Goal: Task Accomplishment & Management: Manage account settings

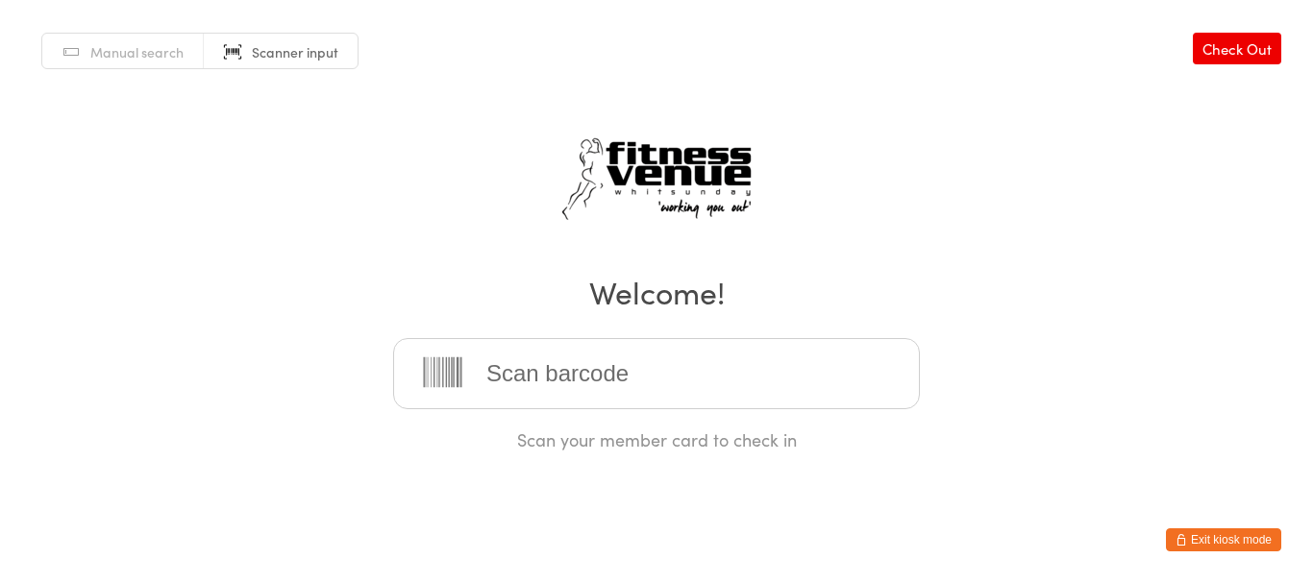
drag, startPoint x: 0, startPoint y: 0, endPoint x: 526, endPoint y: 388, distance: 653.4
click at [526, 388] on input "search" at bounding box center [656, 373] width 527 height 71
click at [1211, 537] on button "Exit kiosk mode" at bounding box center [1223, 539] width 115 height 23
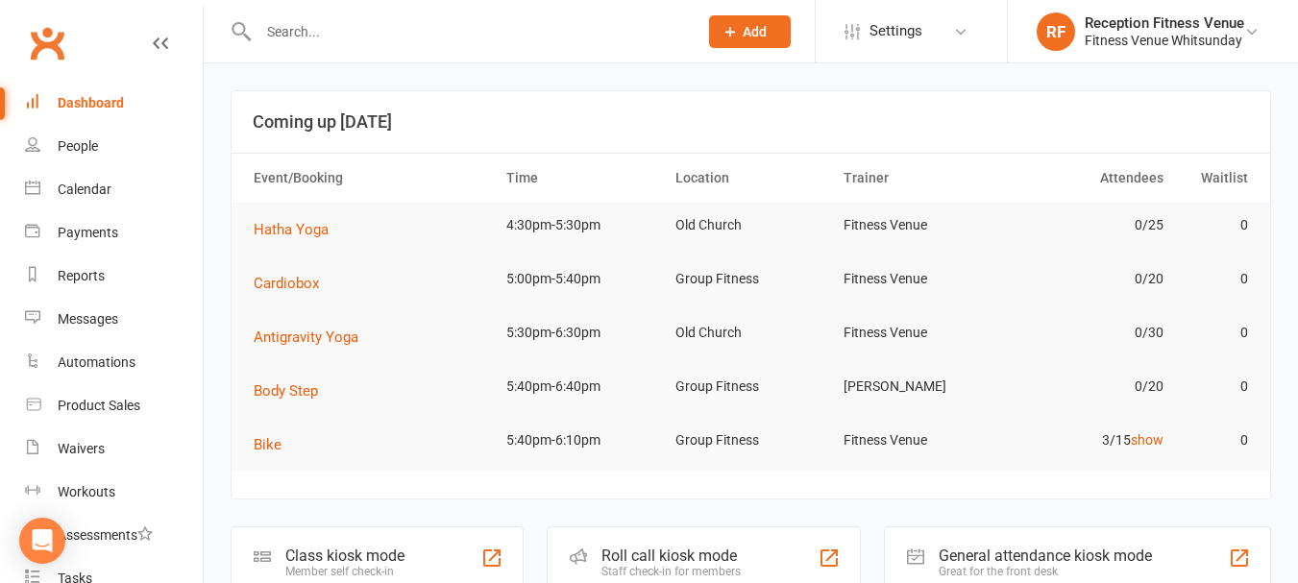
click at [331, 29] on input "text" at bounding box center [468, 31] width 431 height 27
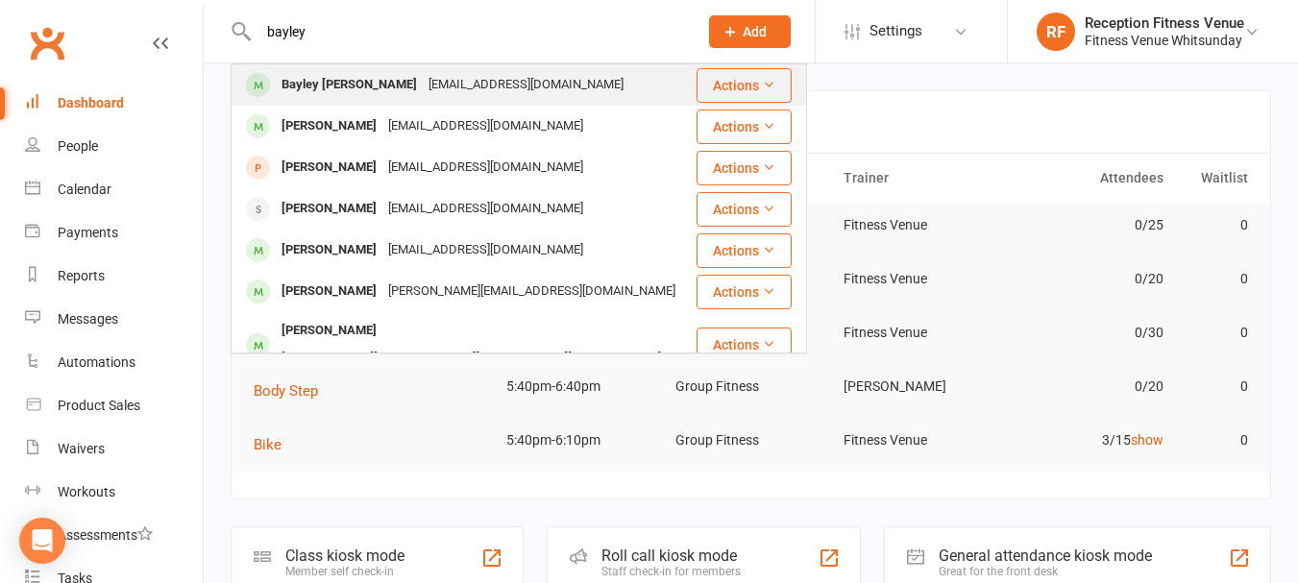
type input "bayley"
click at [354, 85] on div "Bayley O'Hagan" at bounding box center [349, 85] width 147 height 28
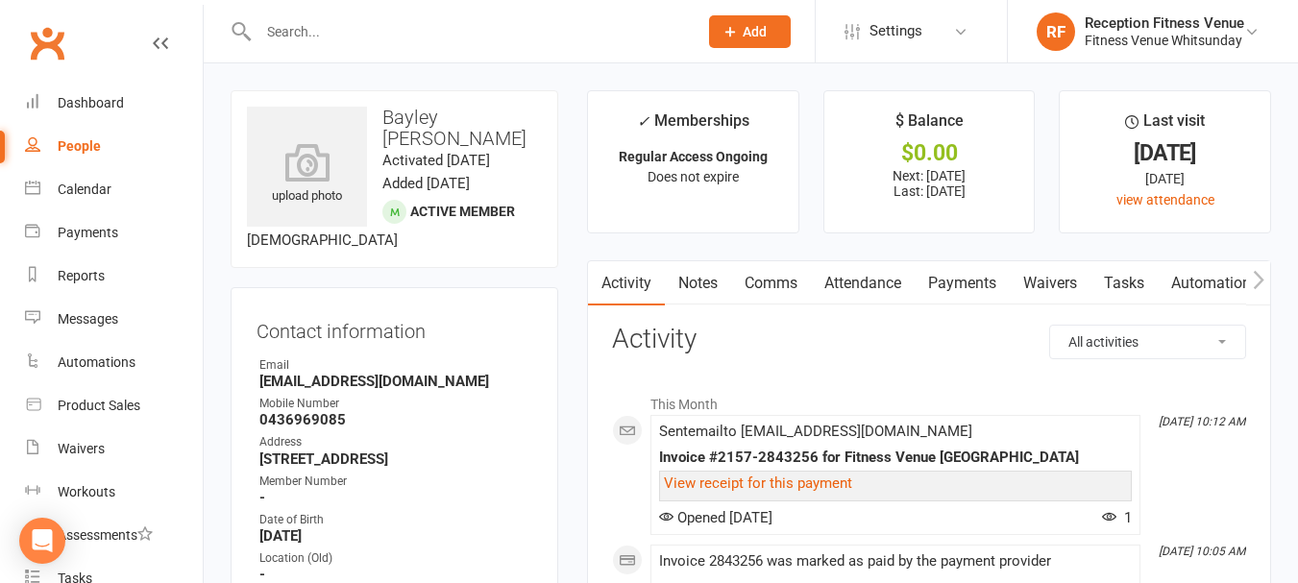
click at [974, 270] on link "Payments" at bounding box center [962, 283] width 95 height 44
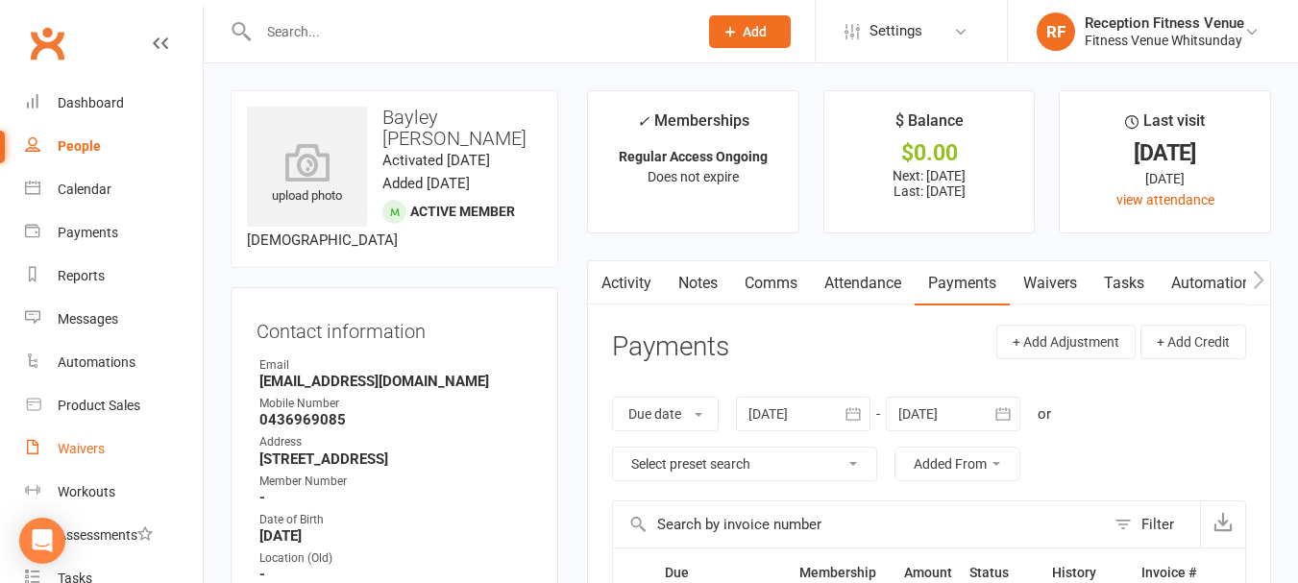
click at [111, 435] on link "Waivers" at bounding box center [114, 449] width 178 height 43
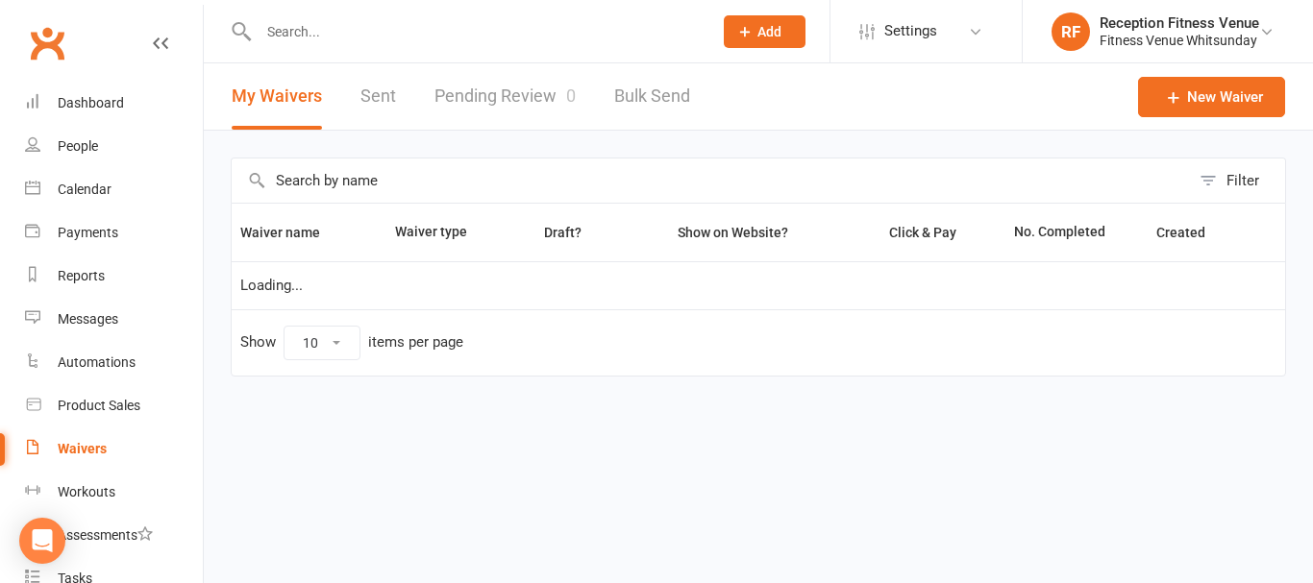
select select "50"
click at [515, 121] on link "Pending Review 0" at bounding box center [504, 96] width 141 height 66
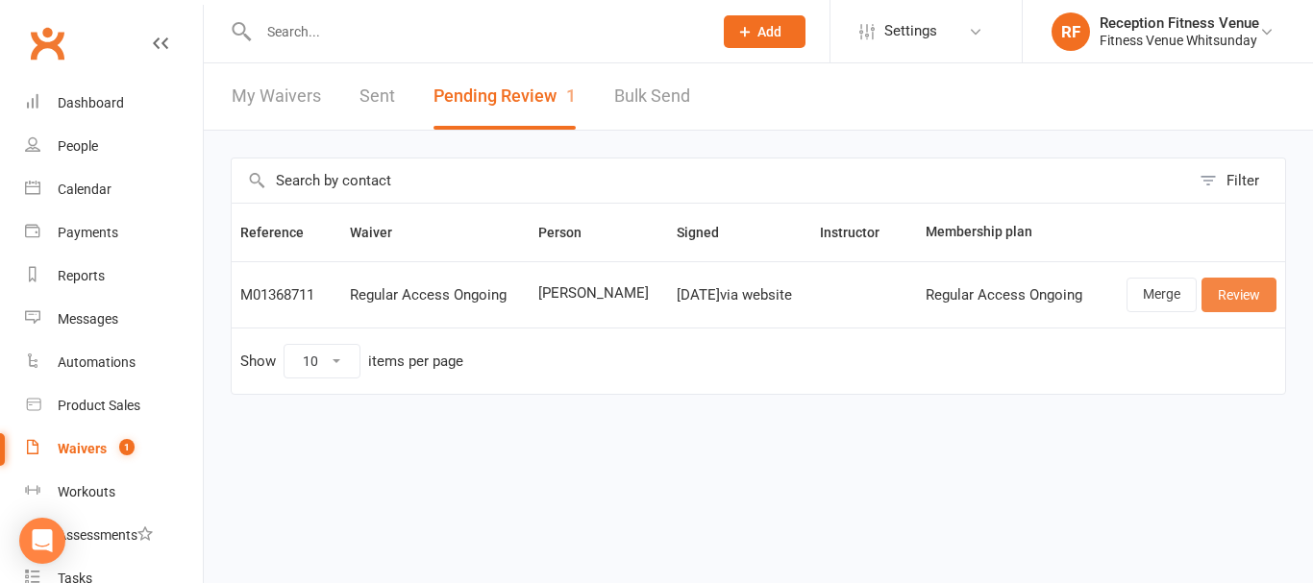
click at [1236, 298] on link "Review" at bounding box center [1238, 295] width 75 height 35
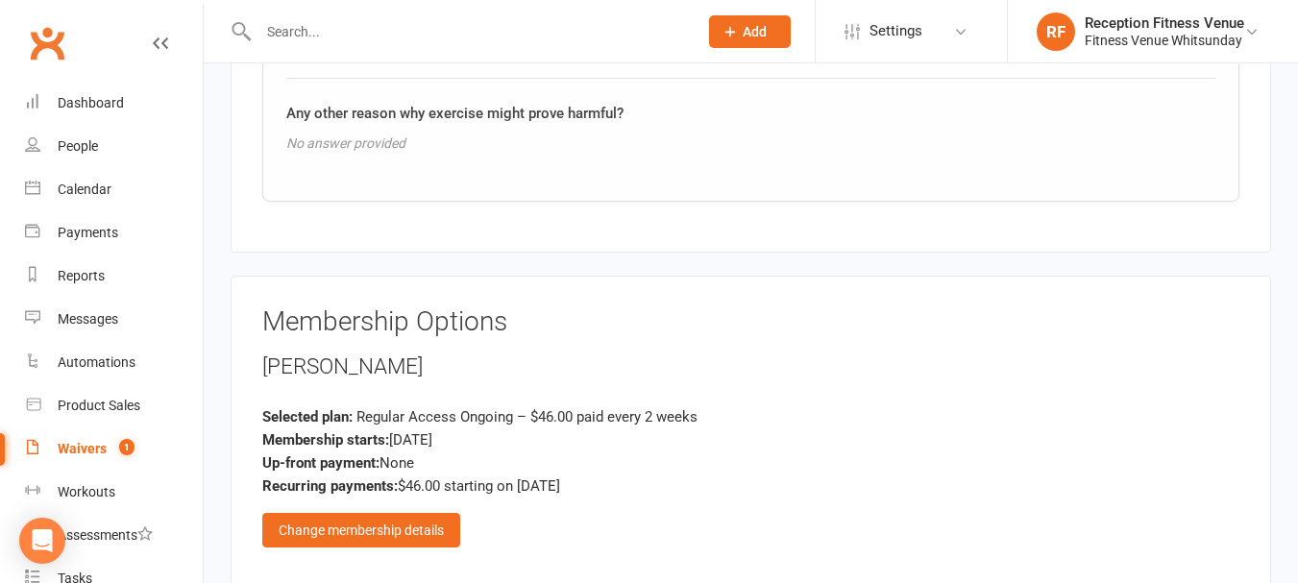
scroll to position [2847, 0]
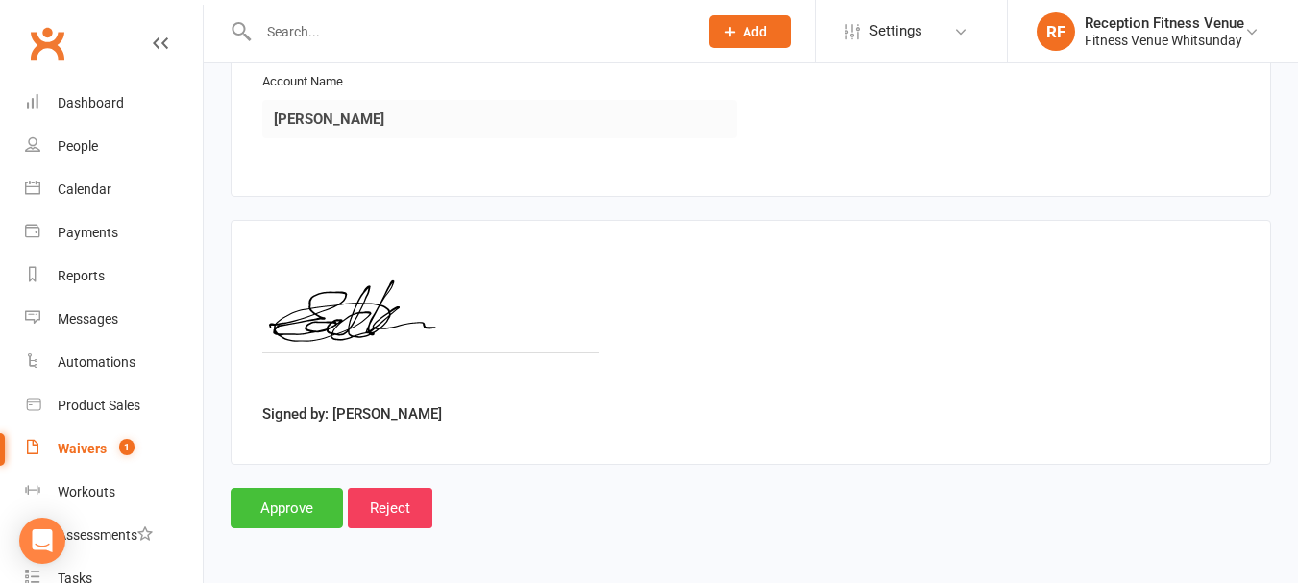
click at [310, 509] on input "Approve" at bounding box center [287, 508] width 112 height 40
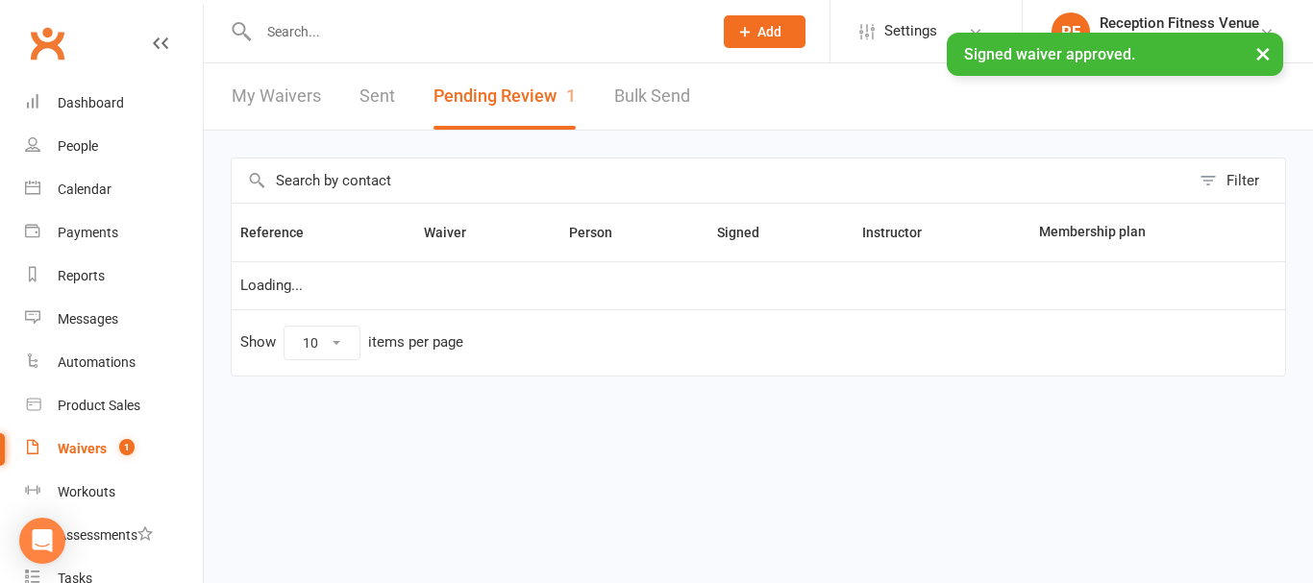
click at [375, 86] on link "Sent" at bounding box center [377, 96] width 36 height 66
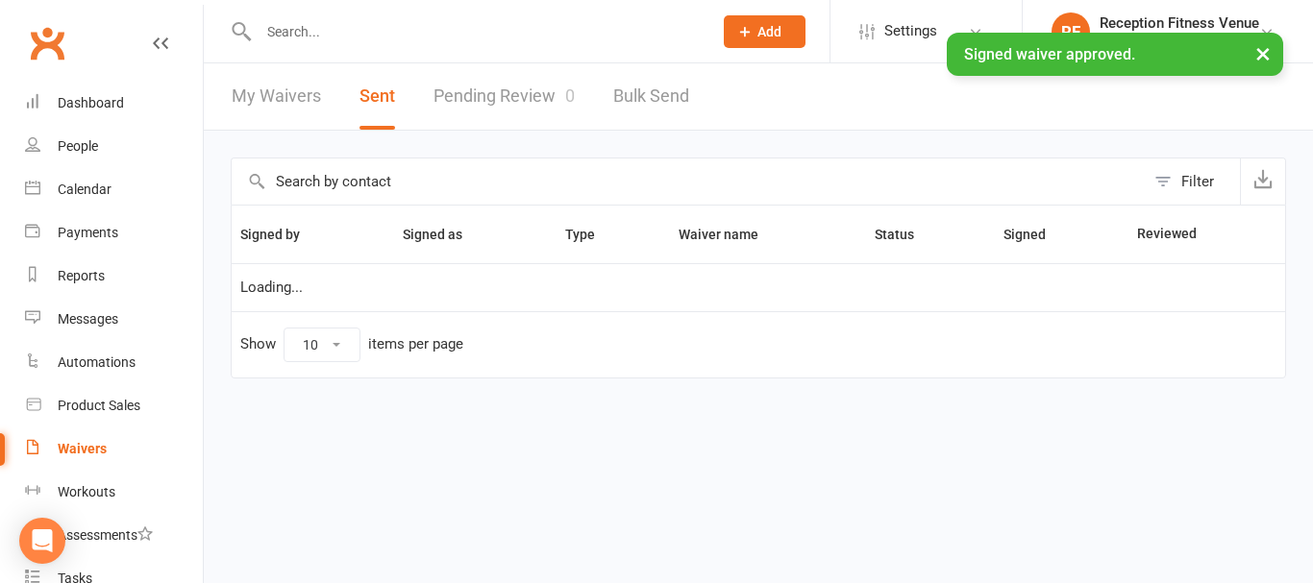
select select "100"
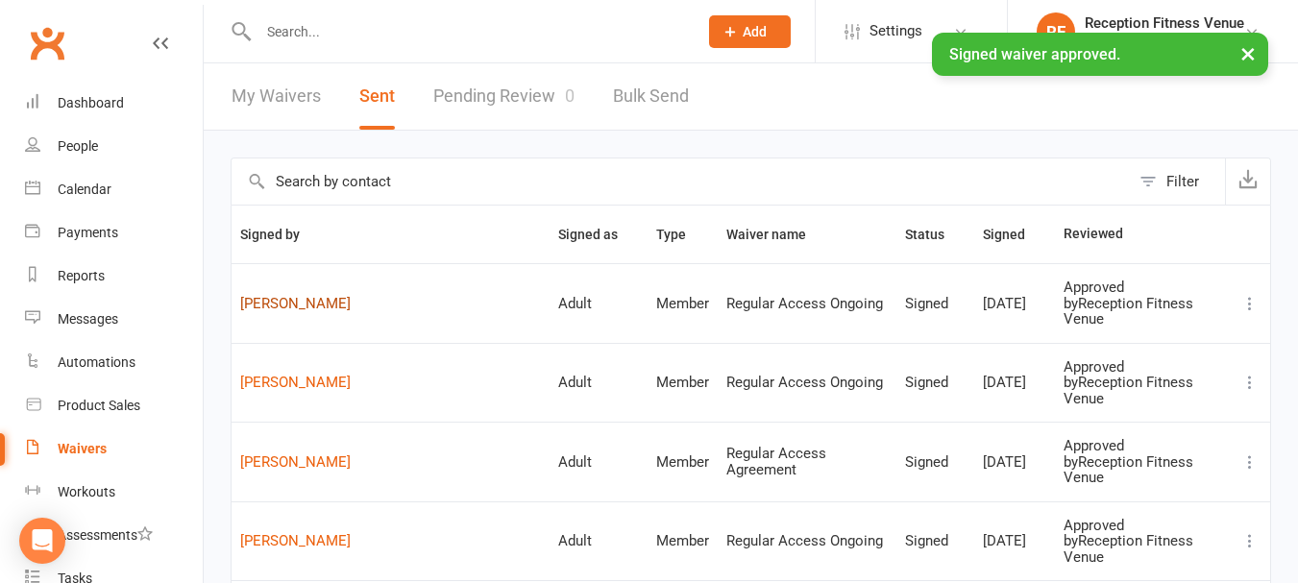
click at [318, 296] on link "Scott Oldham" at bounding box center [390, 304] width 301 height 16
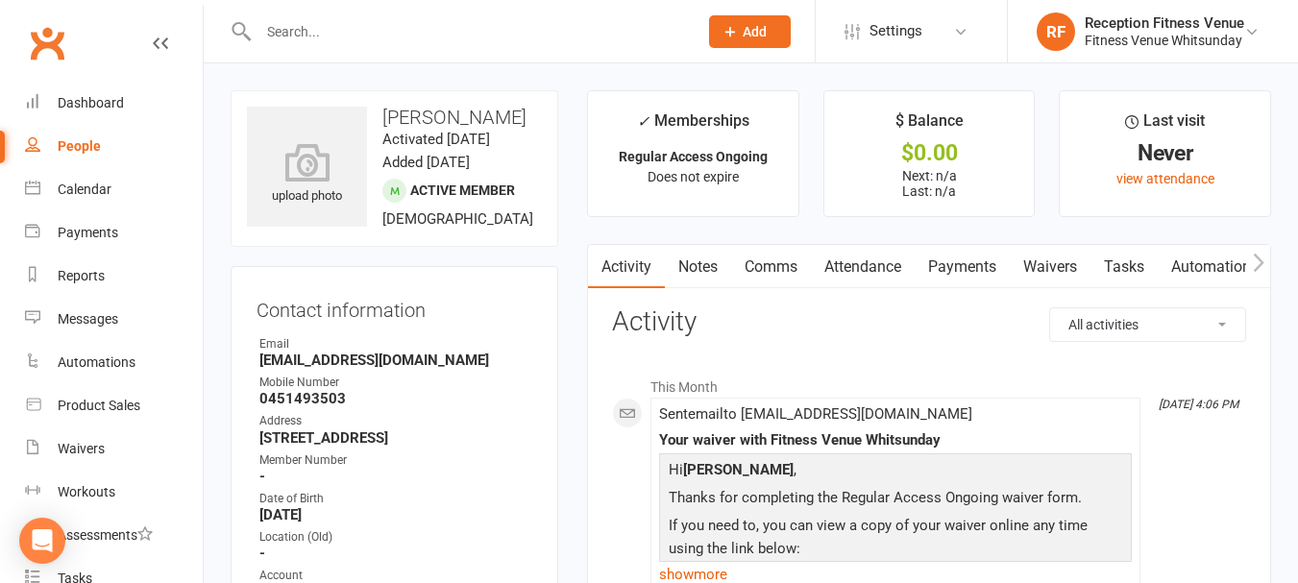
click at [1253, 262] on icon "button" at bounding box center [1259, 263] width 12 height 20
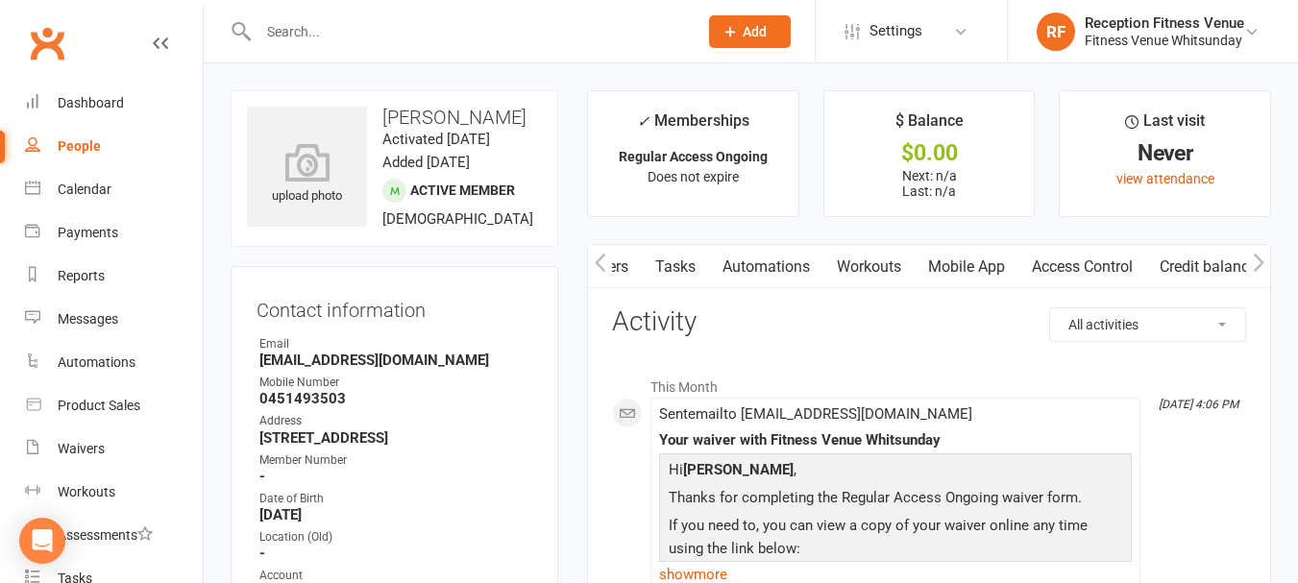
scroll to position [0, 449]
click at [1068, 273] on link "Access Control" at bounding box center [1083, 267] width 128 height 44
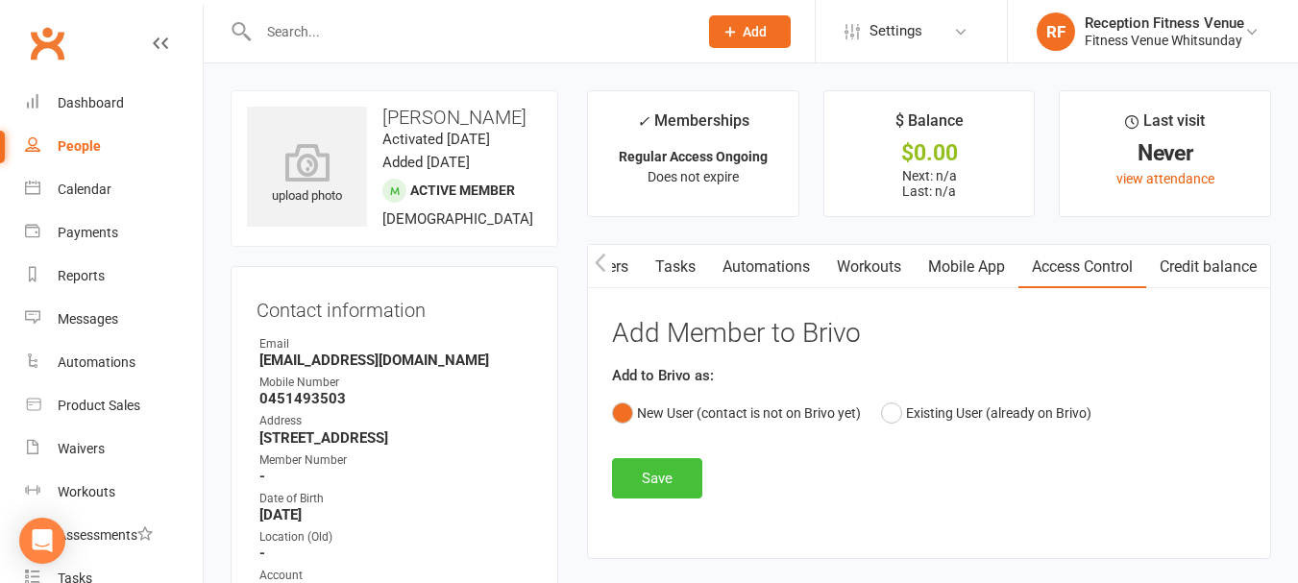
click at [669, 475] on button "Save" at bounding box center [657, 478] width 90 height 40
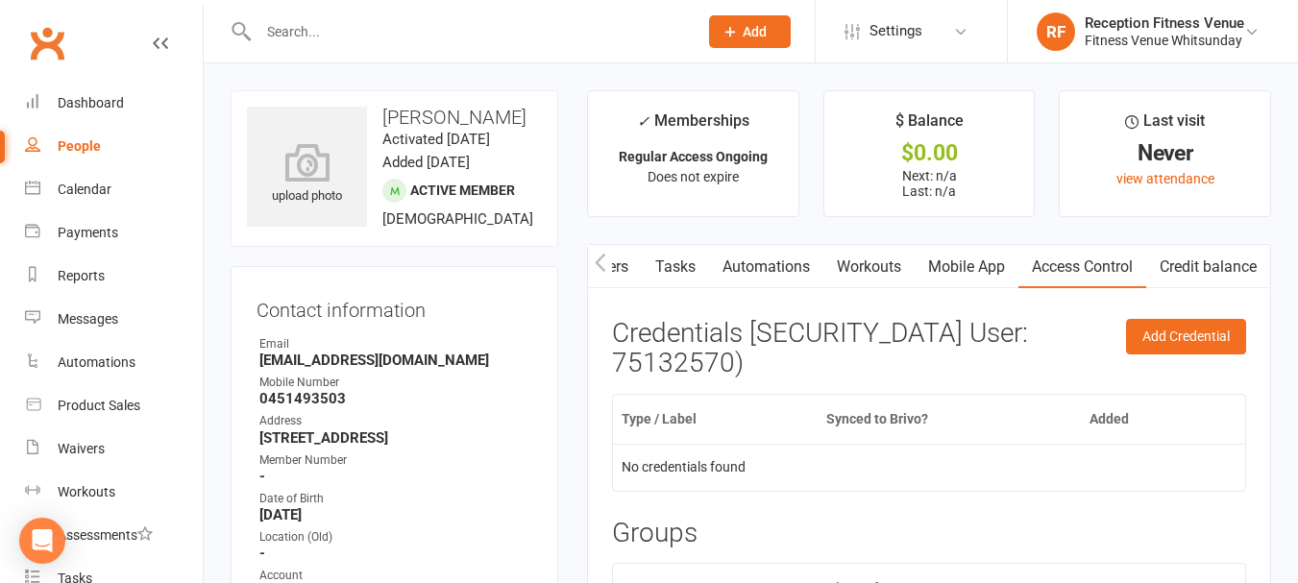
click at [294, 27] on input "text" at bounding box center [468, 31] width 431 height 27
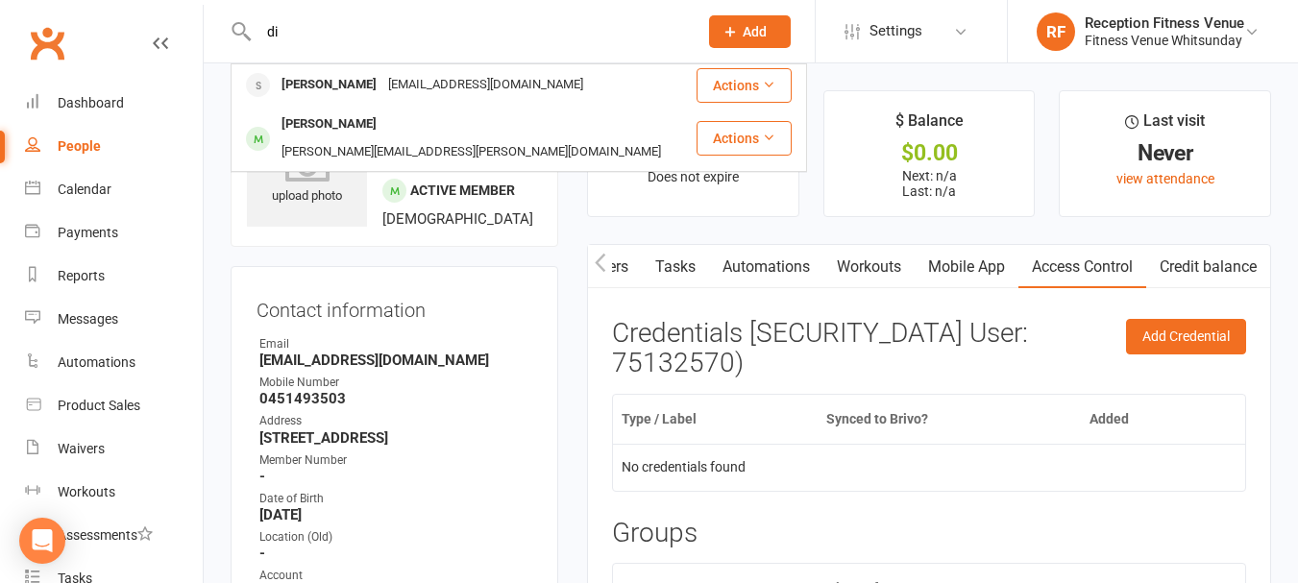
type input "d"
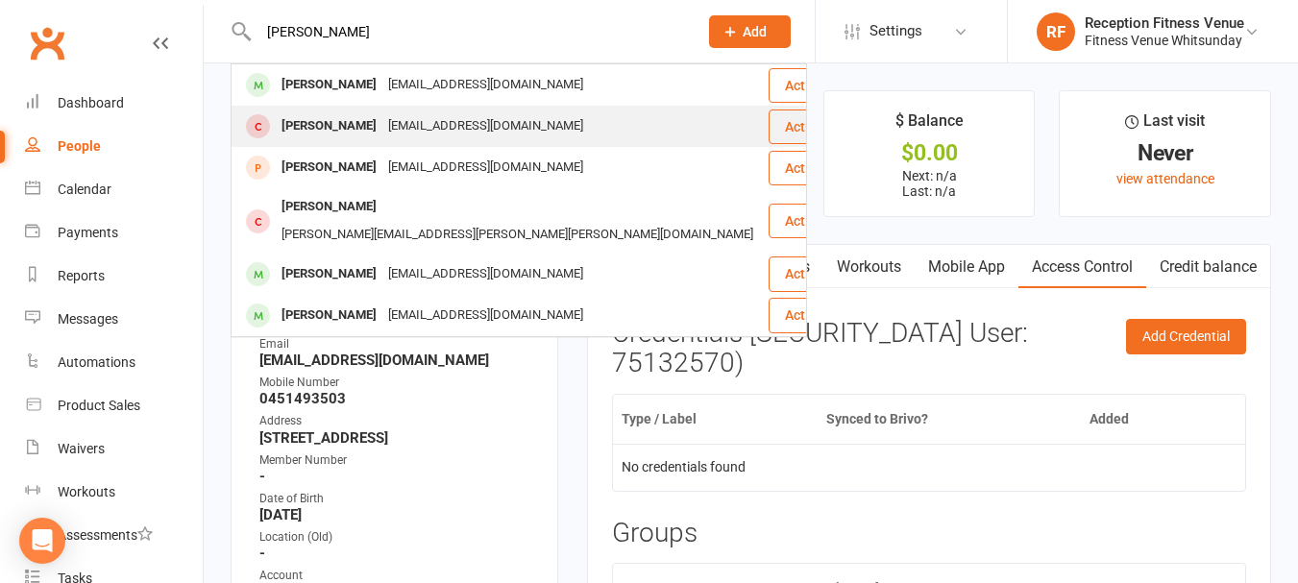
type input "adams"
click at [404, 135] on div "wosh@outlook.com.au" at bounding box center [485, 126] width 207 height 28
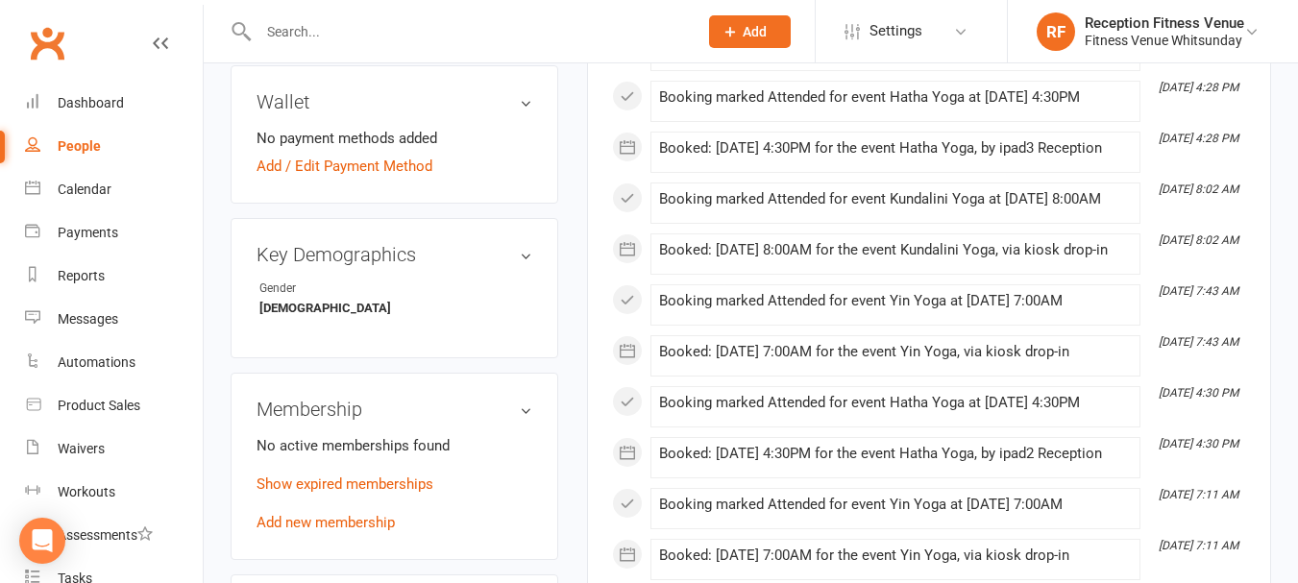
scroll to position [865, 0]
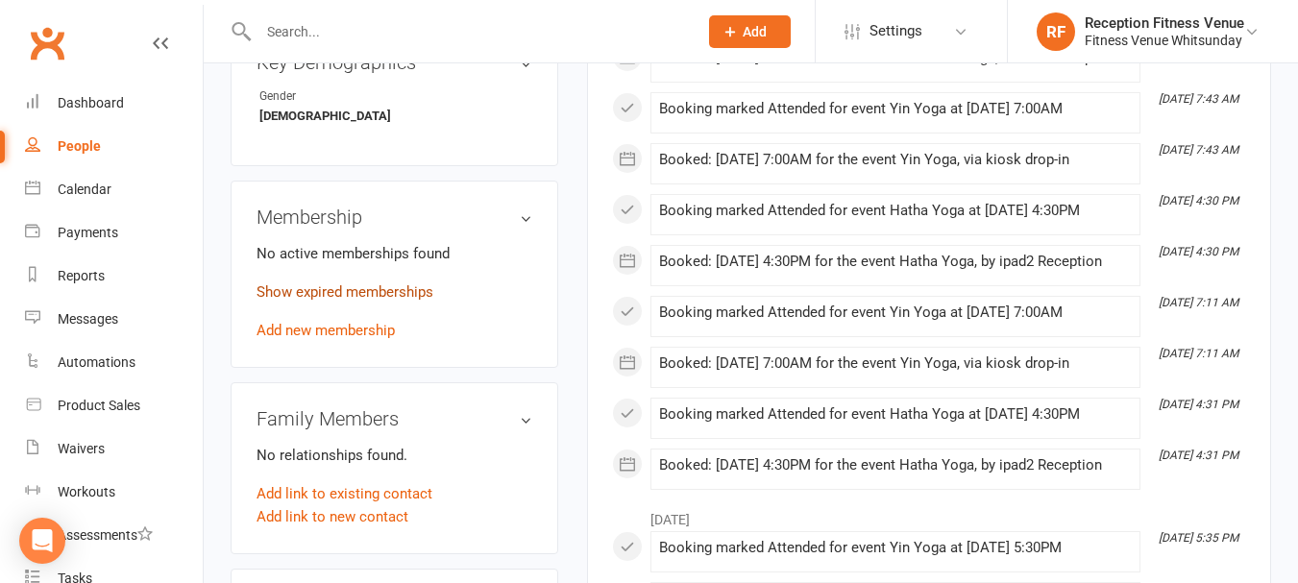
click at [324, 301] on link "Show expired memberships" at bounding box center [345, 291] width 177 height 17
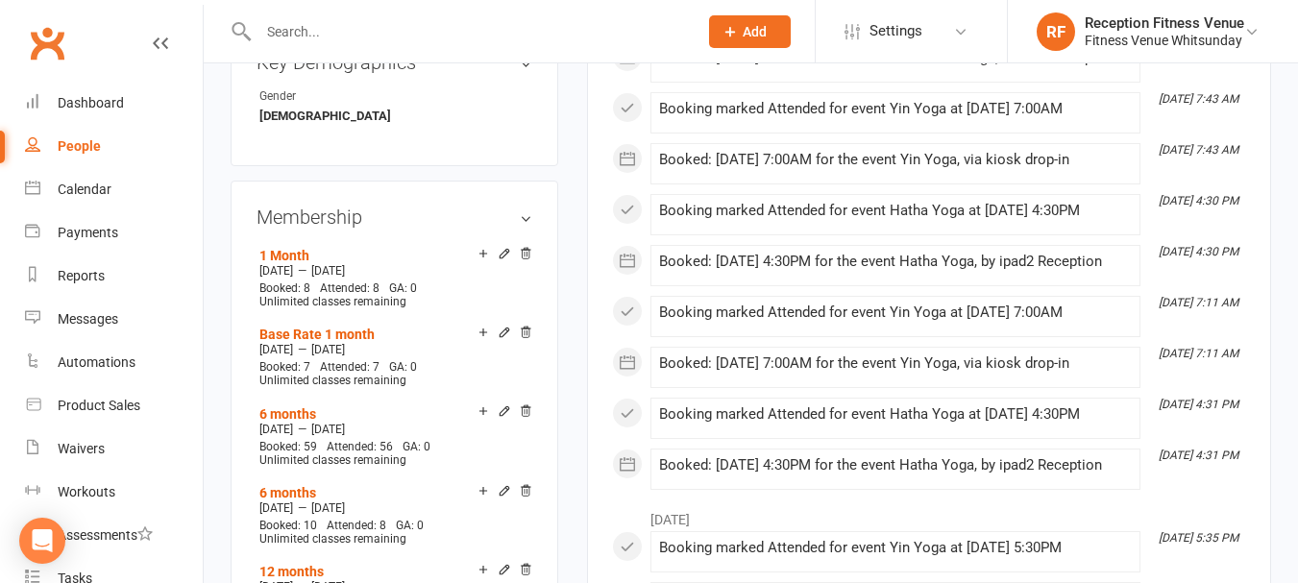
scroll to position [0, 0]
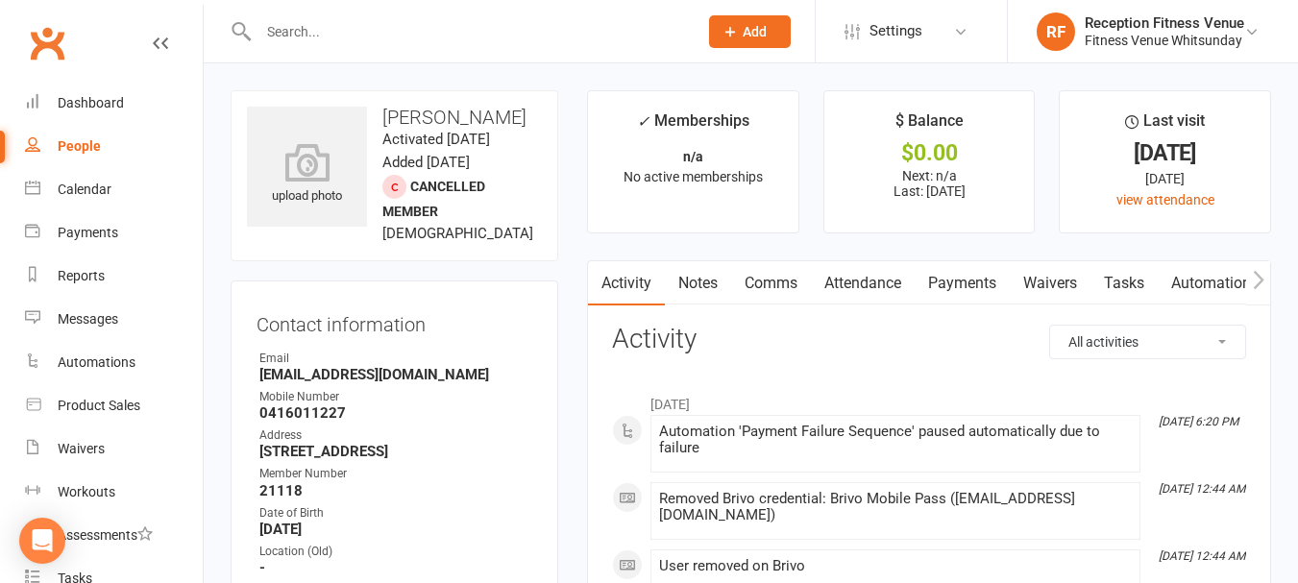
click at [948, 284] on link "Payments" at bounding box center [962, 283] width 95 height 44
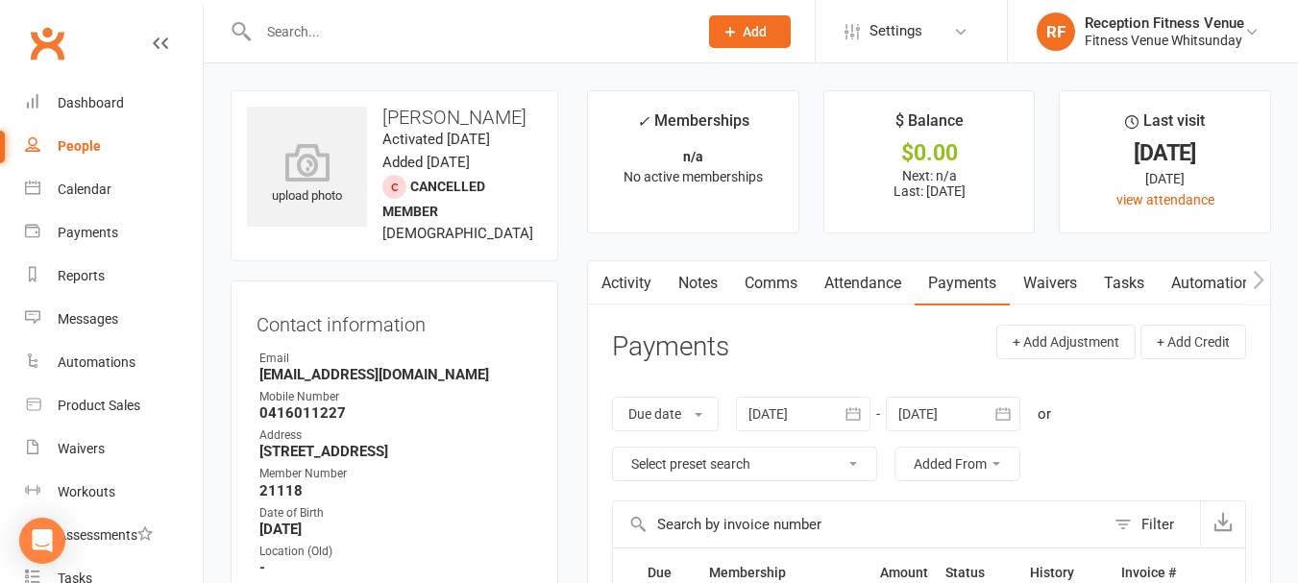
click at [651, 289] on link "Activity" at bounding box center [626, 283] width 77 height 44
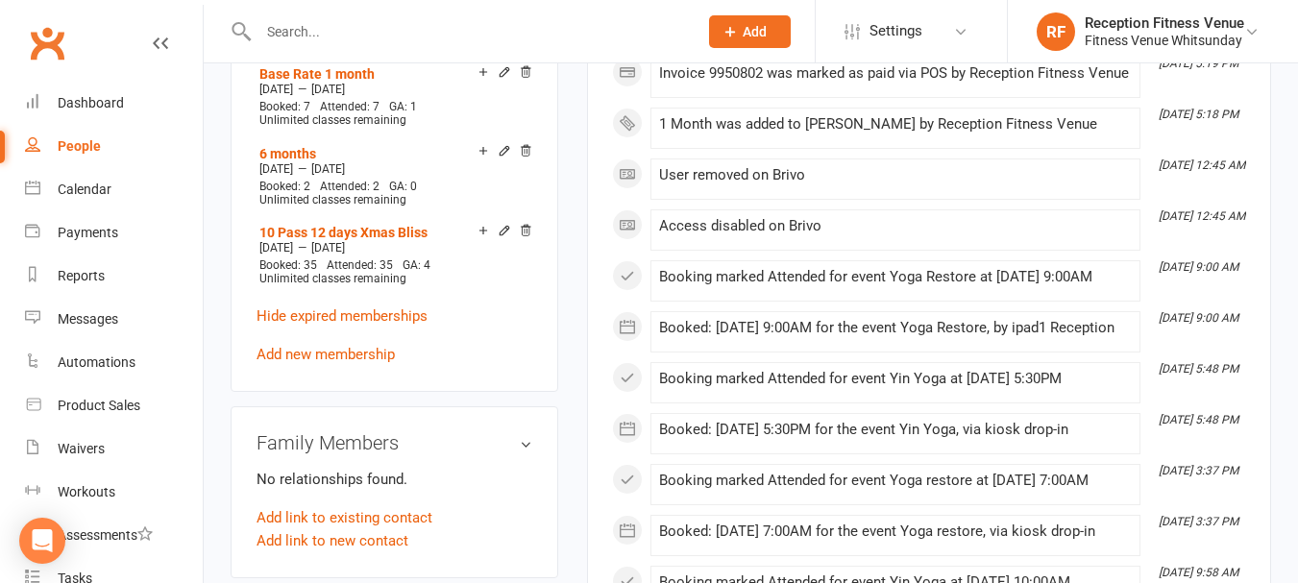
scroll to position [1537, 0]
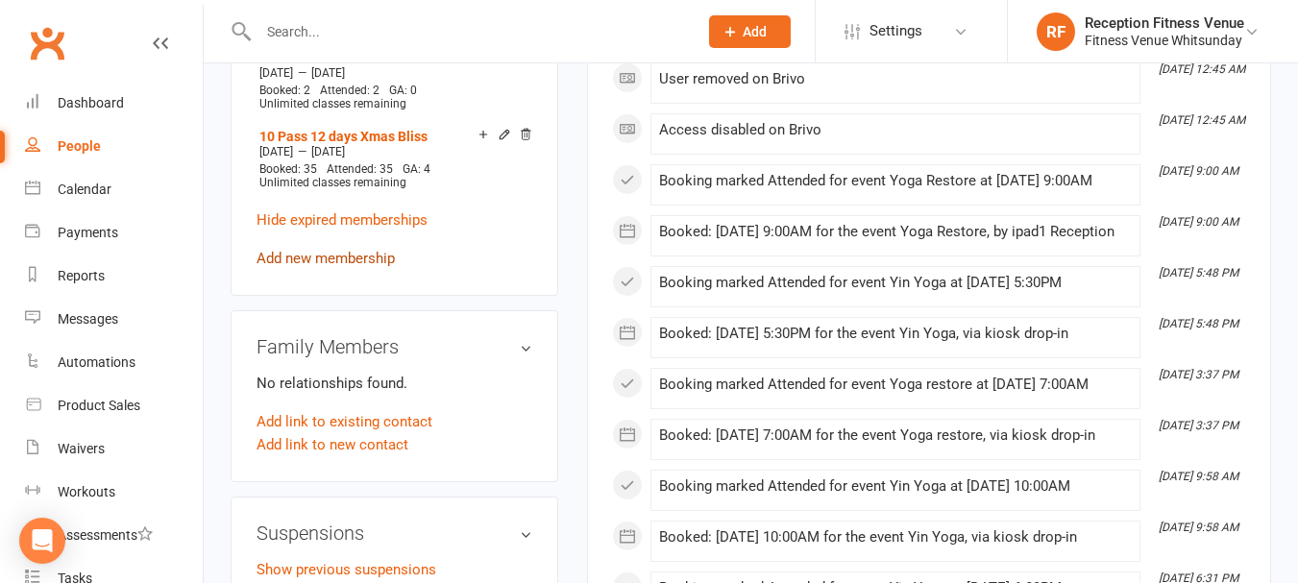
click at [294, 267] on link "Add new membership" at bounding box center [326, 258] width 138 height 17
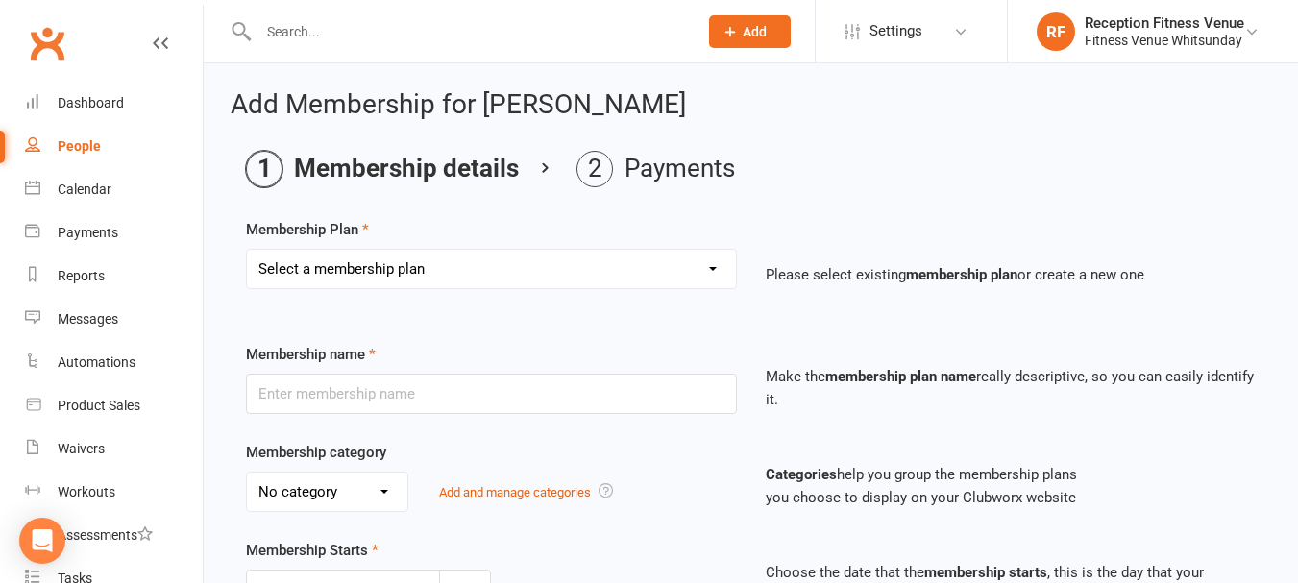
click at [457, 253] on select "Select a membership plan Create new Membership Plan Regular Access Ongoing Regu…" at bounding box center [491, 269] width 489 height 38
select select "6"
click at [247, 250] on select "Select a membership plan Create new Membership Plan Regular Access Ongoing Regu…" at bounding box center [491, 269] width 489 height 38
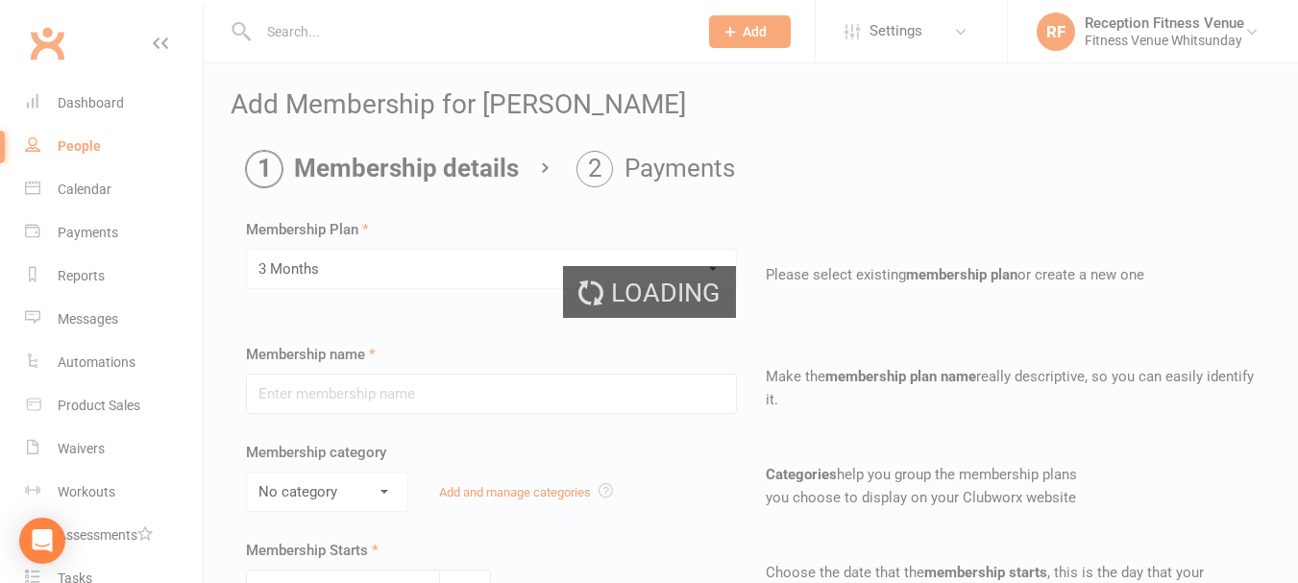
type input "3 Months"
select select "2"
type input "3"
select select "2"
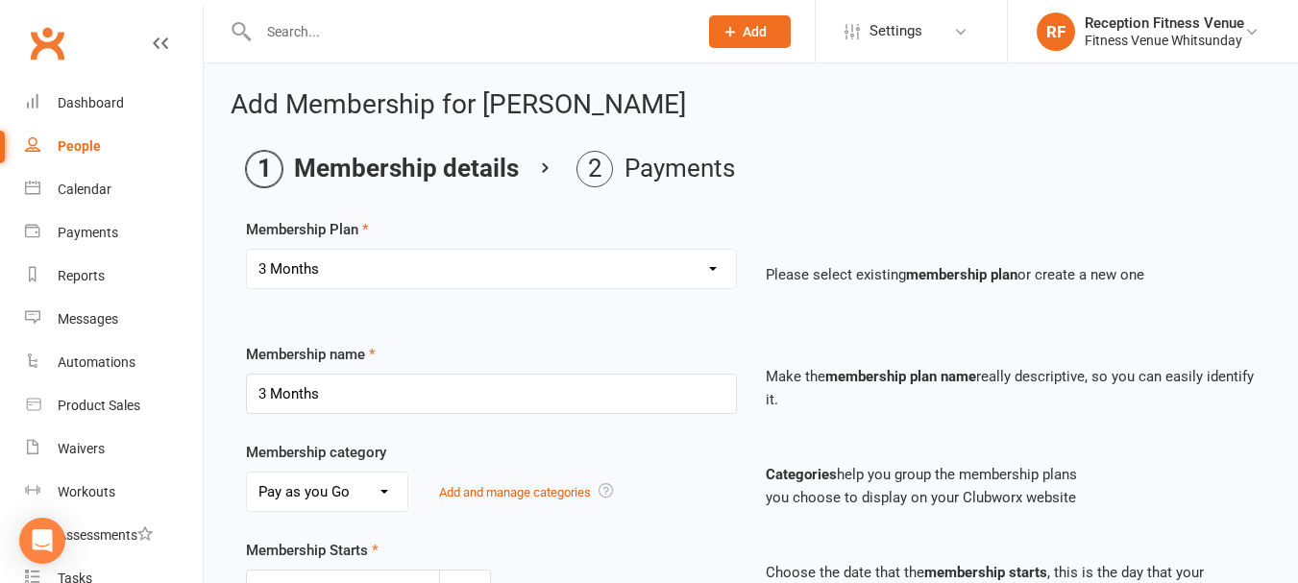
click at [806, 170] on ol "Membership details Payments" at bounding box center [751, 169] width 1010 height 37
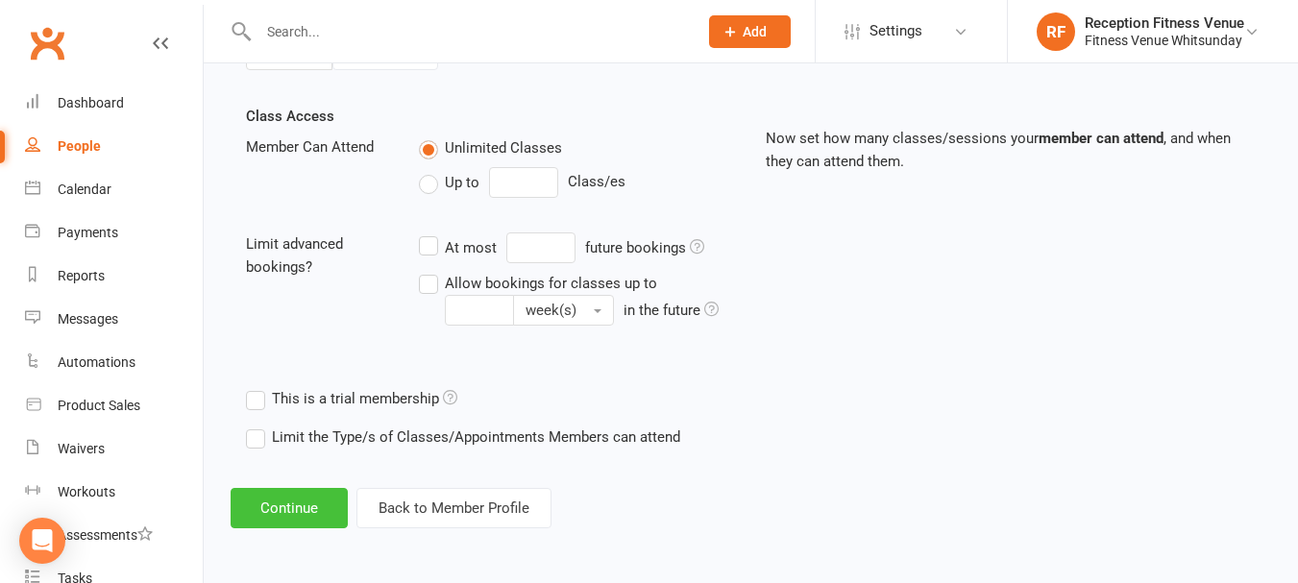
click at [314, 504] on button "Continue" at bounding box center [289, 508] width 117 height 40
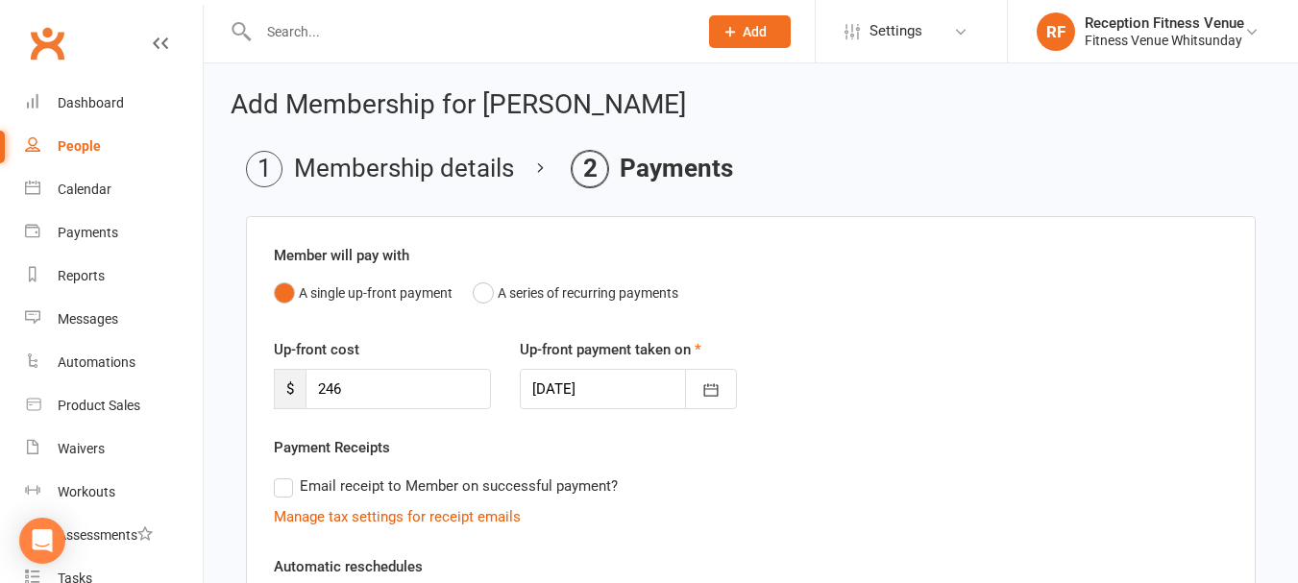
scroll to position [463, 0]
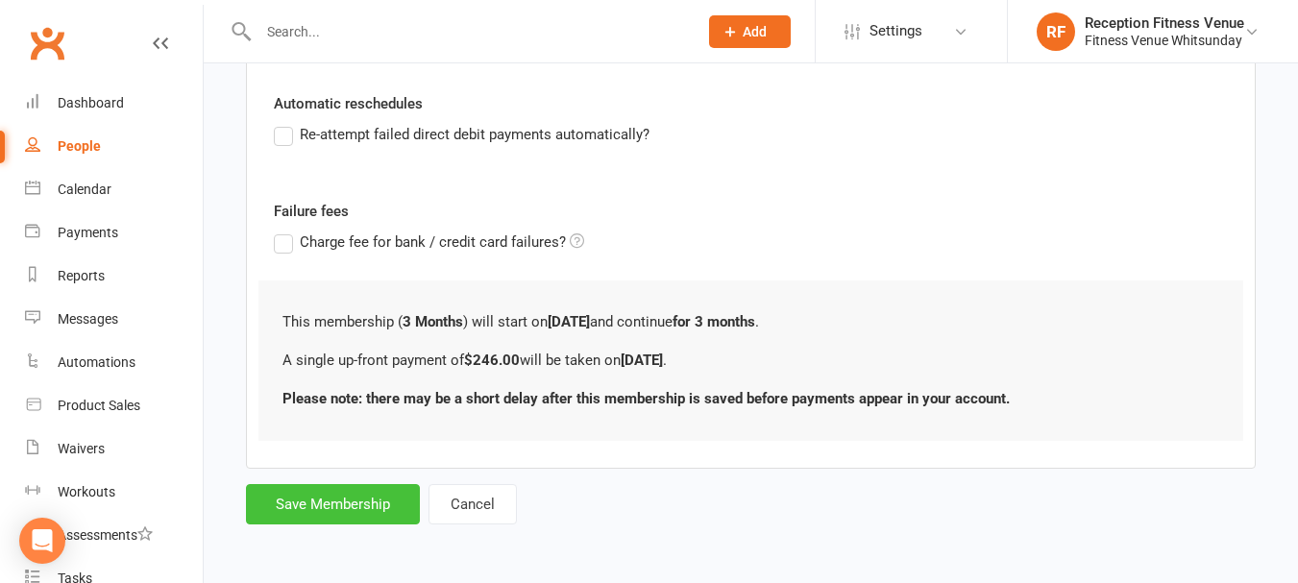
click at [282, 511] on button "Save Membership" at bounding box center [333, 504] width 174 height 40
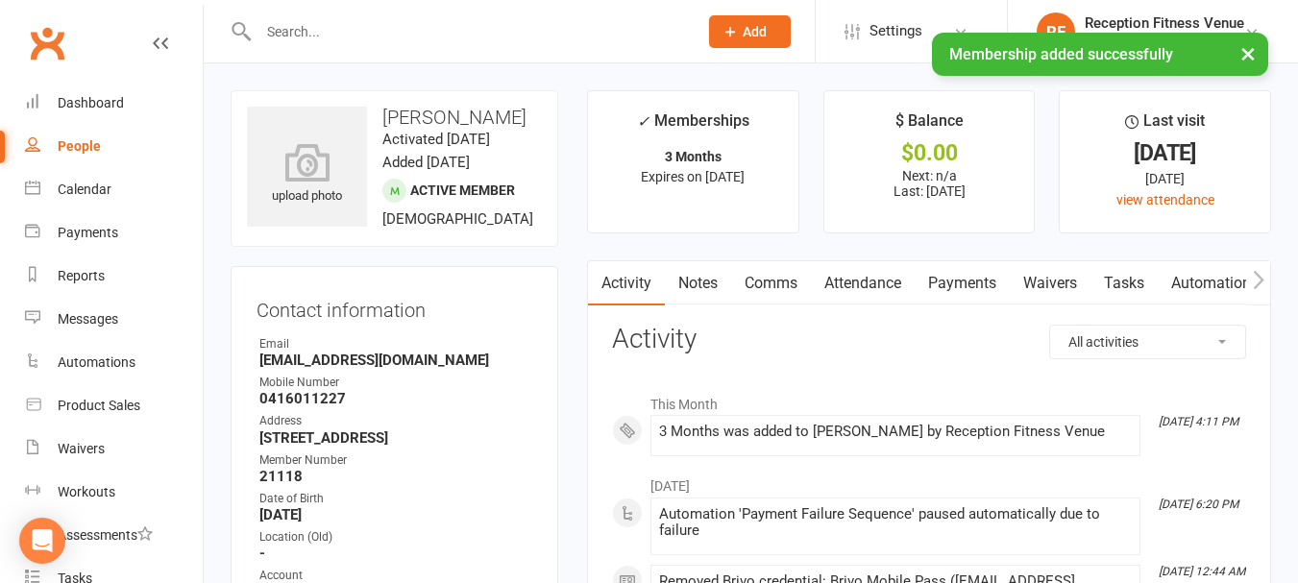
click at [933, 279] on link "Payments" at bounding box center [962, 283] width 95 height 44
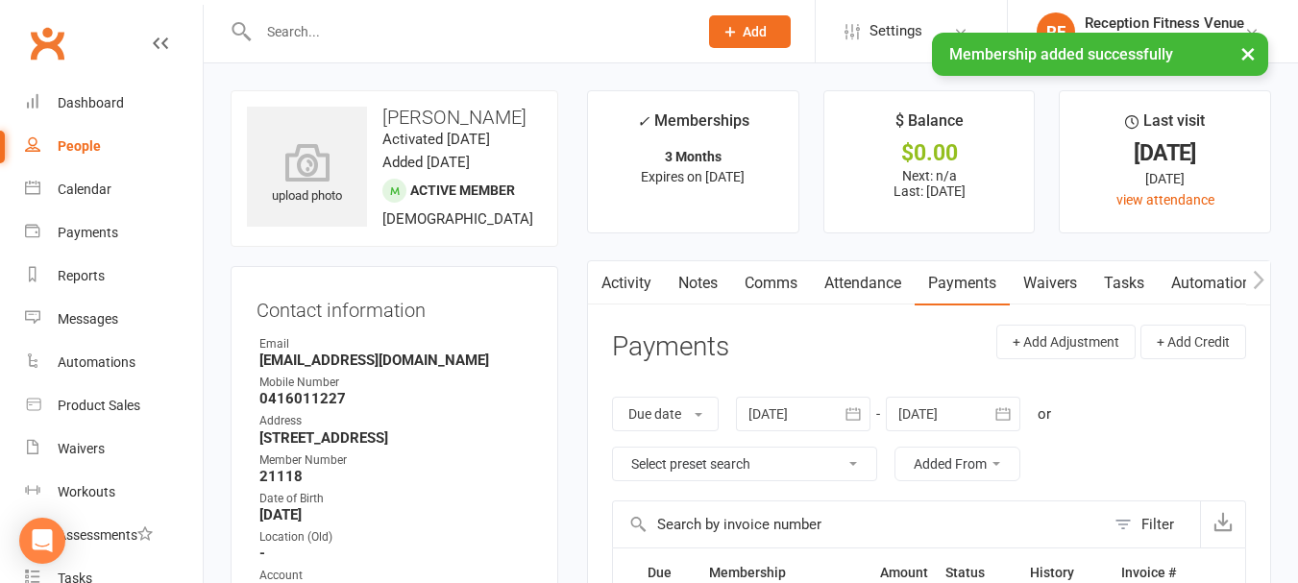
scroll to position [288, 0]
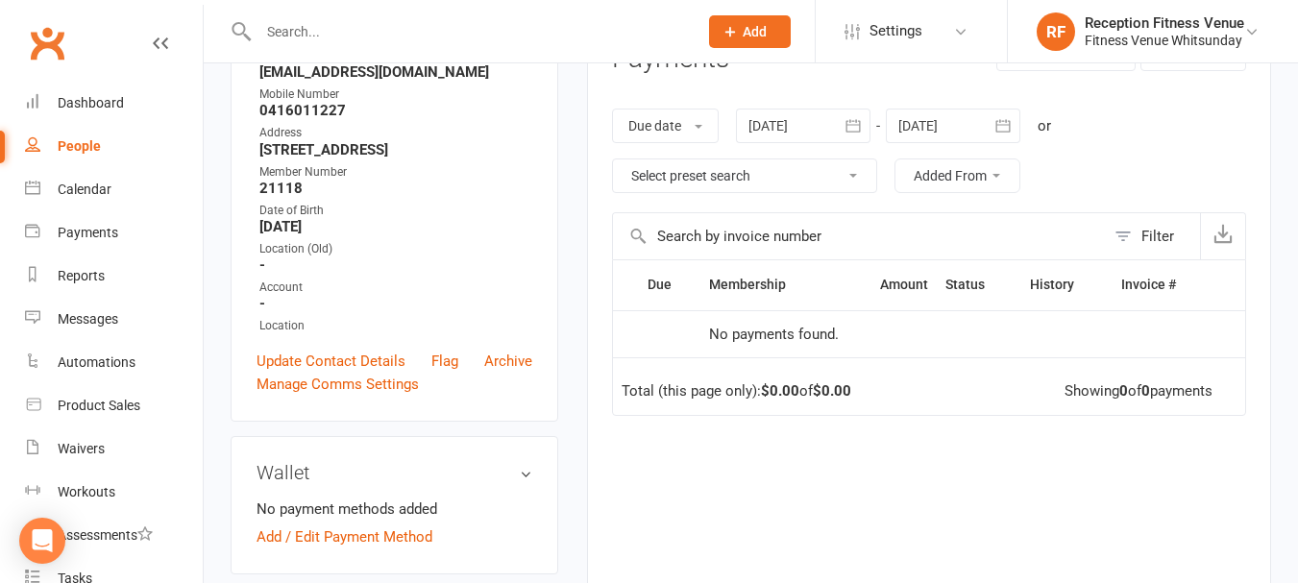
click at [852, 125] on icon "button" at bounding box center [853, 125] width 14 height 12
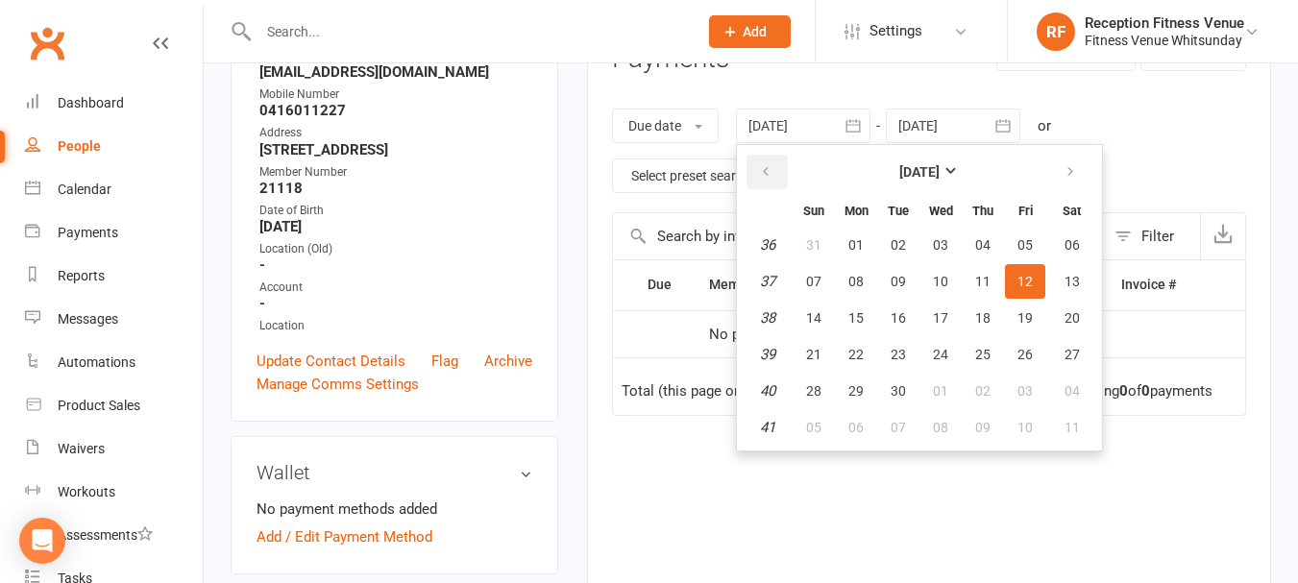
click at [771, 184] on button "button" at bounding box center [767, 172] width 41 height 35
click at [810, 322] on span "10" at bounding box center [813, 317] width 15 height 15
type input "10 Aug 2025"
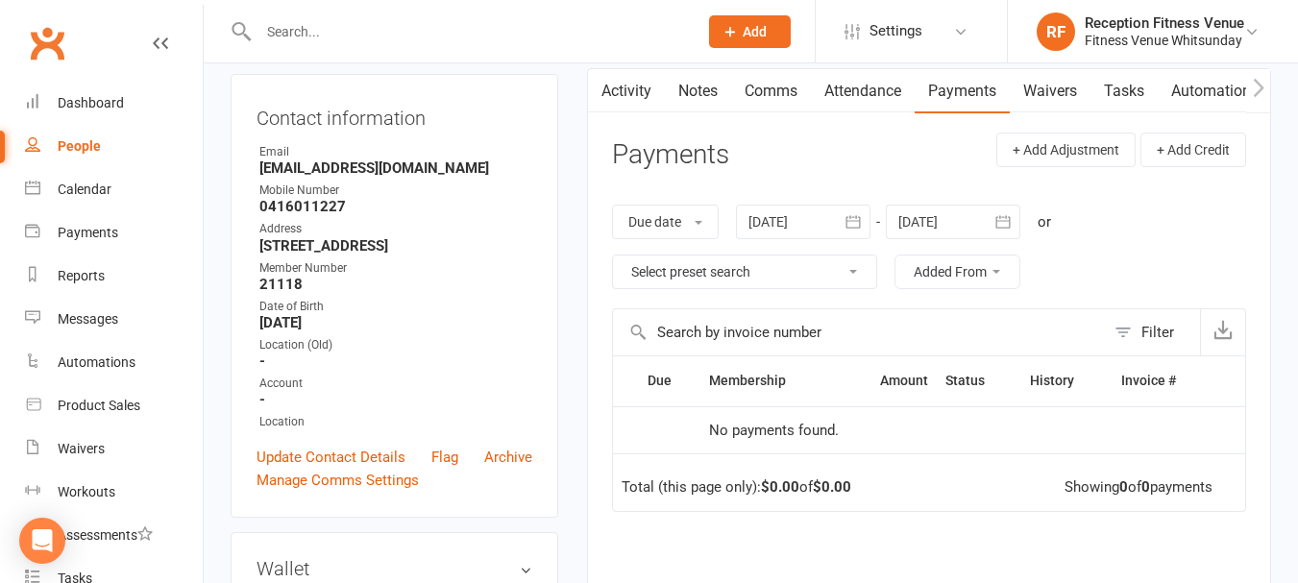
scroll to position [288, 0]
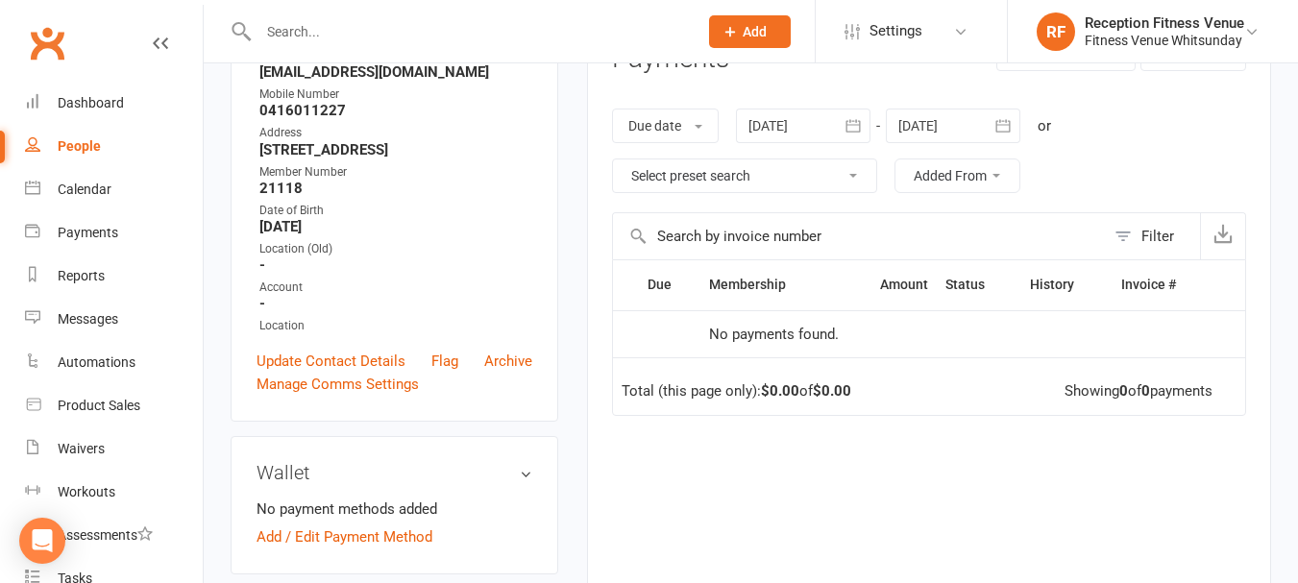
click at [848, 128] on icon "button" at bounding box center [853, 125] width 19 height 19
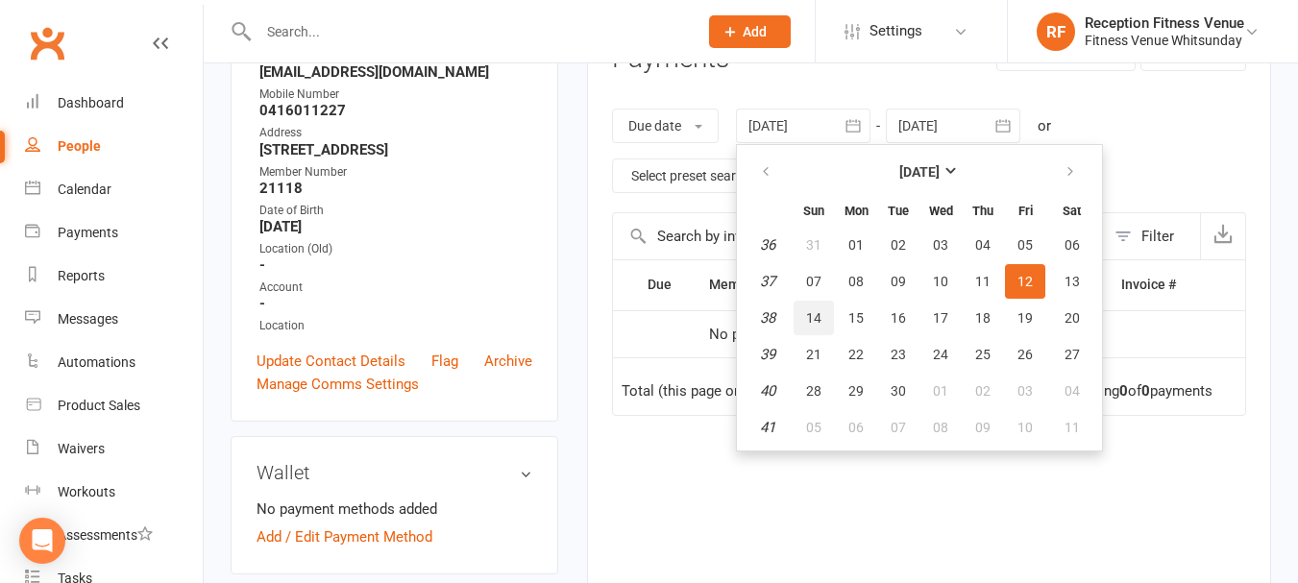
click at [819, 310] on span "14" at bounding box center [813, 317] width 15 height 15
type input "14 Sep 2025"
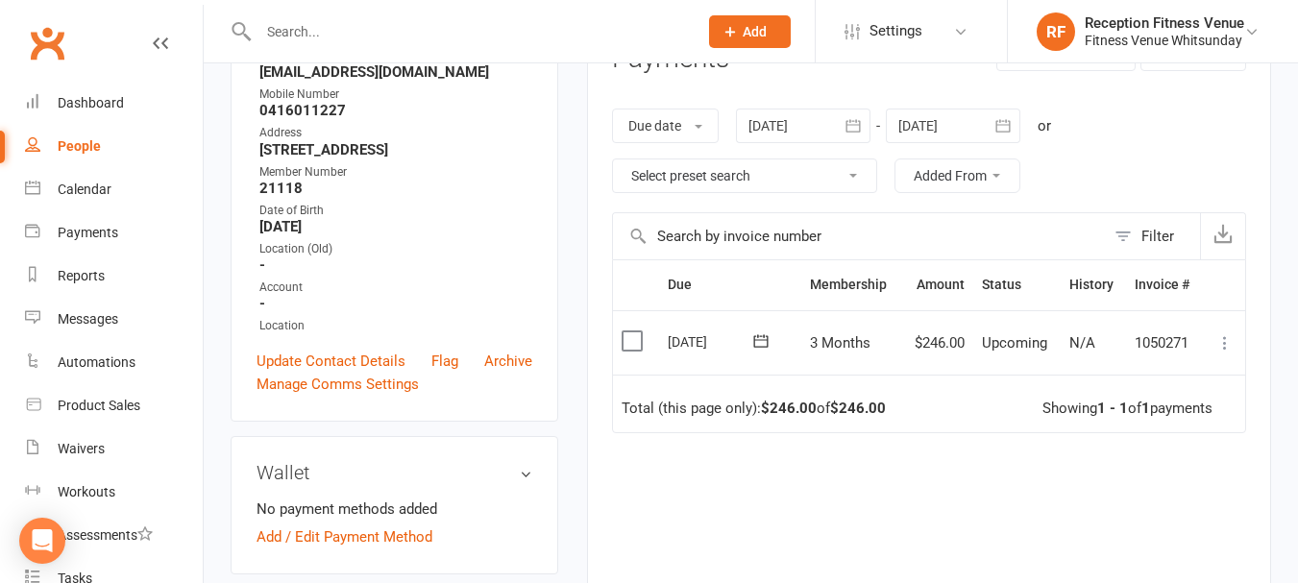
click at [627, 344] on label at bounding box center [635, 341] width 26 height 19
click at [627, 332] on input "checkbox" at bounding box center [628, 332] width 12 height 0
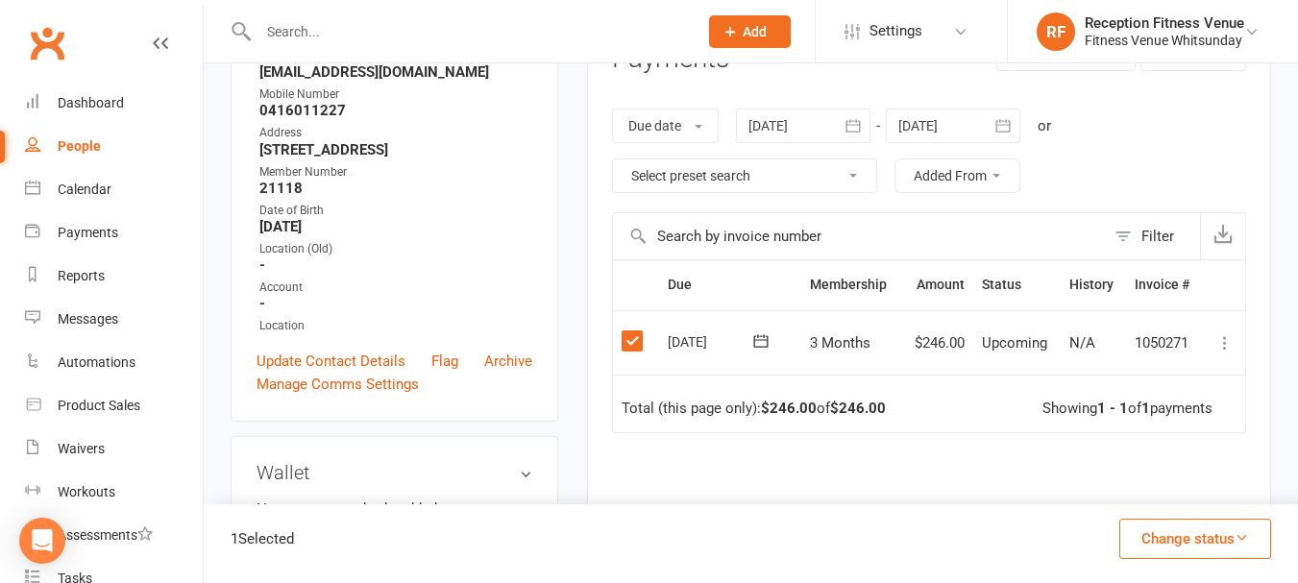
click at [1170, 534] on button "Change status" at bounding box center [1195, 539] width 152 height 40
click at [1124, 413] on link "Paid (POS)" at bounding box center [1175, 410] width 190 height 38
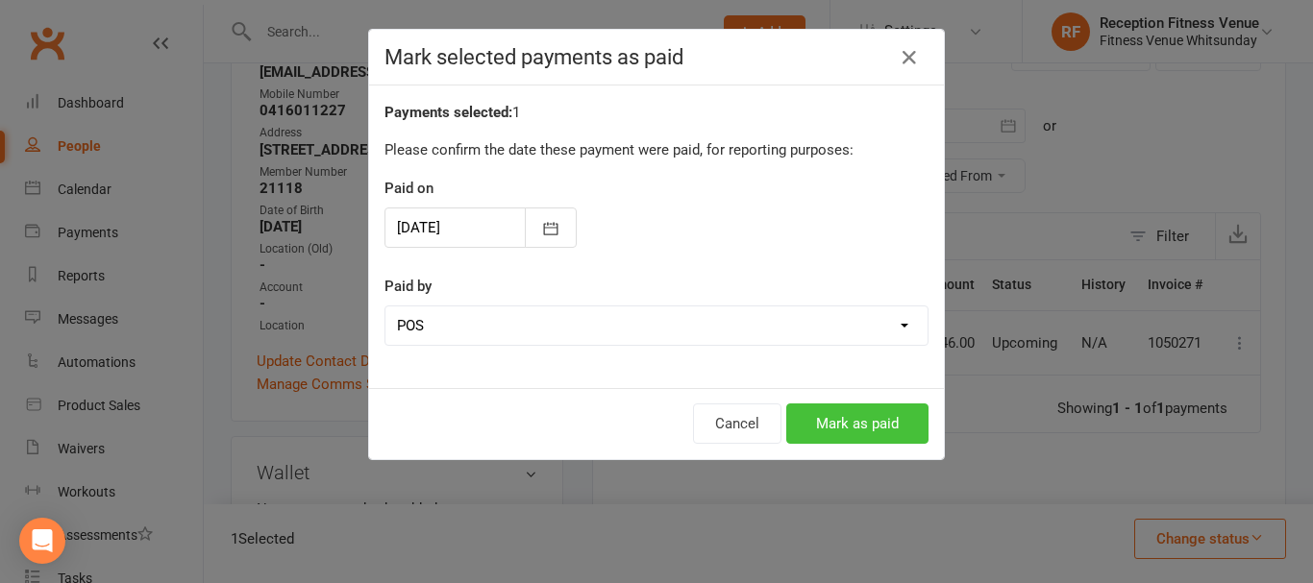
click at [847, 414] on button "Mark as paid" at bounding box center [857, 424] width 142 height 40
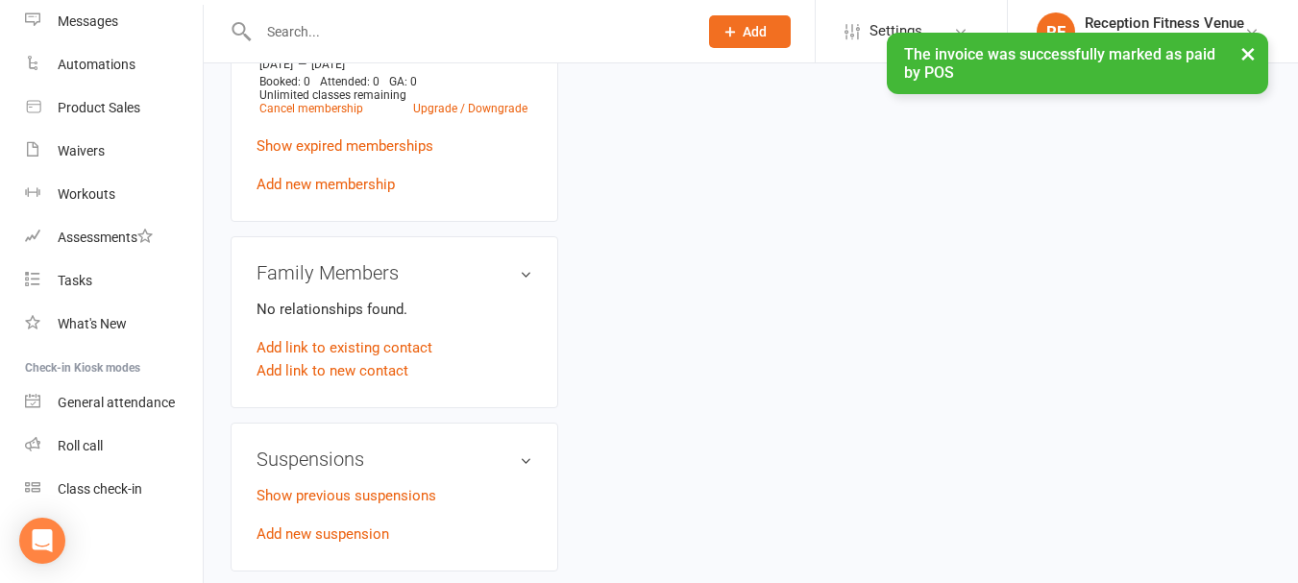
scroll to position [1153, 0]
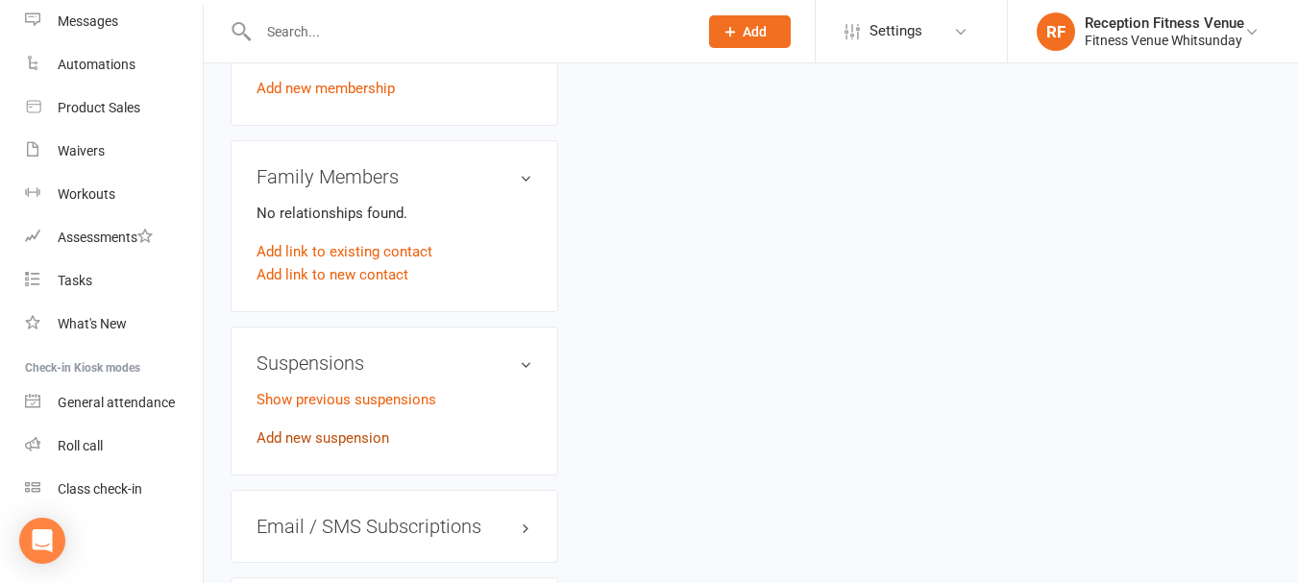
click at [298, 447] on link "Add new suspension" at bounding box center [323, 438] width 133 height 17
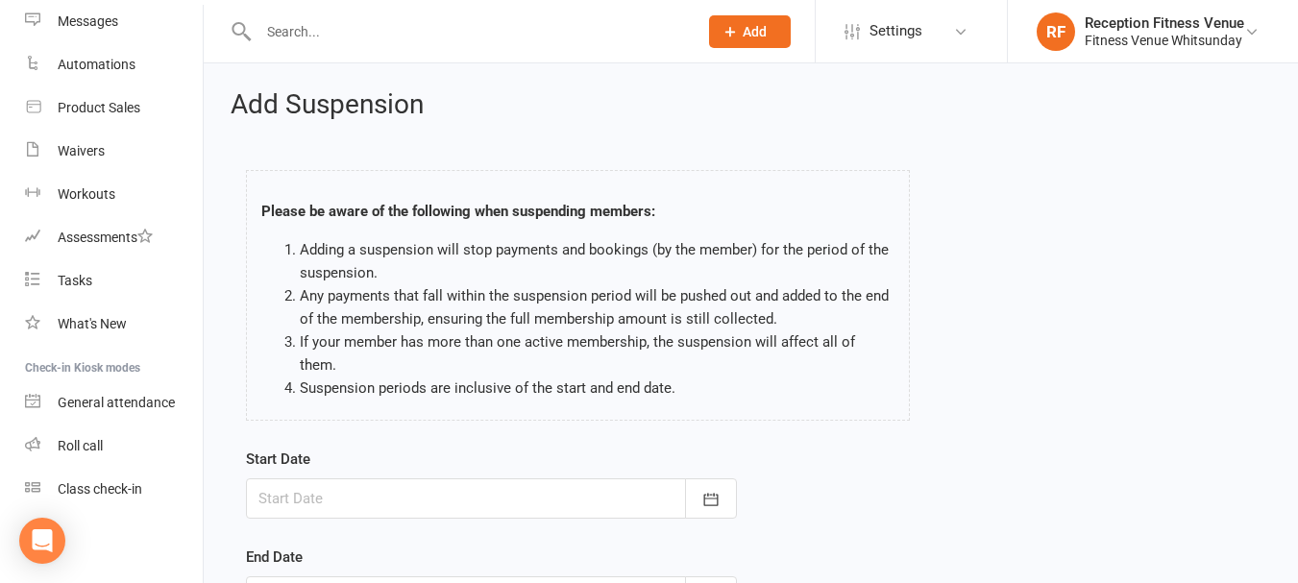
scroll to position [284, 0]
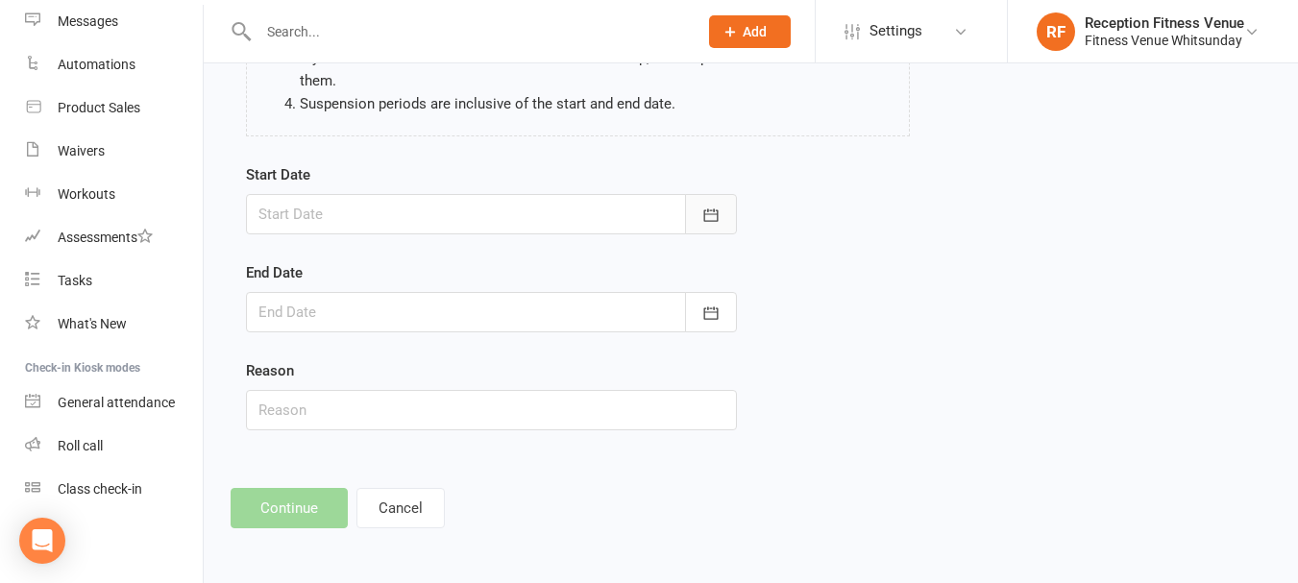
click at [709, 216] on icon "button" at bounding box center [710, 215] width 19 height 19
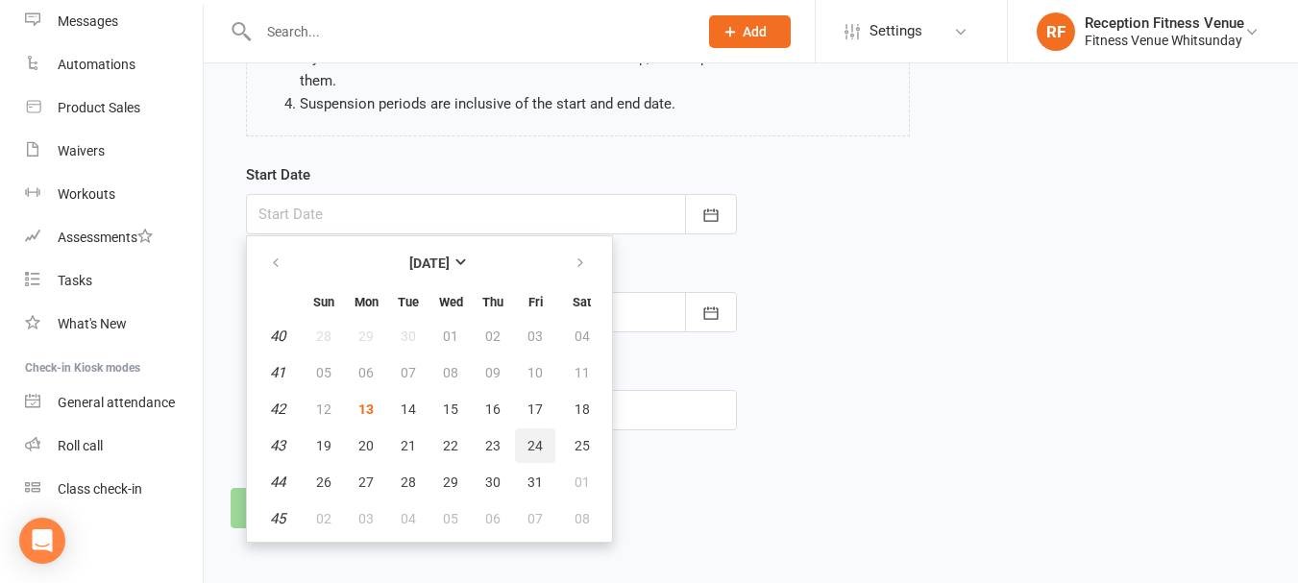
click at [536, 439] on span "24" at bounding box center [535, 445] width 15 height 15
type input "24 Oct 2025"
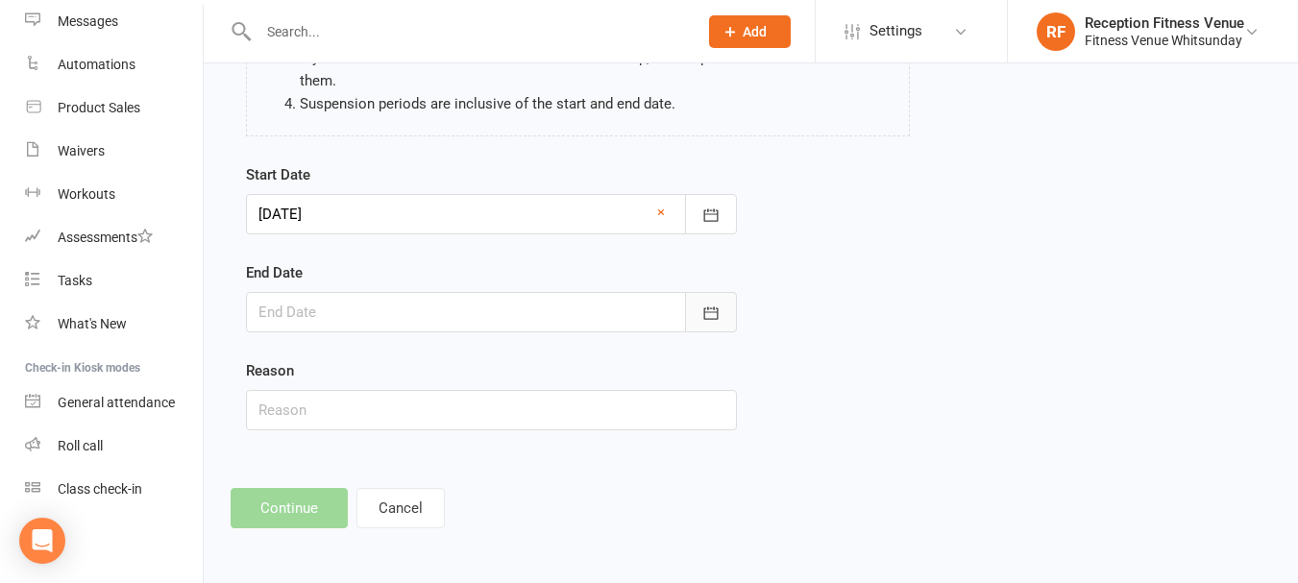
click at [735, 304] on button "button" at bounding box center [711, 312] width 52 height 40
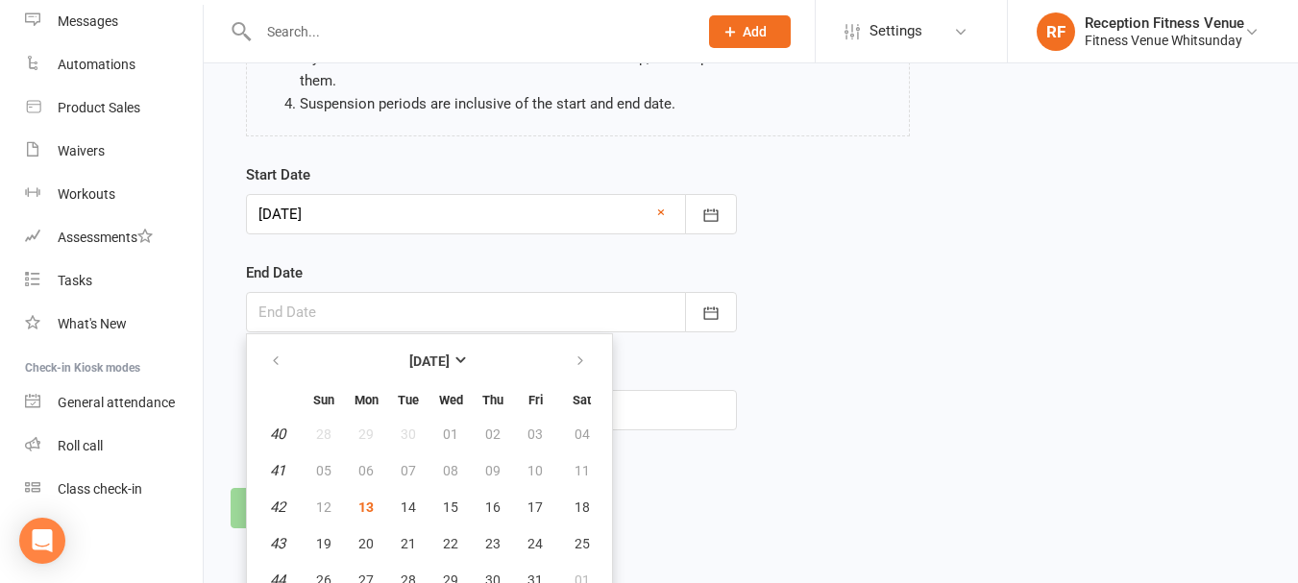
scroll to position [337, 0]
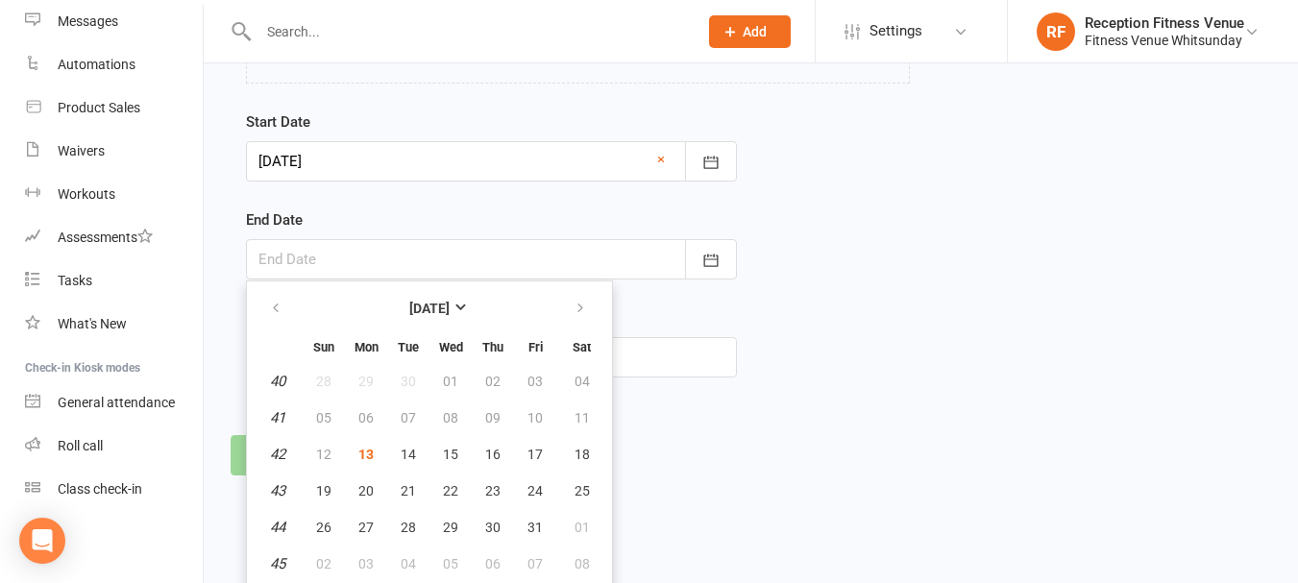
click at [556, 318] on table "October 2025 Sun Mon Tue Wed Thu Fri Sat 40 28 29 30 01 02 03 04 41 05 06 07 08…" at bounding box center [429, 434] width 357 height 298
click at [577, 310] on icon "button" at bounding box center [580, 308] width 13 height 15
click at [488, 415] on span "06" at bounding box center [492, 417] width 15 height 15
type input "06 Nov 2025"
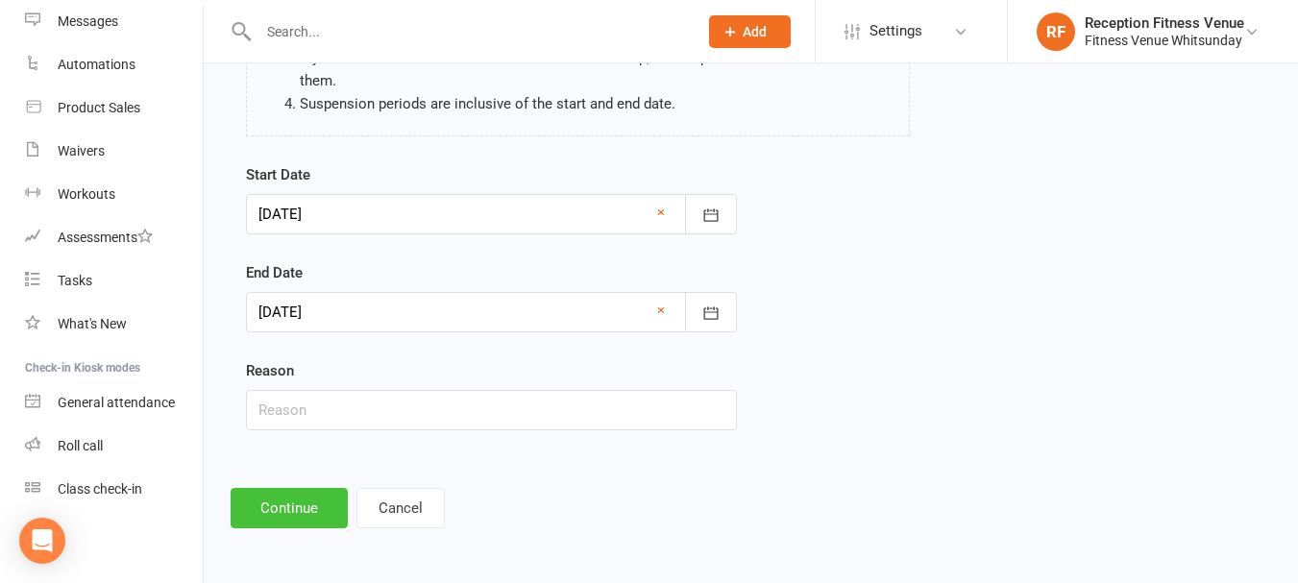
click at [297, 522] on button "Continue" at bounding box center [289, 508] width 117 height 40
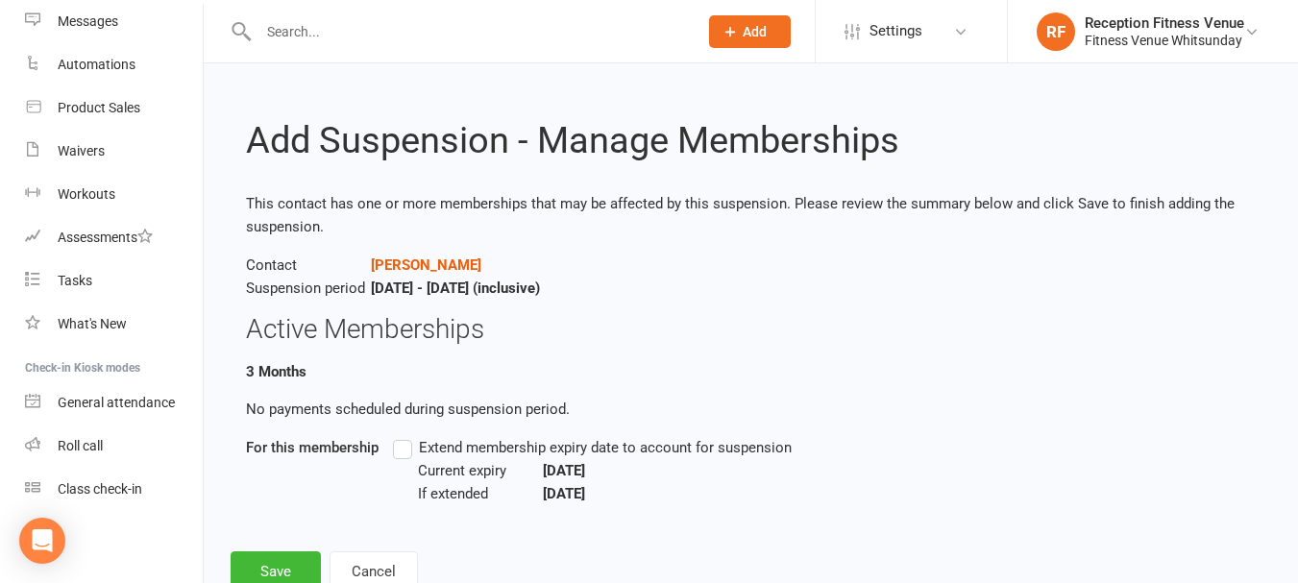
click at [404, 452] on label "Extend membership expiry date to account for suspension" at bounding box center [592, 447] width 399 height 23
click at [404, 436] on input "Extend membership expiry date to account for suspension" at bounding box center [399, 436] width 12 height 0
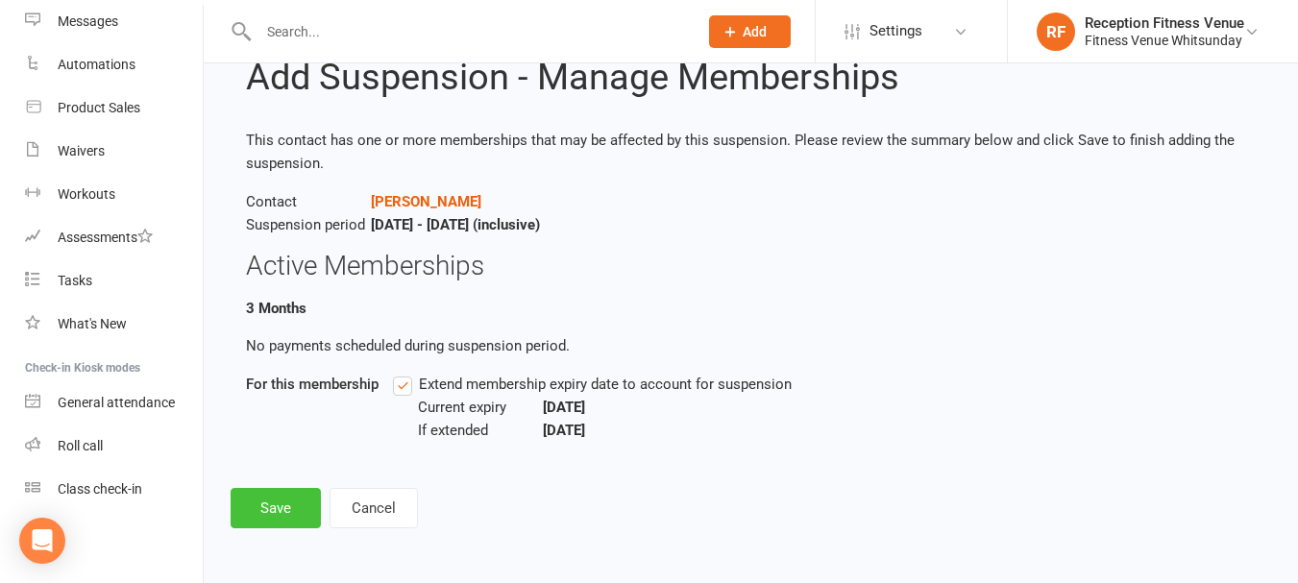
click at [285, 504] on button "Save" at bounding box center [276, 508] width 90 height 40
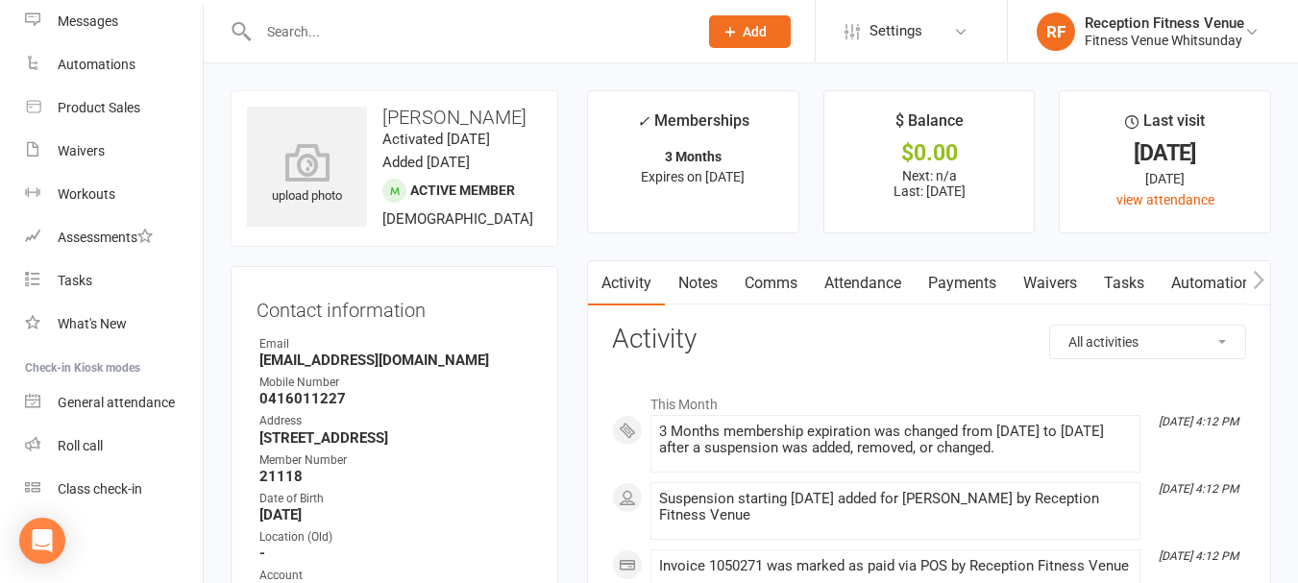
click at [357, 38] on input "text" at bounding box center [468, 31] width 431 height 27
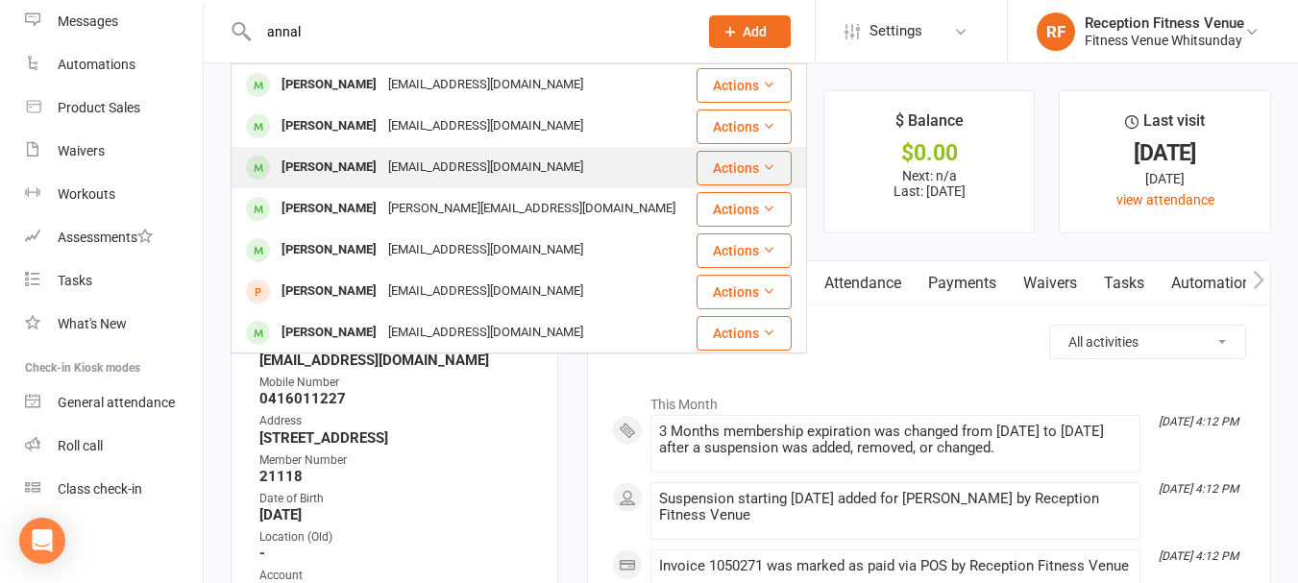
type input "annal"
click at [349, 170] on div "Annaliese Bates" at bounding box center [329, 168] width 107 height 28
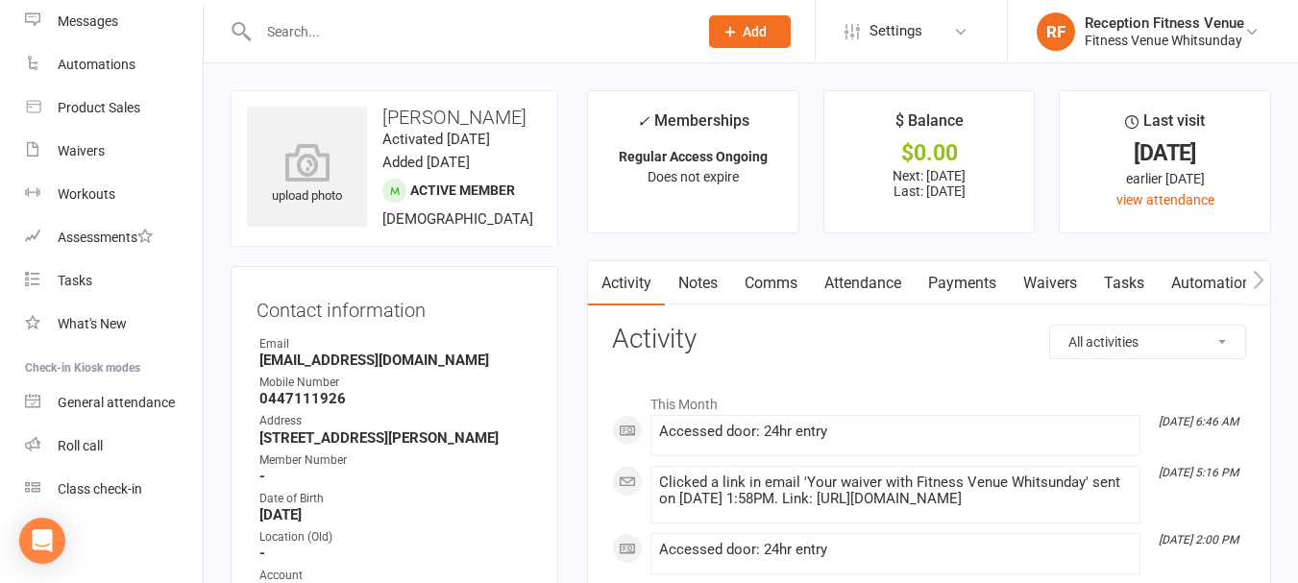
click at [955, 277] on link "Payments" at bounding box center [962, 283] width 95 height 44
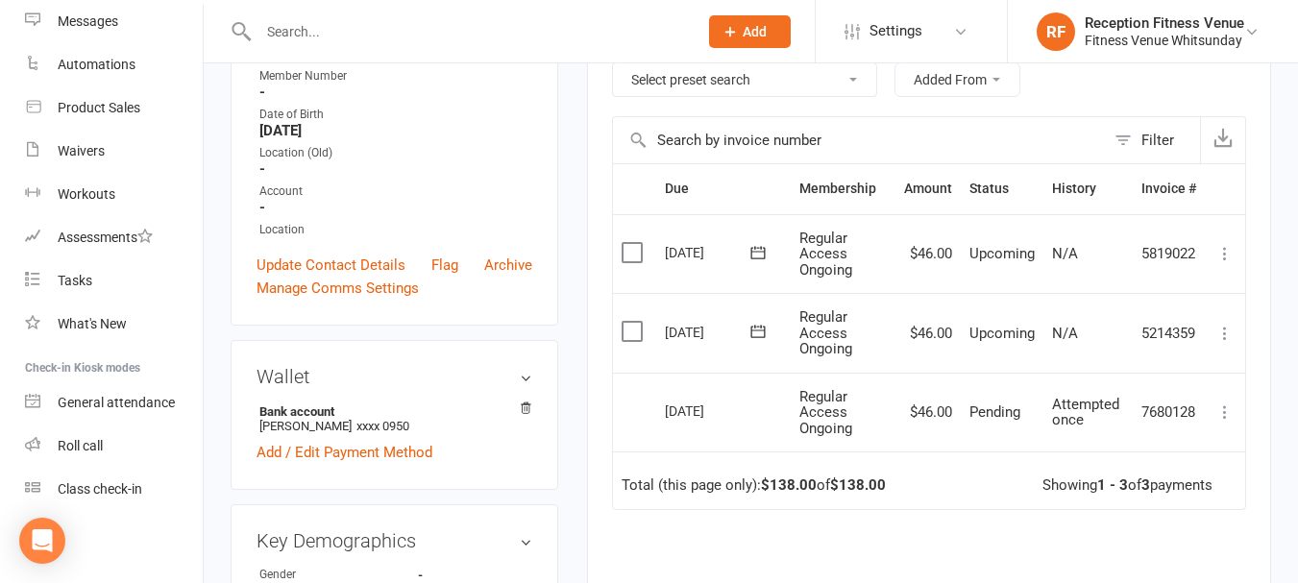
scroll to position [192, 0]
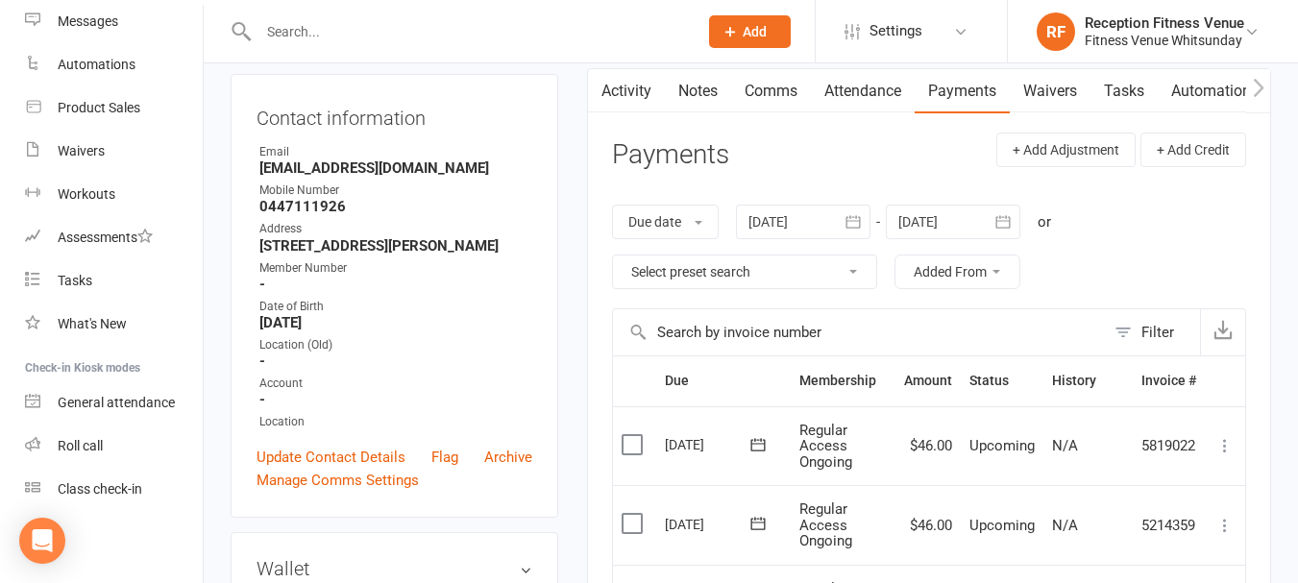
click at [869, 224] on button "button" at bounding box center [853, 222] width 35 height 35
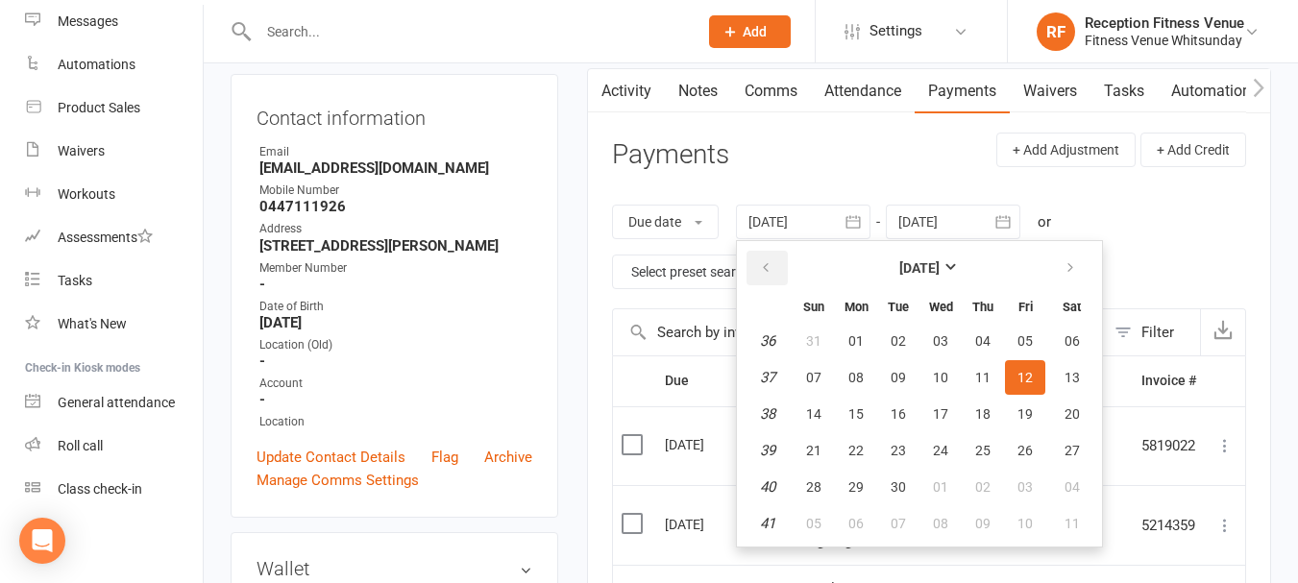
click at [770, 258] on button "button" at bounding box center [767, 268] width 41 height 35
click at [809, 362] on button "06" at bounding box center [814, 377] width 40 height 35
type input "06 Jul 2025"
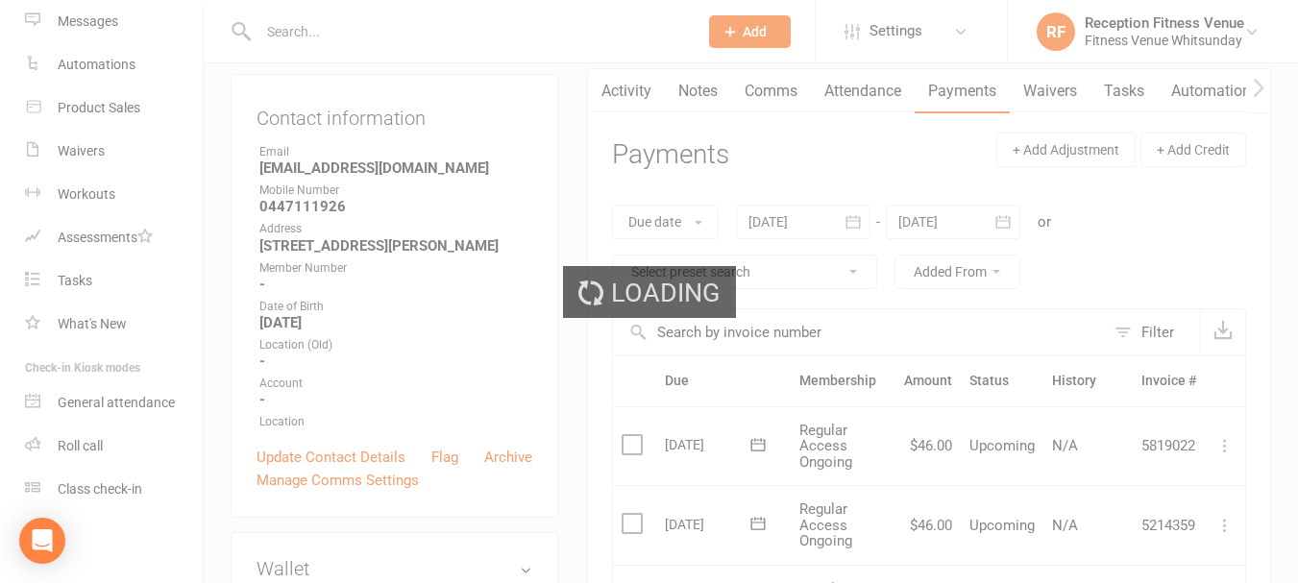
scroll to position [577, 0]
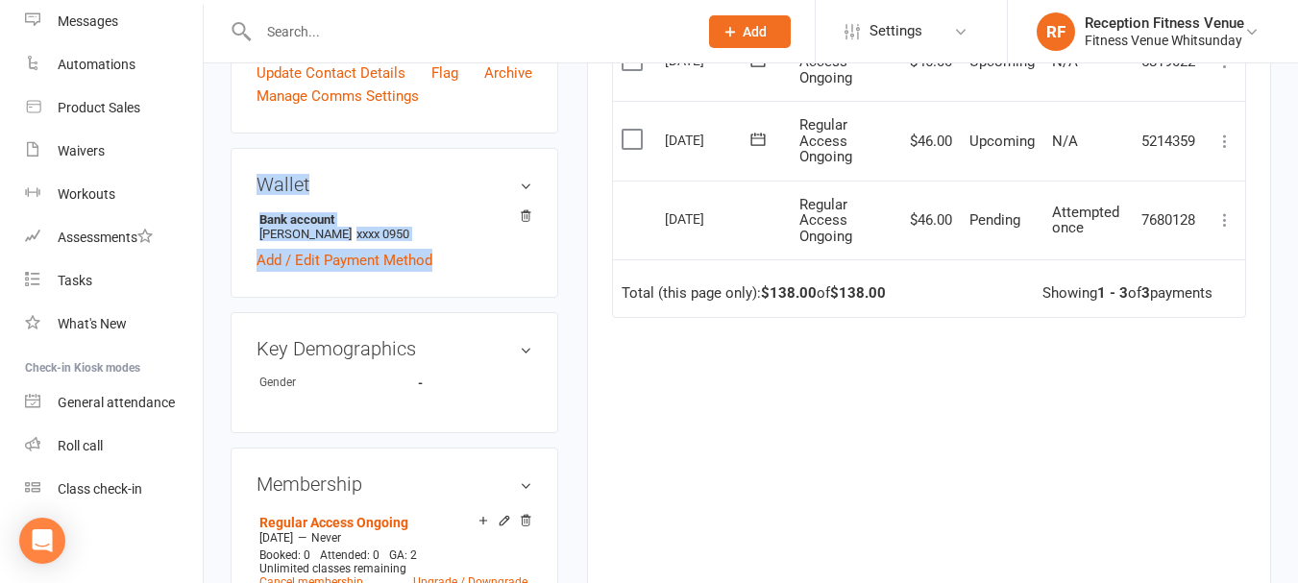
drag, startPoint x: 445, startPoint y: 281, endPoint x: 243, endPoint y: 208, distance: 214.6
click at [243, 208] on div "Wallet Bank account Annaliese Bates xxxx 0950 Add / Edit Payment Method" at bounding box center [395, 223] width 328 height 150
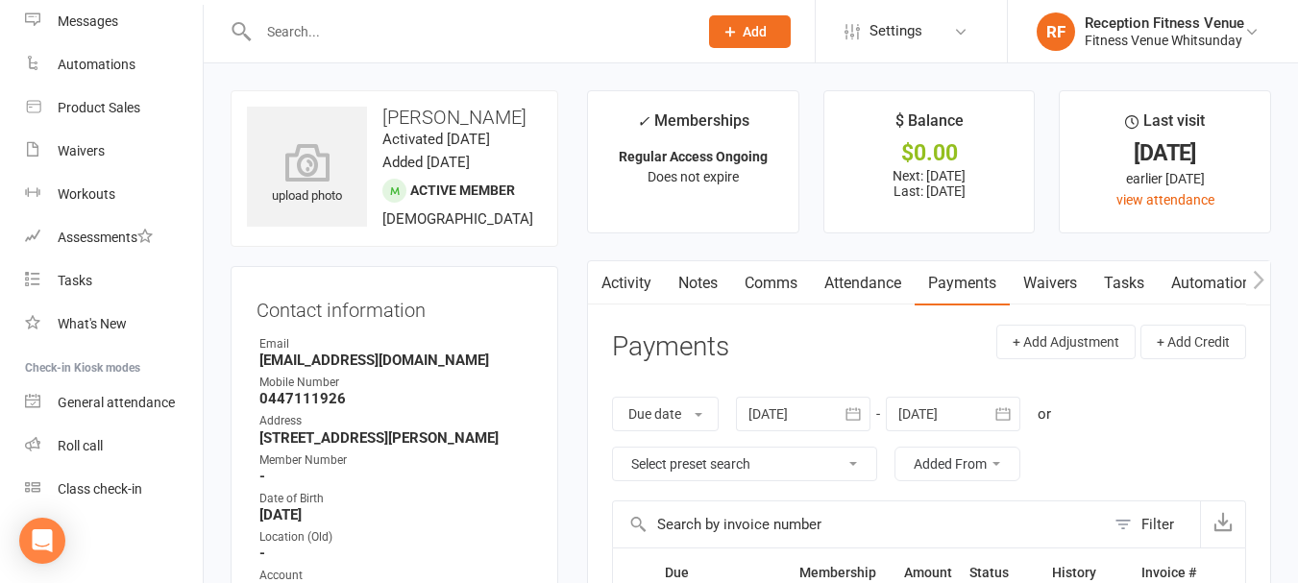
click at [354, 30] on input "text" at bounding box center [468, 31] width 431 height 27
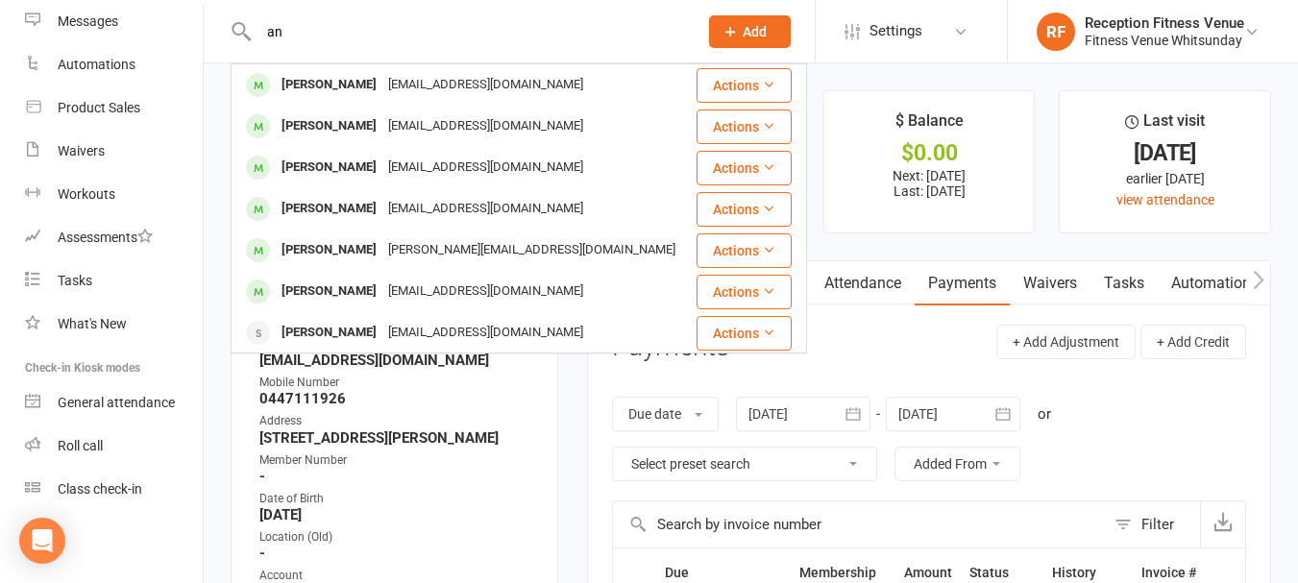
type input "a"
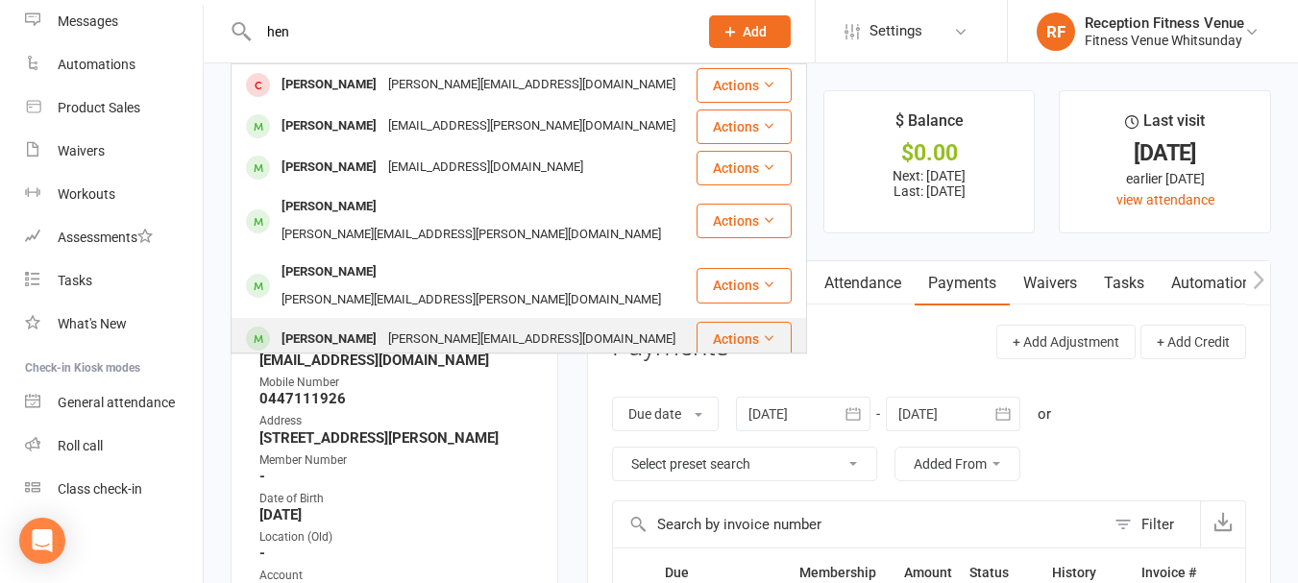
type input "hen"
click at [391, 326] on div "Anneliese.henare25@gmail.com" at bounding box center [531, 340] width 299 height 28
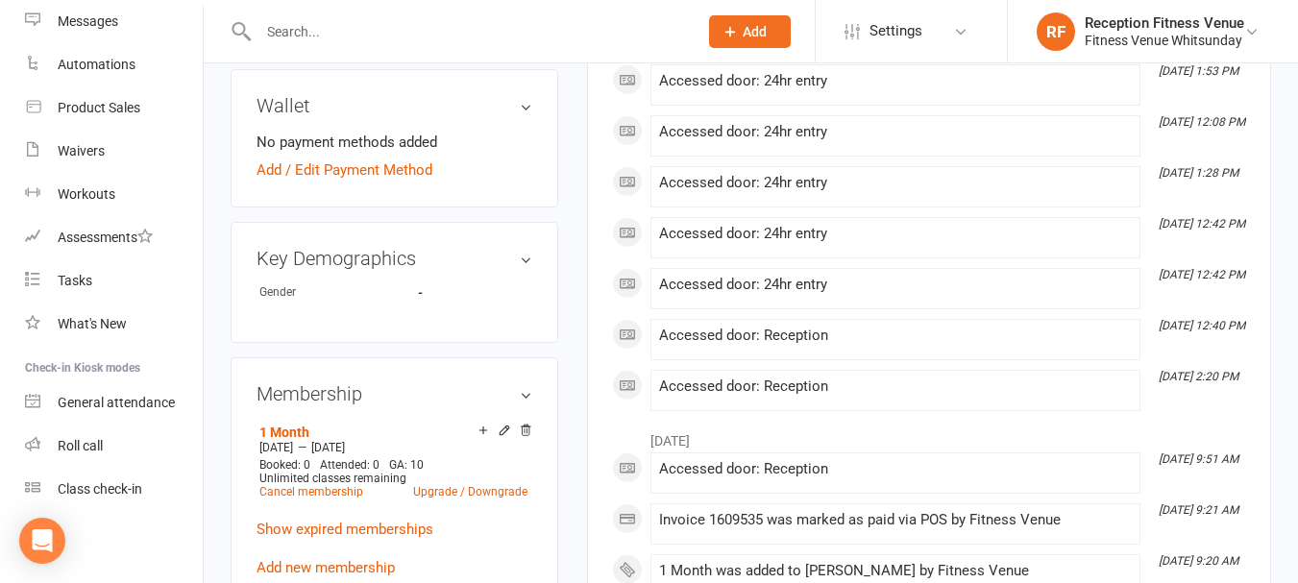
scroll to position [769, 0]
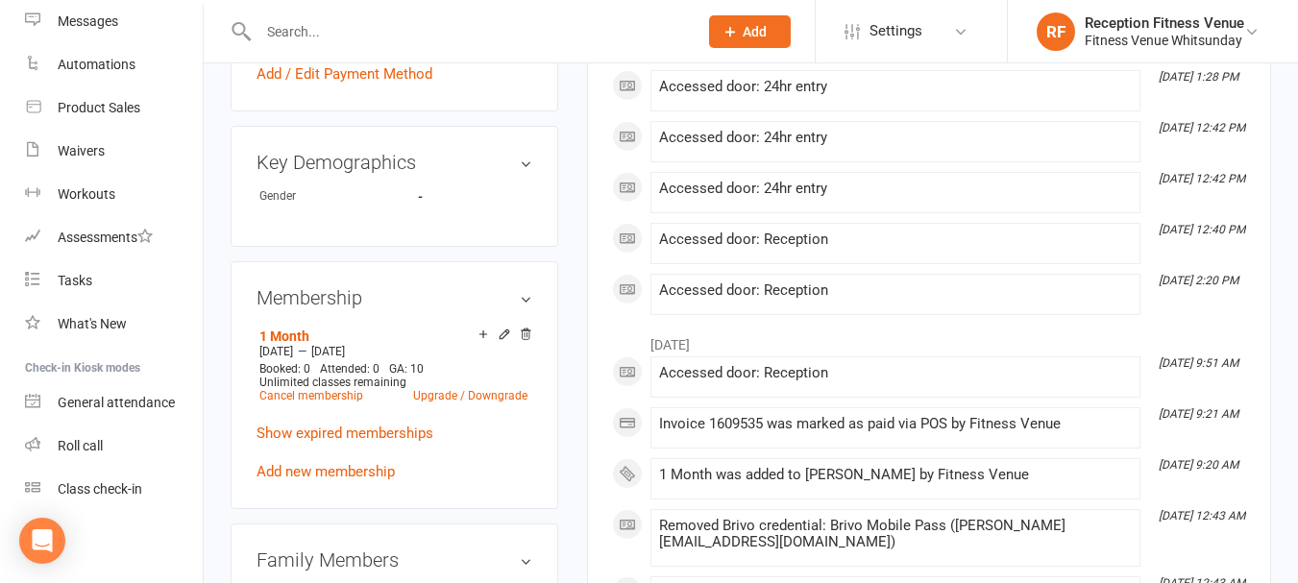
click at [581, 360] on main "✓ Memberships 1 Month Expires on 21st October, 2025 $ Balance $0.00 Next: n/a L…" at bounding box center [929, 180] width 713 height 1717
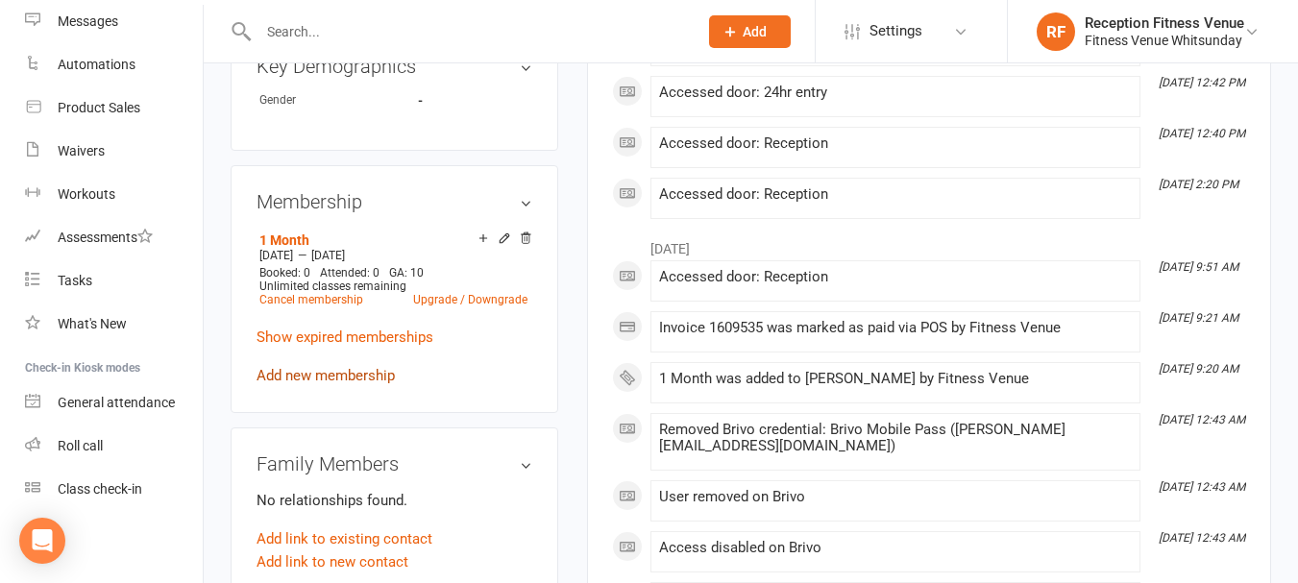
click at [346, 384] on link "Add new membership" at bounding box center [326, 375] width 138 height 17
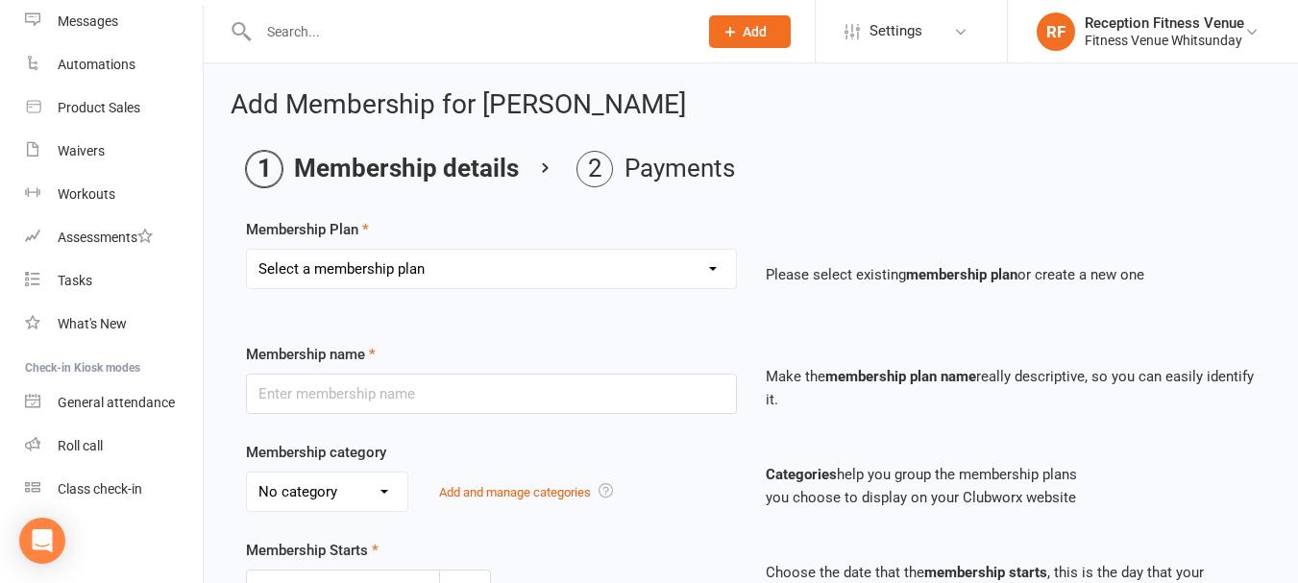
click at [435, 270] on select "Select a membership plan Create new Membership Plan Regular Access Ongoing Regu…" at bounding box center [491, 269] width 489 height 38
select select "2"
click at [247, 250] on select "Select a membership plan Create new Membership Plan Regular Access Ongoing Regu…" at bounding box center [491, 269] width 489 height 38
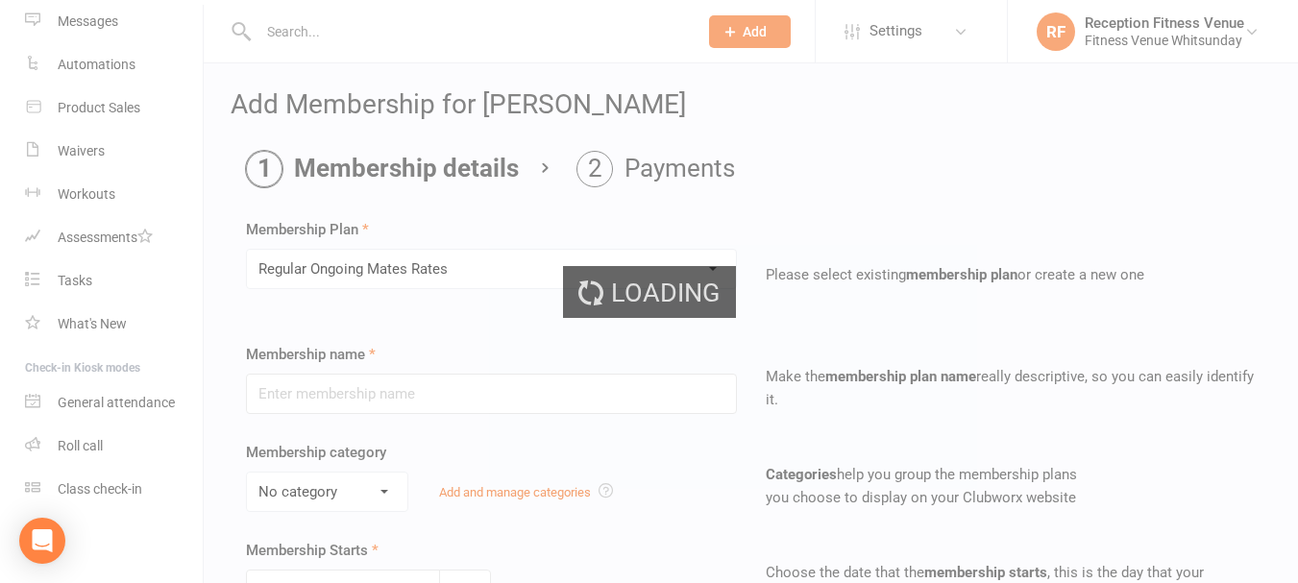
type input "Regular Ongoing Mates Rates"
select select "1"
type input "0"
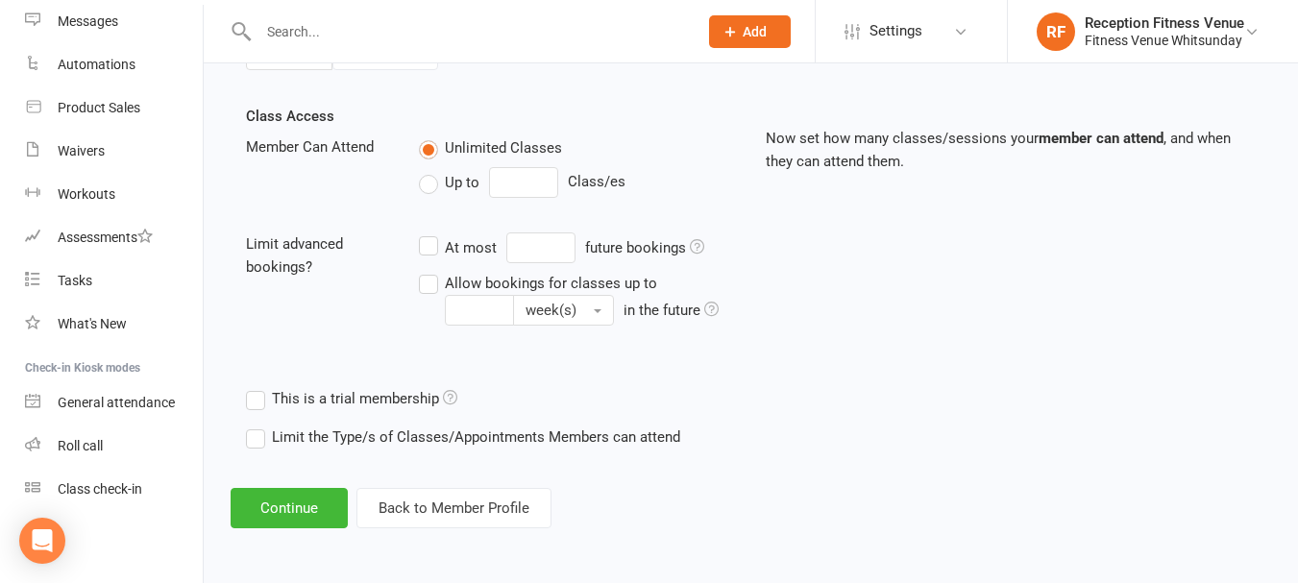
scroll to position [446, 0]
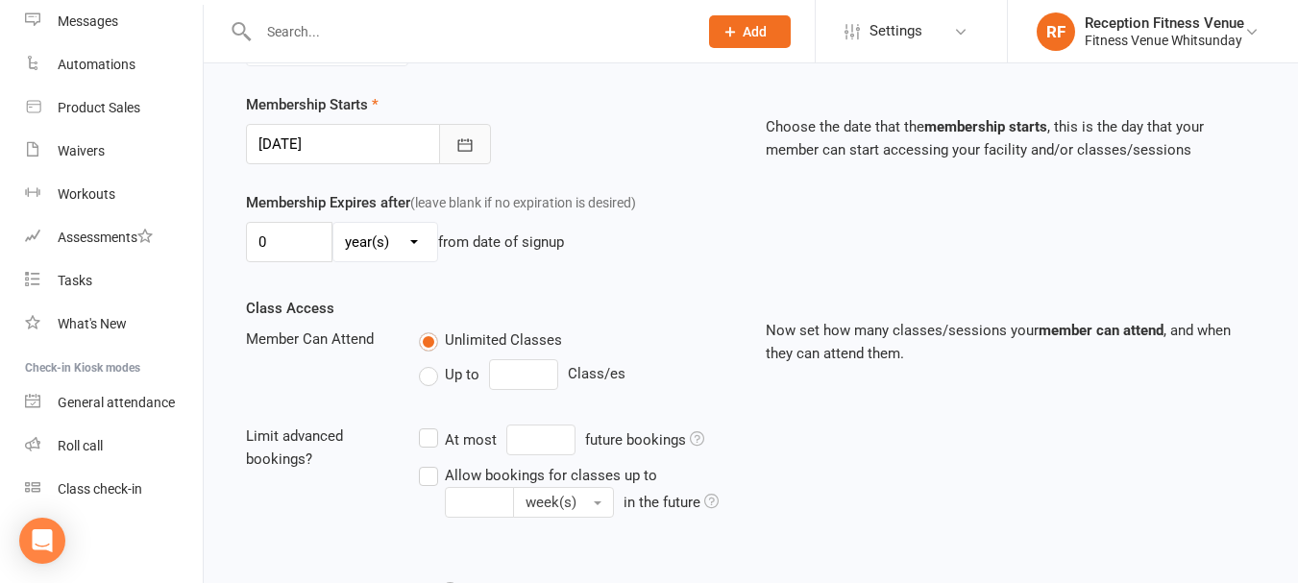
click at [453, 139] on button "button" at bounding box center [465, 144] width 52 height 40
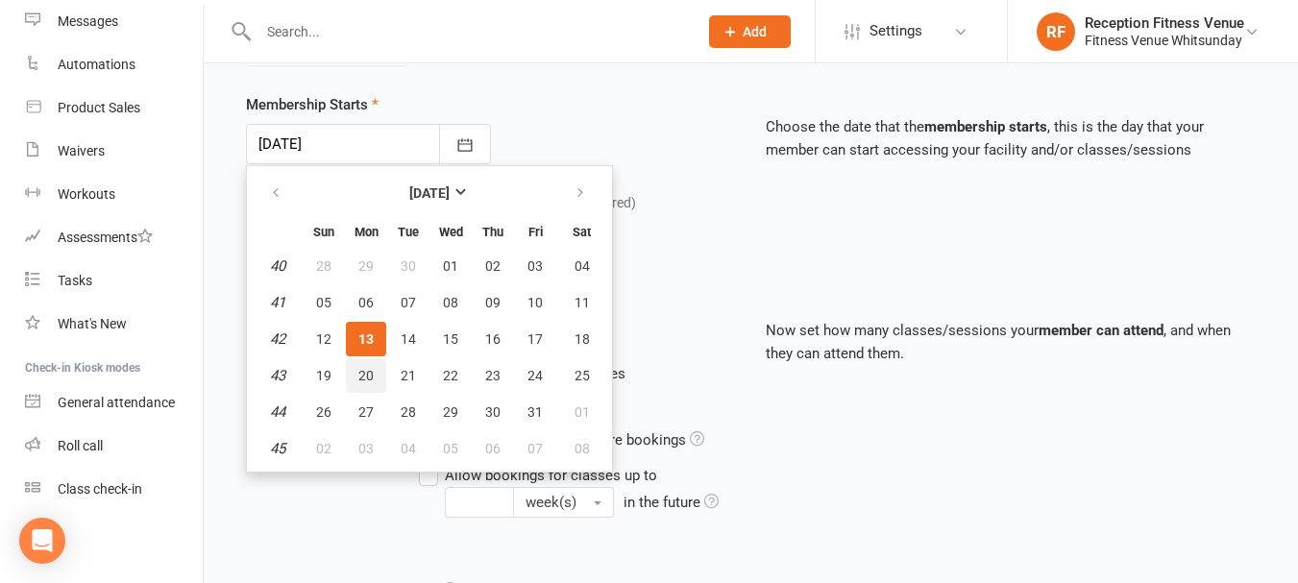
click at [362, 380] on span "20" at bounding box center [365, 375] width 15 height 15
type input "20 Oct 2025"
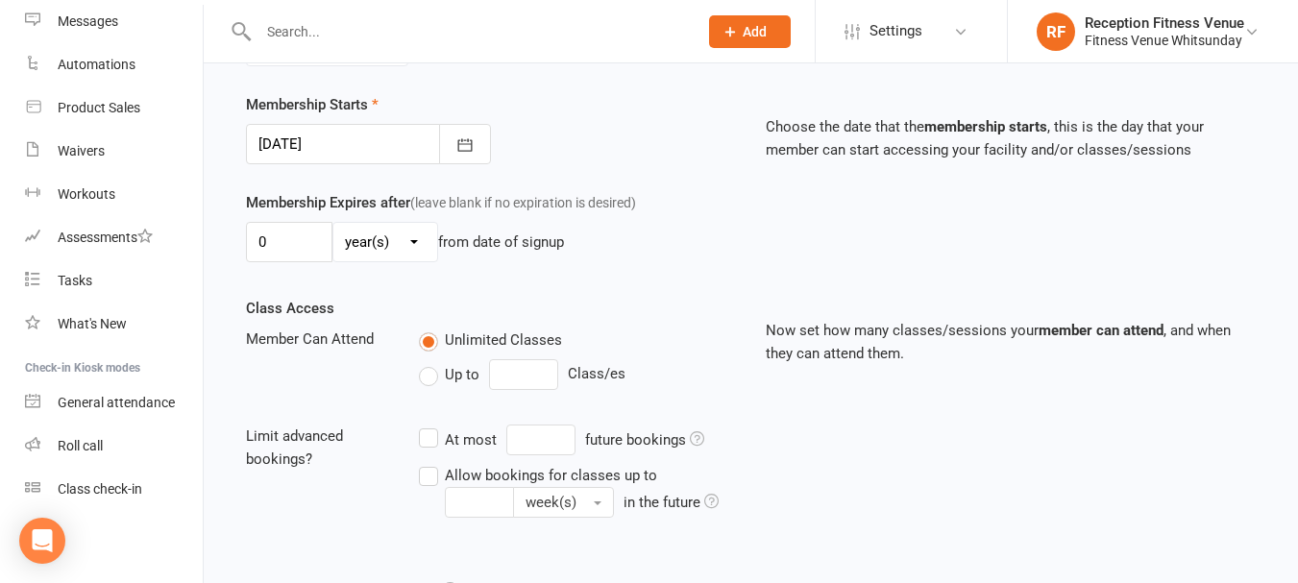
scroll to position [638, 0]
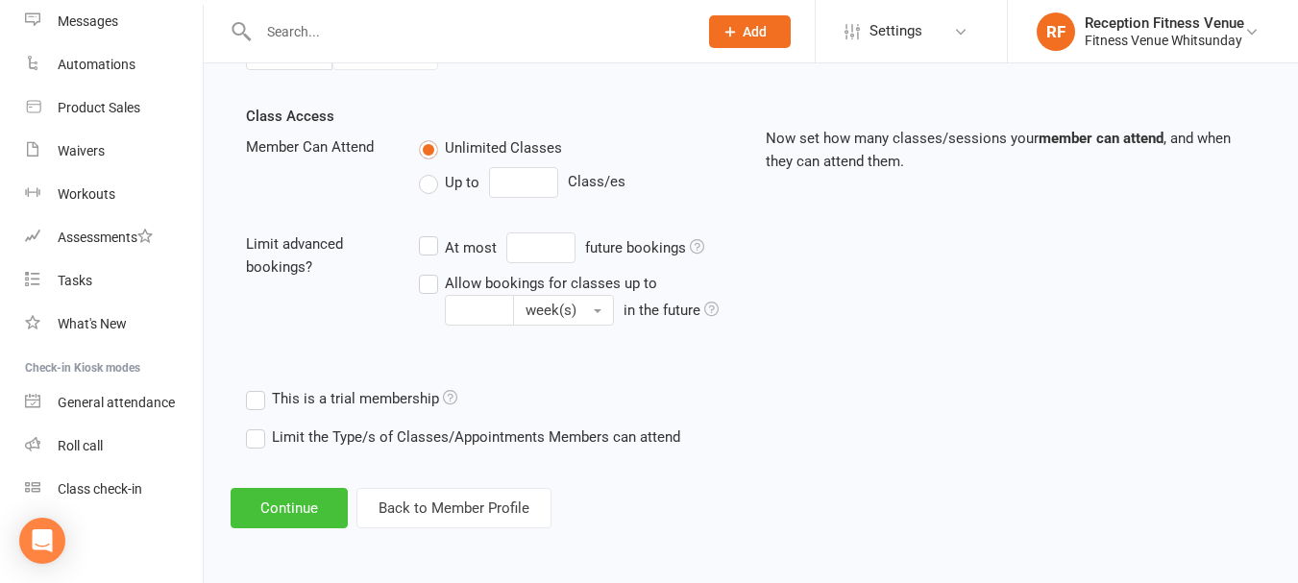
click at [282, 504] on button "Continue" at bounding box center [289, 508] width 117 height 40
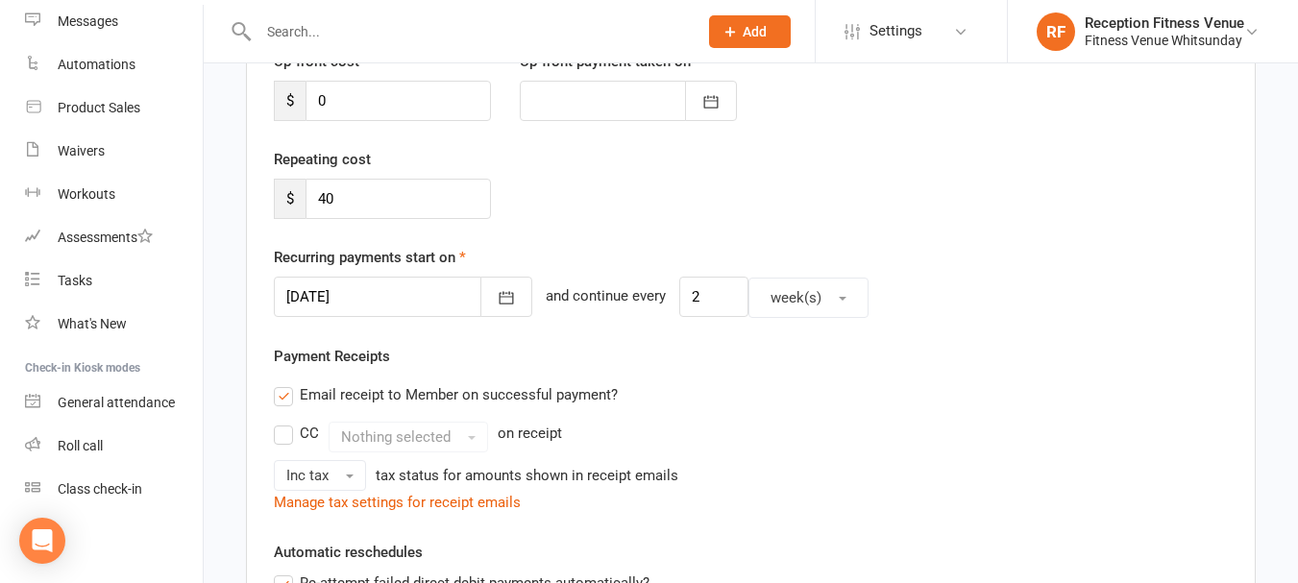
scroll to position [384, 0]
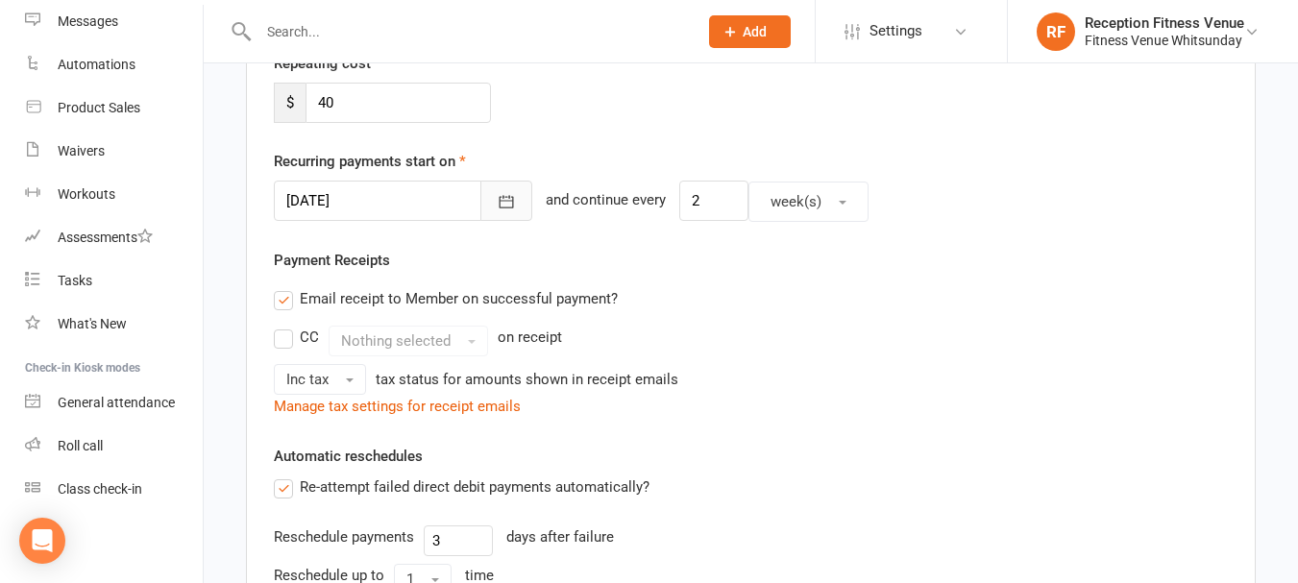
click at [488, 201] on button "button" at bounding box center [506, 201] width 52 height 40
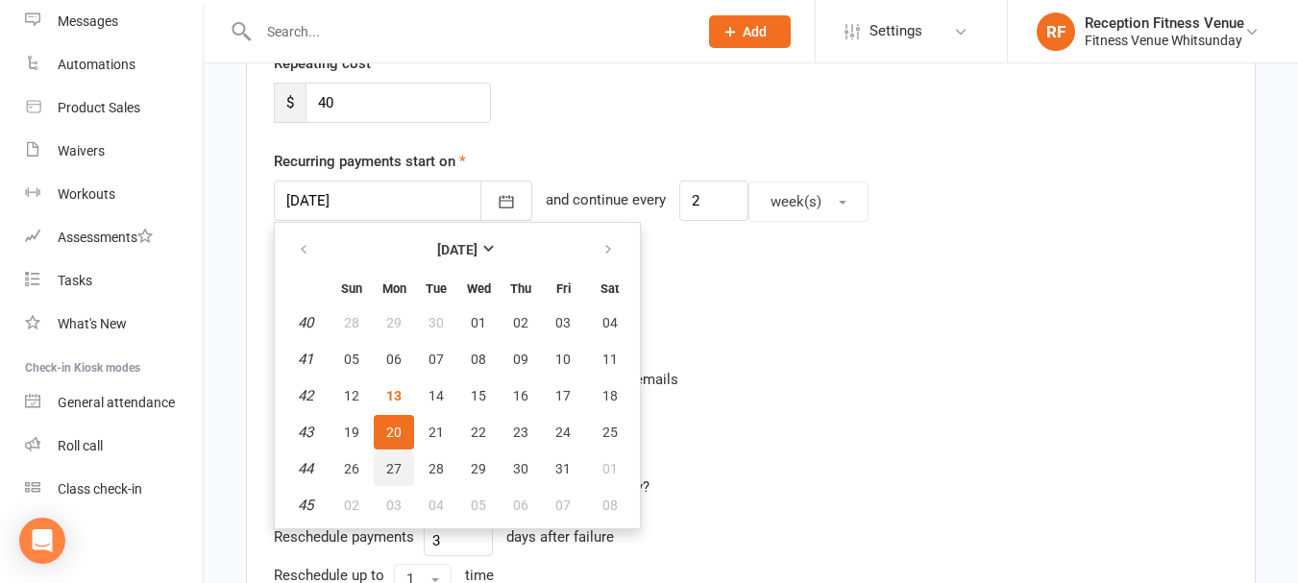
click at [398, 472] on span "27" at bounding box center [393, 468] width 15 height 15
type input "27 Oct 2025"
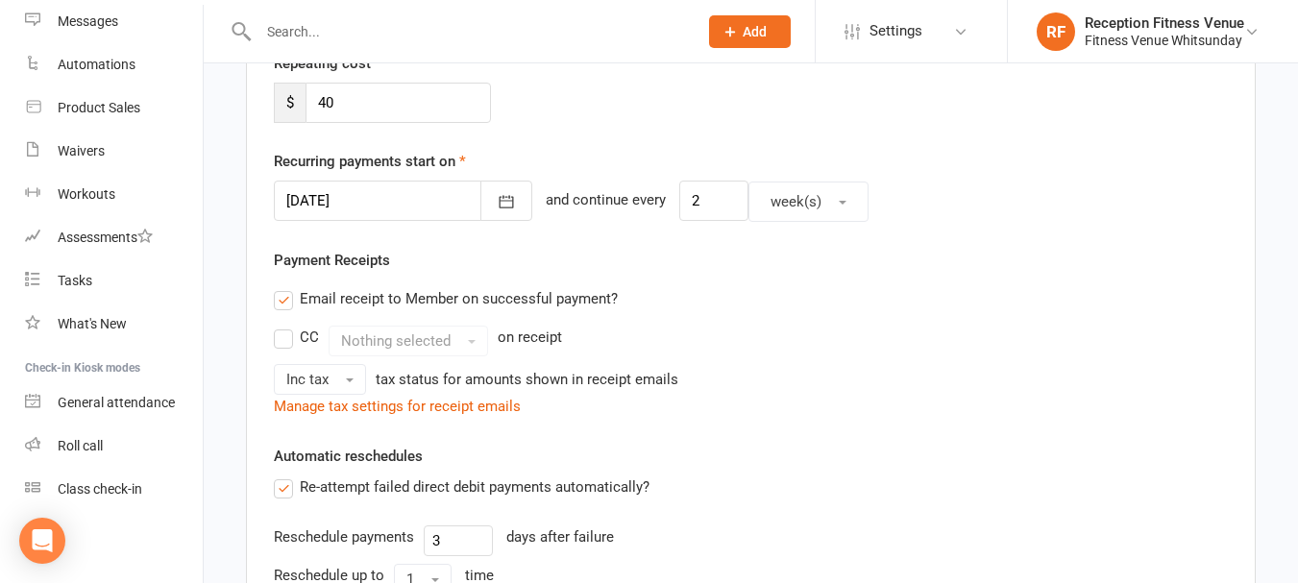
scroll to position [814, 0]
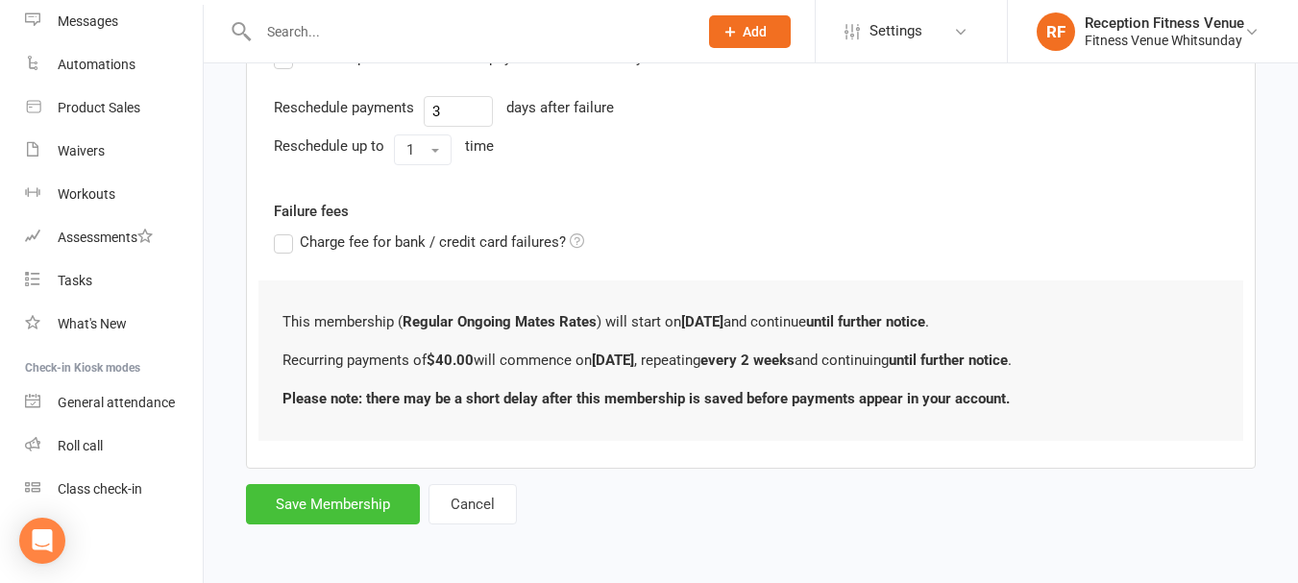
click at [342, 508] on button "Save Membership" at bounding box center [333, 504] width 174 height 40
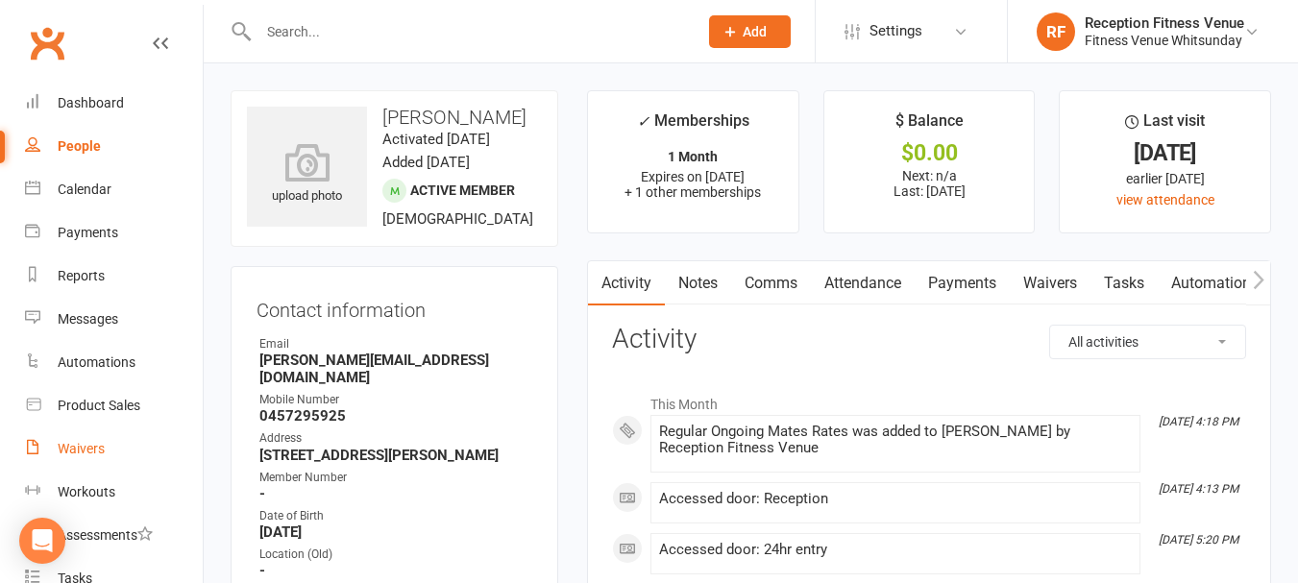
click at [92, 453] on div "Waivers" at bounding box center [81, 448] width 47 height 15
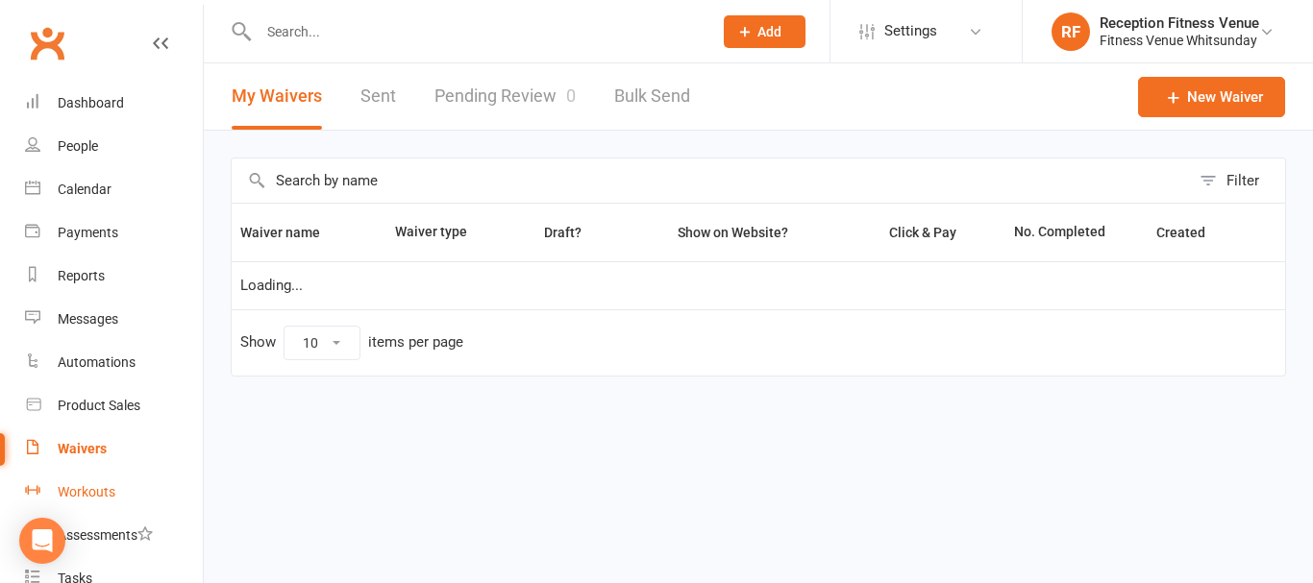
select select "50"
click at [494, 98] on link "Pending Review 0" at bounding box center [504, 96] width 141 height 66
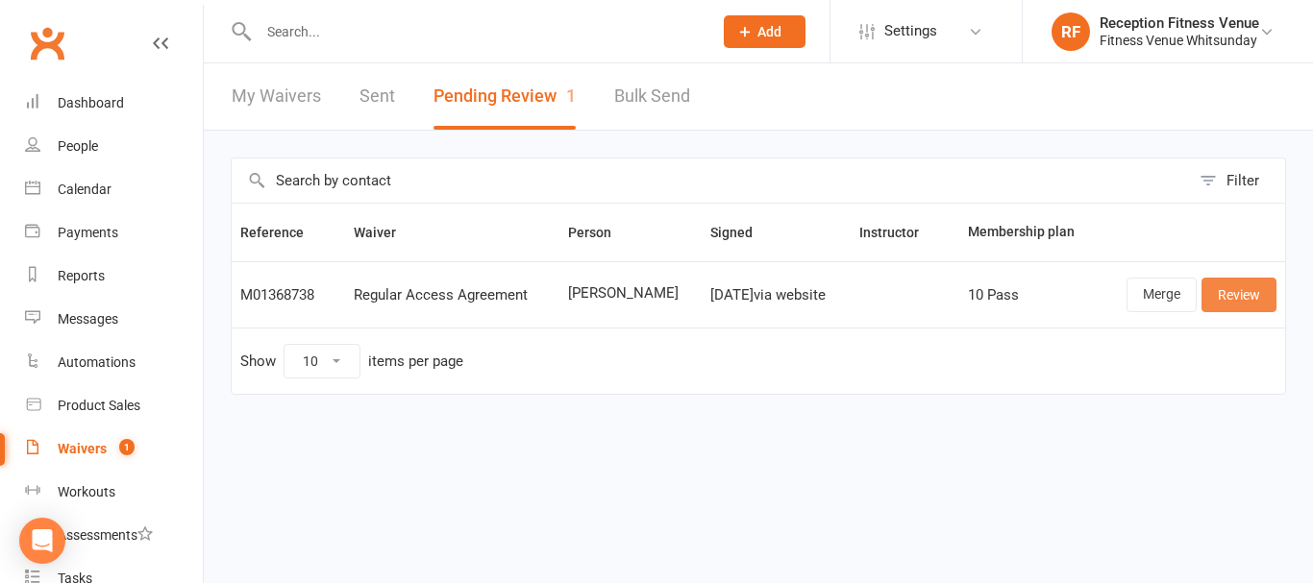
click at [1231, 301] on link "Review" at bounding box center [1238, 295] width 75 height 35
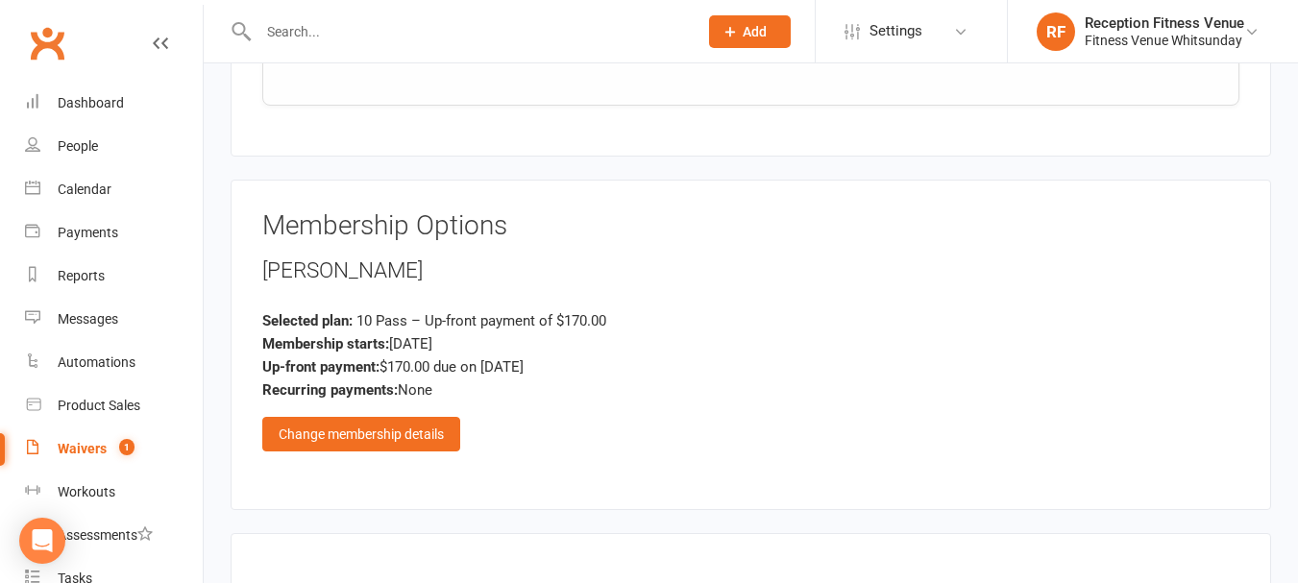
scroll to position [2402, 0]
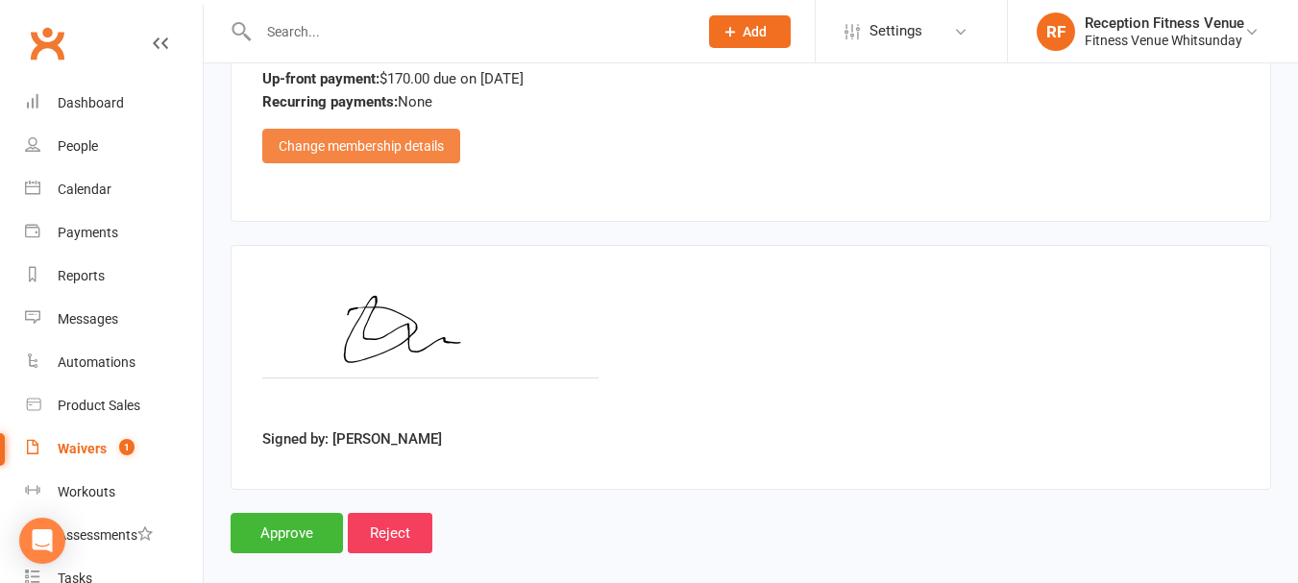
click at [344, 147] on div "Change membership details" at bounding box center [361, 146] width 198 height 35
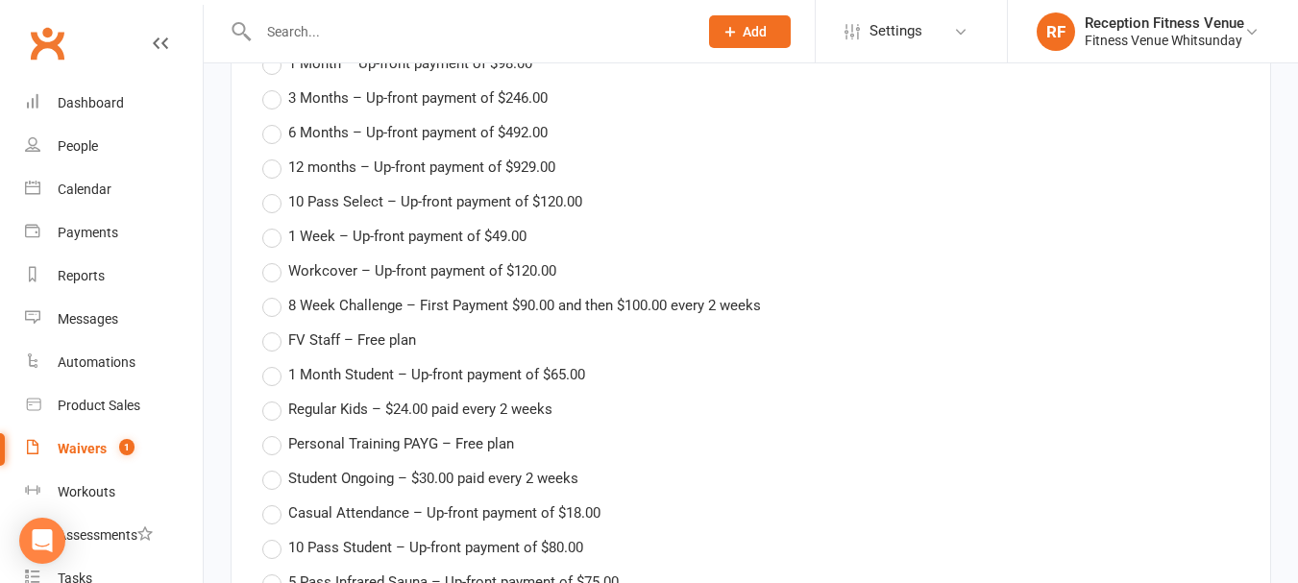
scroll to position [2979, 0]
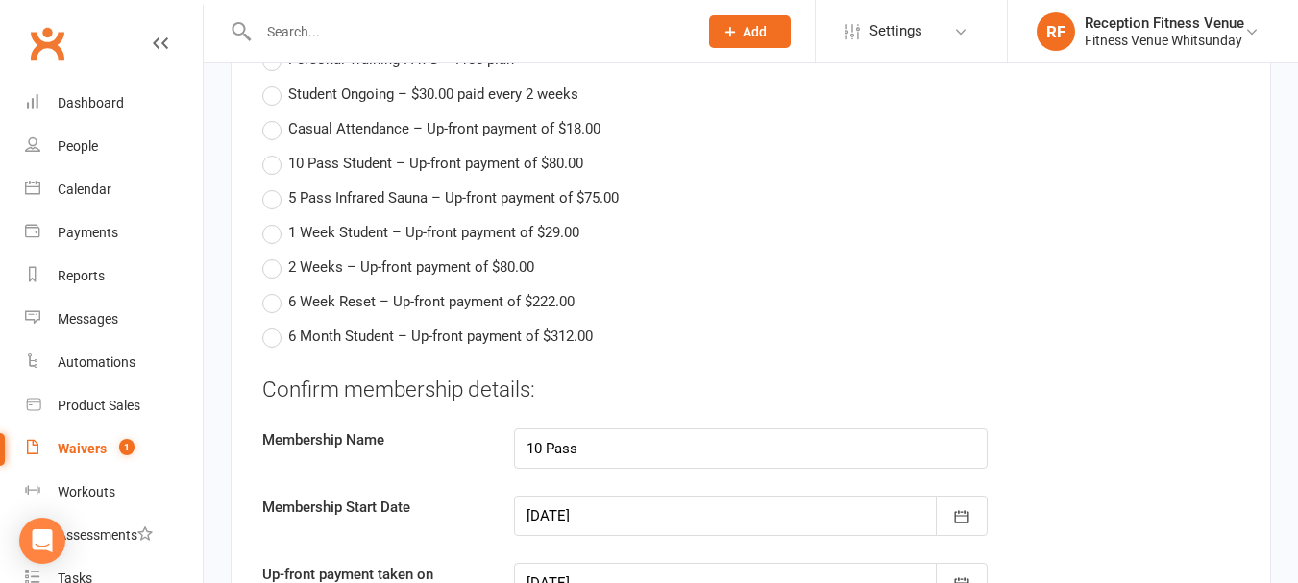
click at [322, 95] on span "Student Ongoing – $30.00 paid every 2 weeks" at bounding box center [433, 93] width 290 height 20
click at [275, 83] on input "Student Ongoing – $30.00 paid every 2 weeks" at bounding box center [268, 83] width 12 height 0
type input "Student Ongoing"
type input "0"
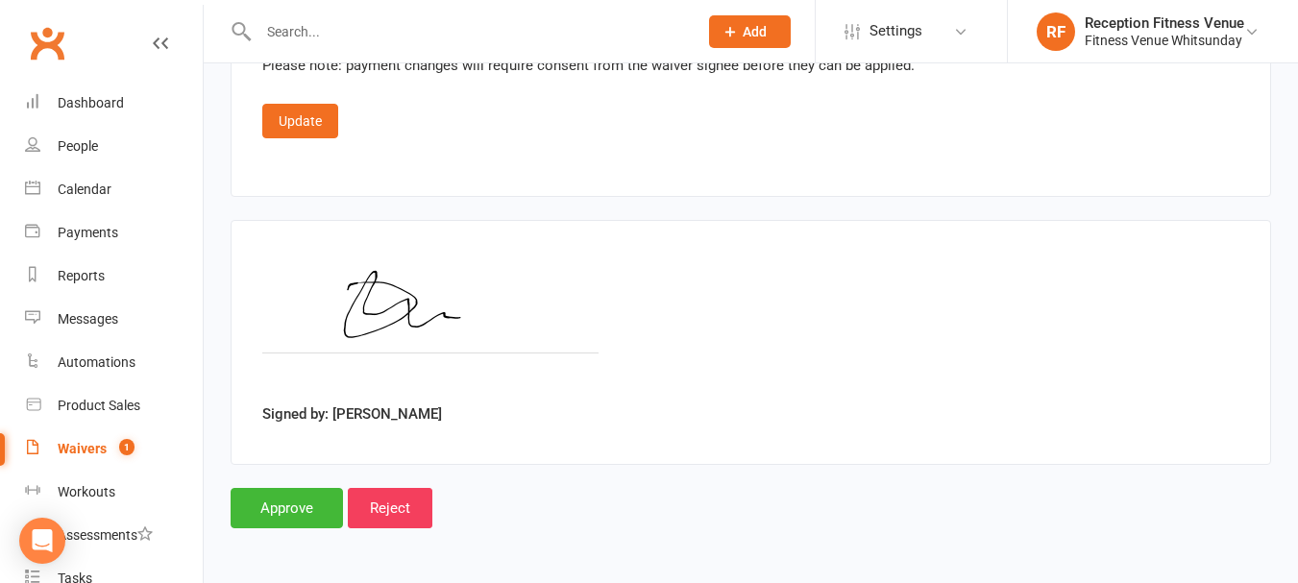
type input "13 Oct 2025"
click at [294, 512] on input "Approve" at bounding box center [287, 508] width 112 height 40
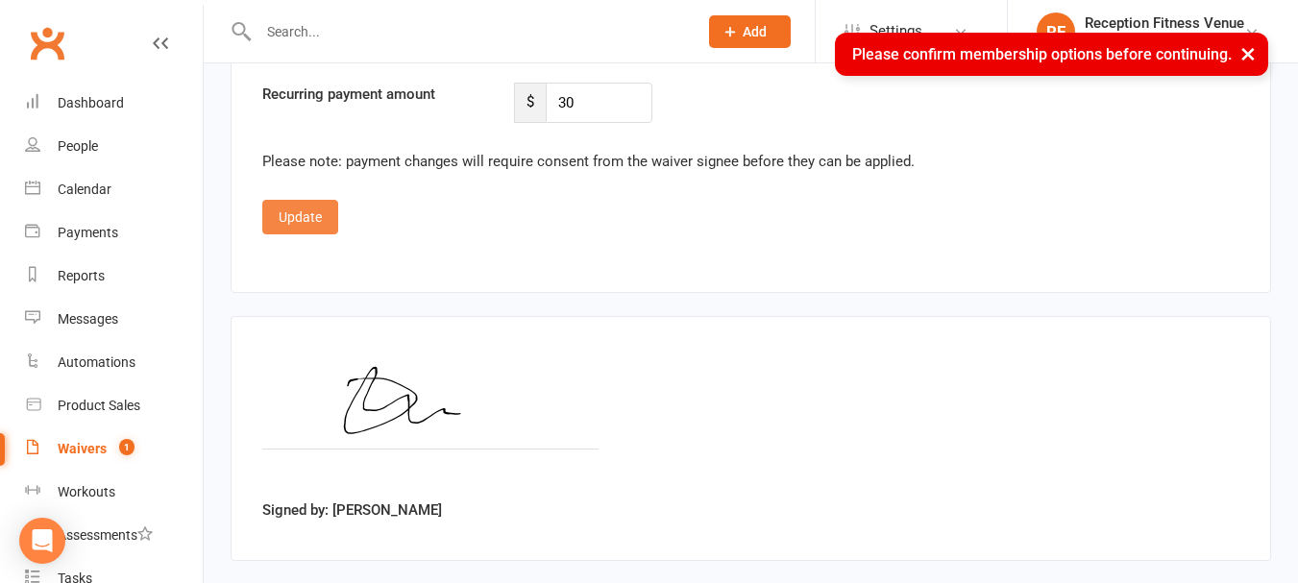
click at [302, 221] on button "Update" at bounding box center [300, 217] width 76 height 35
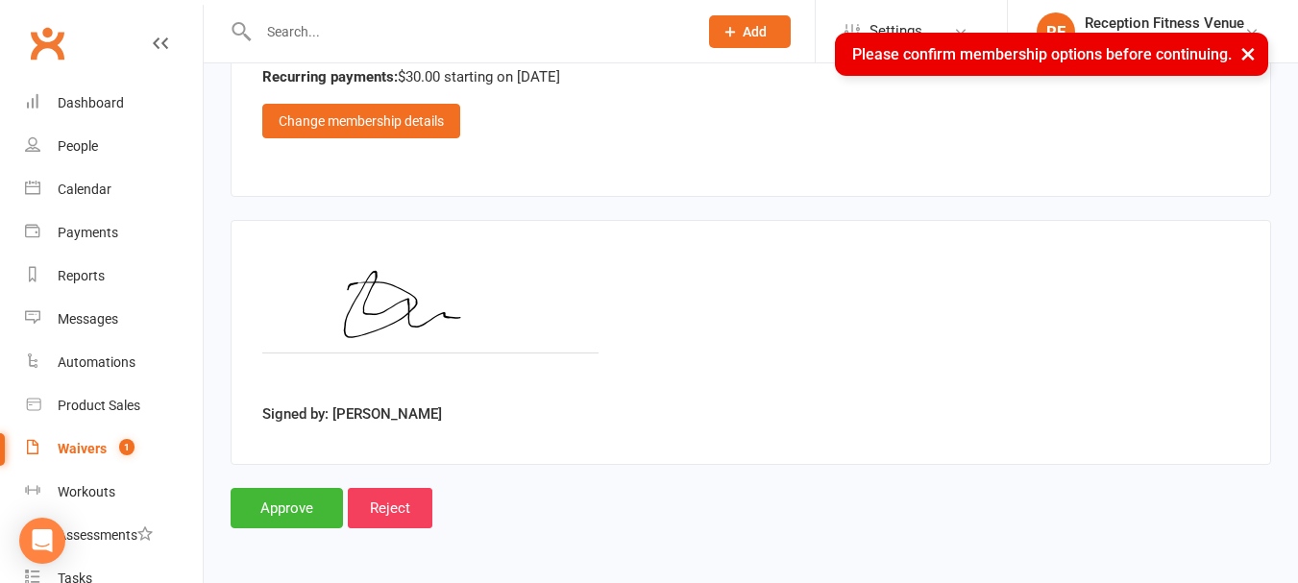
scroll to position [2427, 0]
click at [307, 500] on input "Approve" at bounding box center [287, 508] width 112 height 40
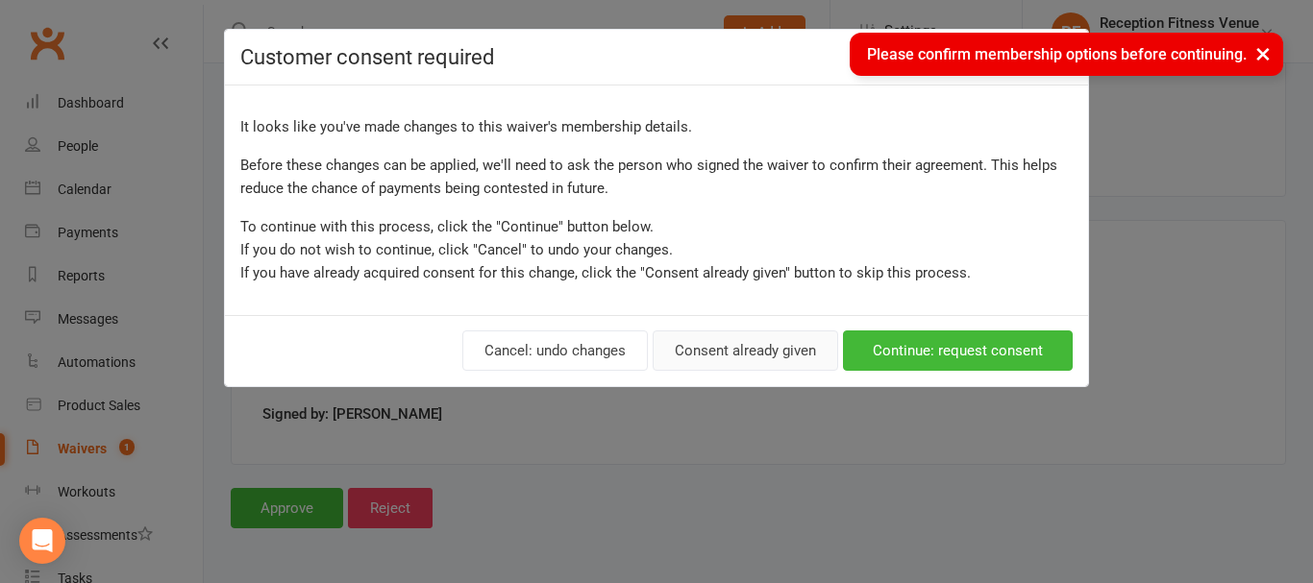
click at [684, 345] on button "Consent already given" at bounding box center [744, 351] width 185 height 40
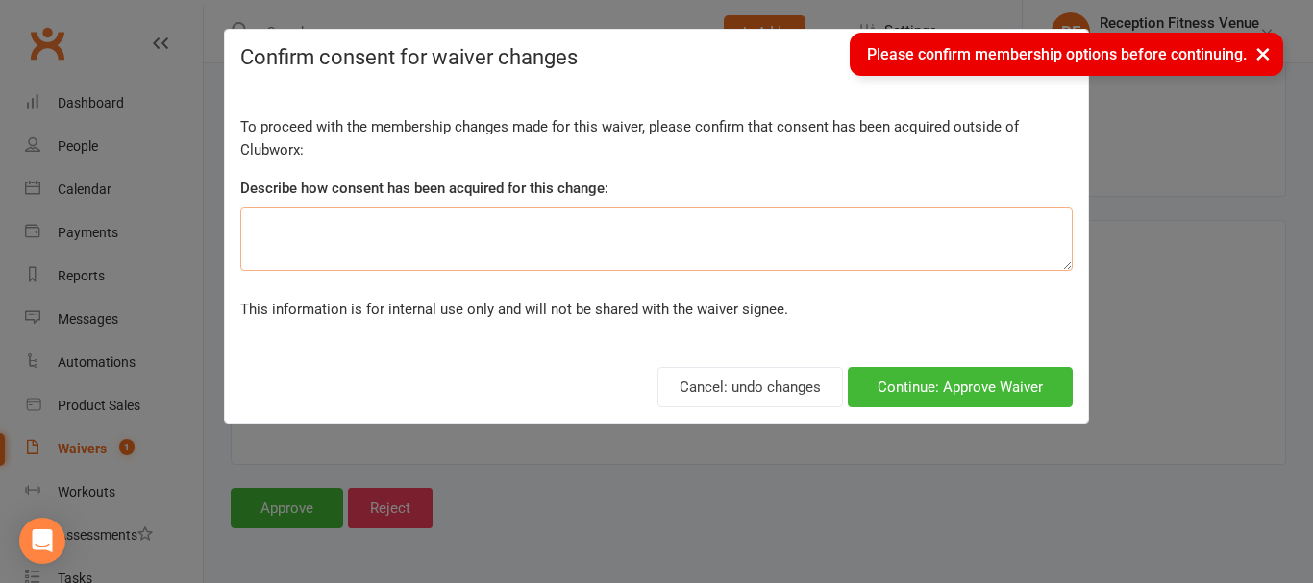
click at [625, 258] on textarea at bounding box center [656, 239] width 832 height 63
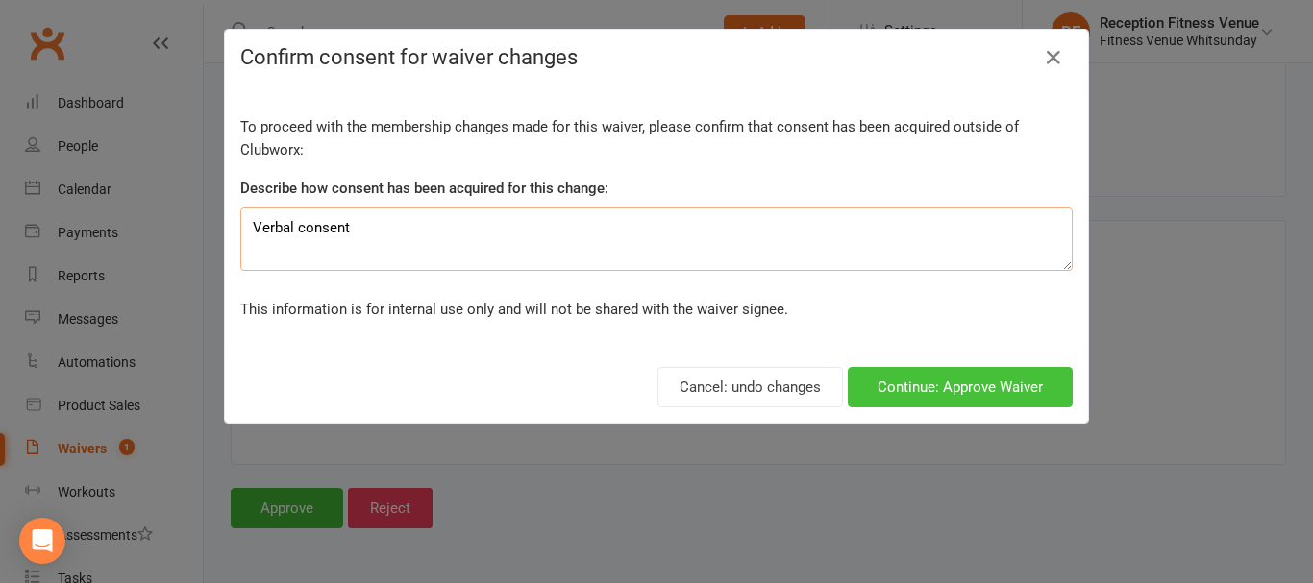
type textarea "Verbal consent"
click at [931, 390] on button "Continue: Approve Waiver" at bounding box center [960, 387] width 225 height 40
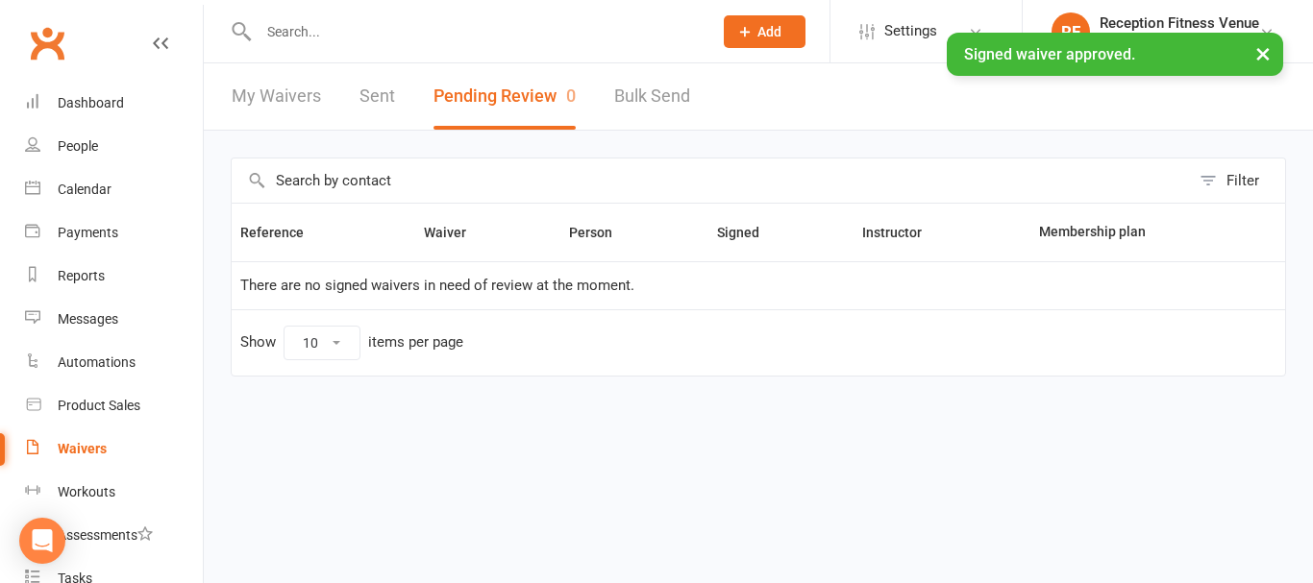
click at [383, 92] on link "Sent" at bounding box center [377, 96] width 36 height 66
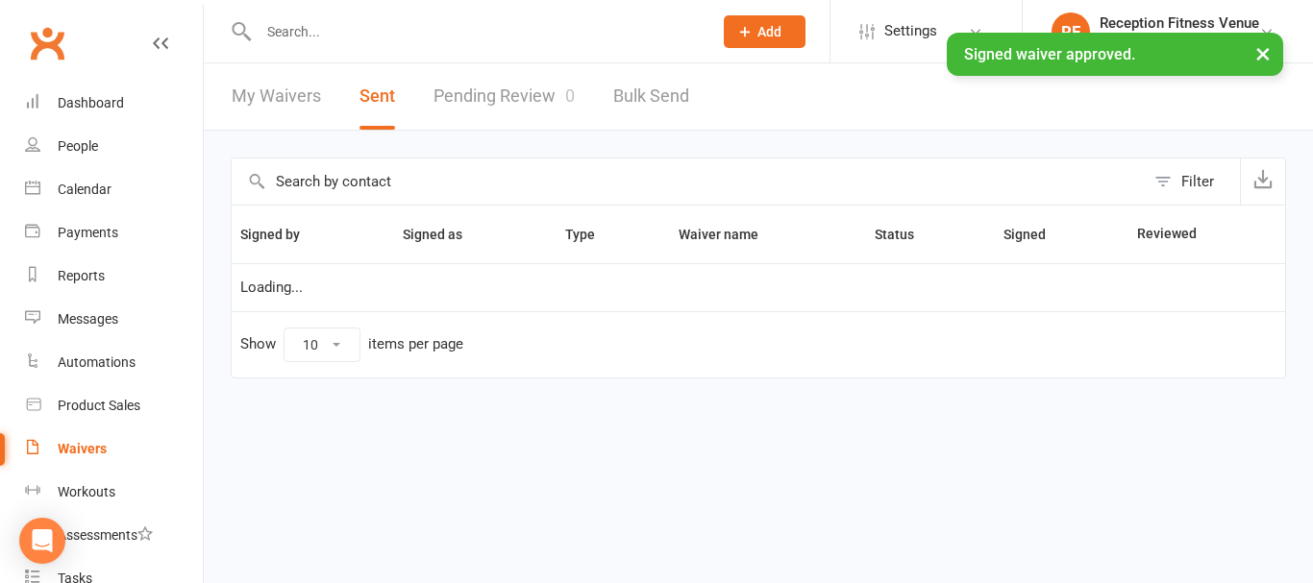
select select "100"
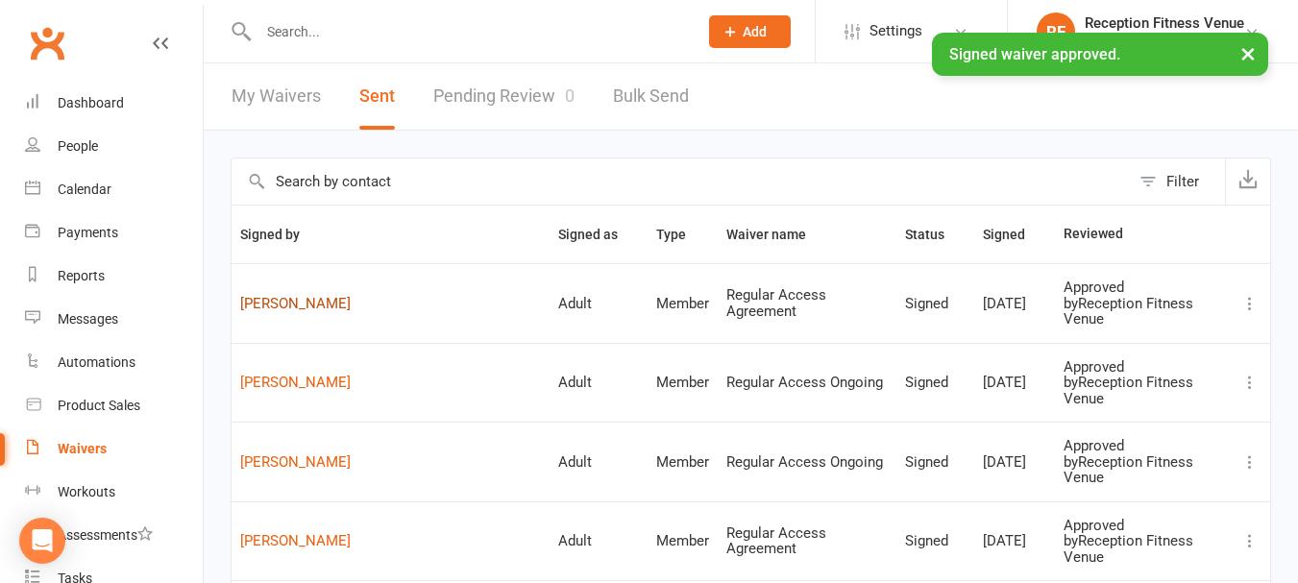
click at [271, 299] on link "Zayde Kuka" at bounding box center [390, 304] width 301 height 16
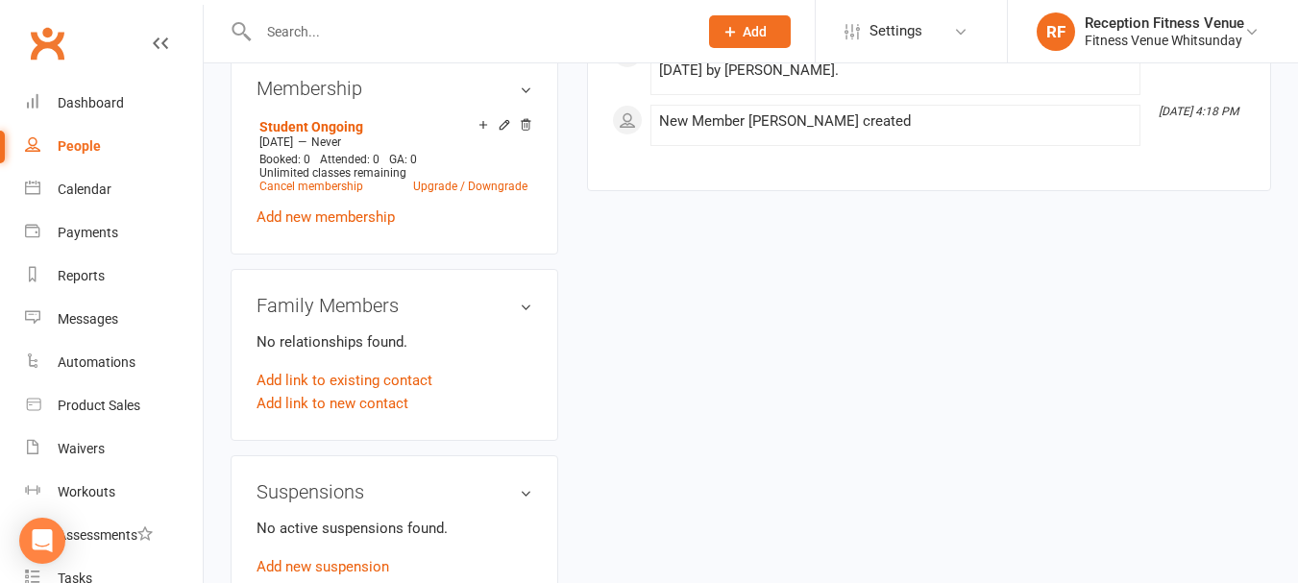
scroll to position [1153, 0]
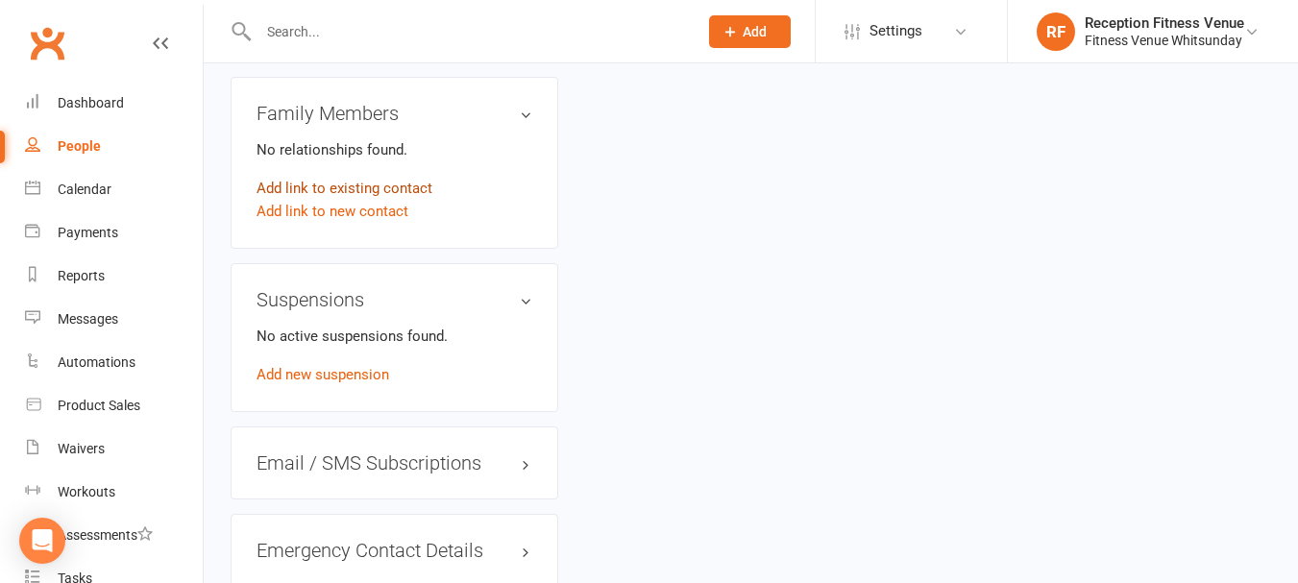
click at [358, 200] on link "Add link to existing contact" at bounding box center [345, 188] width 176 height 23
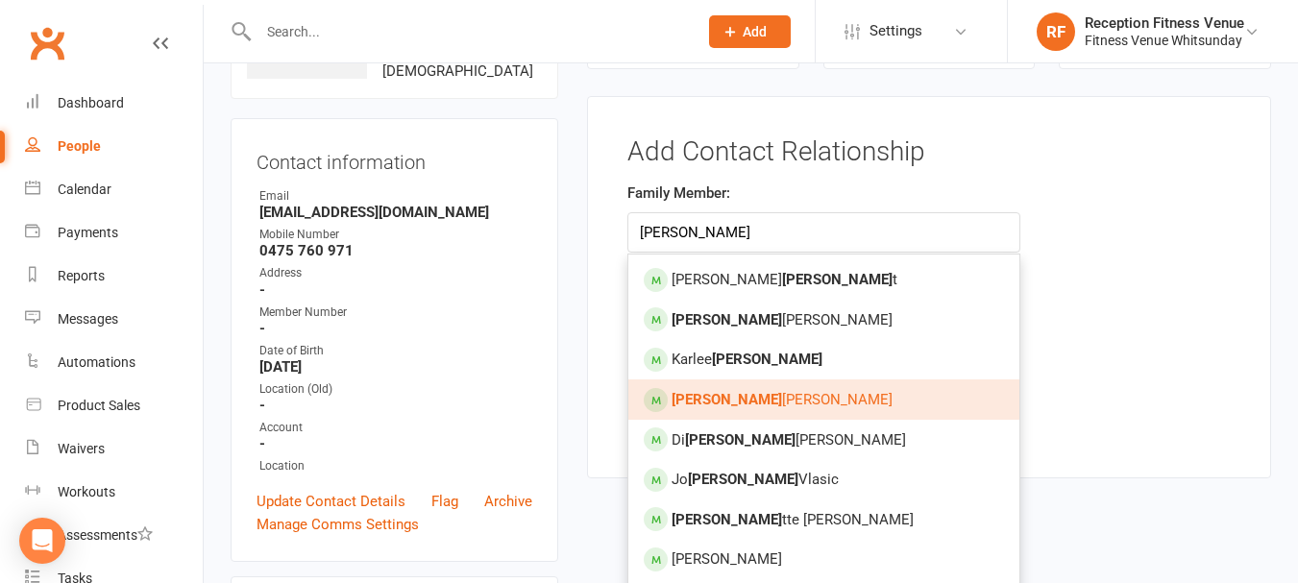
type input "anne"
click at [783, 387] on link "Anne liese Henare" at bounding box center [823, 400] width 391 height 40
type input "Anneliese Henare"
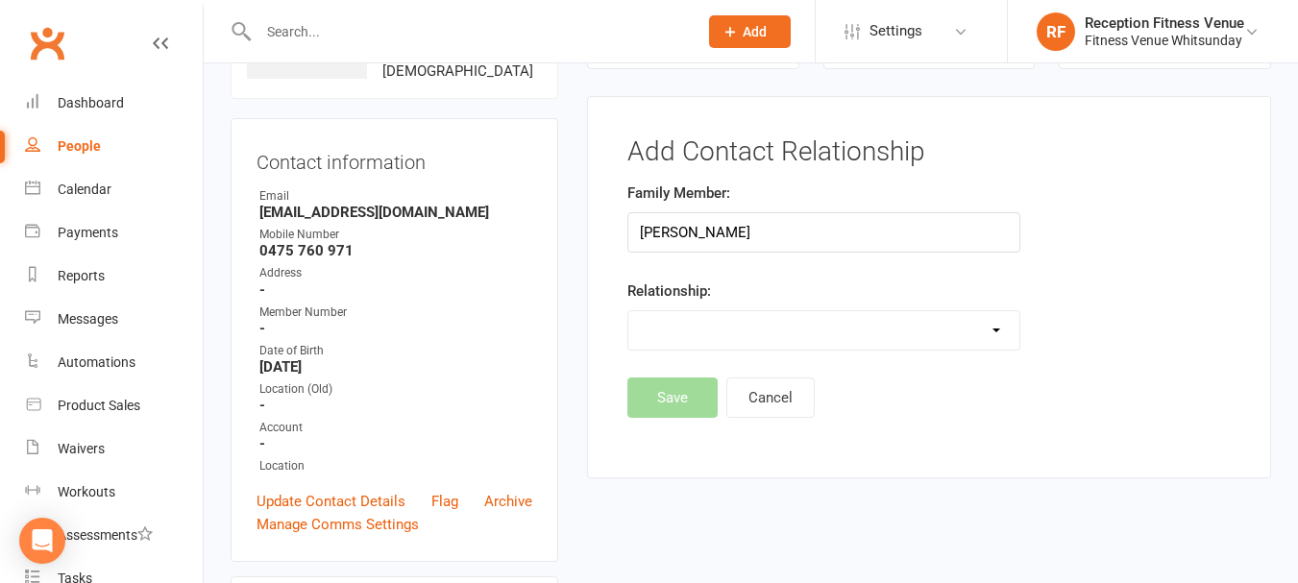
click at [715, 318] on select "Parent / Guardian Child Sibling (parent not in system) Spouse / Partner Cousin …" at bounding box center [823, 330] width 391 height 38
click at [628, 311] on select "Parent / Guardian Child Sibling (parent not in system) Spouse / Partner Cousin …" at bounding box center [823, 330] width 391 height 38
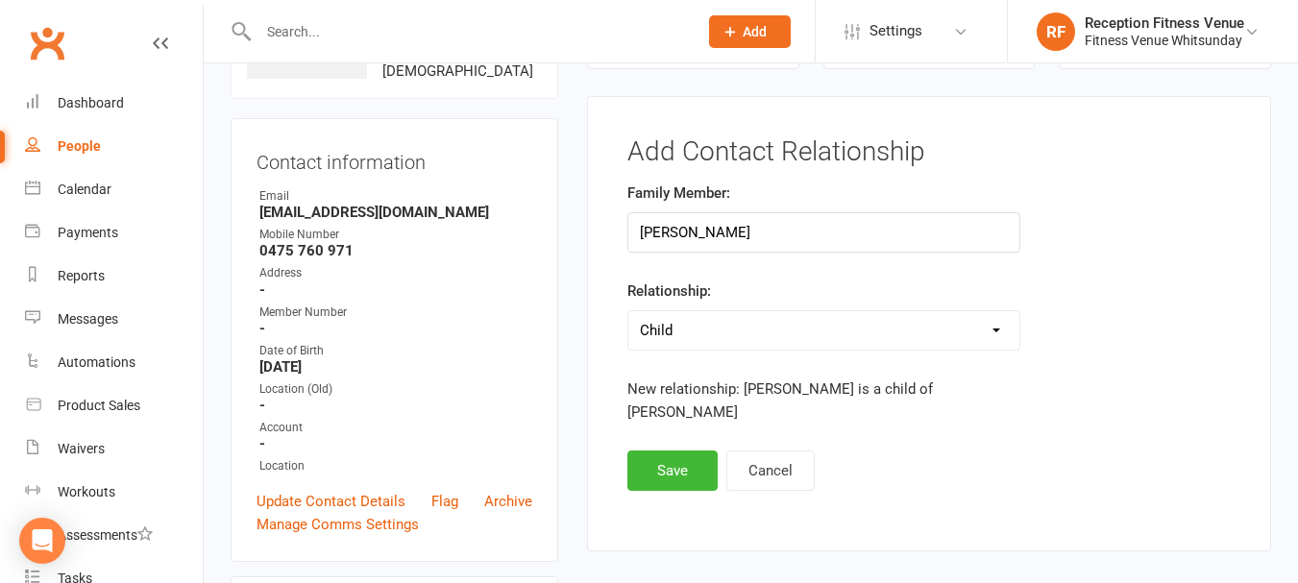
click at [692, 338] on select "Parent / Guardian Child Sibling (parent not in system) Spouse / Partner Cousin …" at bounding box center [823, 330] width 391 height 38
select select "0"
click at [628, 311] on select "Parent / Guardian Child Sibling (parent not in system) Spouse / Partner Cousin …" at bounding box center [823, 330] width 391 height 38
click at [679, 462] on button "Save" at bounding box center [672, 471] width 90 height 40
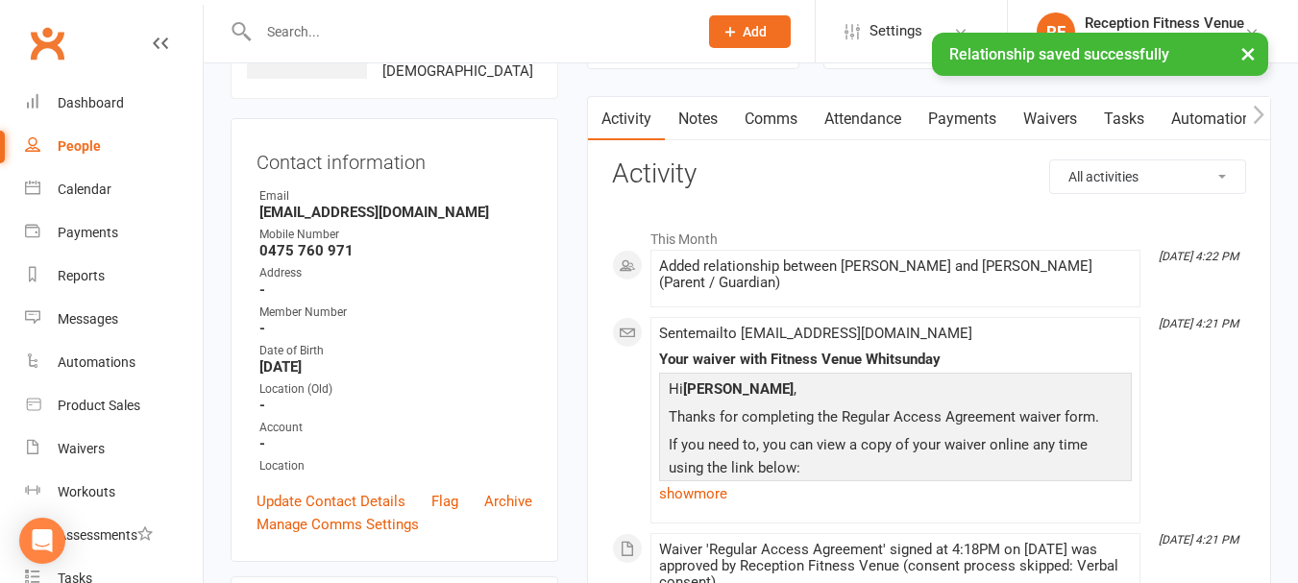
scroll to position [436, 0]
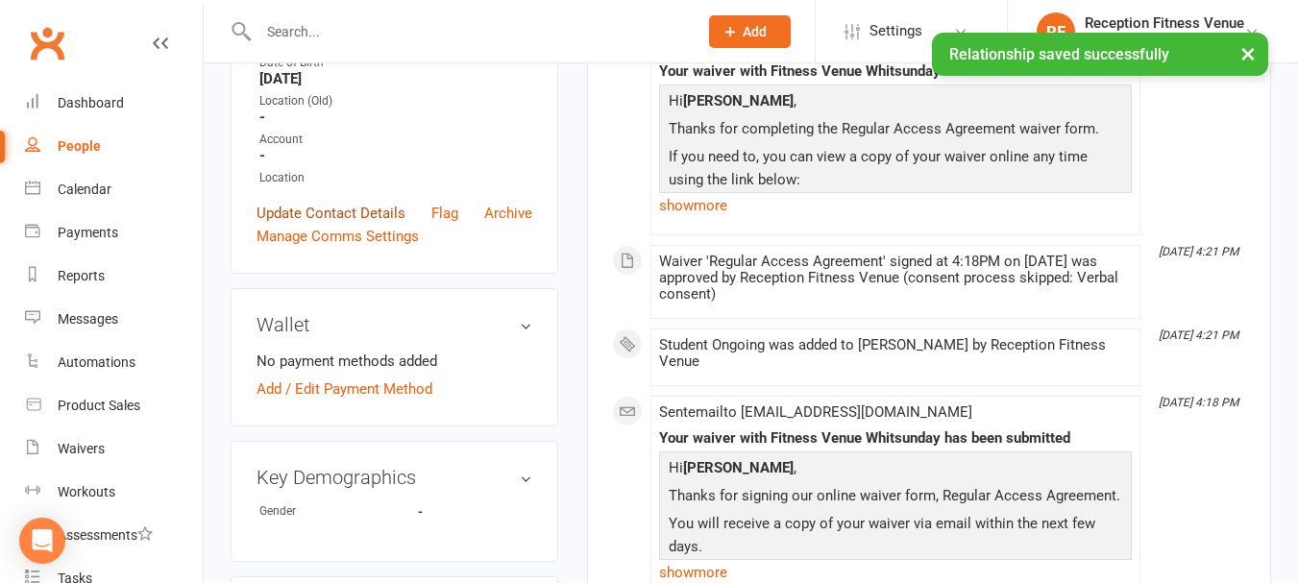
click at [397, 225] on link "Update Contact Details" at bounding box center [331, 213] width 149 height 23
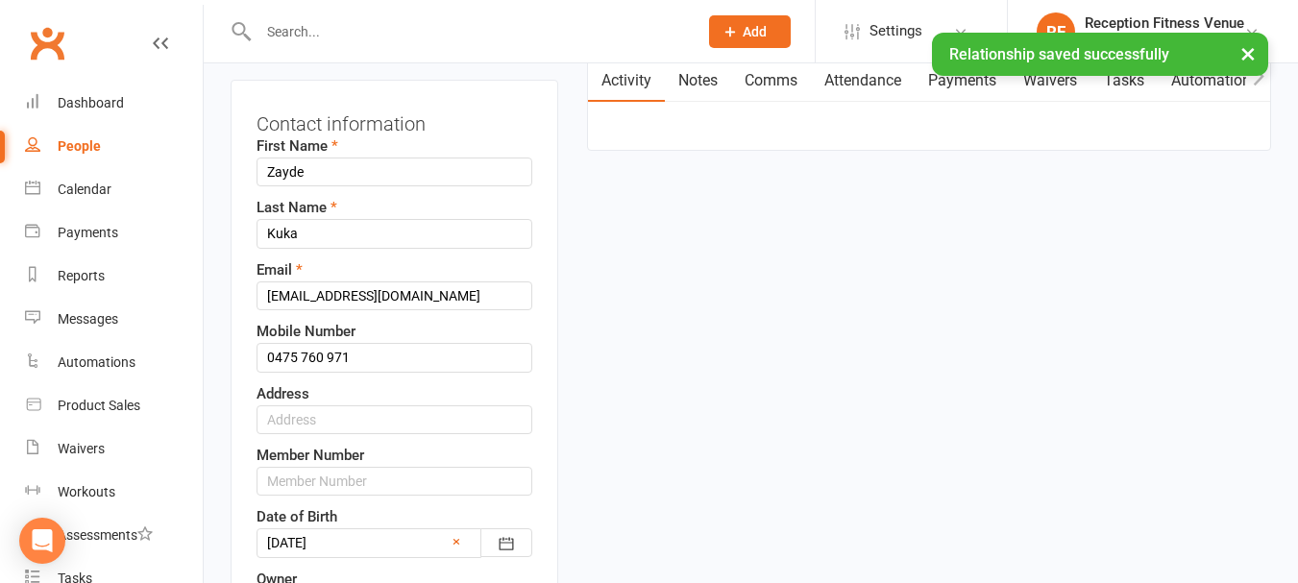
scroll to position [283, 0]
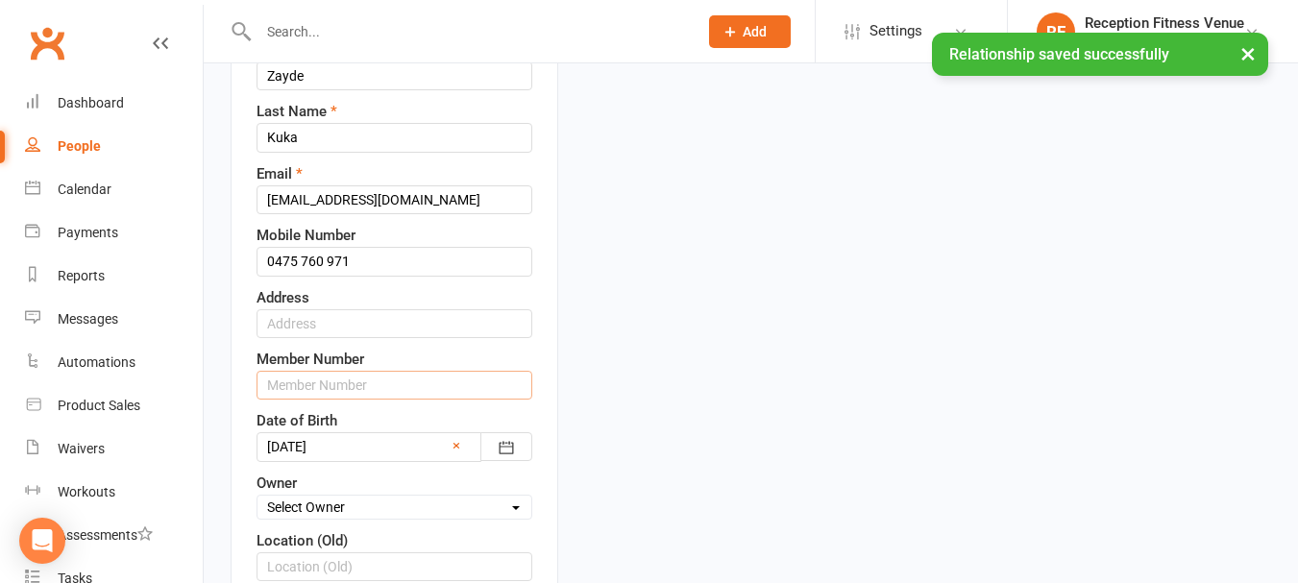
click at [323, 400] on input "text" at bounding box center [395, 385] width 276 height 29
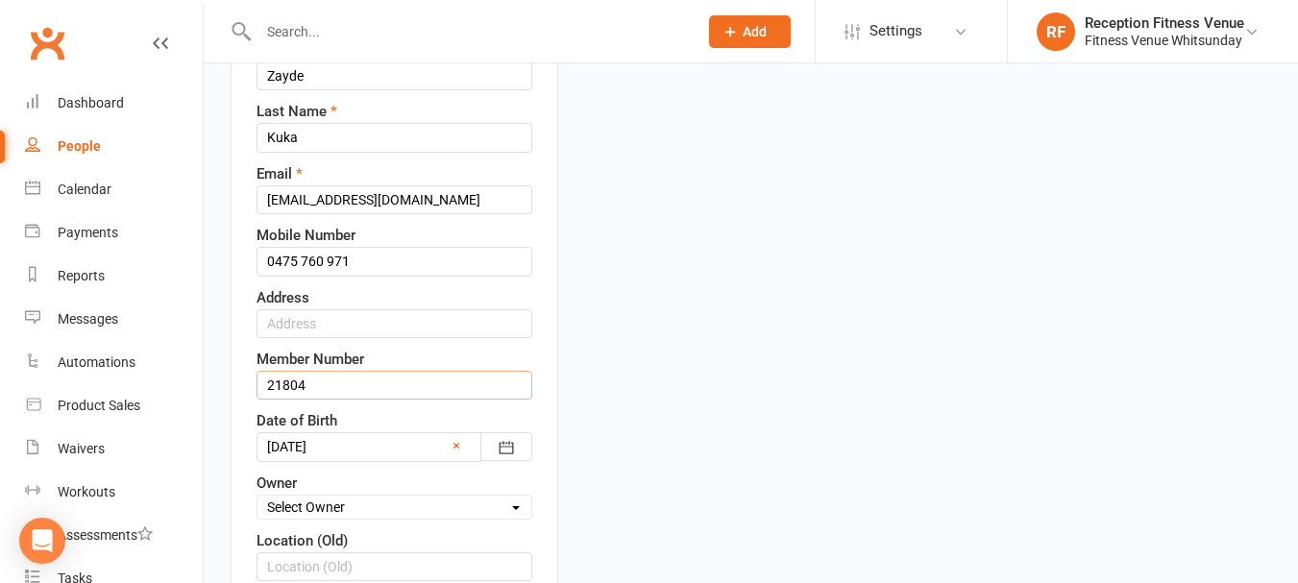
type input "21804"
click at [550, 335] on div "Contact information First Name Zayde Last Name Kuka Email zepehak@gmail.com Mob…" at bounding box center [395, 387] width 328 height 807
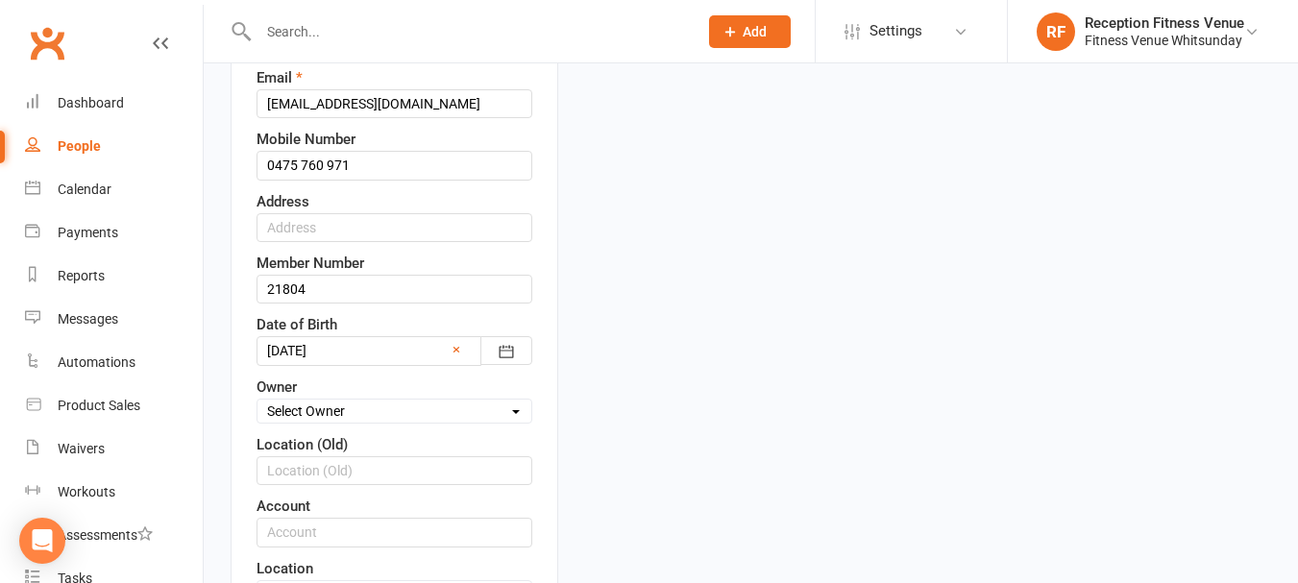
scroll to position [667, 0]
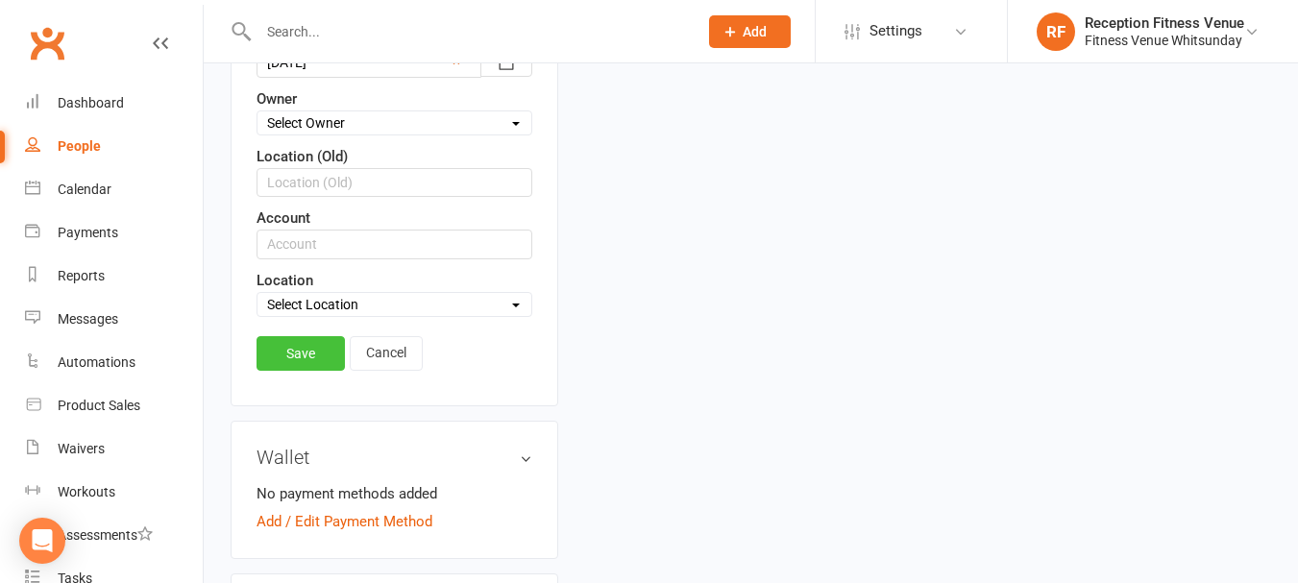
click at [301, 371] on link "Save" at bounding box center [301, 353] width 88 height 35
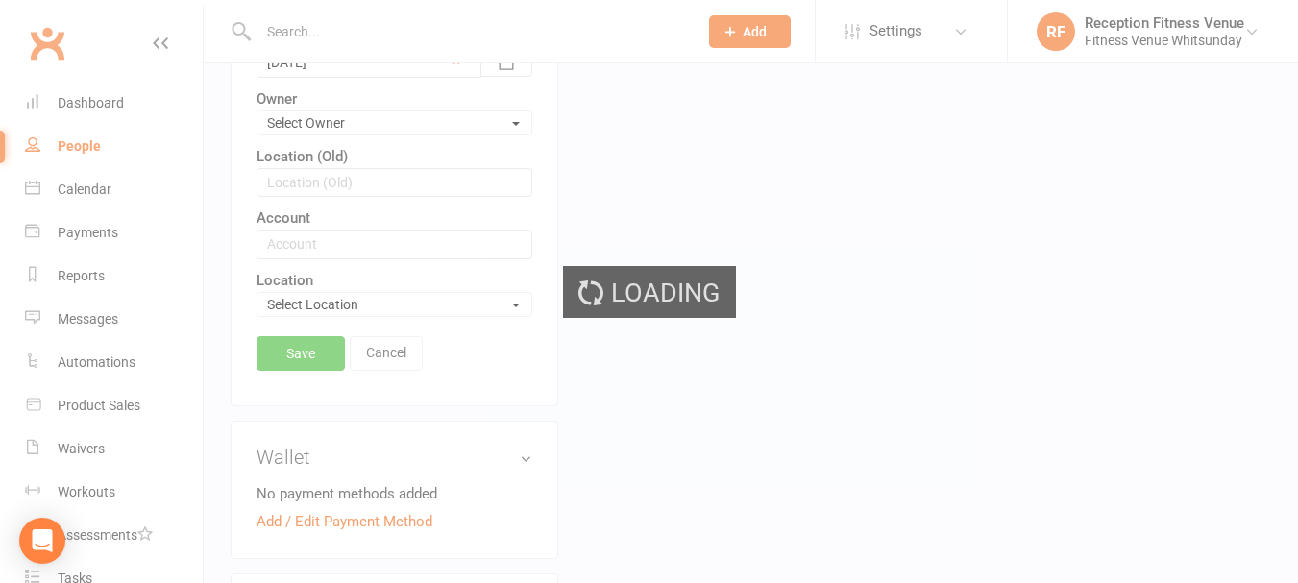
scroll to position [0, 0]
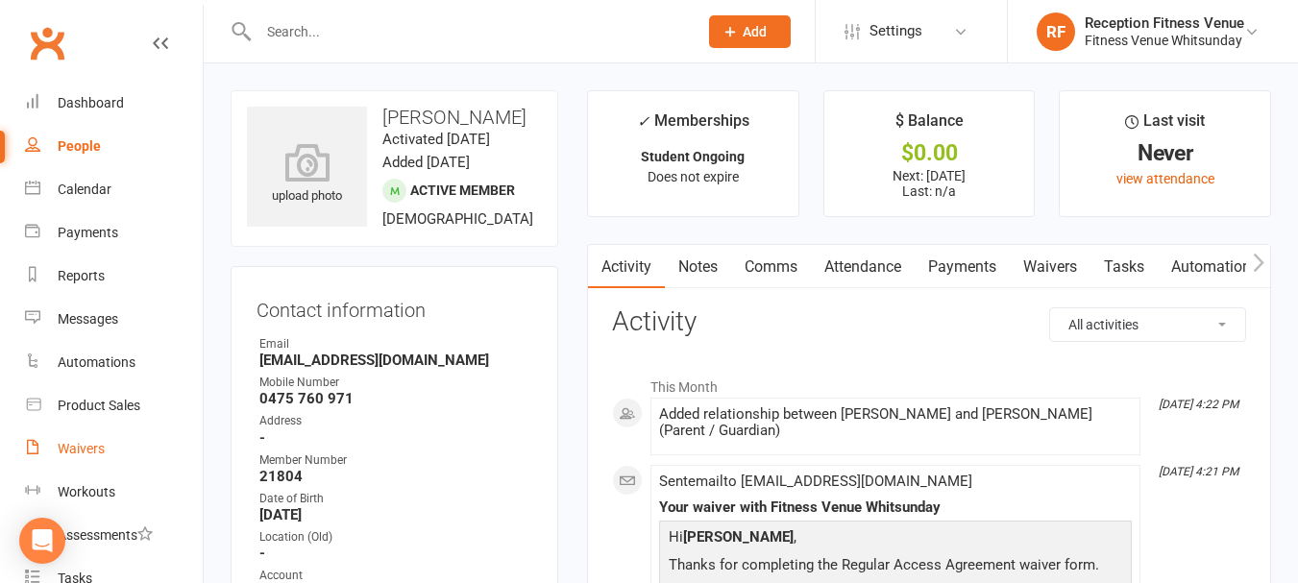
click at [58, 447] on div "Waivers" at bounding box center [81, 448] width 47 height 15
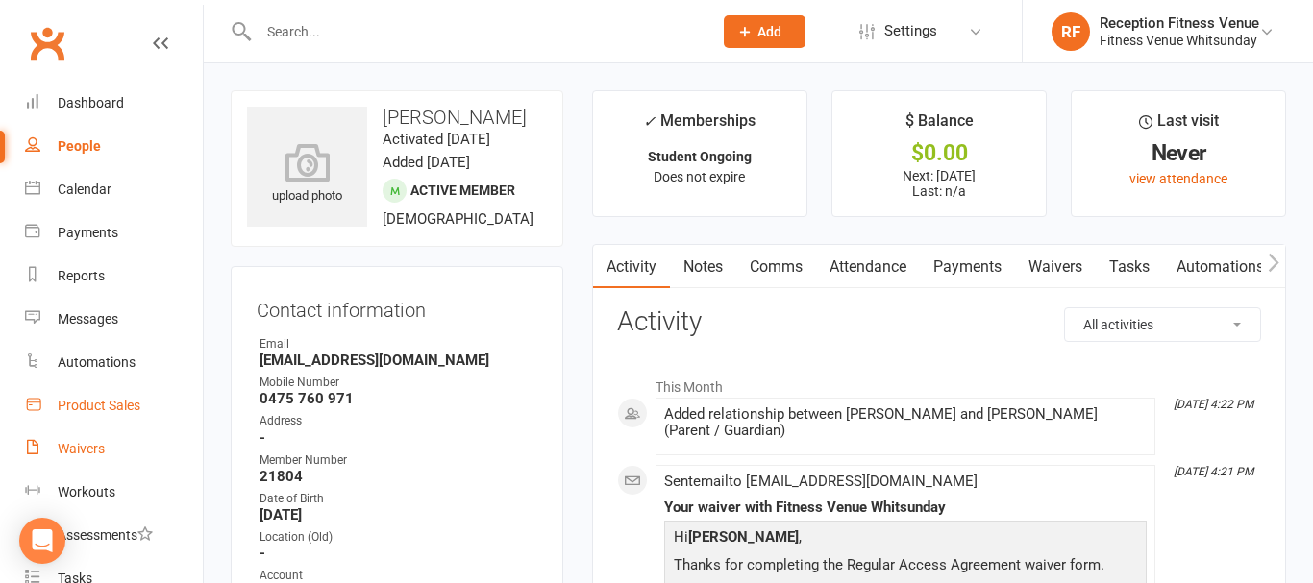
select select "50"
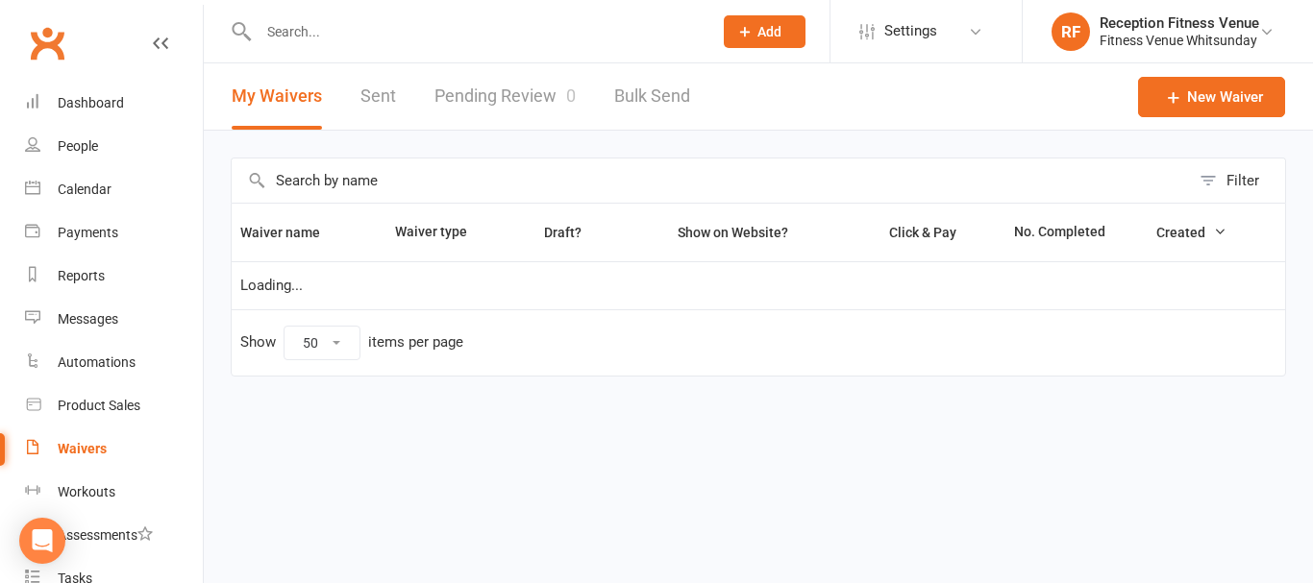
click at [514, 95] on link "Pending Review 0" at bounding box center [504, 96] width 141 height 66
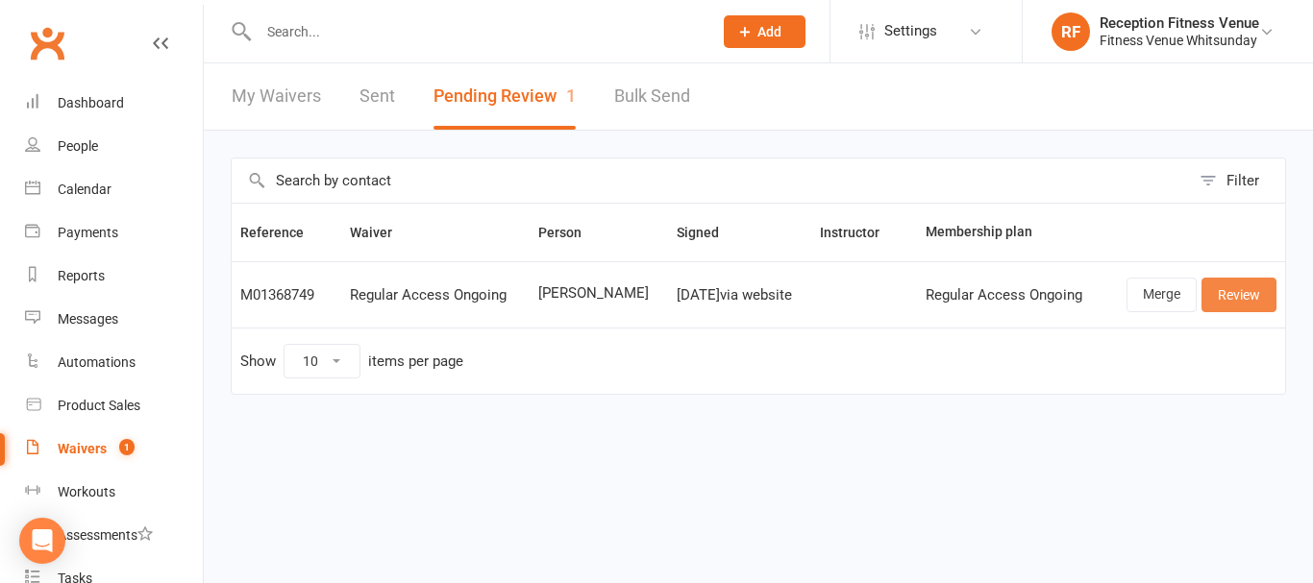
click at [1216, 289] on link "Review" at bounding box center [1238, 295] width 75 height 35
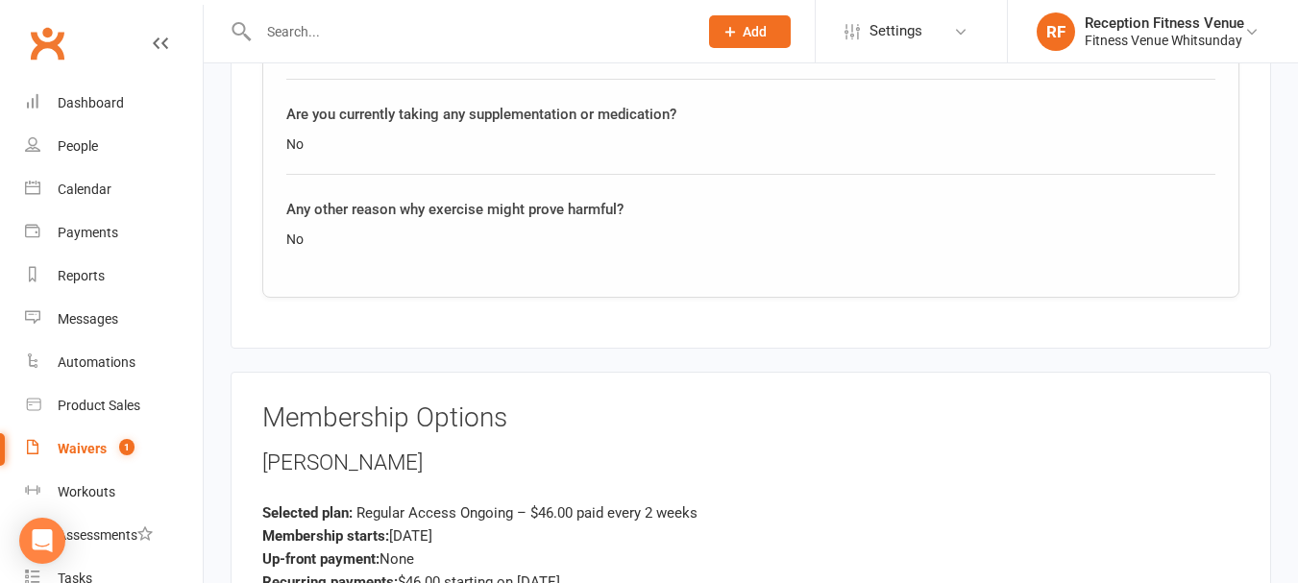
scroll to position [2210, 0]
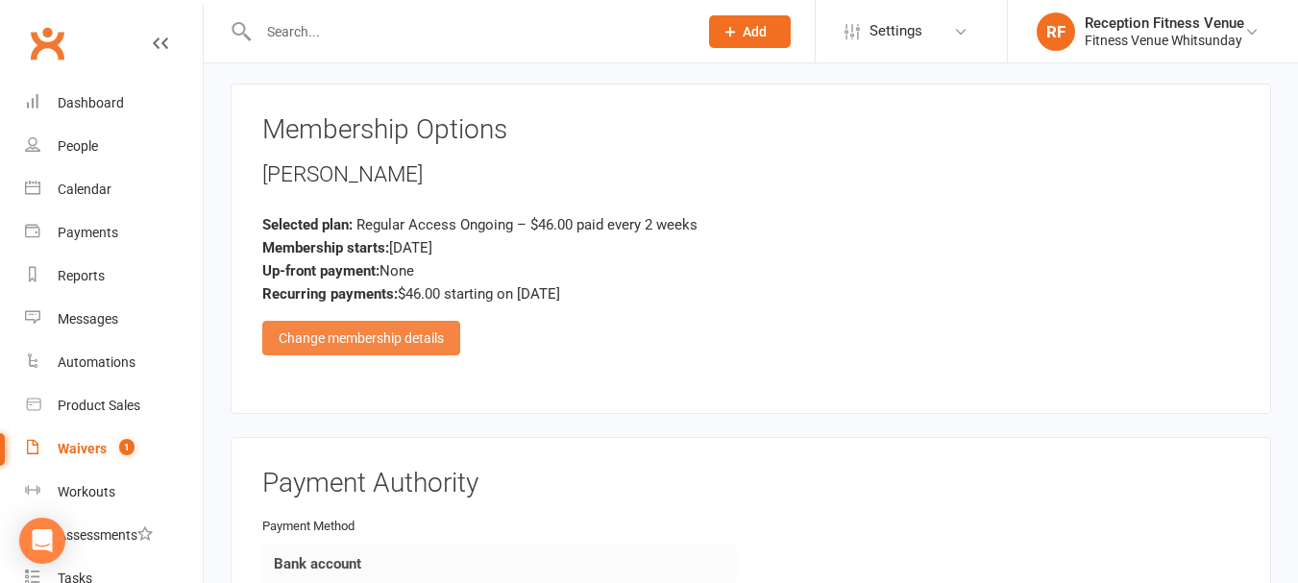
click at [430, 348] on div "Change membership details" at bounding box center [361, 338] width 198 height 35
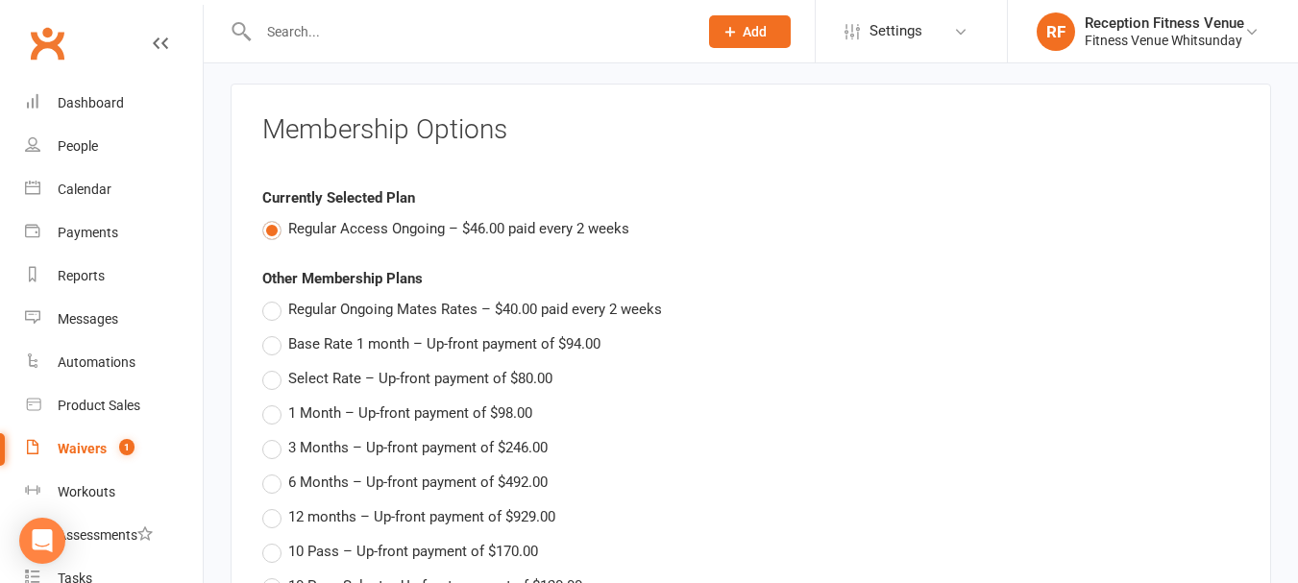
click at [375, 307] on span "Regular Ongoing Mates Rates – $40.00 paid every 2 weeks" at bounding box center [475, 308] width 374 height 20
click at [275, 298] on input "Regular Ongoing Mates Rates – $40.00 paid every 2 weeks" at bounding box center [268, 298] width 12 height 0
type input "Regular Ongoing Mates Rates"
type input "40"
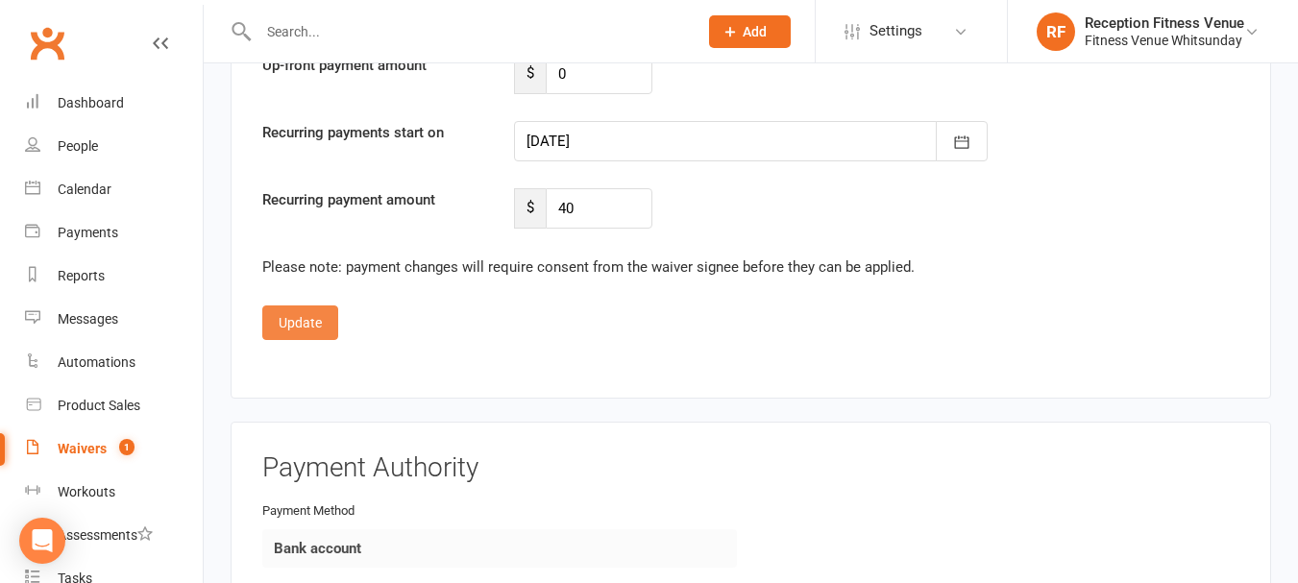
click at [301, 334] on button "Update" at bounding box center [300, 323] width 76 height 35
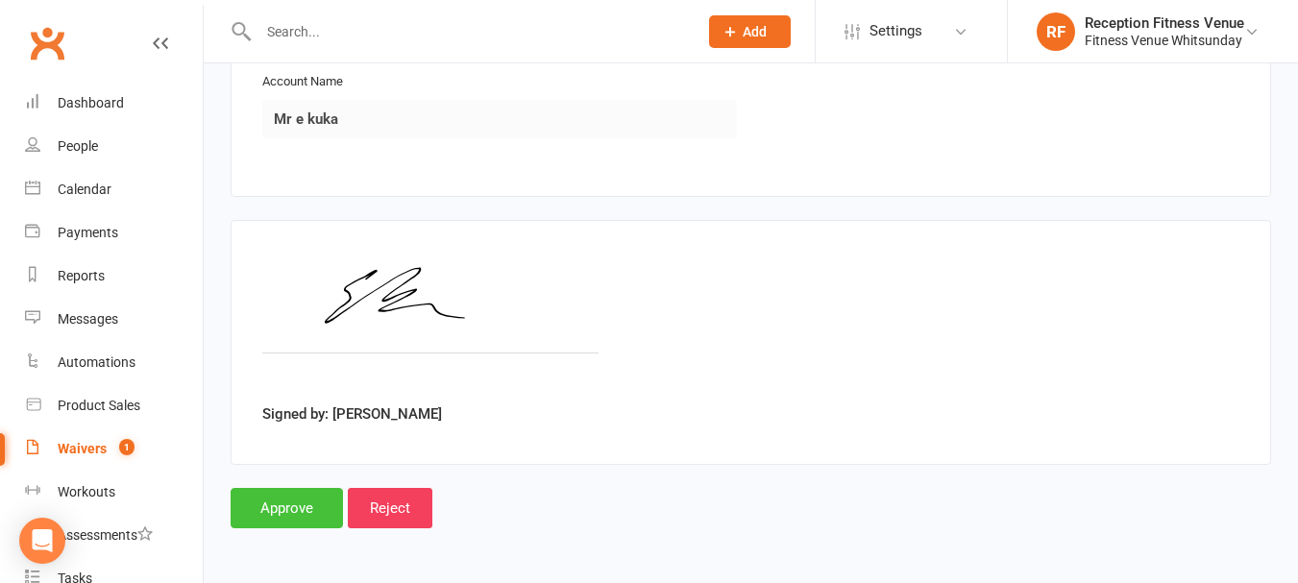
click at [288, 515] on input "Approve" at bounding box center [287, 508] width 112 height 40
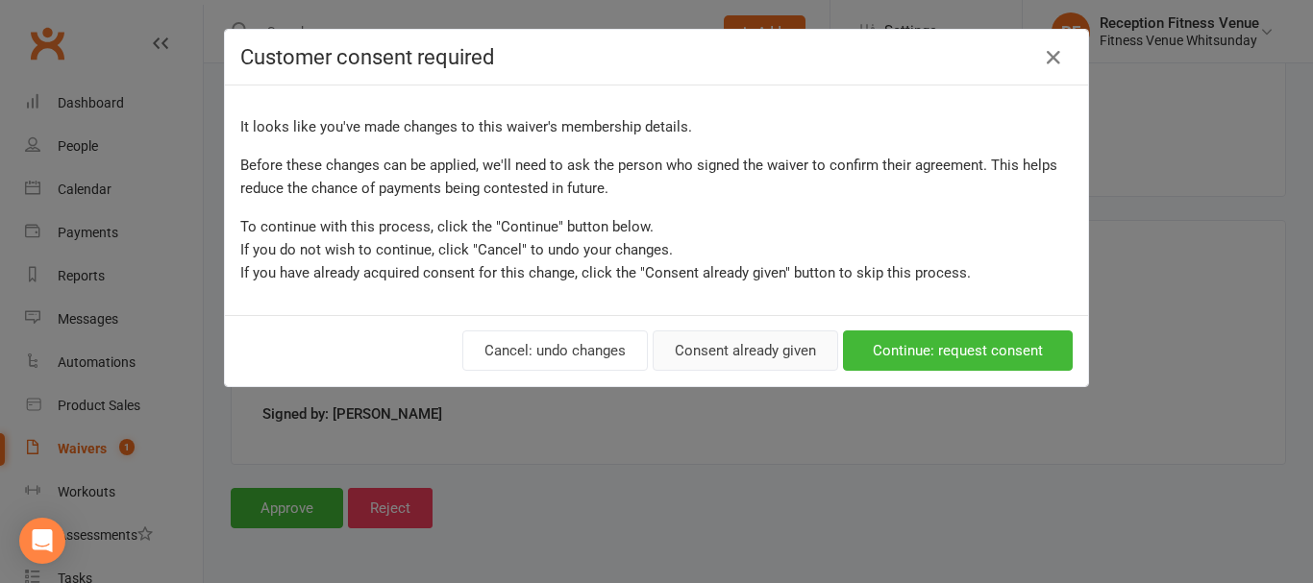
click at [687, 351] on button "Consent already given" at bounding box center [744, 351] width 185 height 40
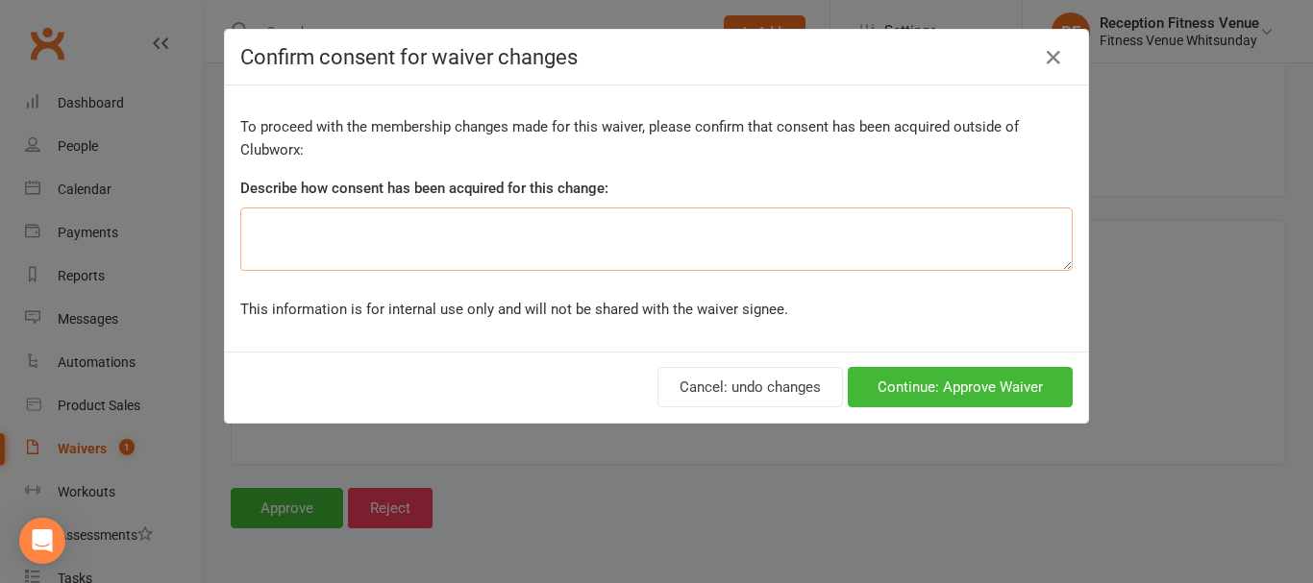
click at [587, 248] on textarea at bounding box center [656, 239] width 832 height 63
type textarea "C"
type textarea "Verbal consent"
click at [903, 392] on button "Continue: Approve Waiver" at bounding box center [960, 387] width 225 height 40
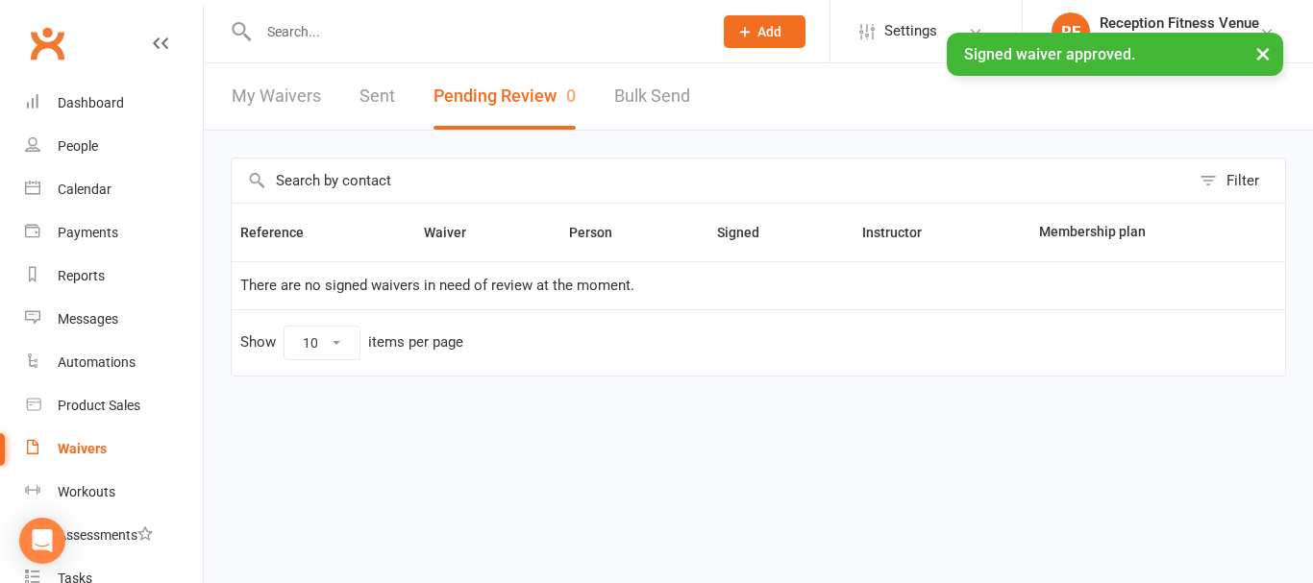
click at [371, 92] on link "Sent" at bounding box center [377, 96] width 36 height 66
select select "100"
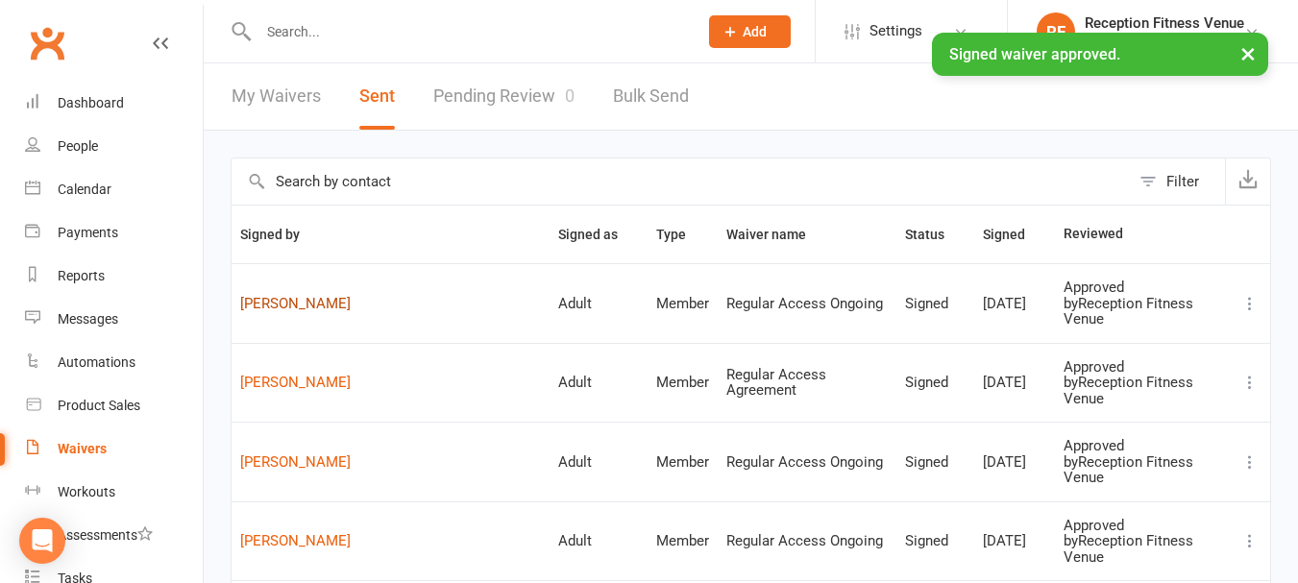
click at [291, 296] on link "Elias Kuka" at bounding box center [390, 304] width 301 height 16
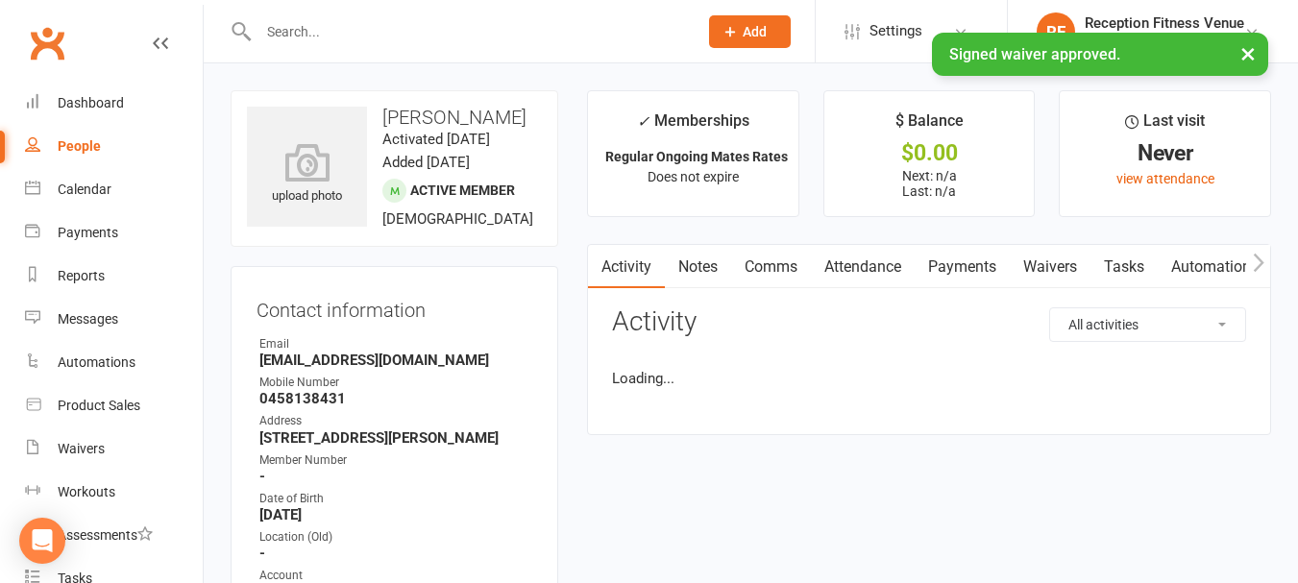
click at [338, 369] on strong "epeha7@gmail.com" at bounding box center [395, 360] width 273 height 17
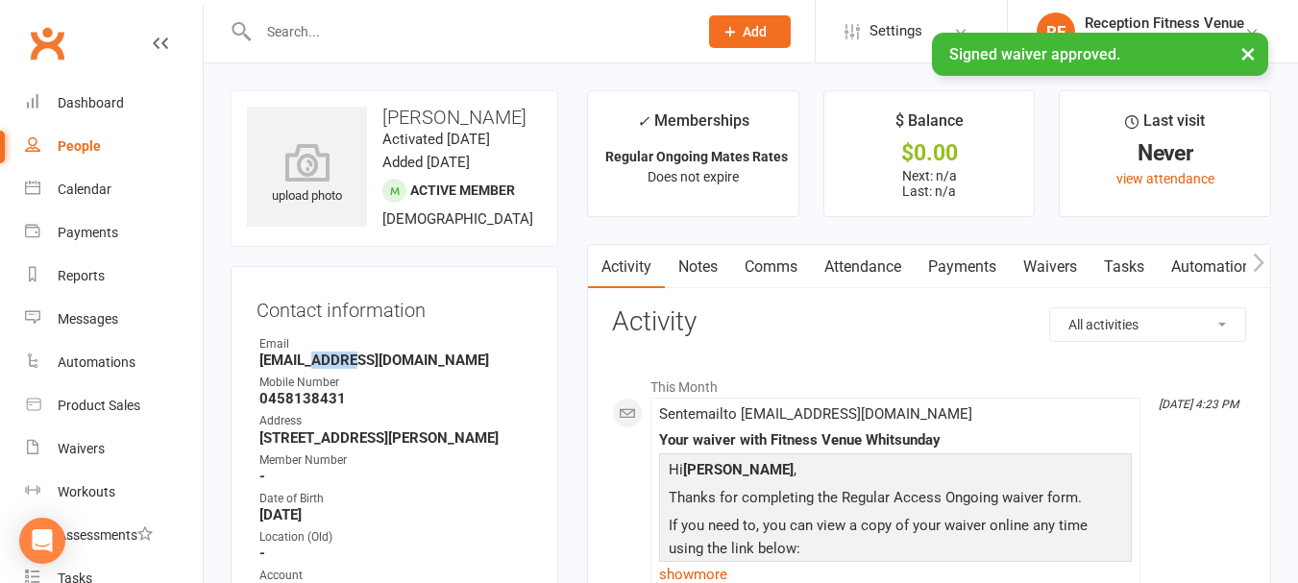
click at [338, 369] on strong "epeha7@gmail.com" at bounding box center [395, 360] width 273 height 17
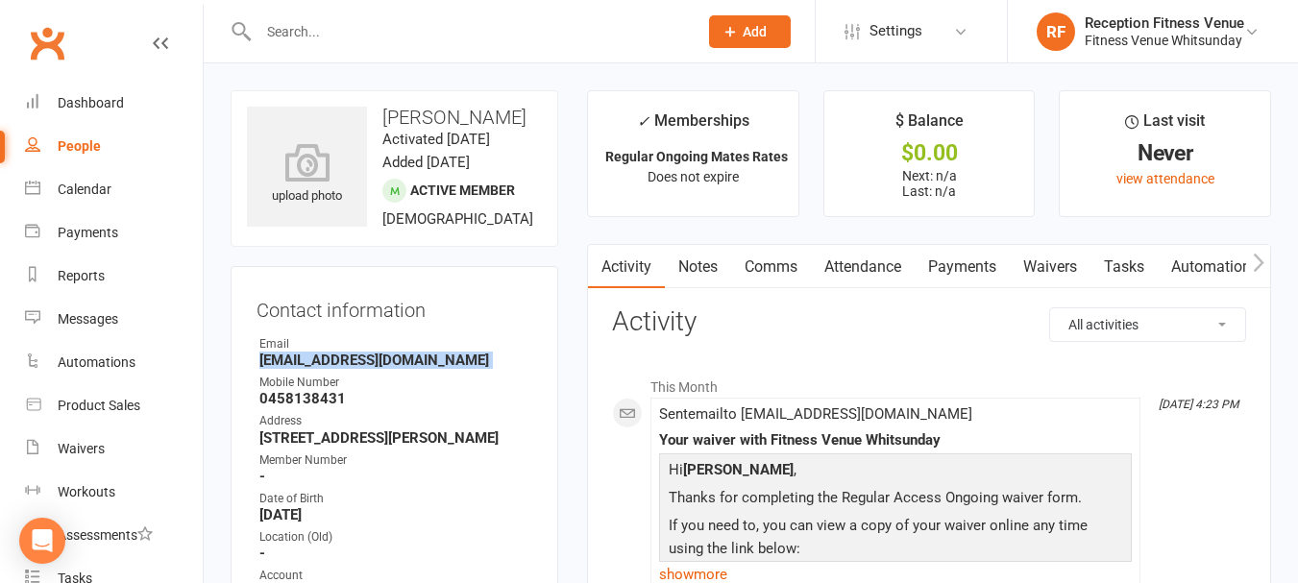
copy render-form-field "epeha7@gmail.com"
click at [1258, 261] on icon "button" at bounding box center [1259, 263] width 12 height 20
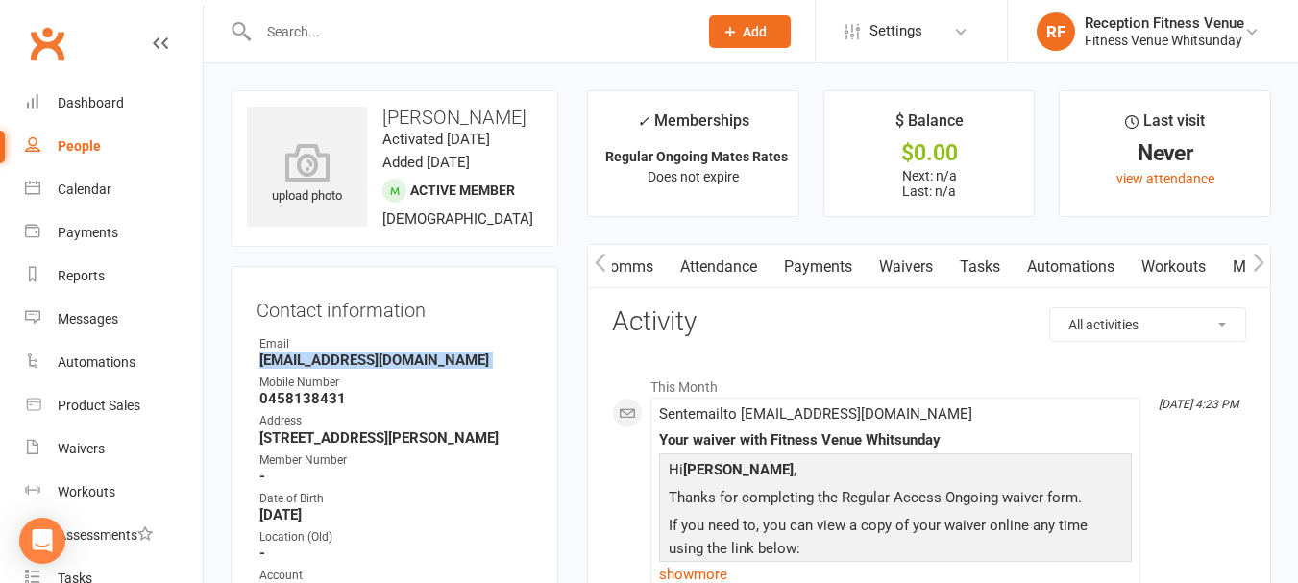
click at [1258, 261] on icon "button" at bounding box center [1259, 263] width 12 height 20
click at [1076, 257] on link "Access Control" at bounding box center [1083, 267] width 128 height 44
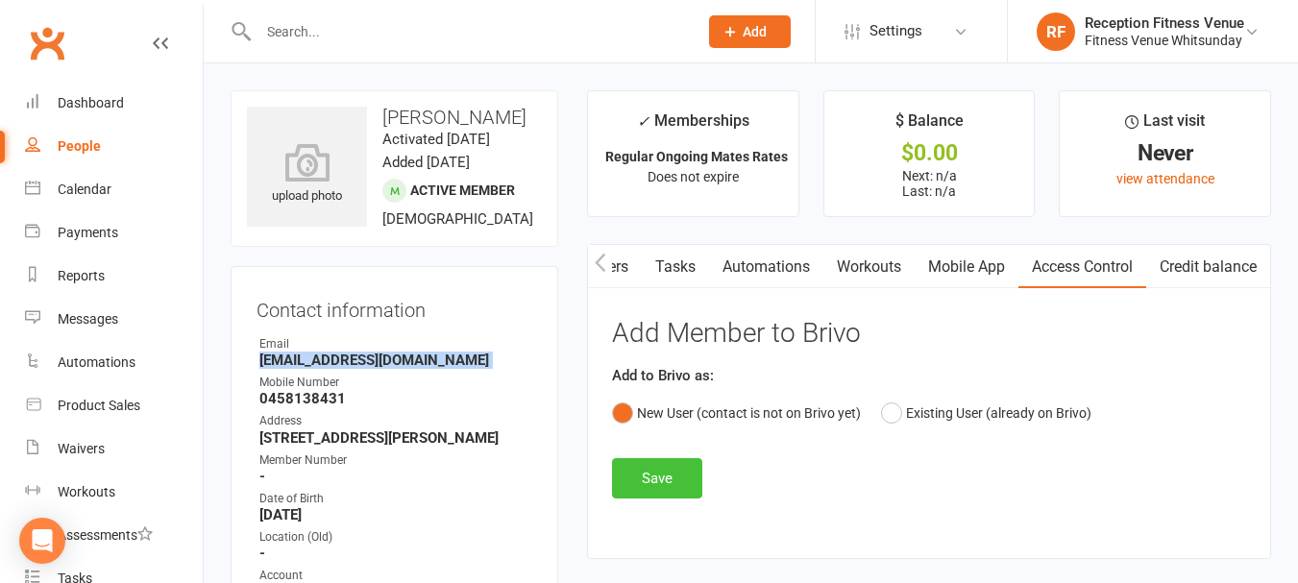
click at [659, 487] on button "Save" at bounding box center [657, 478] width 90 height 40
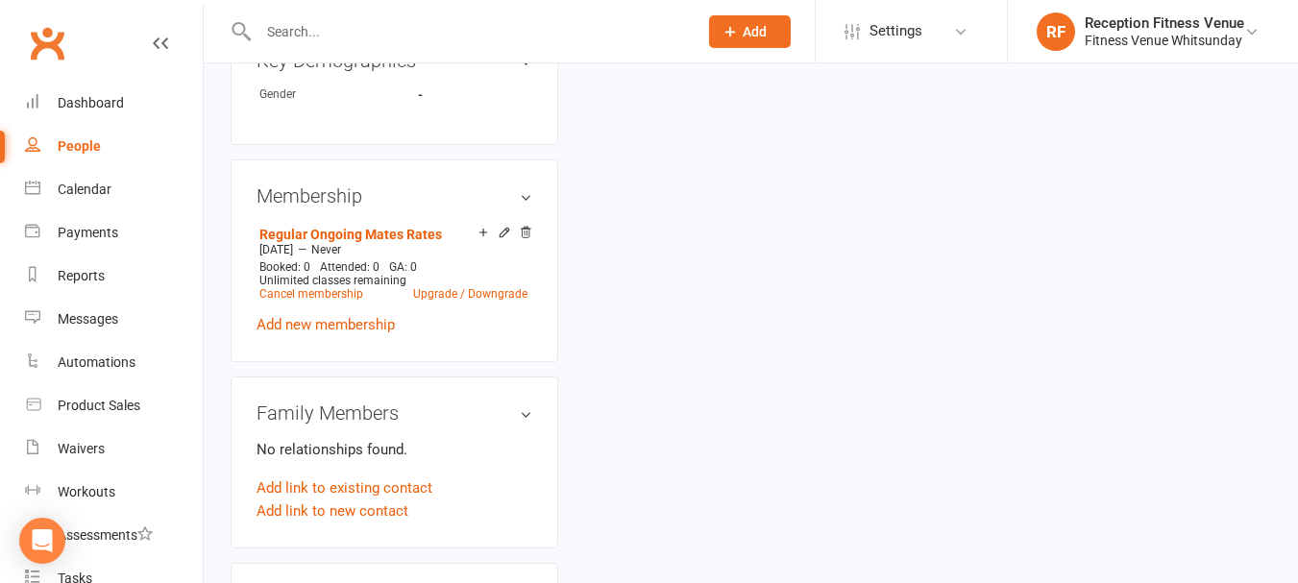
scroll to position [961, 0]
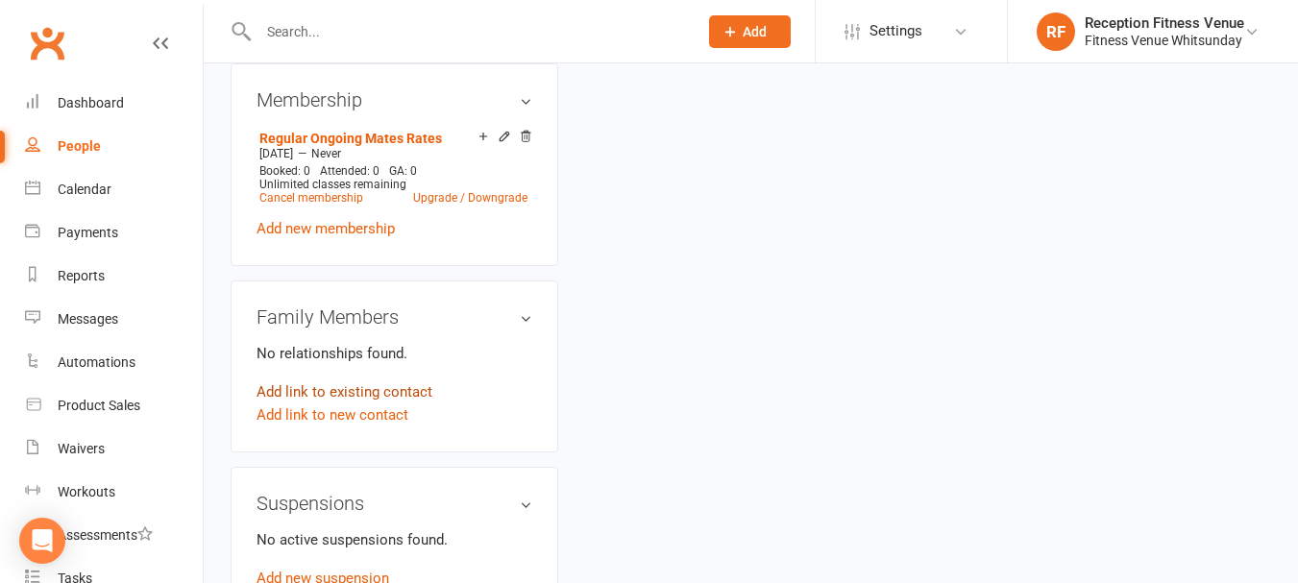
click at [344, 404] on link "Add link to existing contact" at bounding box center [345, 392] width 176 height 23
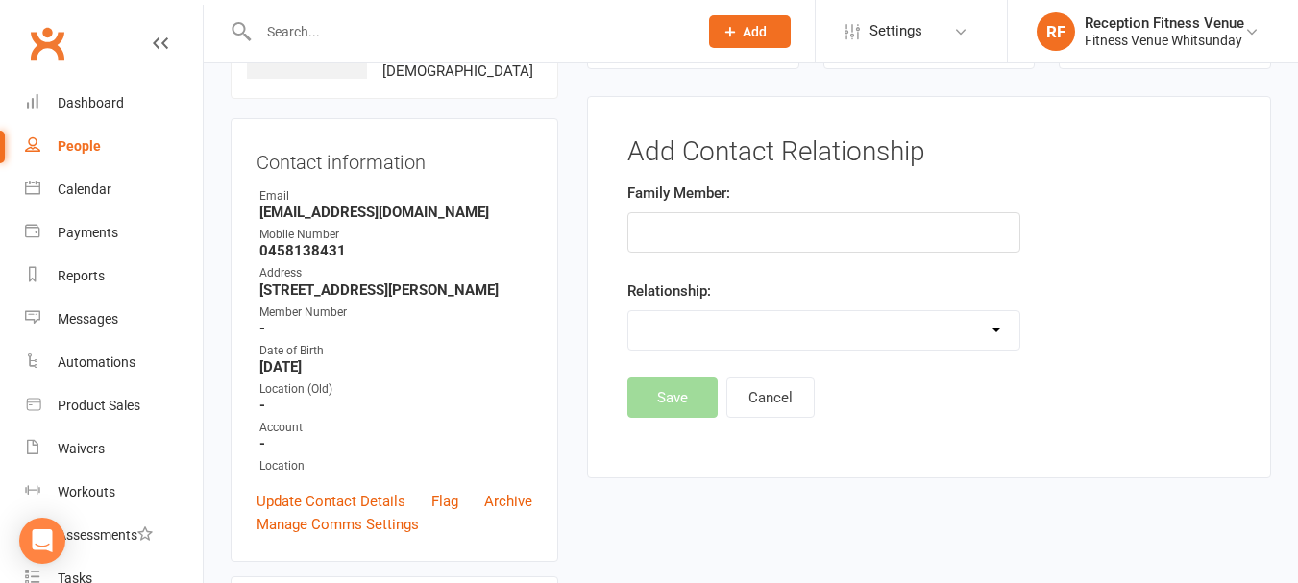
click at [658, 233] on input "text" at bounding box center [823, 232] width 393 height 40
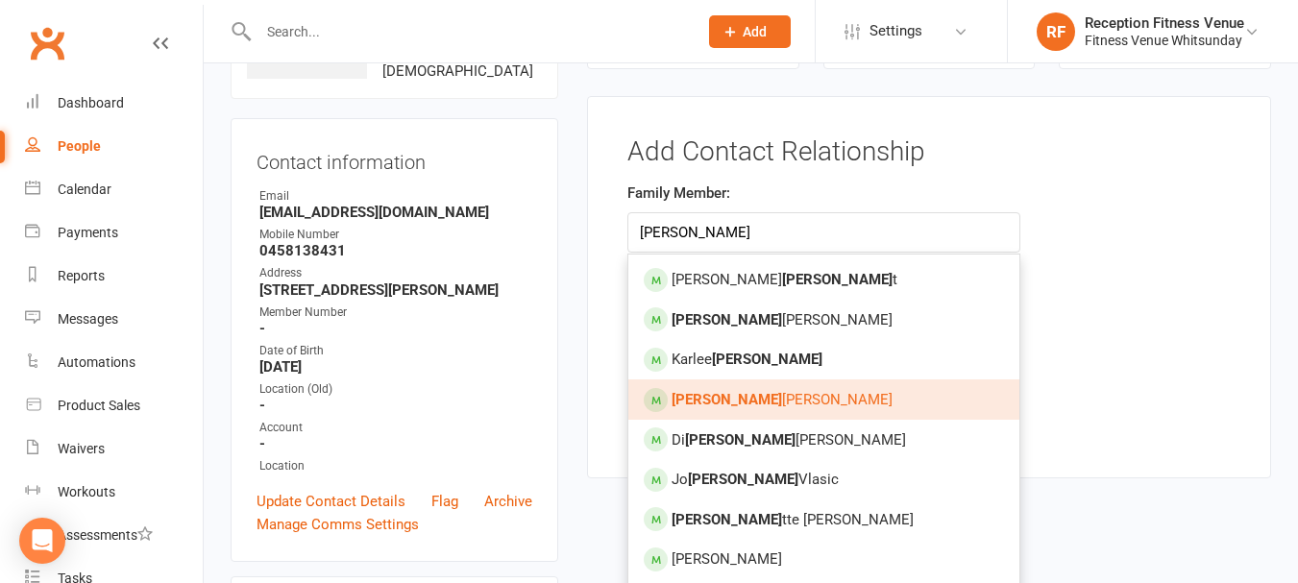
type input "anne"
click at [748, 410] on link "Anne liese Henare" at bounding box center [823, 400] width 391 height 40
type input "Anneliese Henare"
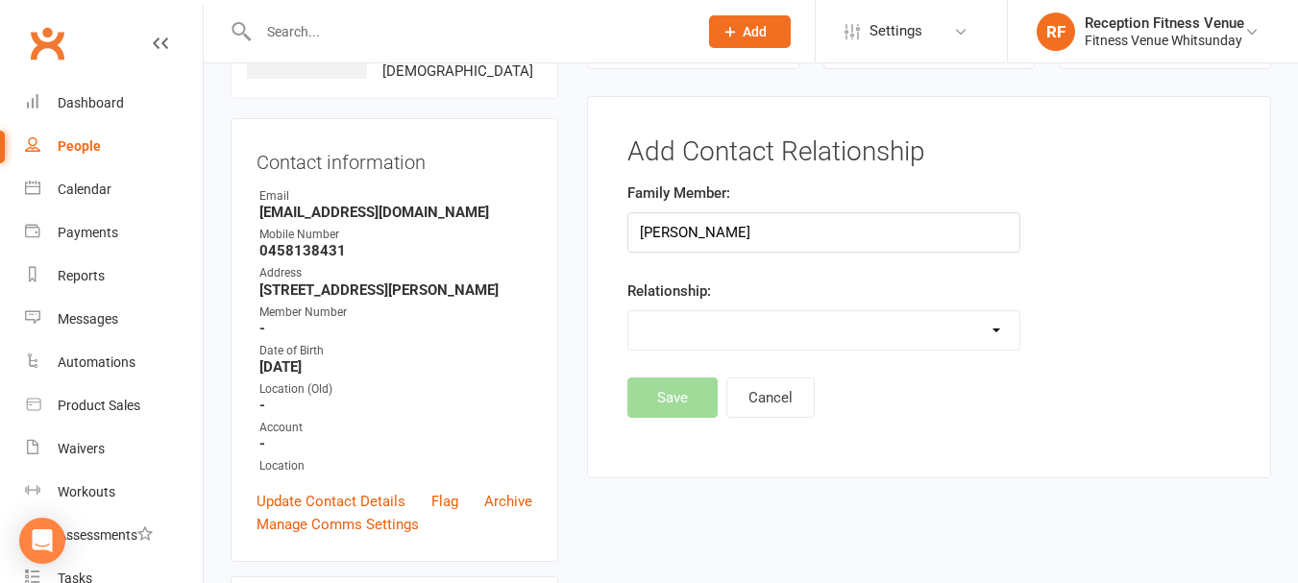
click at [759, 344] on select "Parent / Guardian Child Sibling (parent not in system) Spouse / Partner Cousin …" at bounding box center [823, 330] width 391 height 38
select select "3"
click at [628, 311] on select "Parent / Guardian Child Sibling (parent not in system) Spouse / Partner Cousin …" at bounding box center [823, 330] width 391 height 38
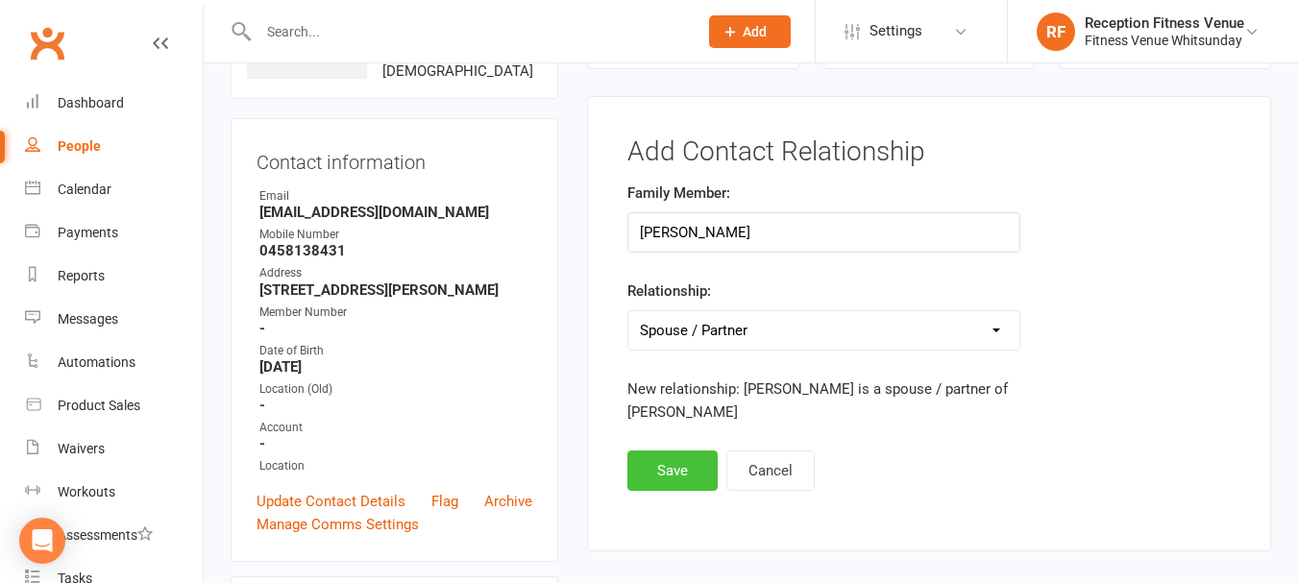
click at [670, 471] on button "Save" at bounding box center [672, 471] width 90 height 40
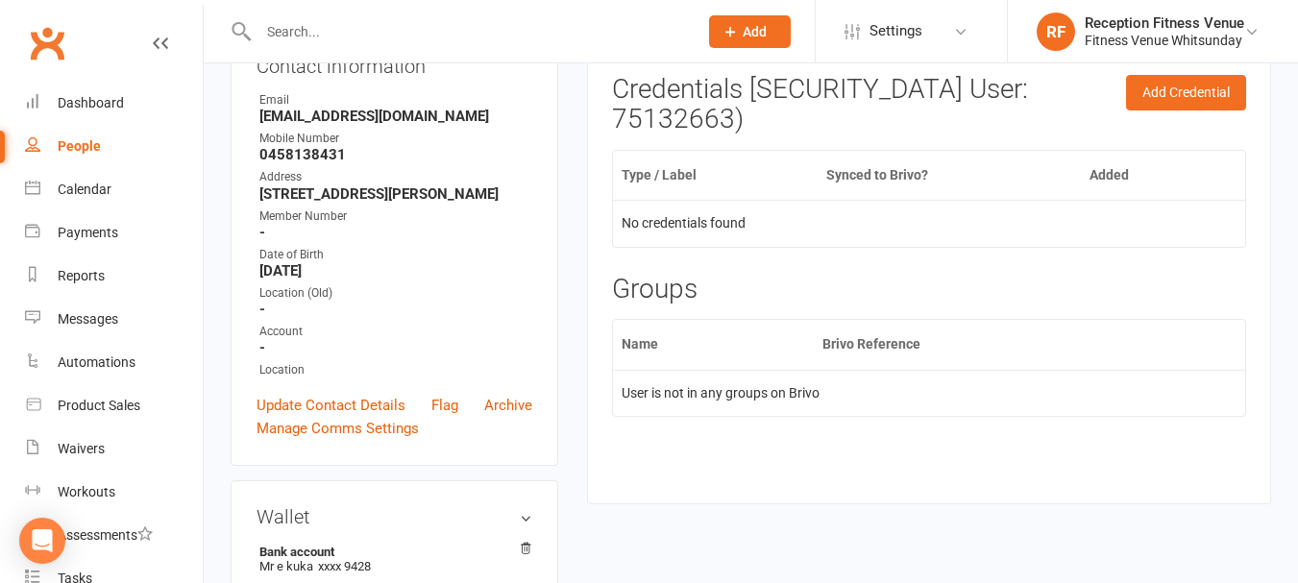
scroll to position [0, 0]
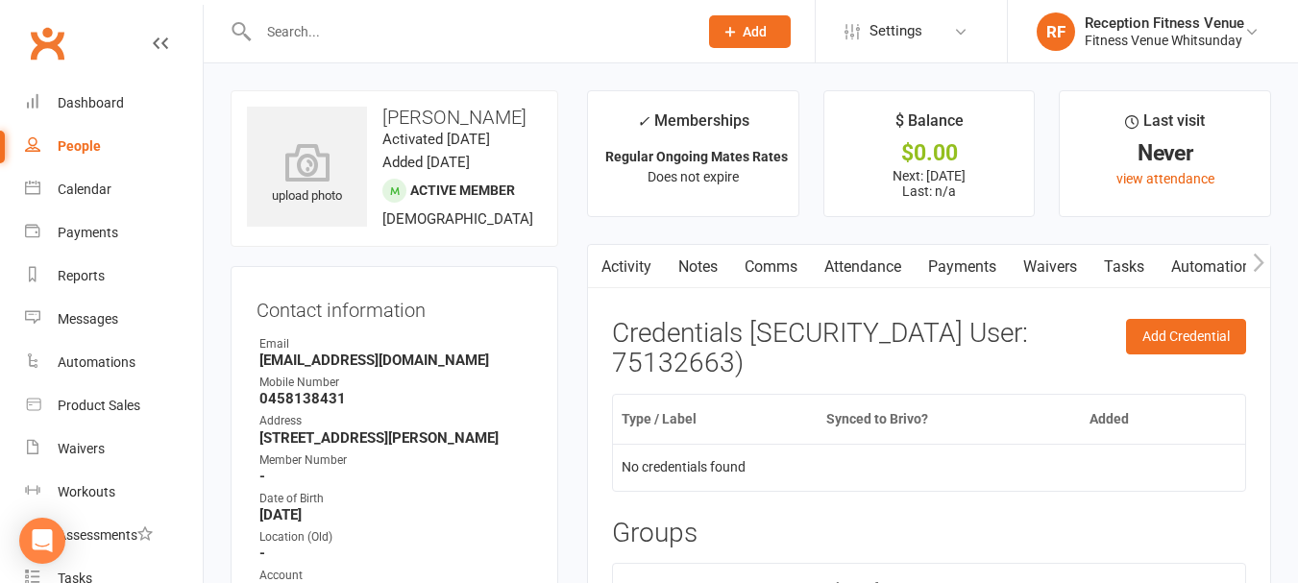
click at [288, 28] on input "text" at bounding box center [468, 31] width 431 height 27
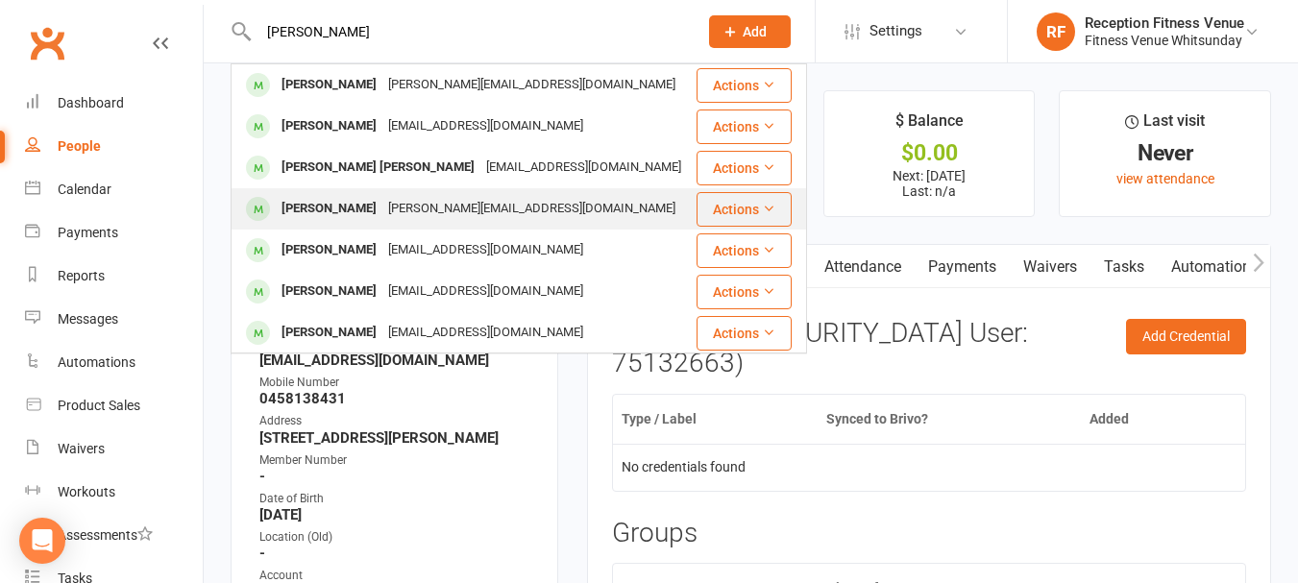
type input "anne"
click at [303, 209] on div "Anneliese Henare" at bounding box center [329, 209] width 107 height 28
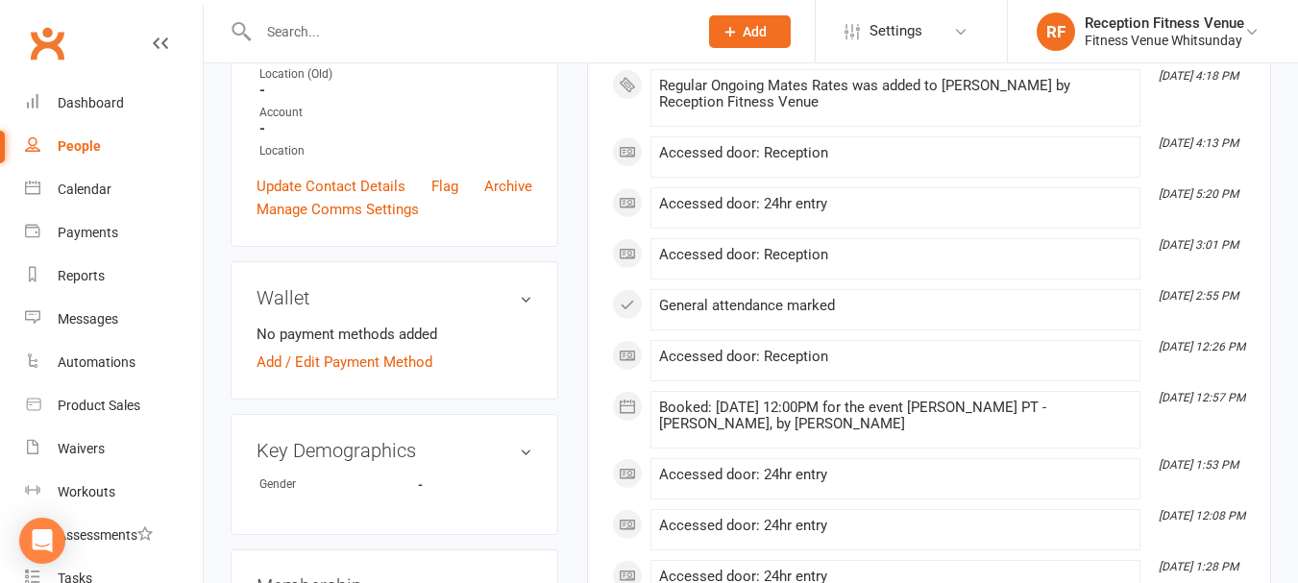
scroll to position [577, 0]
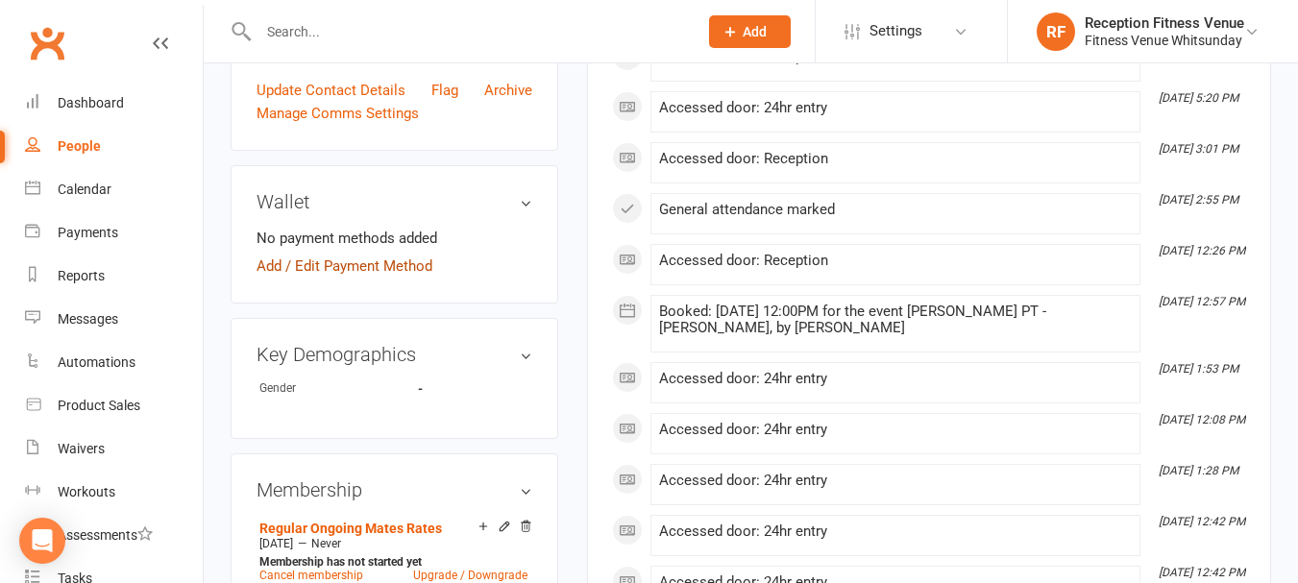
click at [394, 275] on link "Add / Edit Payment Method" at bounding box center [345, 266] width 176 height 23
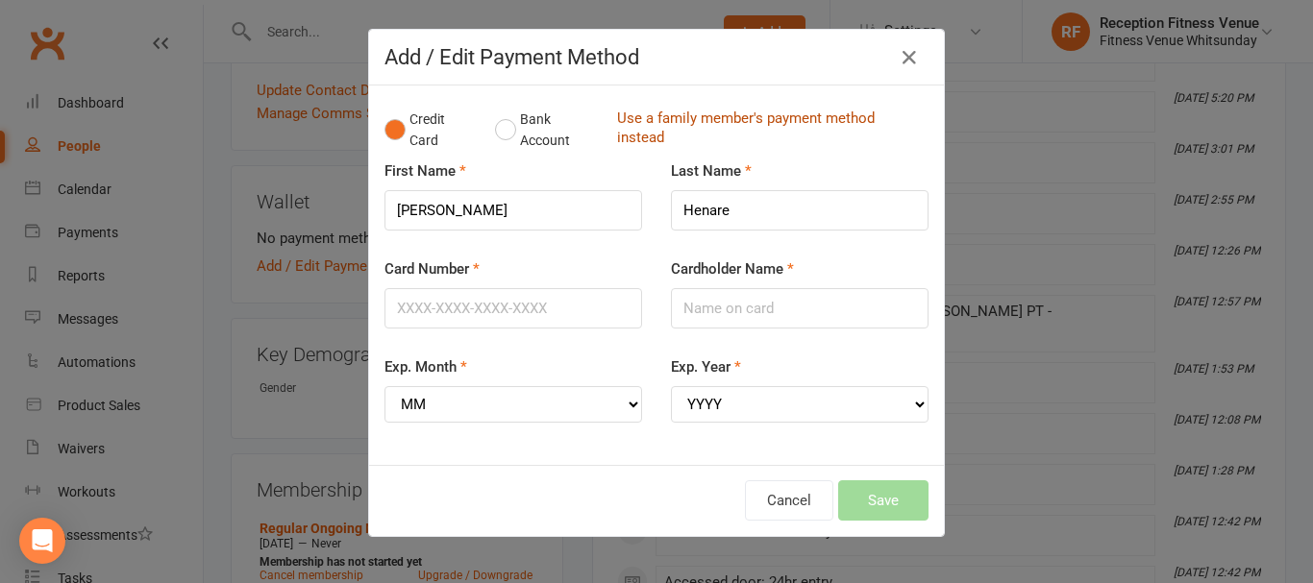
click at [769, 115] on link "Use a family member's payment method instead" at bounding box center [768, 130] width 302 height 43
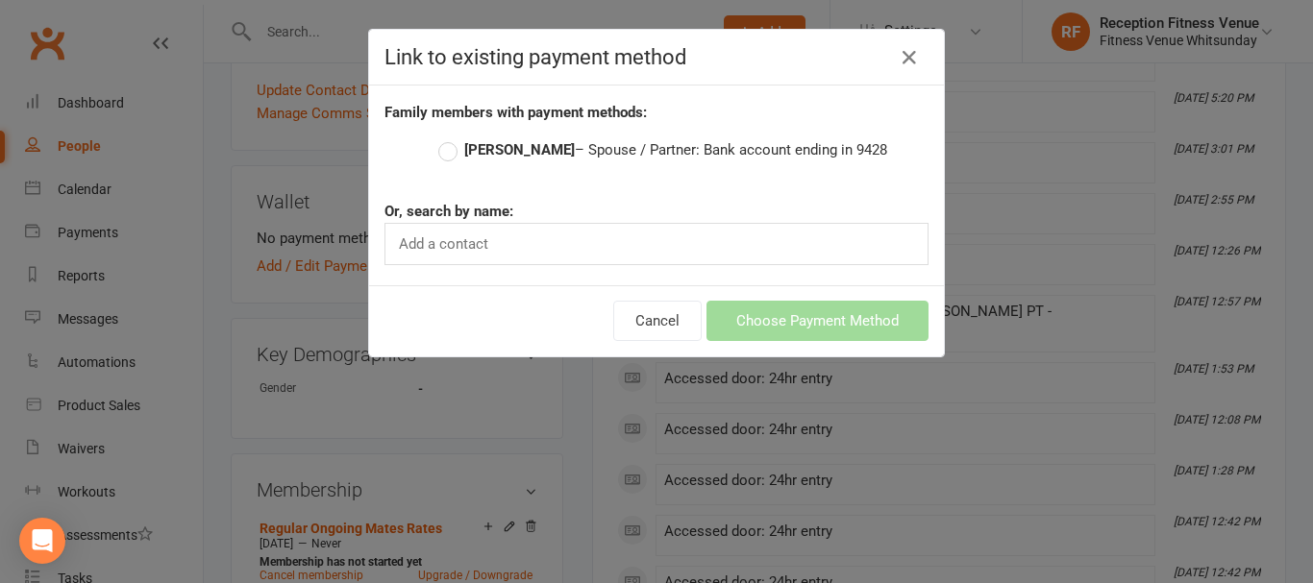
click at [521, 150] on strong "Elias Kuka" at bounding box center [519, 149] width 111 height 17
click at [451, 138] on input "Elias Kuka – Spouse / Partner: Bank account ending in 9428" at bounding box center [444, 138] width 12 height 0
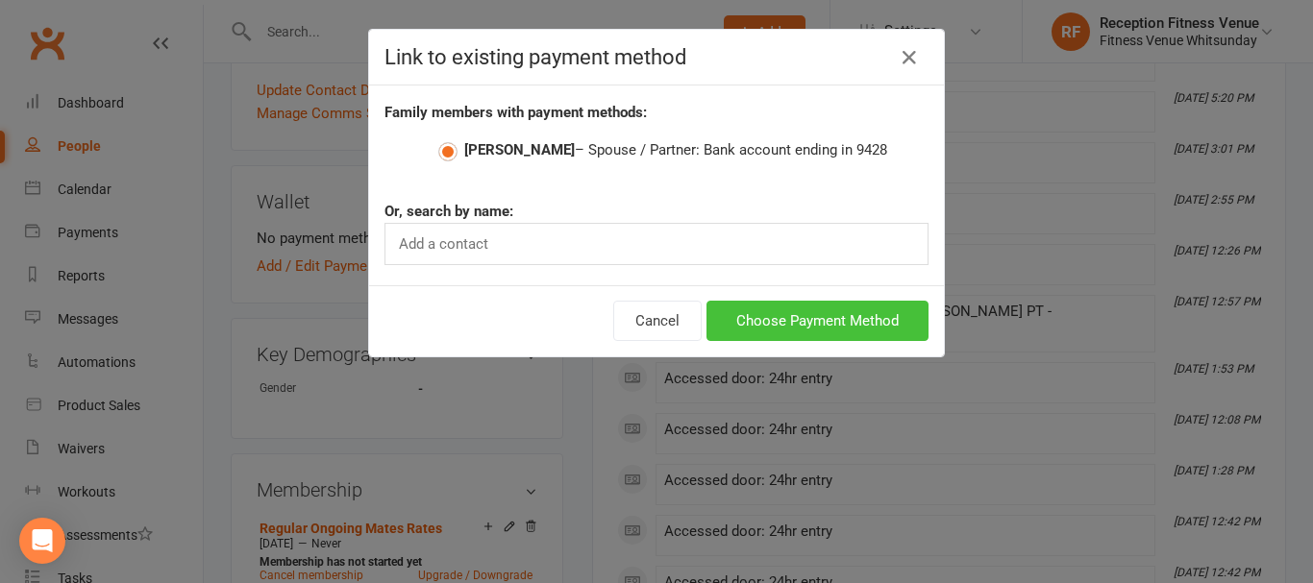
click at [763, 312] on button "Choose Payment Method" at bounding box center [817, 321] width 222 height 40
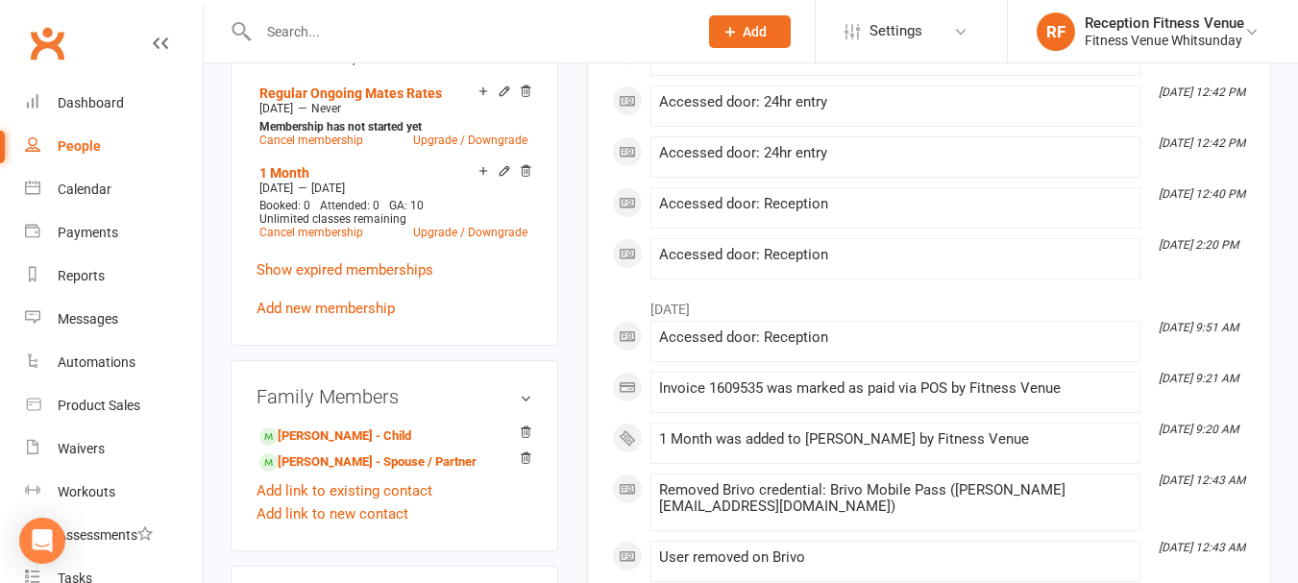
scroll to position [1153, 0]
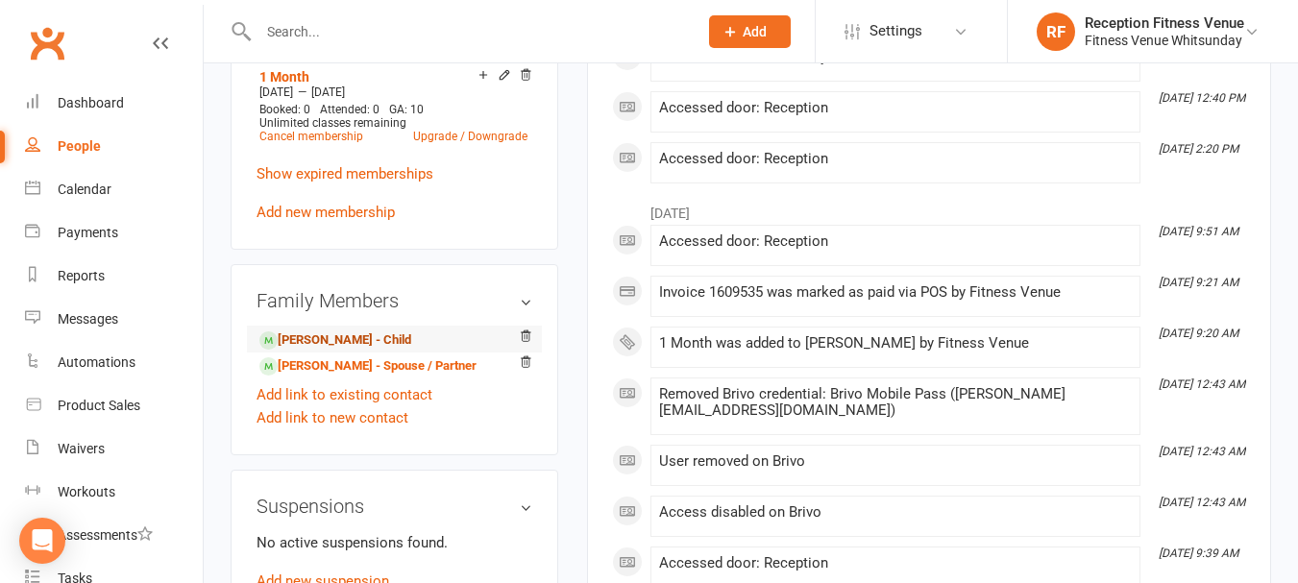
click at [346, 345] on link "Zayde Kuka - Child" at bounding box center [335, 341] width 152 height 20
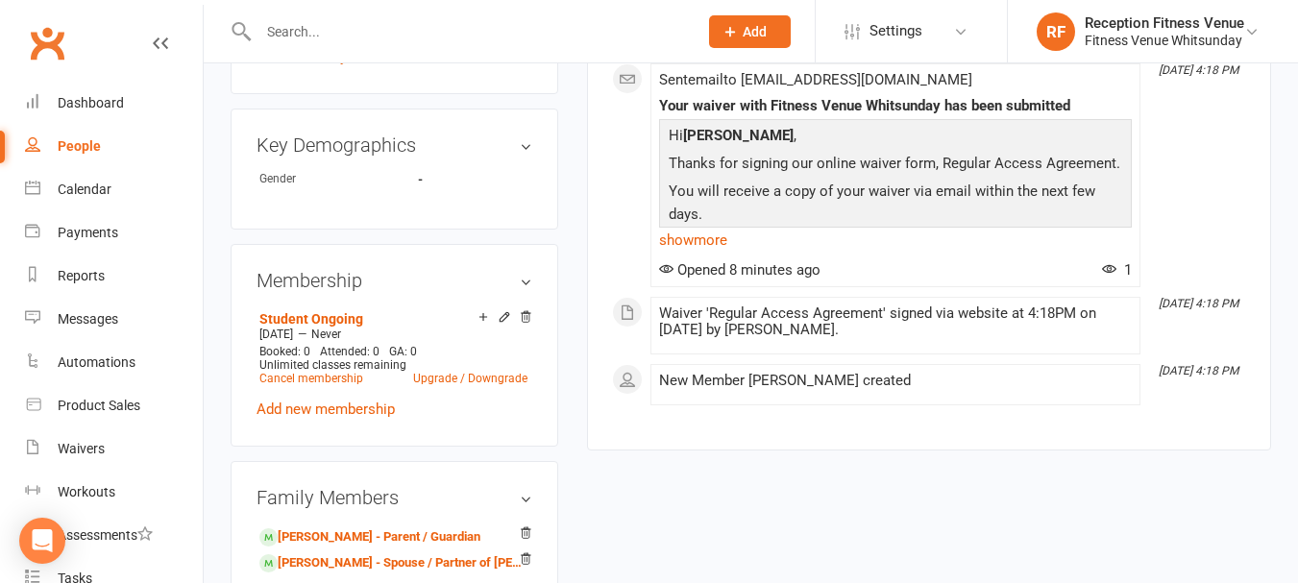
scroll to position [673, 0]
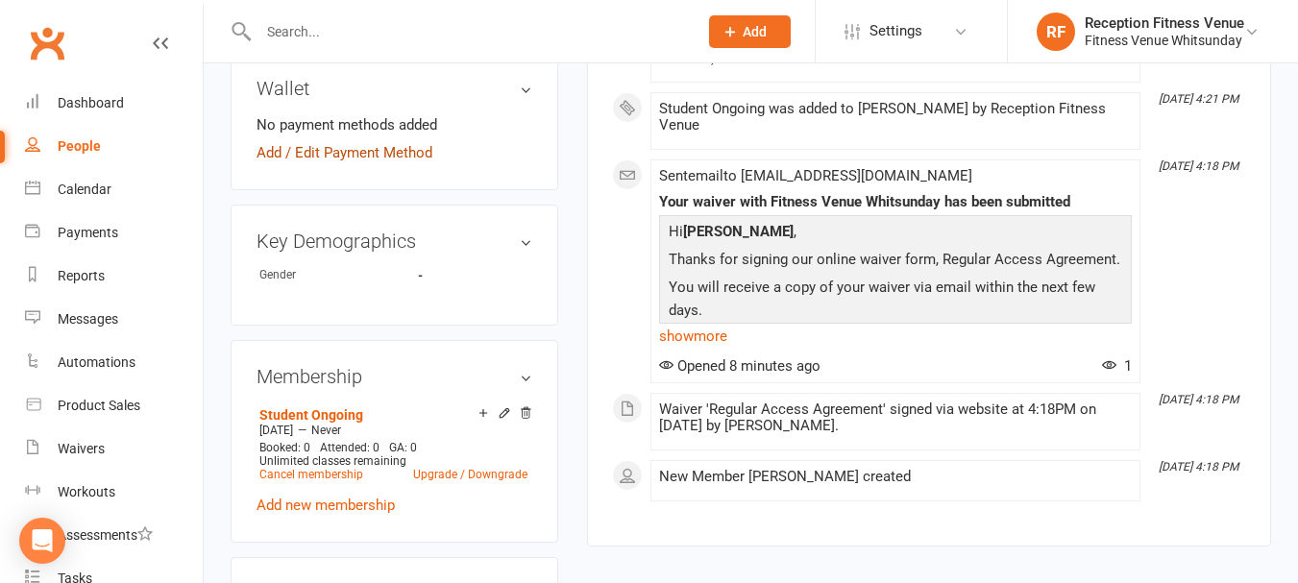
click at [325, 164] on link "Add / Edit Payment Method" at bounding box center [345, 152] width 176 height 23
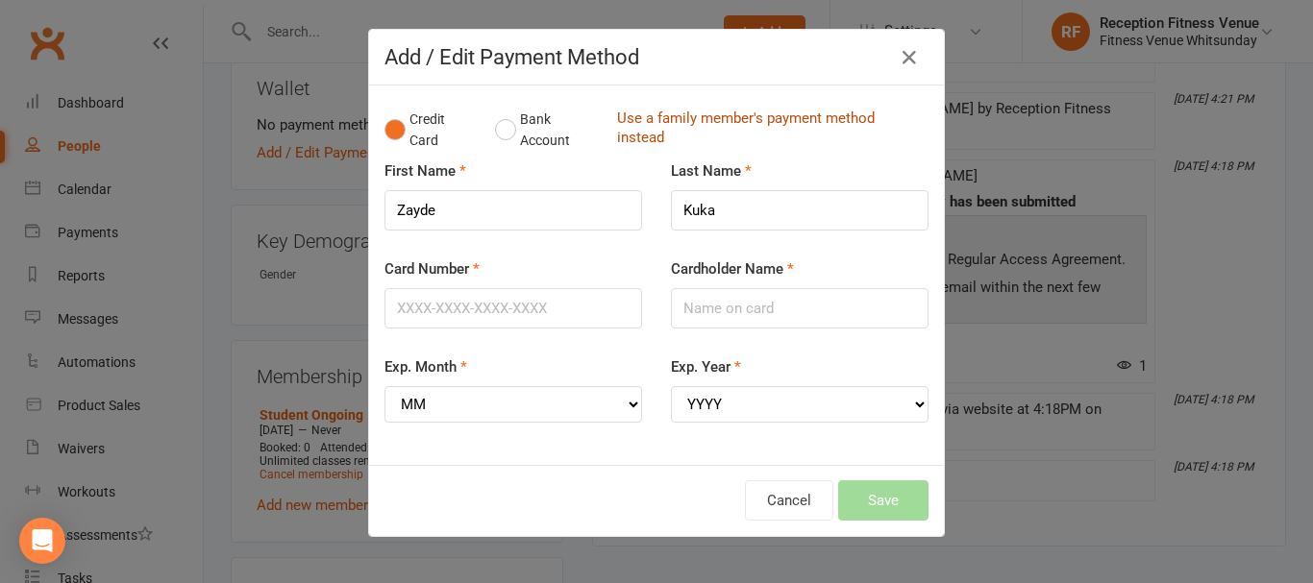
click at [619, 138] on link "Use a family member's payment method instead" at bounding box center [768, 130] width 302 height 43
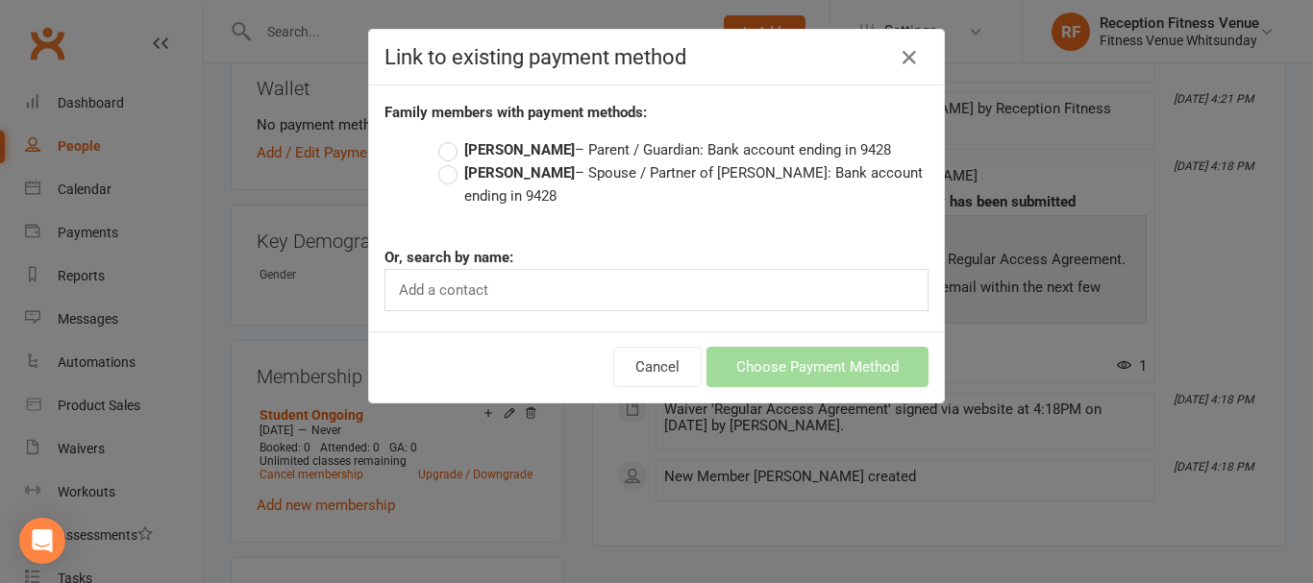
click at [491, 171] on strong "Elias Kuka" at bounding box center [519, 172] width 111 height 17
click at [451, 161] on input "Elias Kuka – Spouse / Partner of Anneliese Henare: Bank account ending in 9428" at bounding box center [444, 161] width 12 height 0
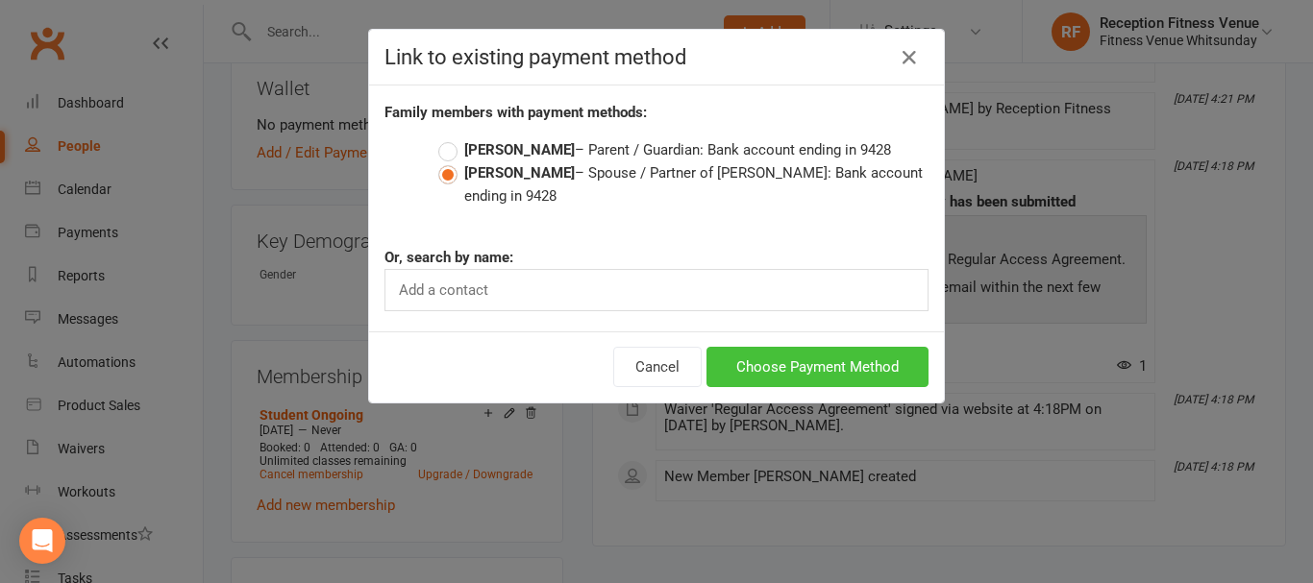
click at [773, 369] on button "Choose Payment Method" at bounding box center [817, 367] width 222 height 40
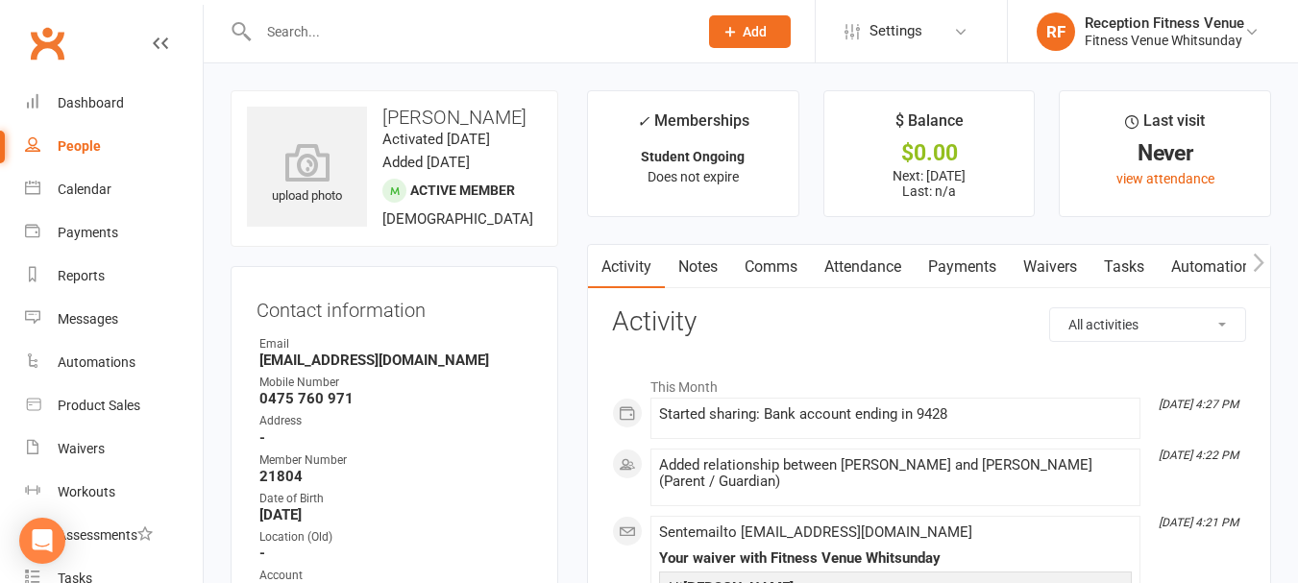
scroll to position [577, 0]
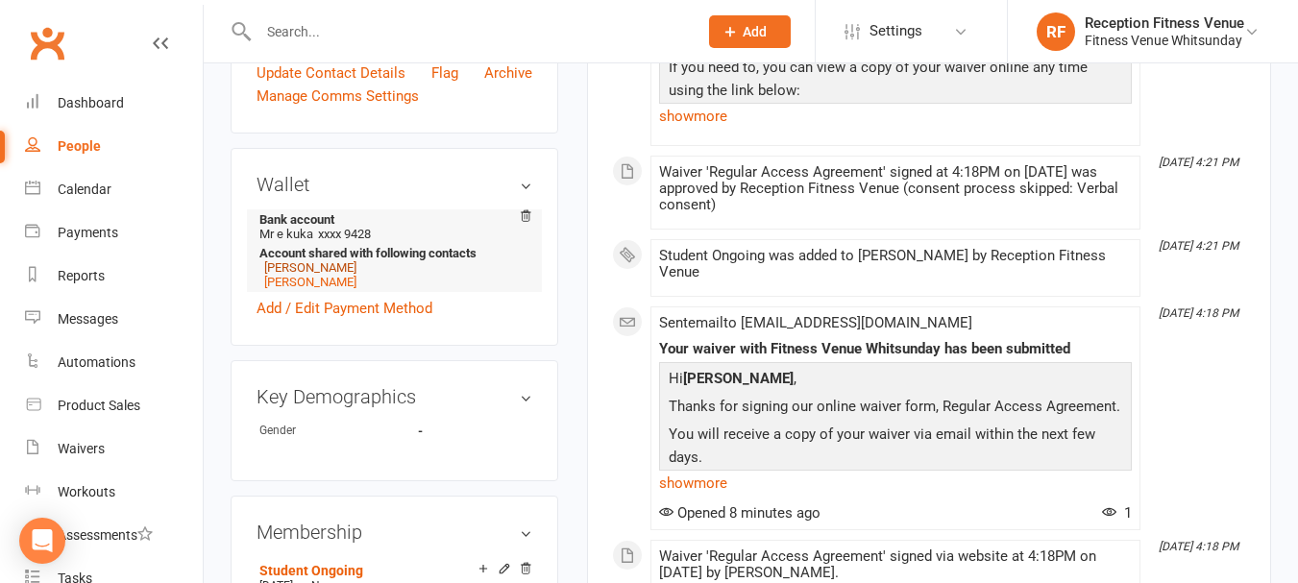
click at [279, 275] on link "Elias Kuka" at bounding box center [310, 267] width 92 height 14
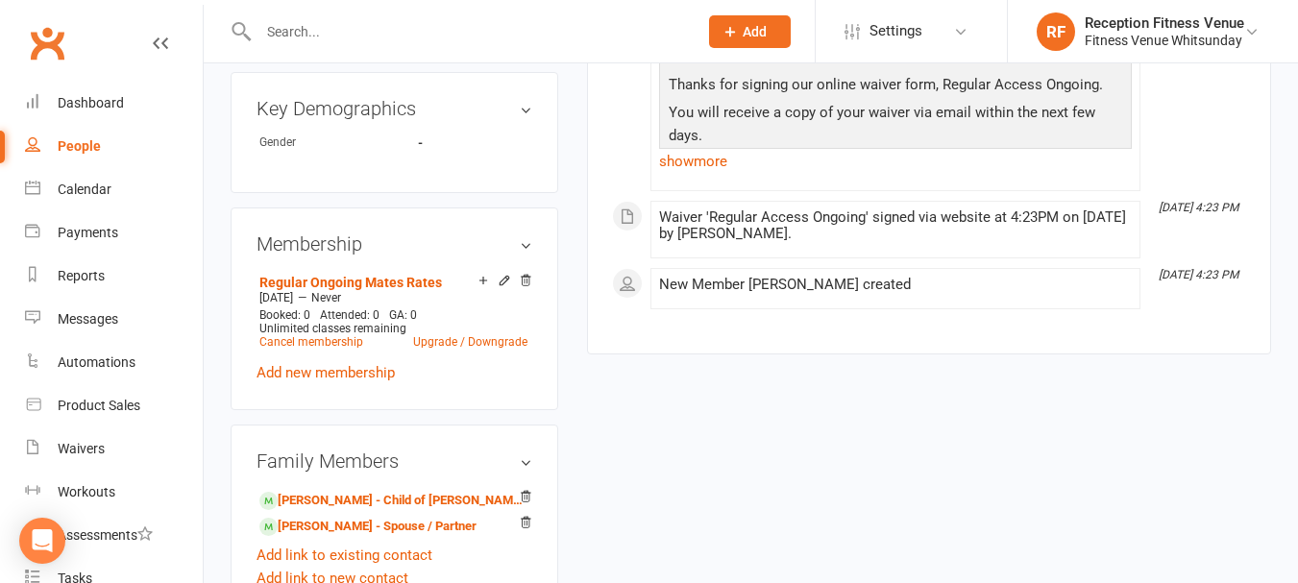
scroll to position [961, 0]
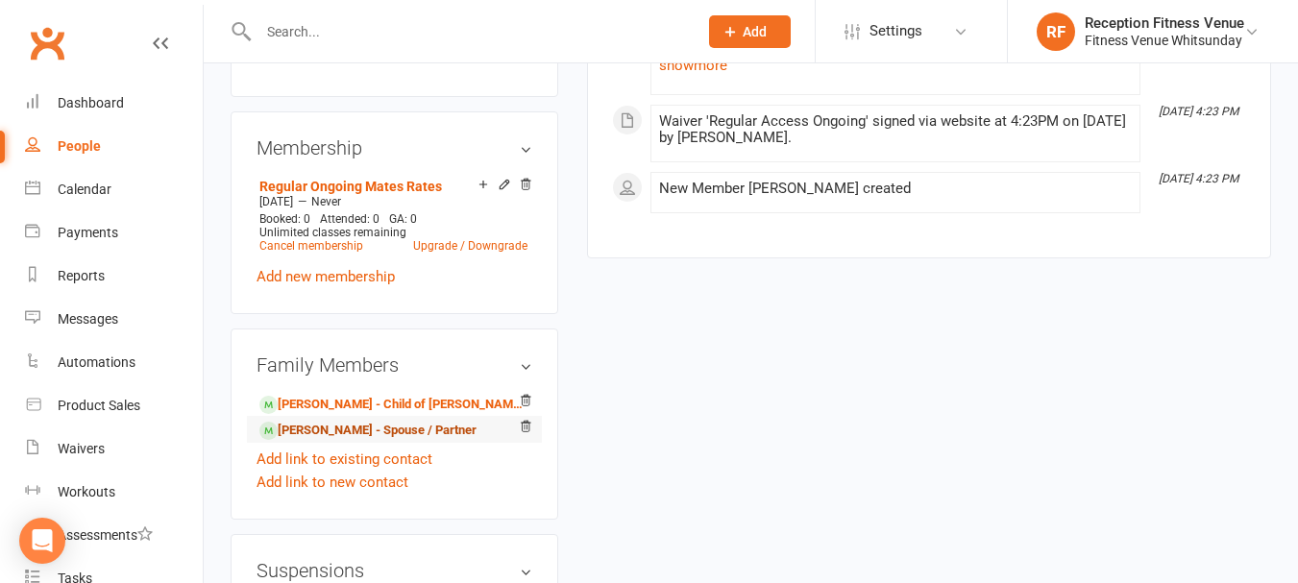
click at [307, 441] on link "Anneliese Henare - Spouse / Partner" at bounding box center [367, 431] width 217 height 20
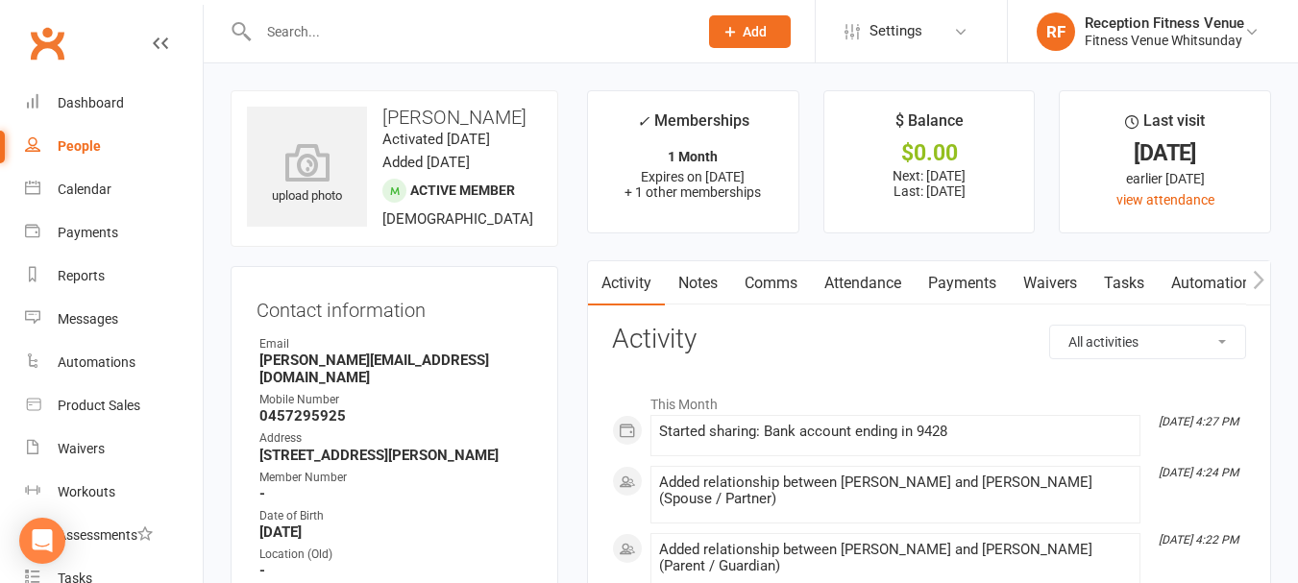
click at [960, 284] on link "Payments" at bounding box center [962, 283] width 95 height 44
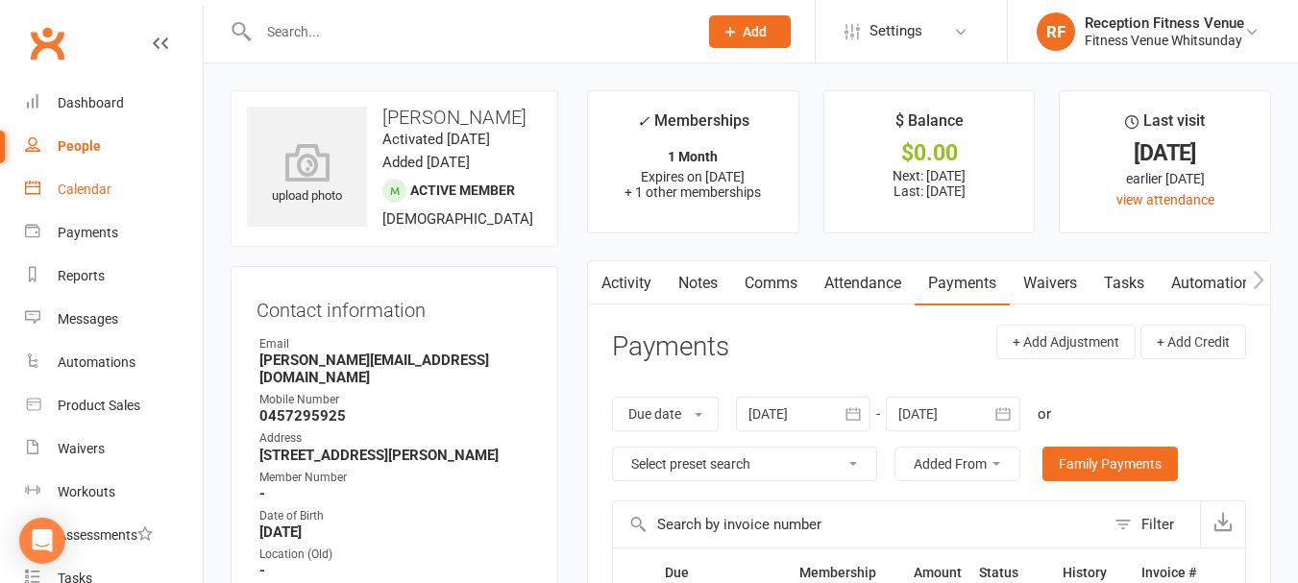
click at [80, 180] on link "Calendar" at bounding box center [114, 189] width 178 height 43
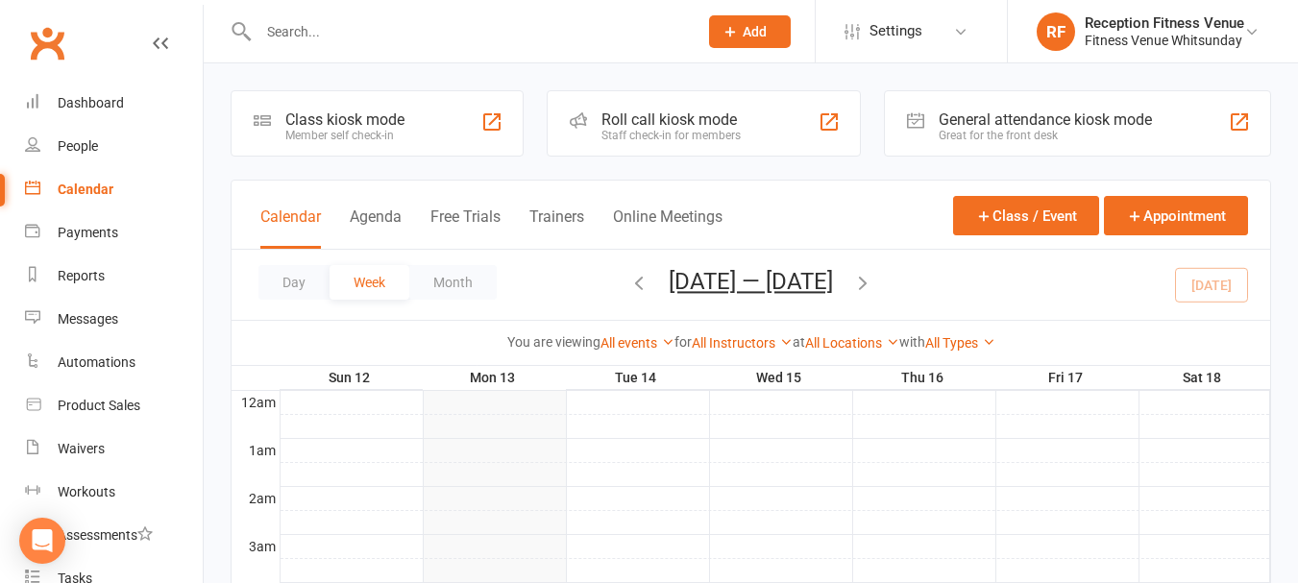
click at [971, 131] on div "Great for the front desk" at bounding box center [1045, 135] width 213 height 13
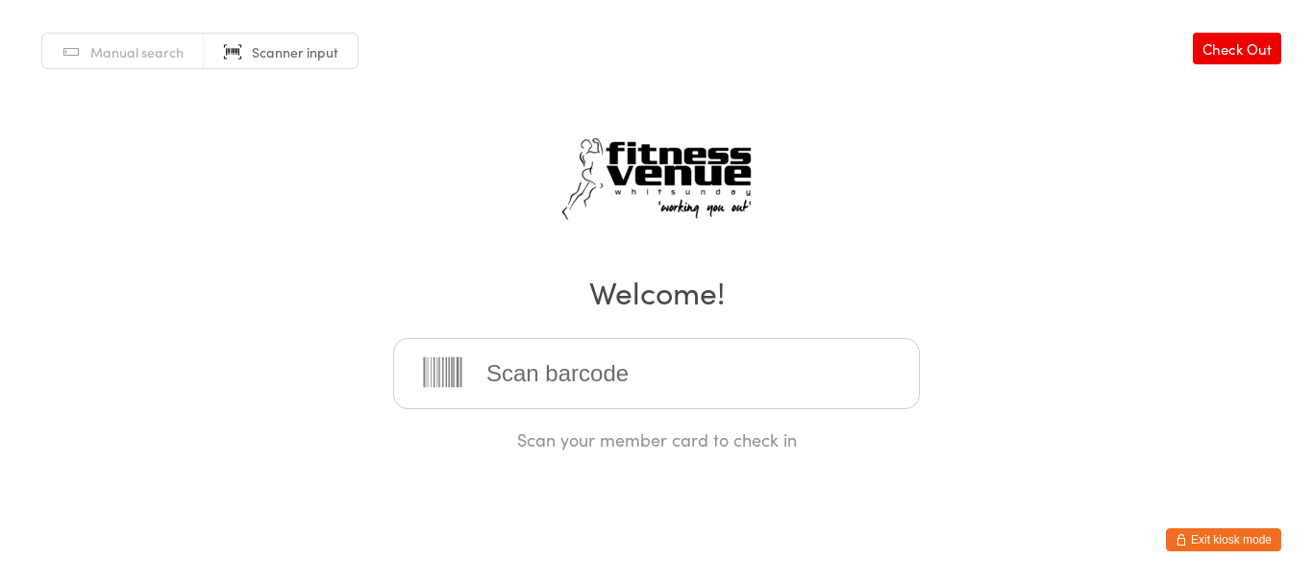
click at [1206, 545] on button "Exit kiosk mode" at bounding box center [1223, 539] width 115 height 23
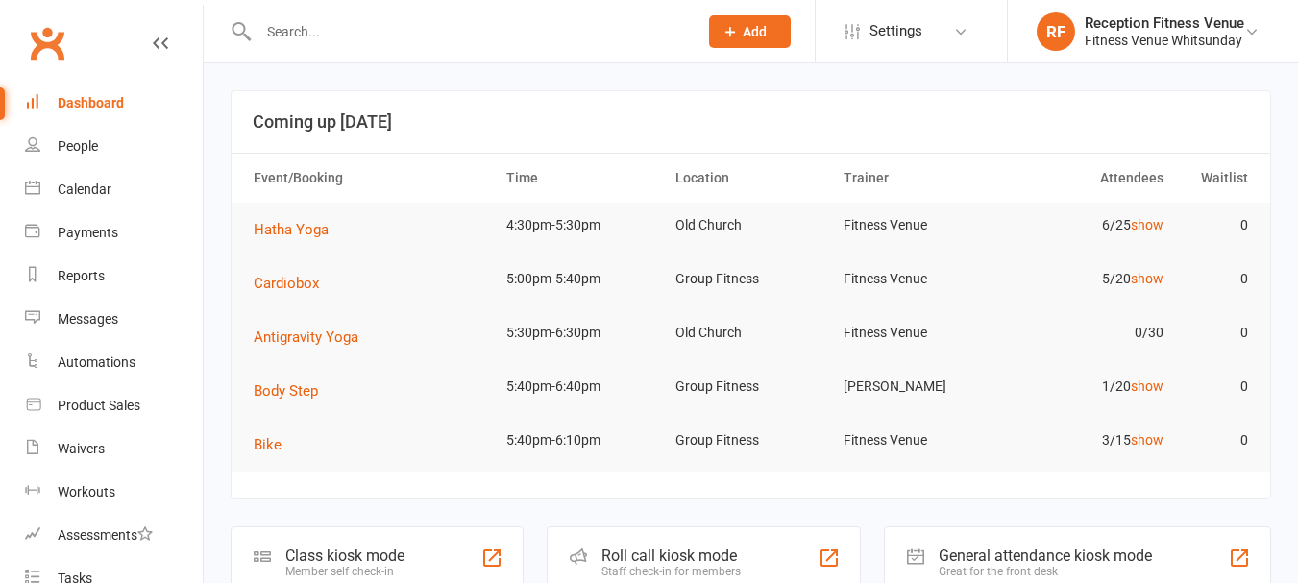
drag, startPoint x: 0, startPoint y: 0, endPoint x: 277, endPoint y: 36, distance: 279.0
click at [277, 36] on input "text" at bounding box center [468, 31] width 431 height 27
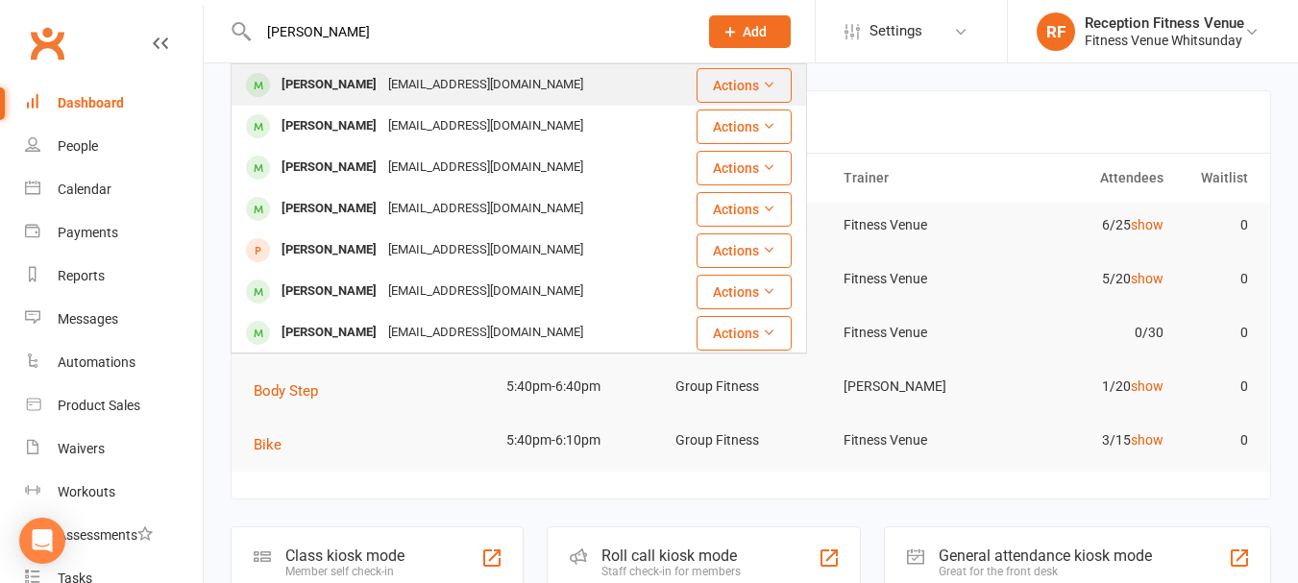
type input "logan"
click at [332, 83] on div "[PERSON_NAME]" at bounding box center [329, 85] width 107 height 28
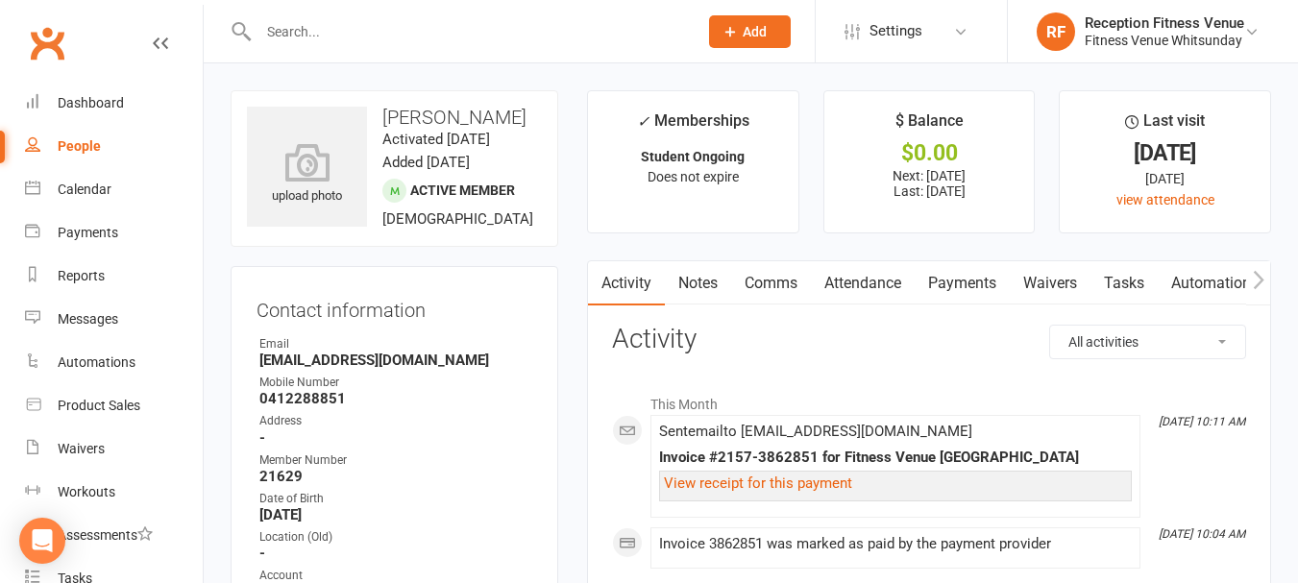
click at [971, 273] on link "Payments" at bounding box center [962, 283] width 95 height 44
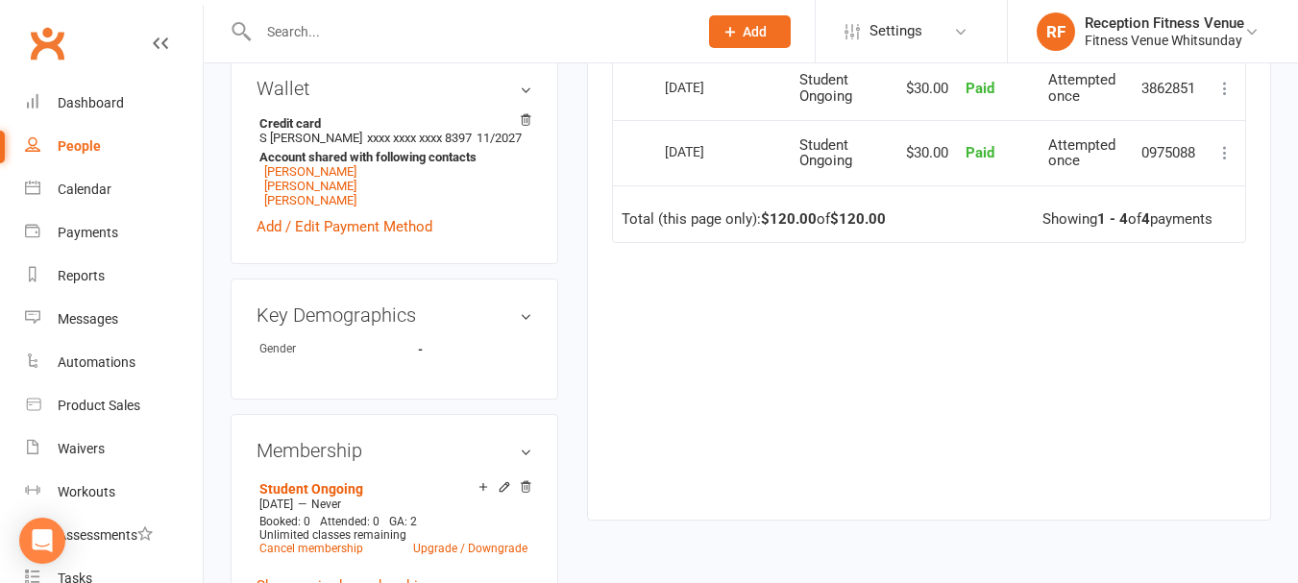
scroll to position [865, 0]
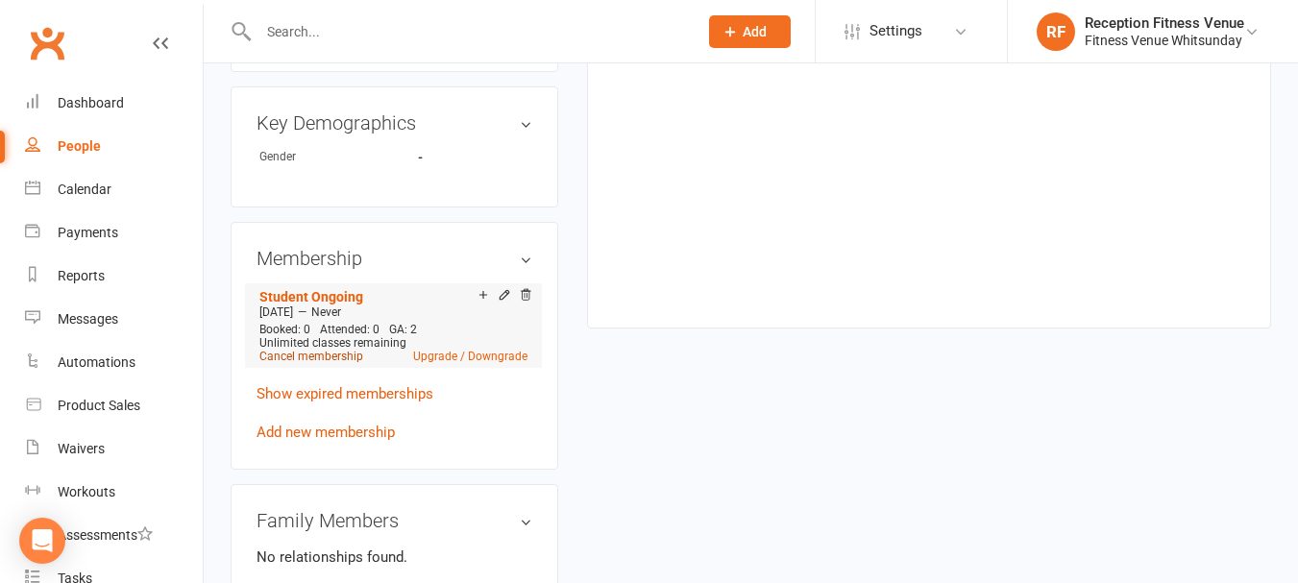
click at [324, 359] on link "Cancel membership" at bounding box center [311, 356] width 104 height 13
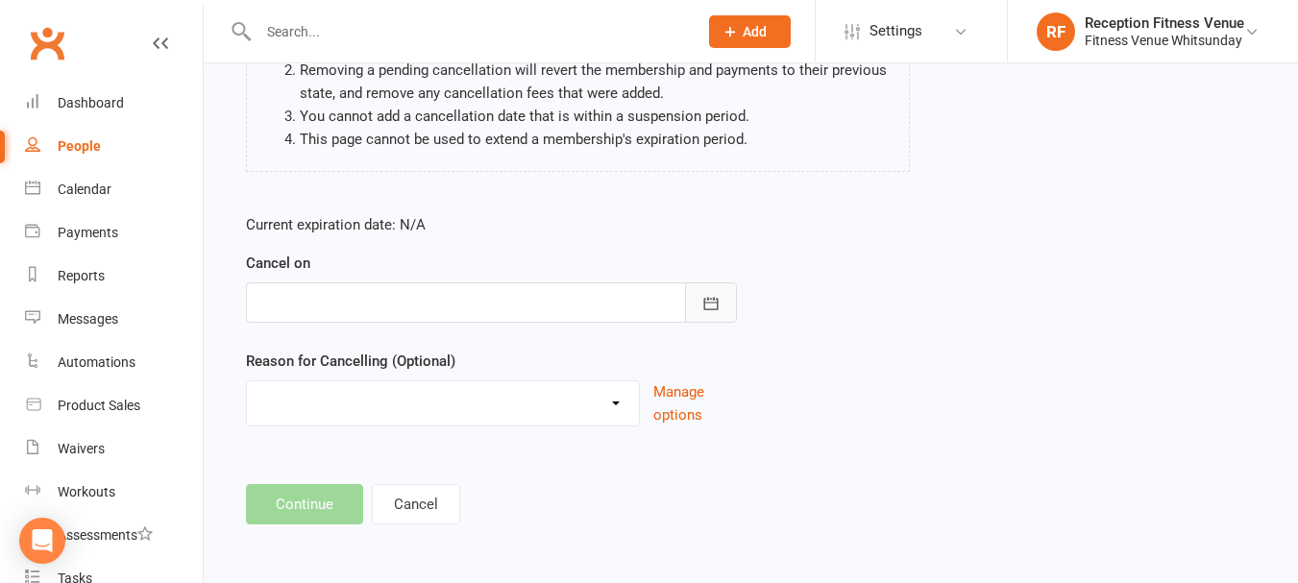
click at [709, 317] on button "button" at bounding box center [711, 303] width 52 height 40
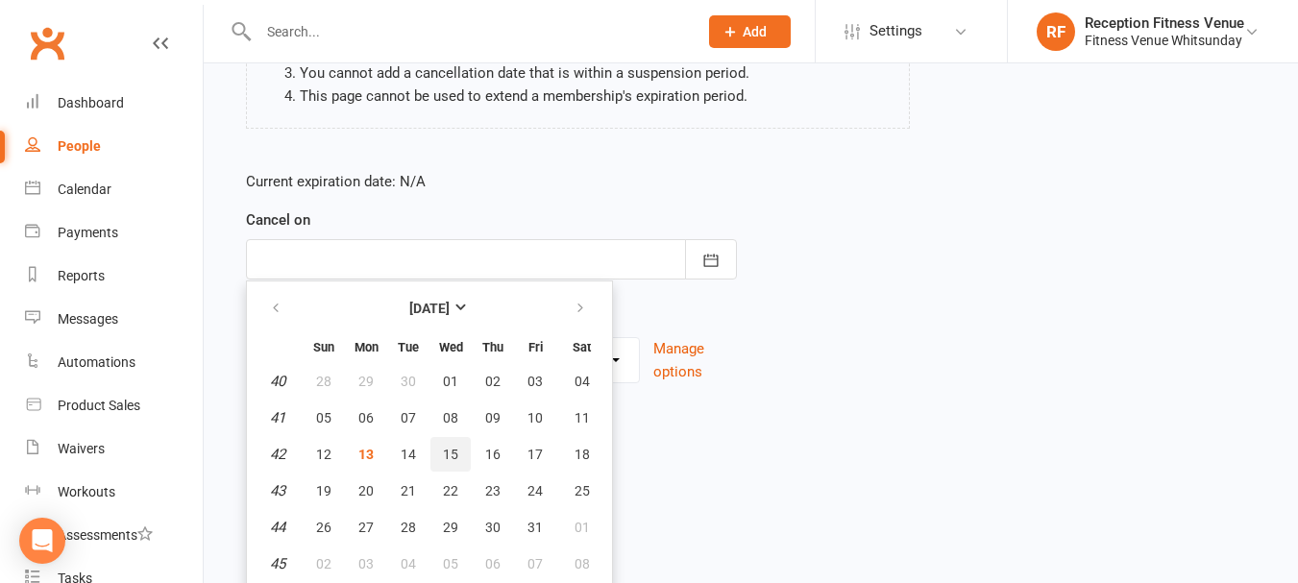
click at [448, 454] on span "15" at bounding box center [450, 454] width 15 height 15
type input "15 Oct 2025"
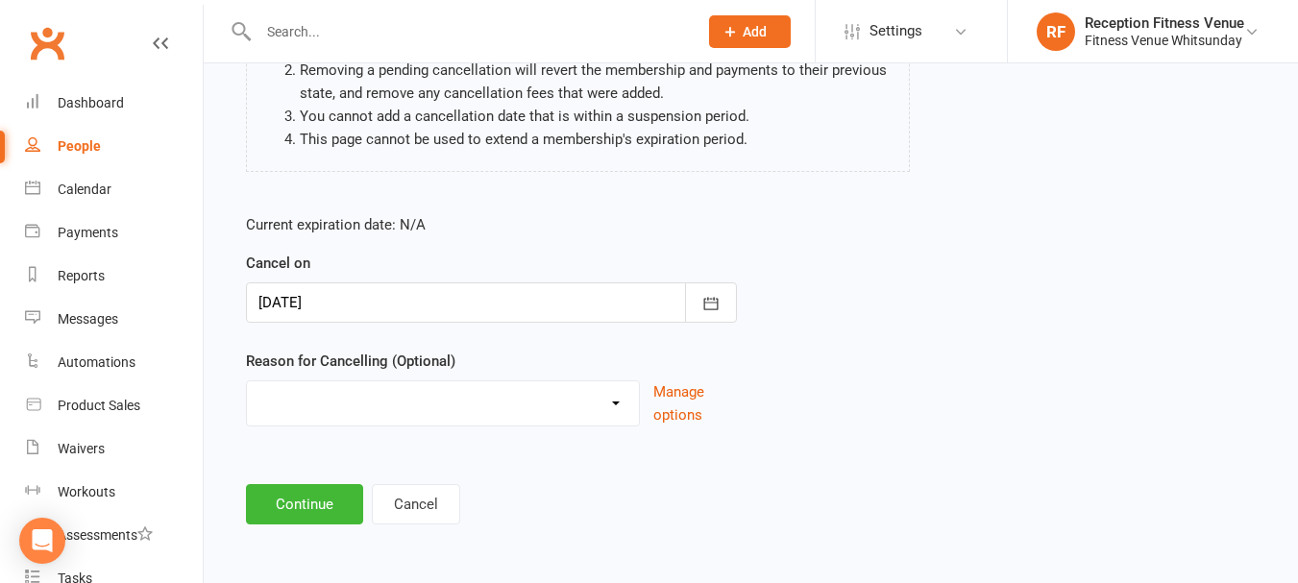
scroll to position [247, 0]
click at [333, 517] on button "Continue" at bounding box center [304, 504] width 117 height 40
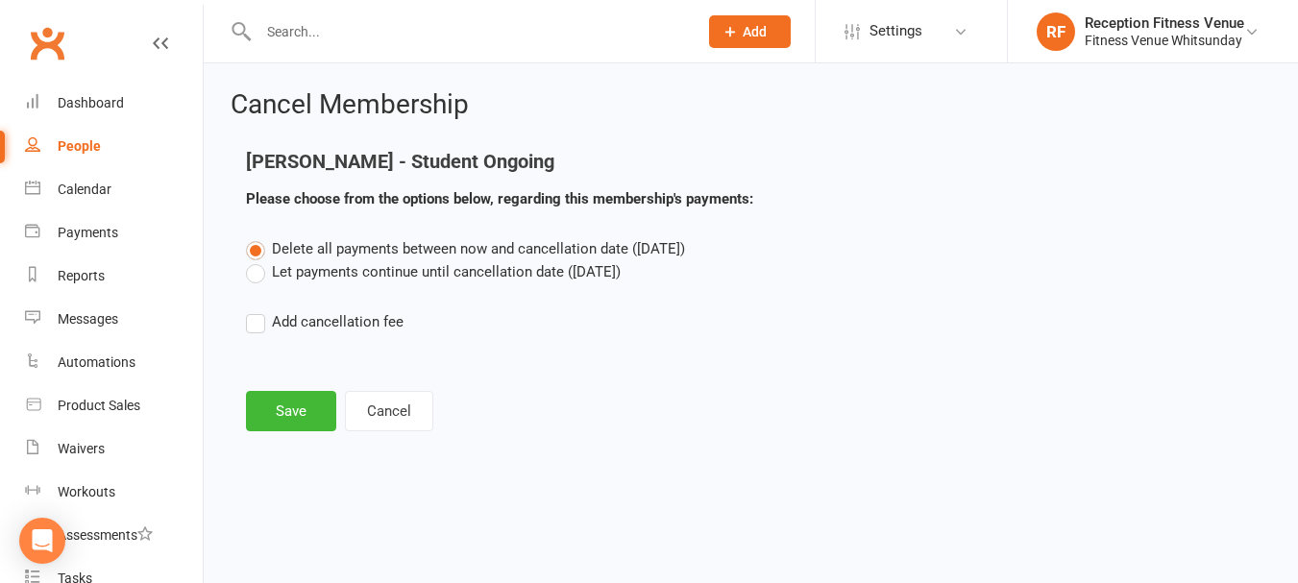
scroll to position [0, 0]
click at [312, 275] on label "Let payments continue until cancellation date (Oct 15, 2025)" at bounding box center [433, 271] width 375 height 23
click at [258, 260] on input "Let payments continue until cancellation date (Oct 15, 2025)" at bounding box center [252, 260] width 12 height 0
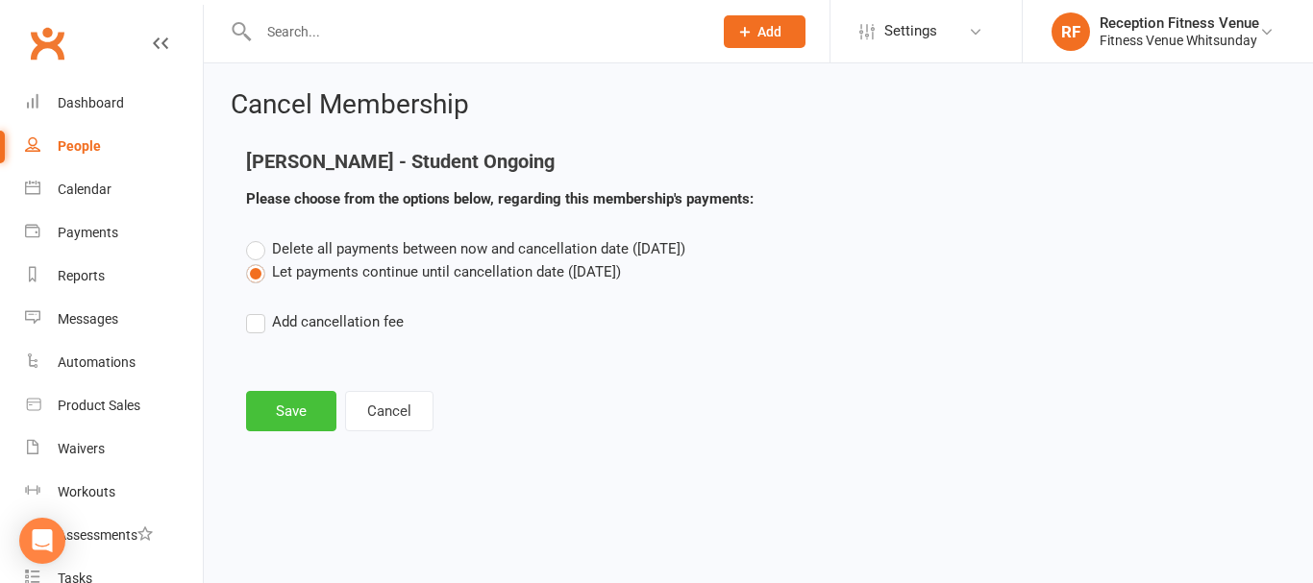
click at [281, 415] on button "Save" at bounding box center [291, 411] width 90 height 40
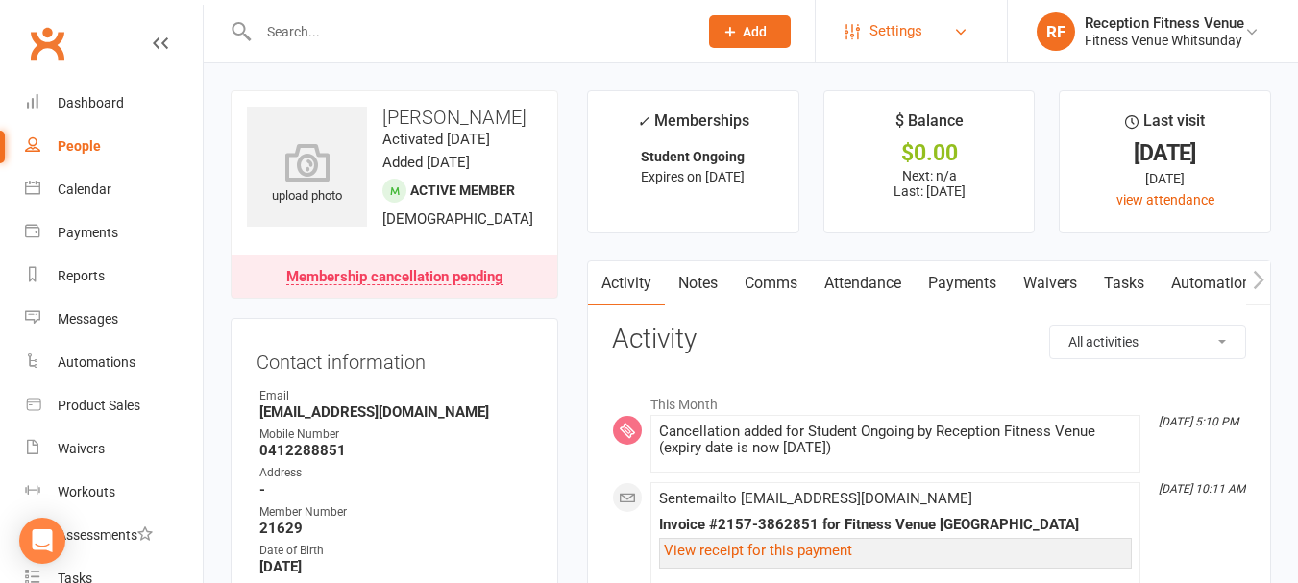
click at [934, 45] on link "Settings" at bounding box center [912, 31] width 134 height 43
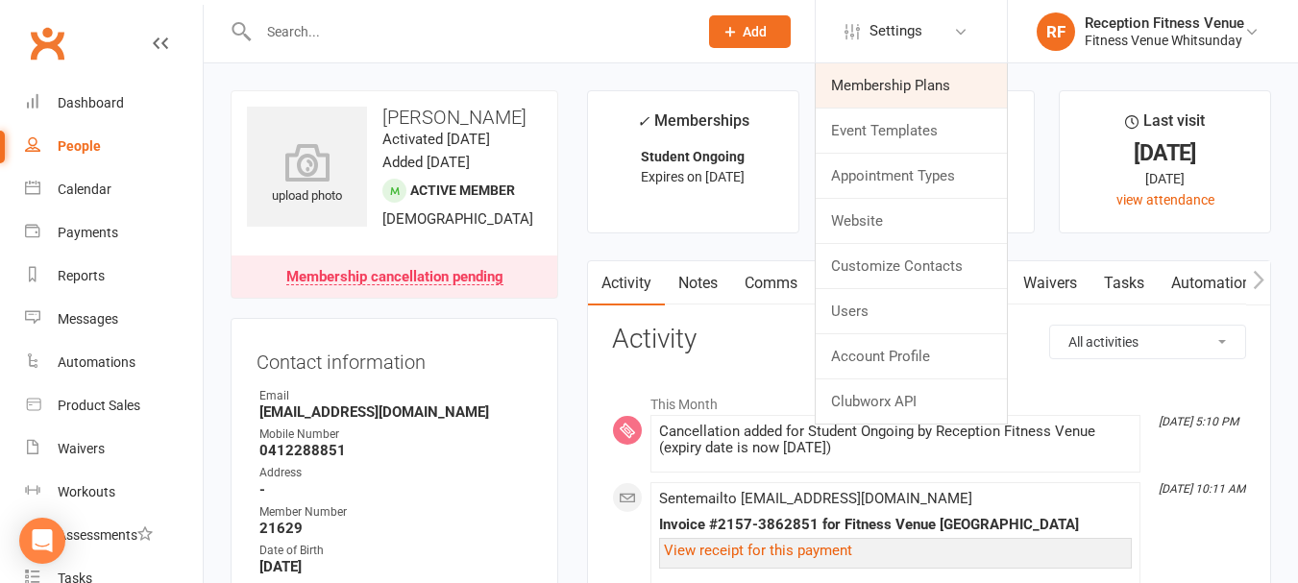
click at [916, 86] on link "Membership Plans" at bounding box center [911, 85] width 191 height 44
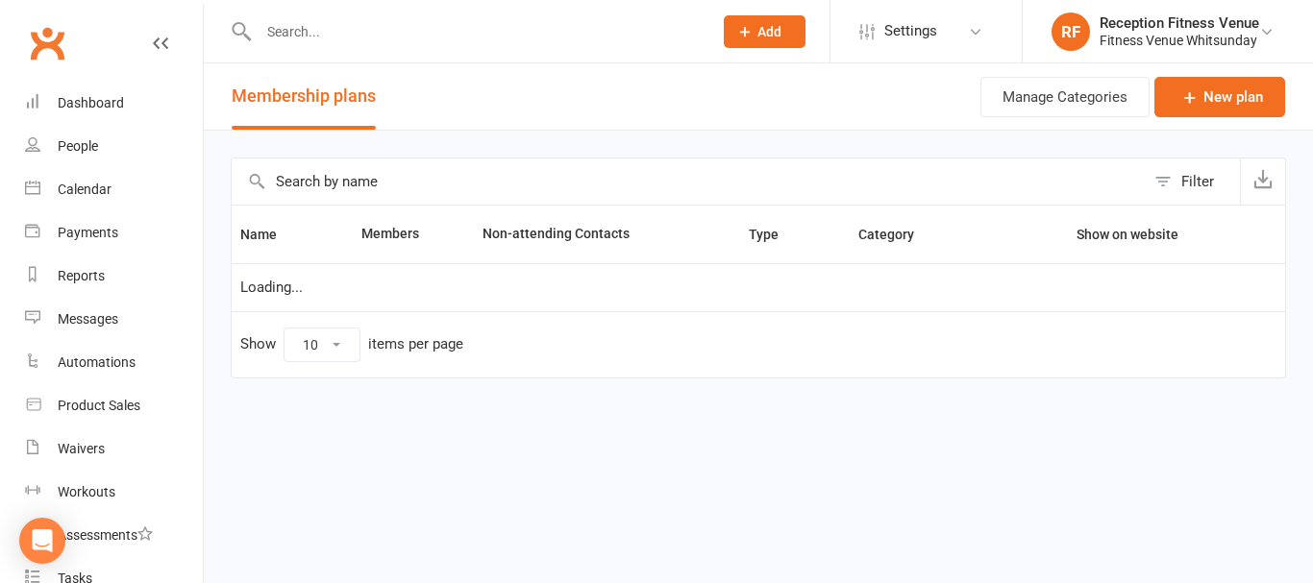
select select "100"
click at [336, 181] on input "text" at bounding box center [688, 182] width 913 height 46
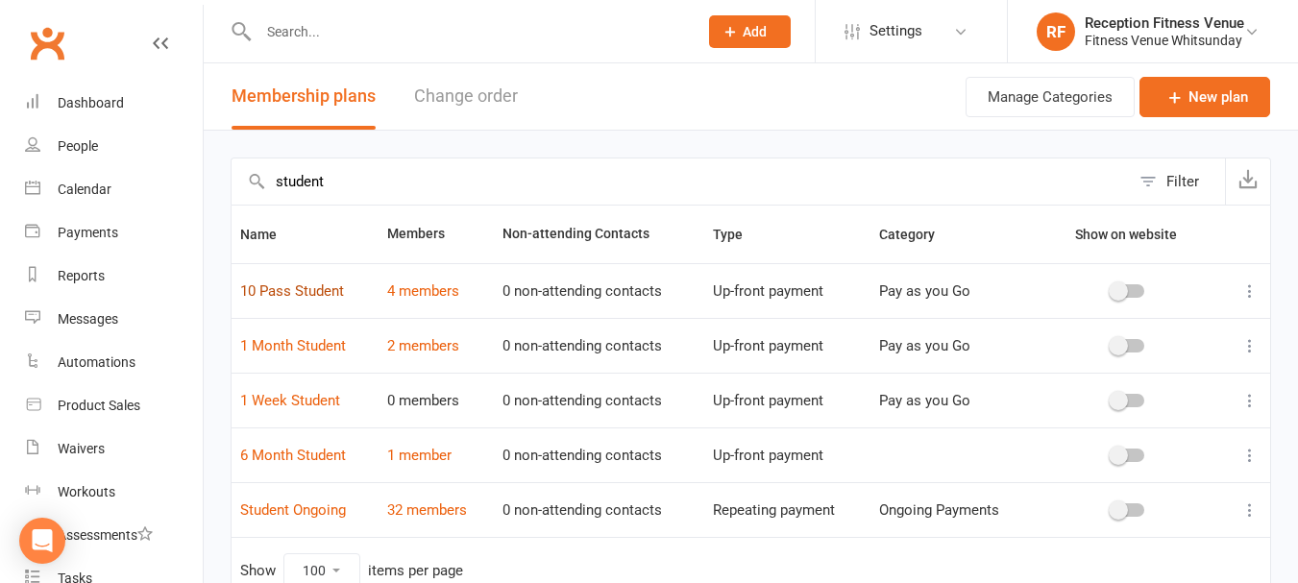
type input "student"
click at [341, 295] on link "10 Pass Student" at bounding box center [292, 291] width 104 height 17
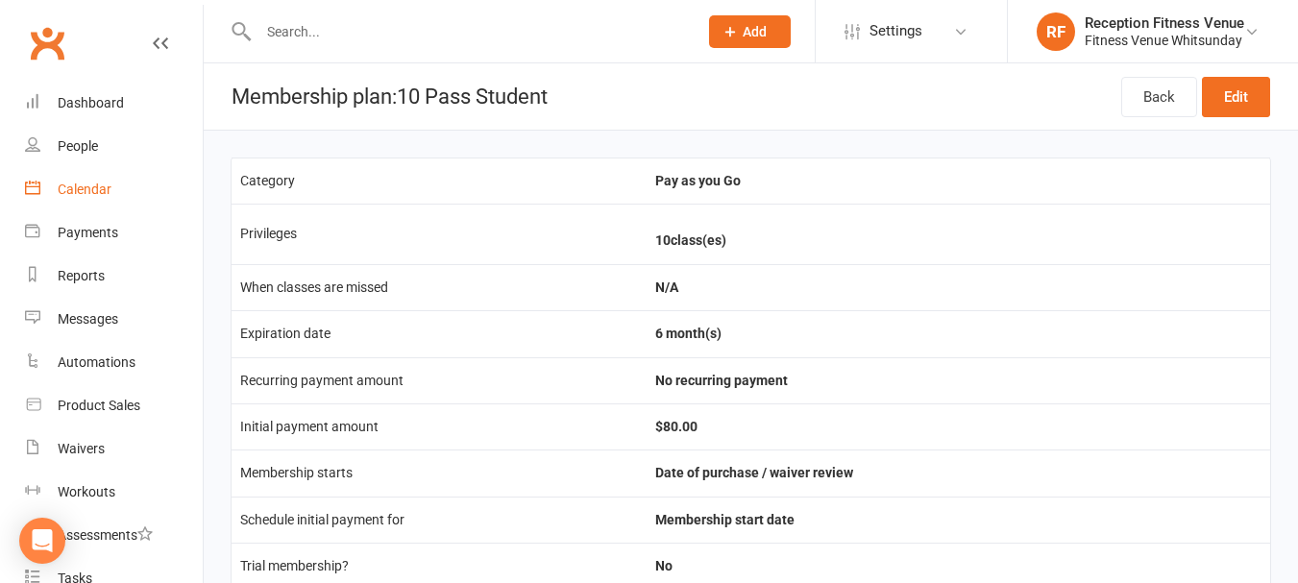
click at [91, 184] on div "Calendar" at bounding box center [85, 189] width 54 height 15
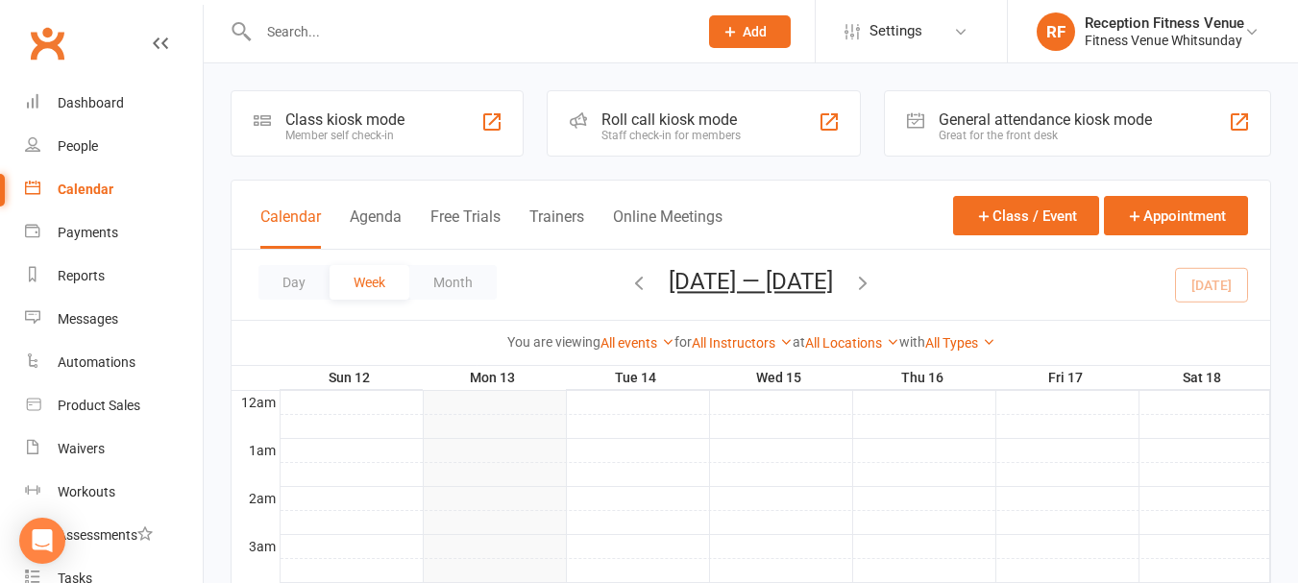
click at [984, 116] on div "General attendance kiosk mode" at bounding box center [1045, 120] width 213 height 18
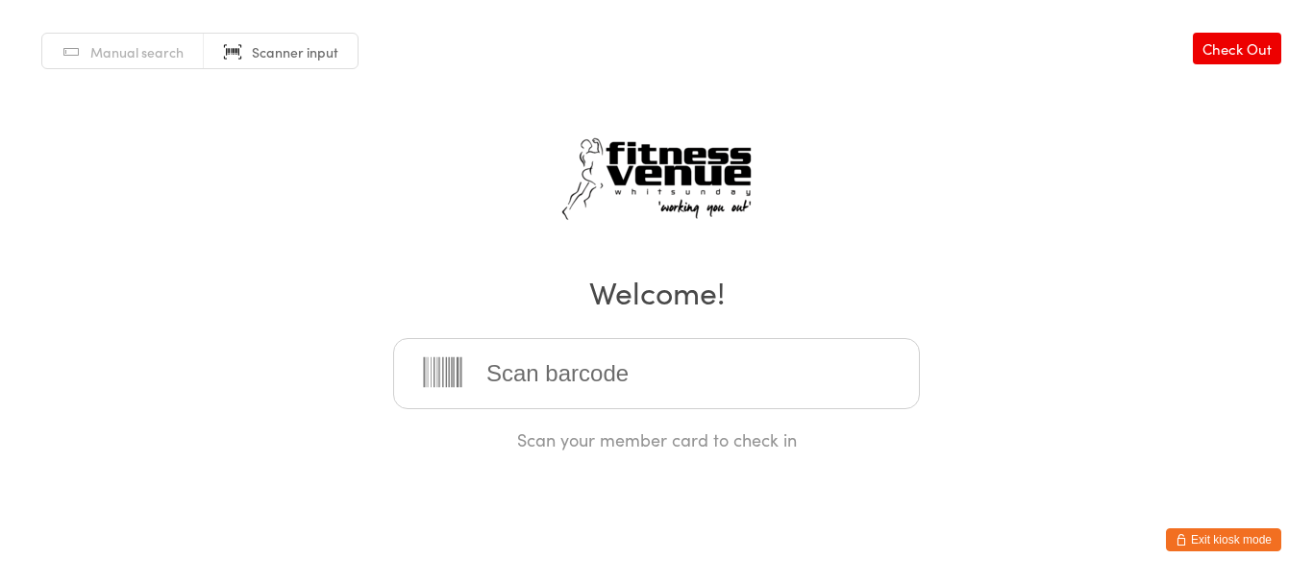
click at [531, 358] on input "search" at bounding box center [656, 373] width 527 height 71
click at [1241, 537] on button "Exit kiosk mode" at bounding box center [1223, 539] width 115 height 23
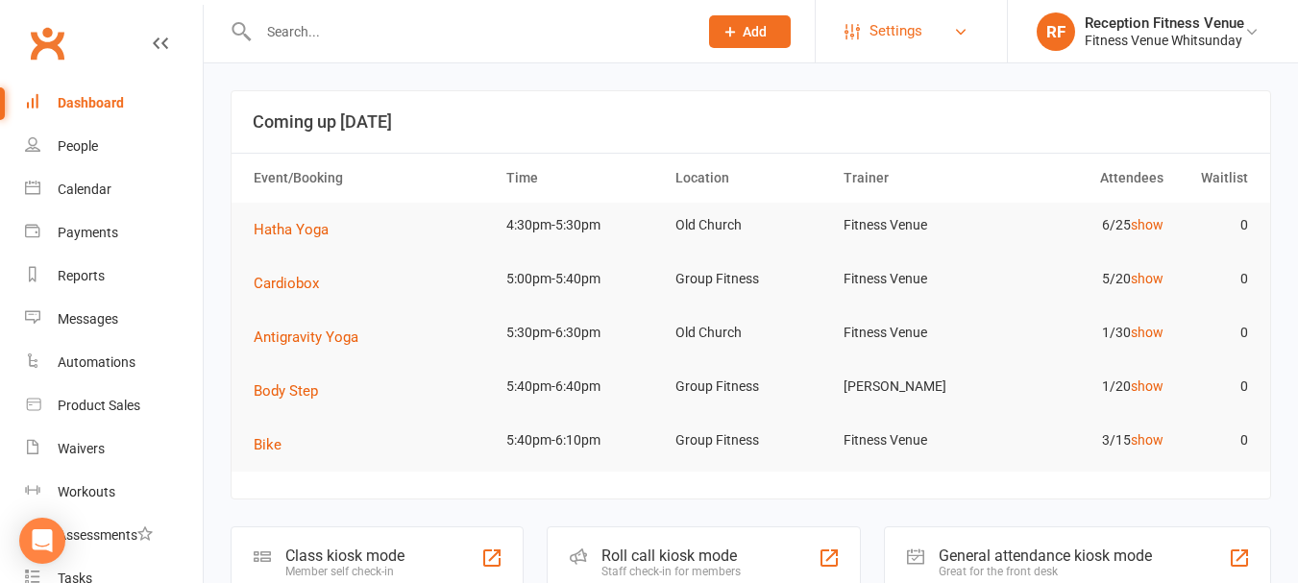
click at [905, 17] on span "Settings" at bounding box center [896, 31] width 53 height 43
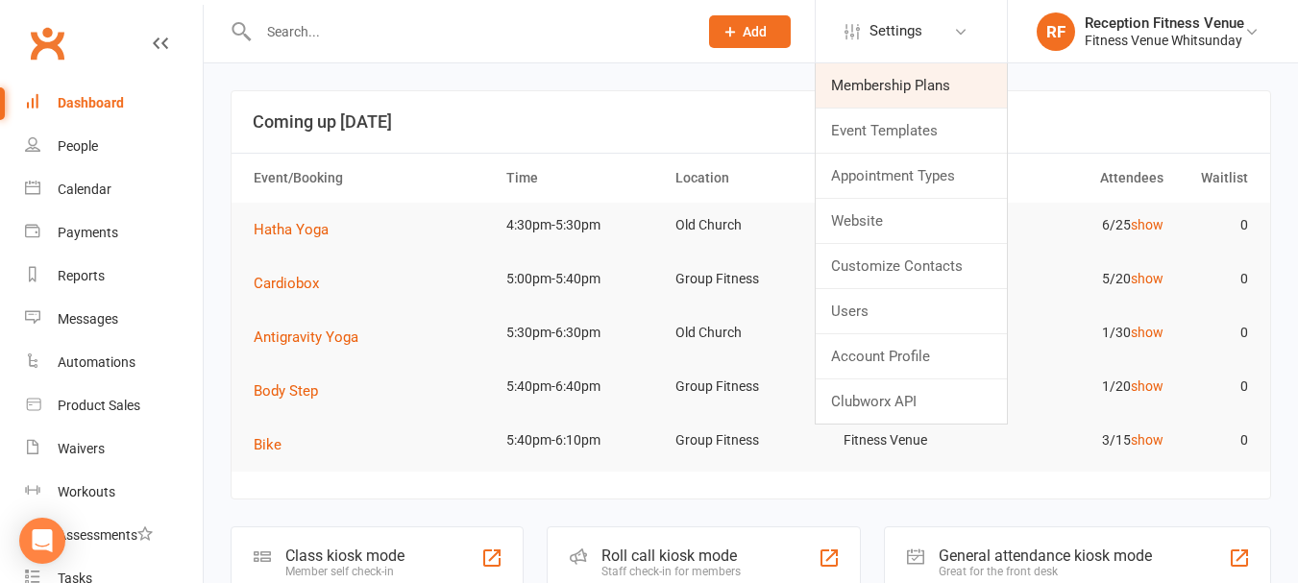
click at [915, 91] on link "Membership Plans" at bounding box center [911, 85] width 191 height 44
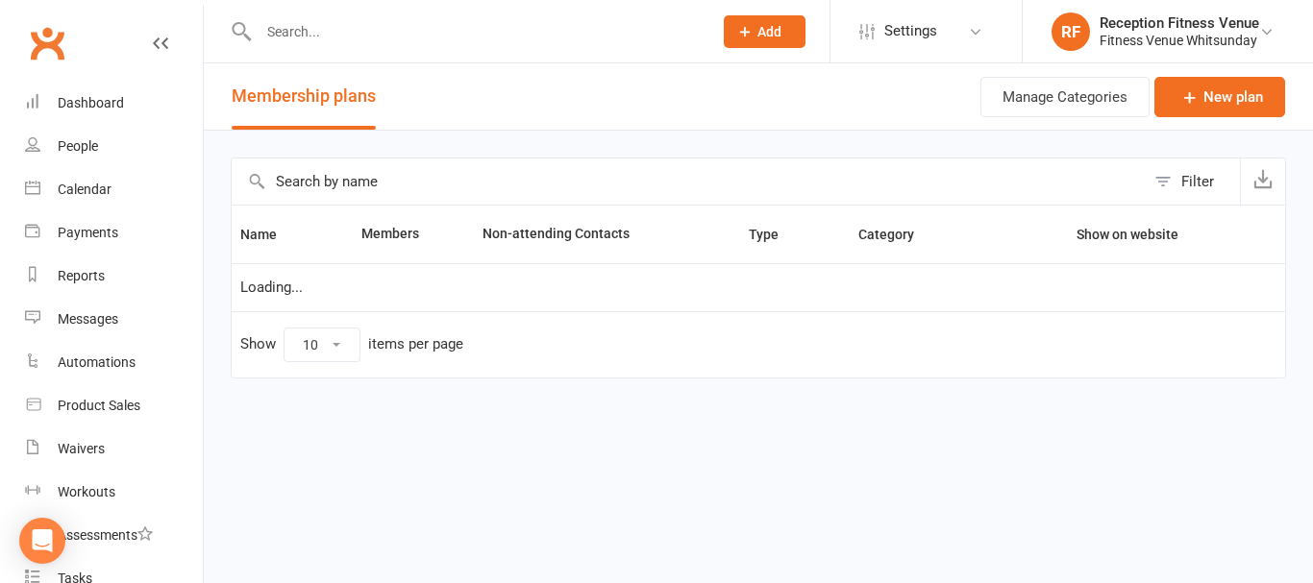
select select "100"
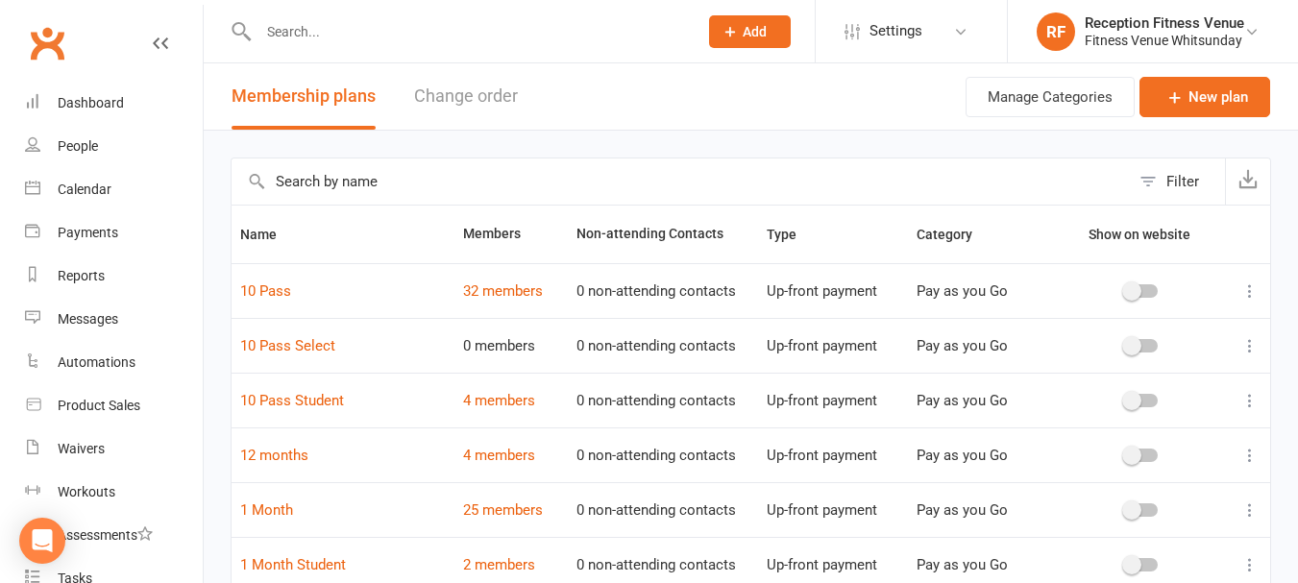
click at [350, 182] on input "text" at bounding box center [681, 182] width 898 height 46
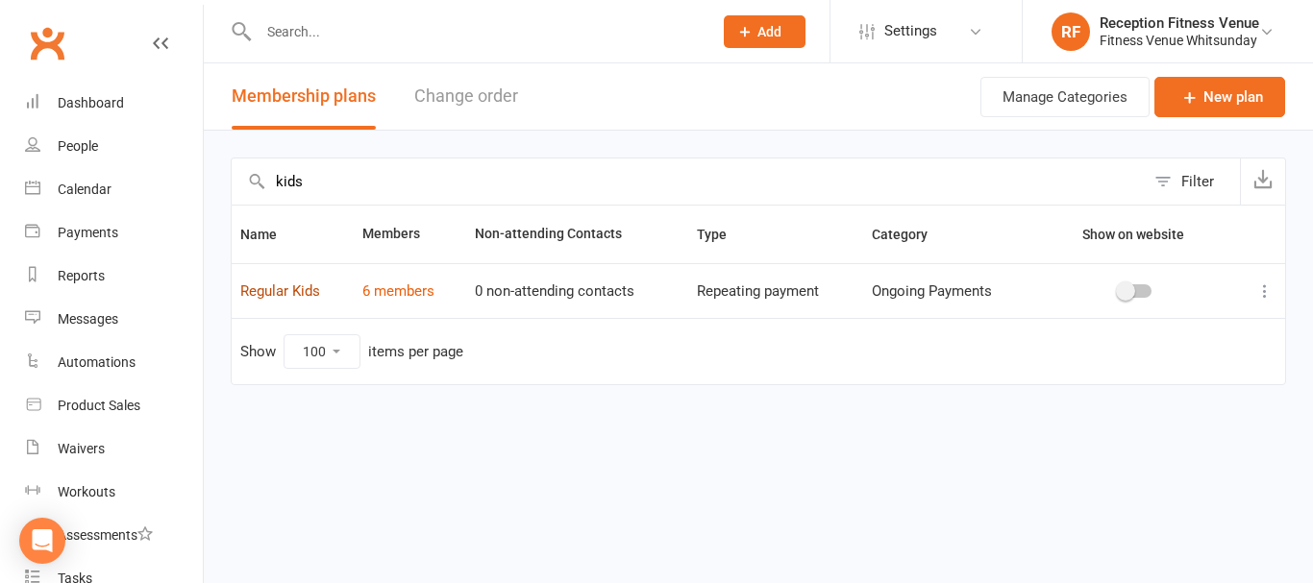
type input "kids"
click at [292, 288] on link "Regular Kids" at bounding box center [280, 291] width 80 height 17
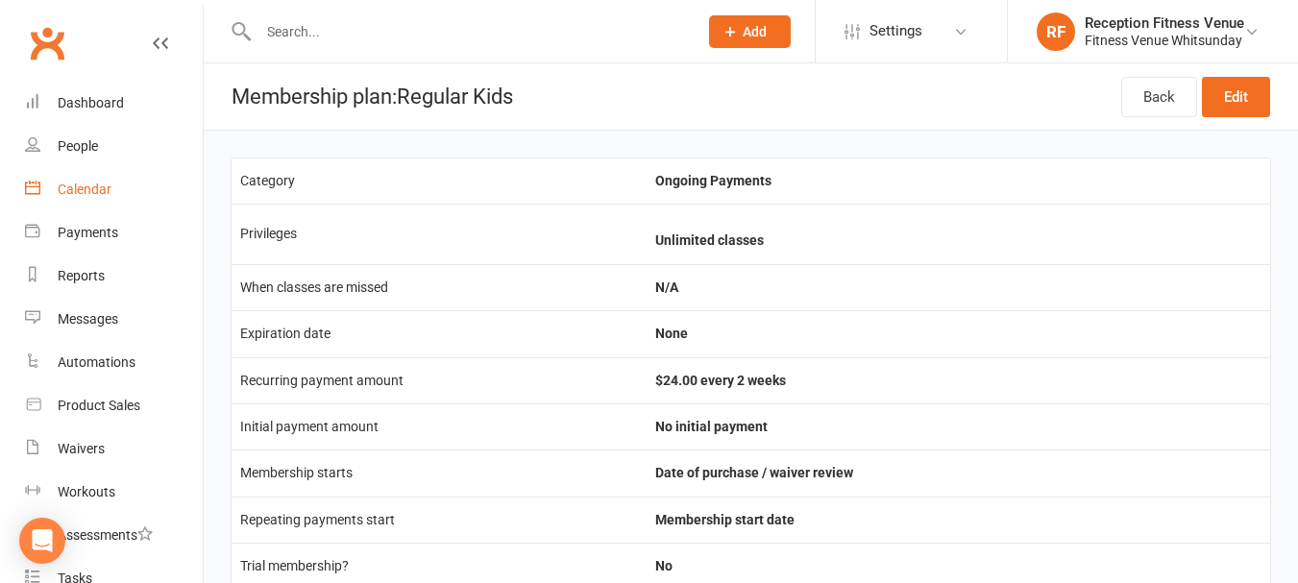
click at [67, 178] on link "Calendar" at bounding box center [114, 189] width 178 height 43
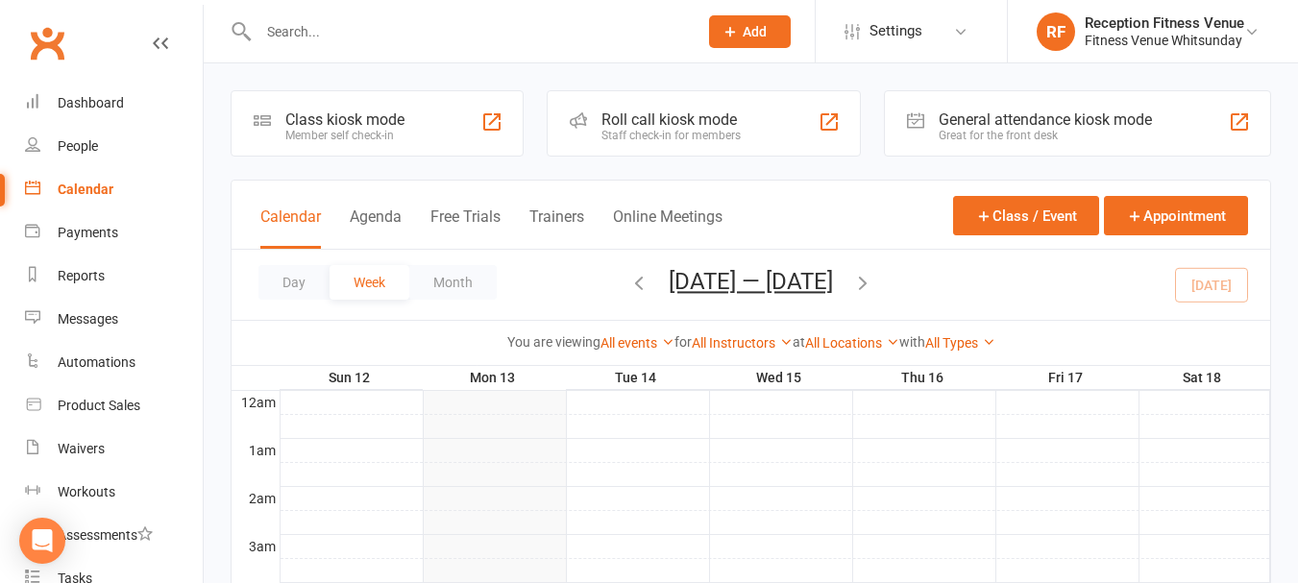
click at [1055, 127] on div "General attendance kiosk mode" at bounding box center [1045, 120] width 213 height 18
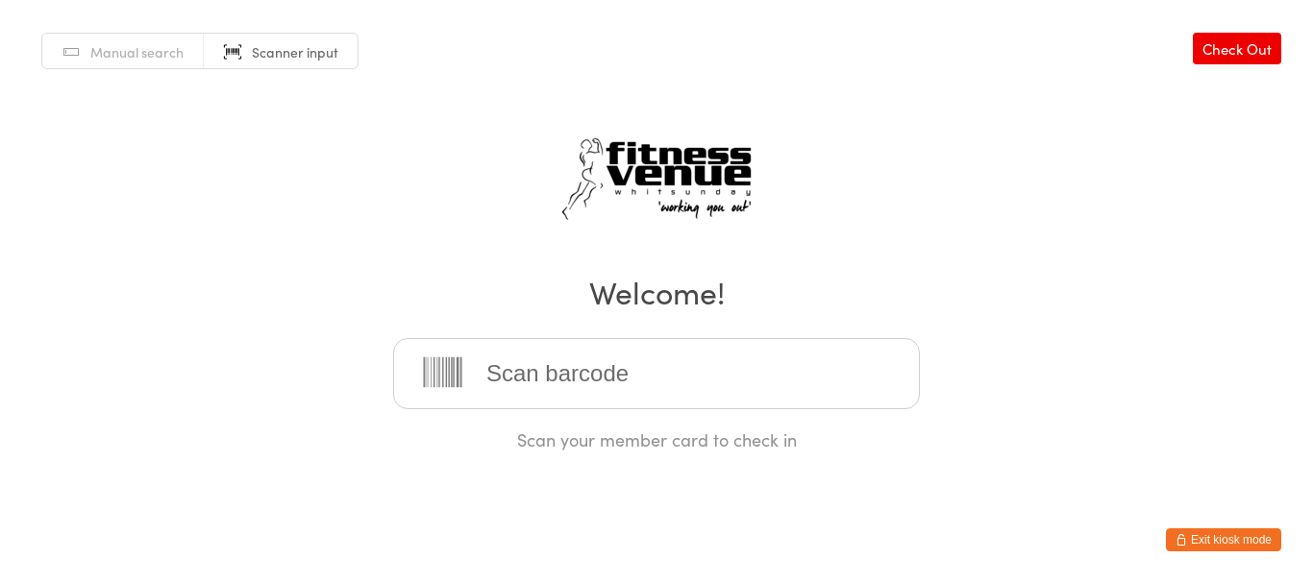
click at [521, 383] on input "search" at bounding box center [656, 373] width 527 height 71
click at [283, 160] on div "Manual search Scanner input Check Out Welcome! Scan your member card to check in" at bounding box center [656, 226] width 1313 height 452
click at [1192, 535] on button "Exit kiosk mode" at bounding box center [1223, 539] width 115 height 23
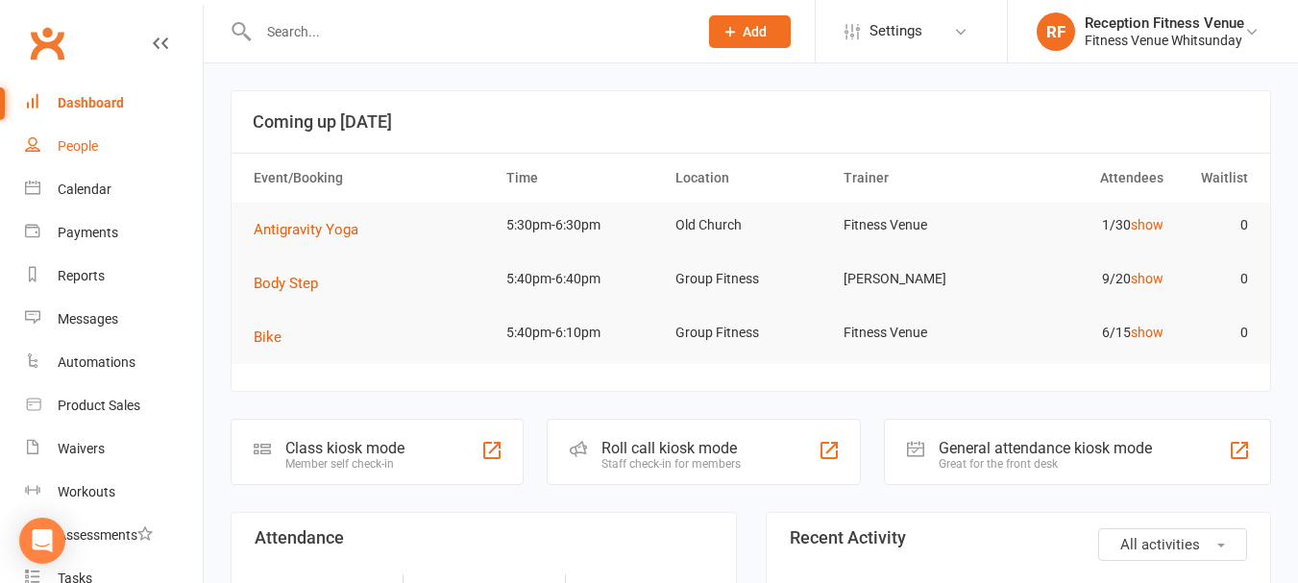
click at [115, 149] on link "People" at bounding box center [114, 146] width 178 height 43
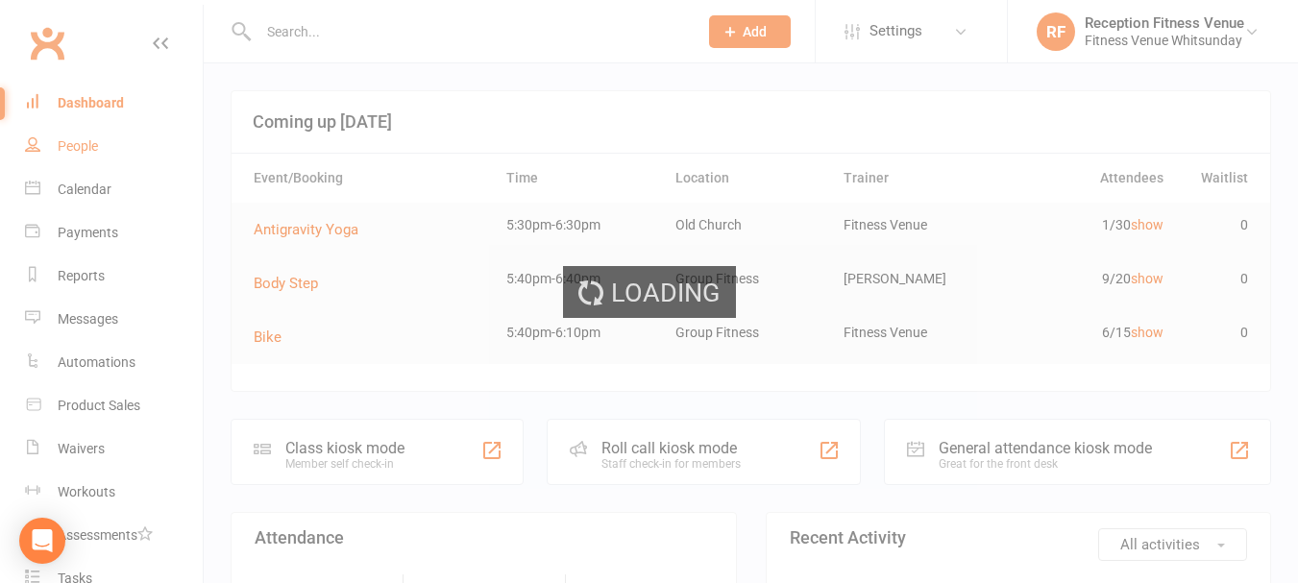
select select "100"
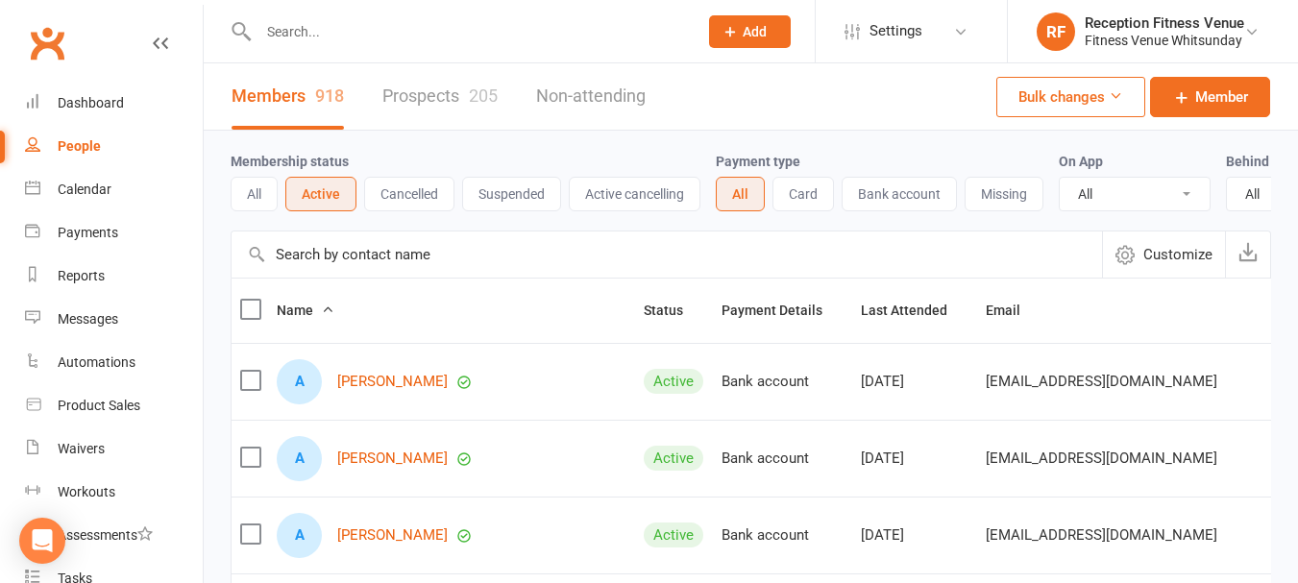
click at [309, 39] on input "text" at bounding box center [468, 31] width 431 height 27
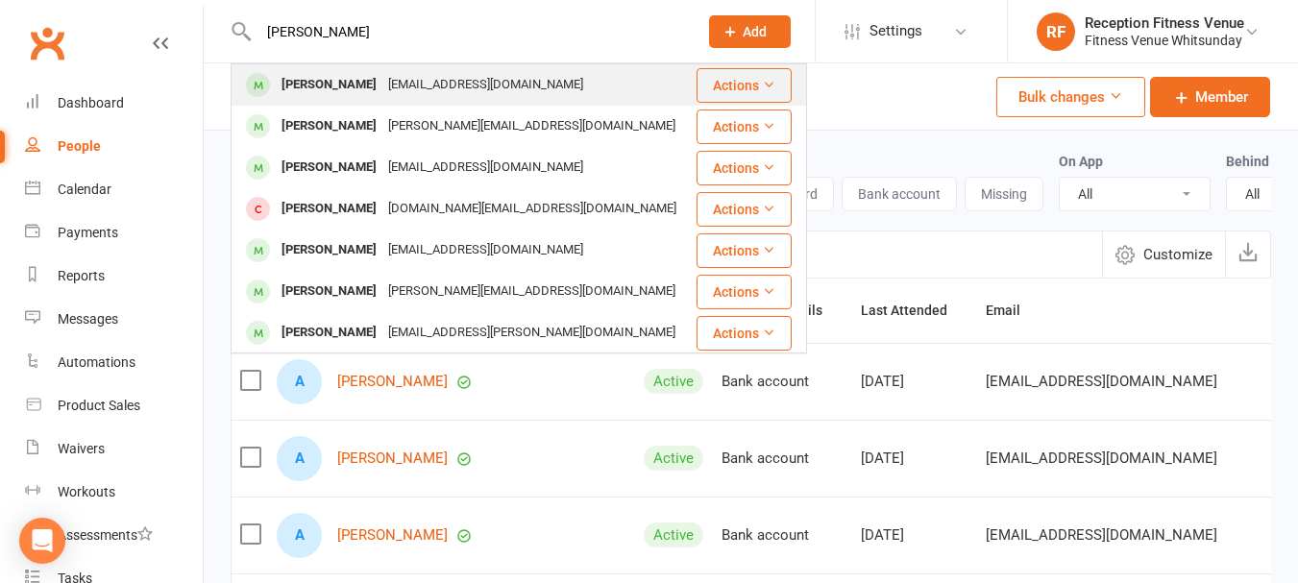
type input "brian dui"
click at [382, 98] on div "Bryanduignan@gmail.com" at bounding box center [485, 85] width 207 height 28
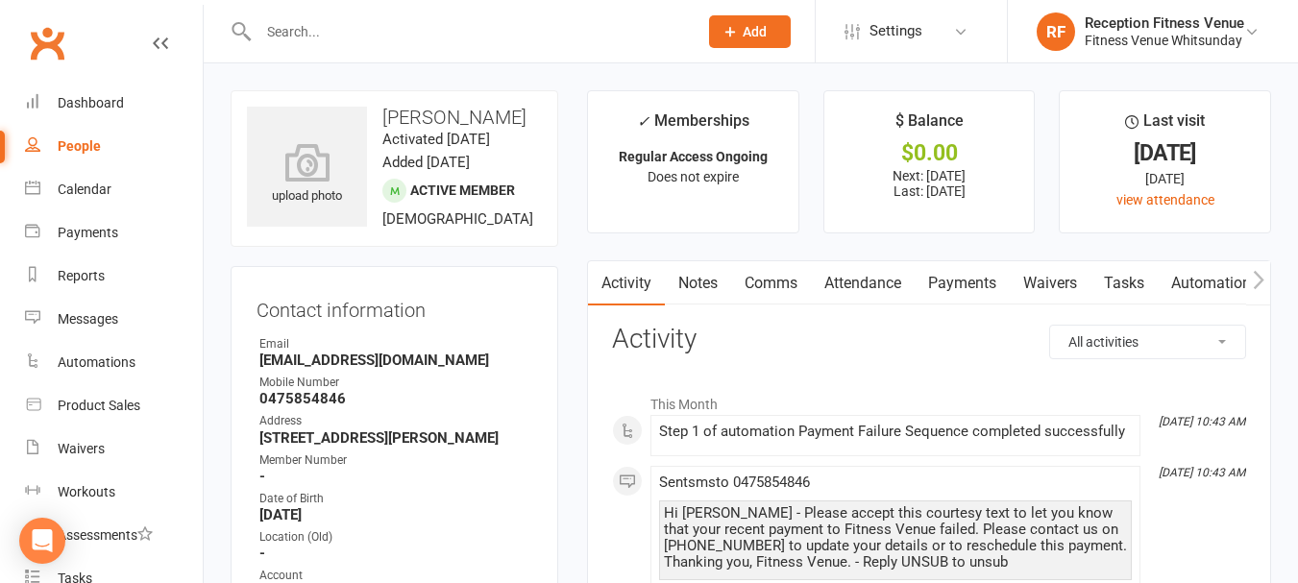
click at [995, 288] on link "Payments" at bounding box center [962, 283] width 95 height 44
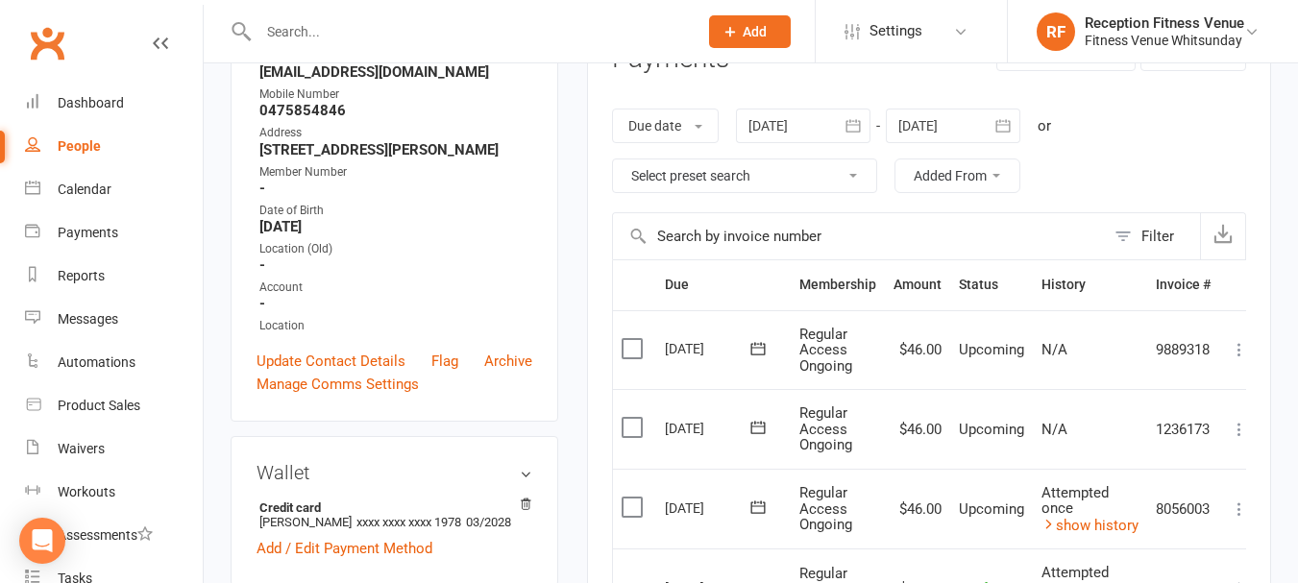
scroll to position [384, 0]
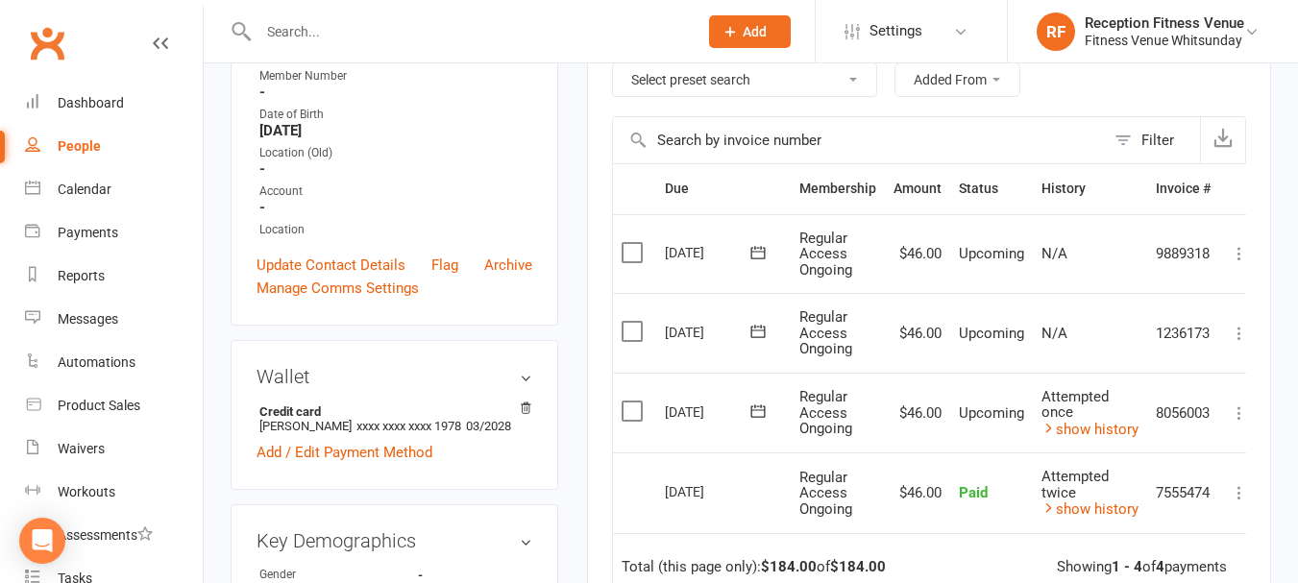
click at [1244, 412] on icon at bounding box center [1239, 413] width 19 height 19
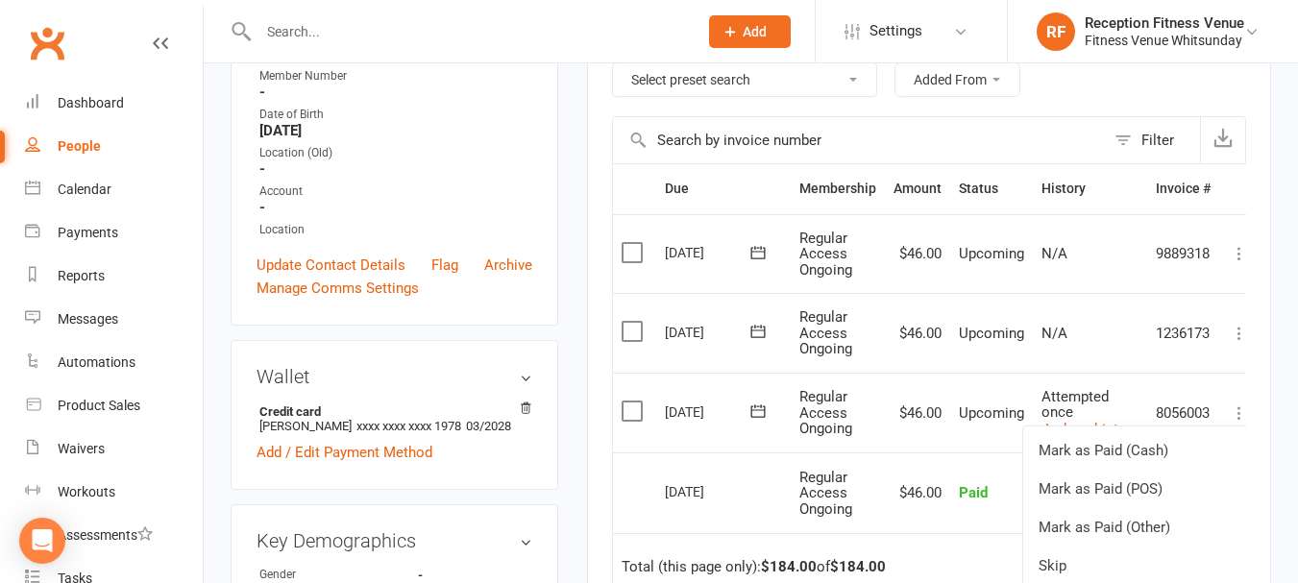
click at [1218, 376] on td "8056003" at bounding box center [1183, 413] width 72 height 81
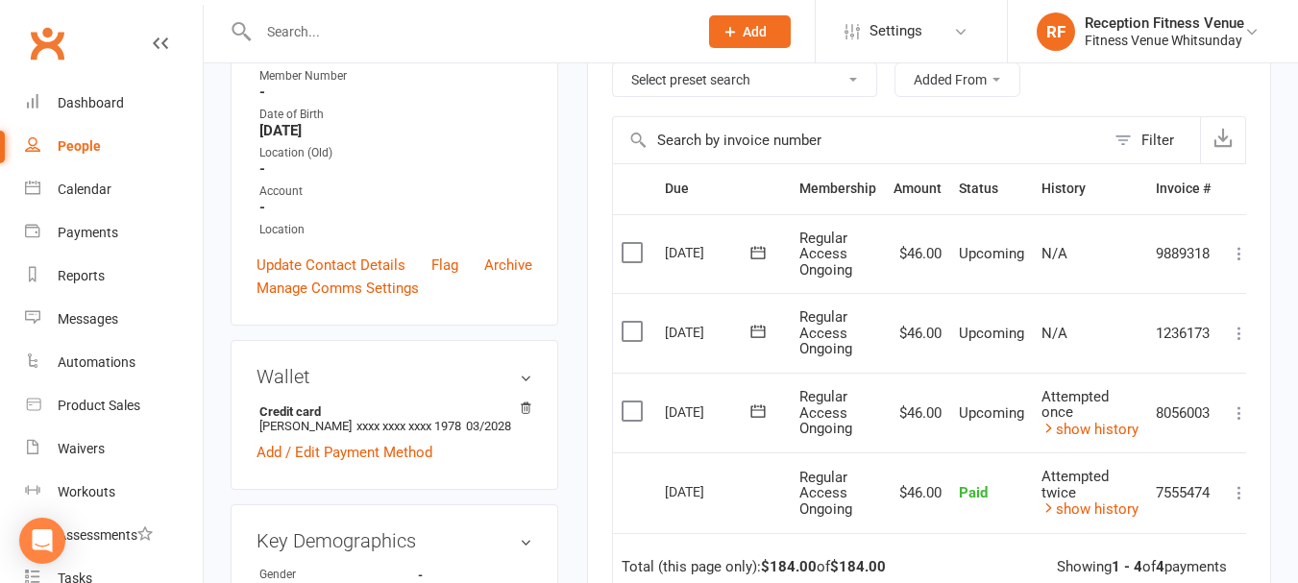
click at [1243, 412] on icon at bounding box center [1239, 413] width 19 height 19
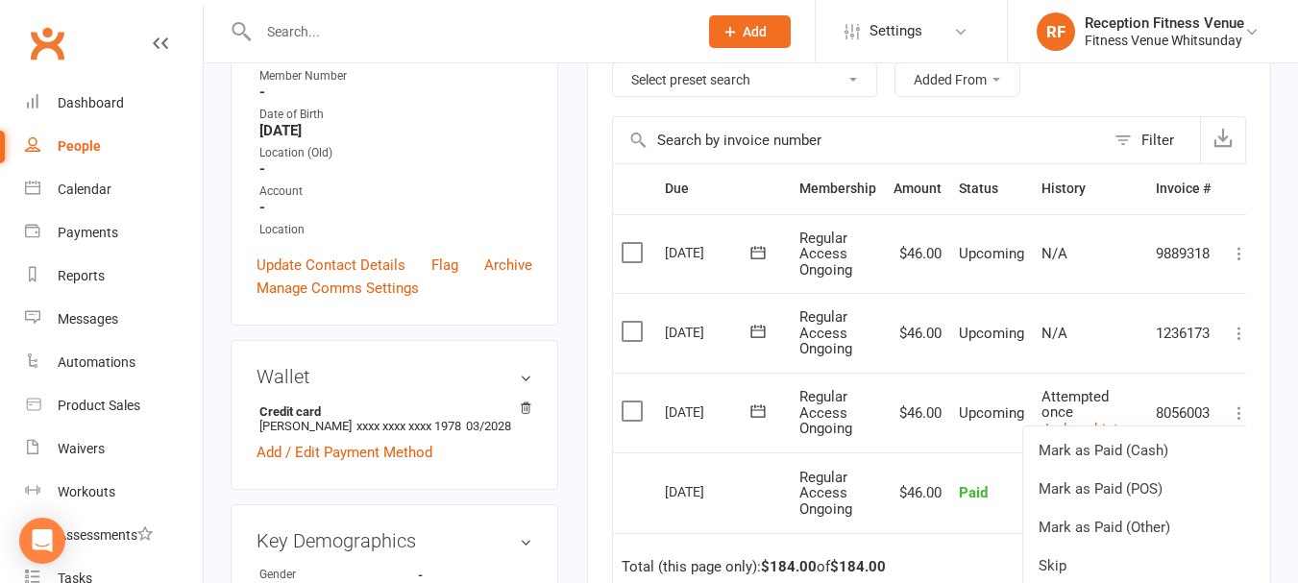
click at [766, 414] on icon at bounding box center [758, 411] width 19 height 19
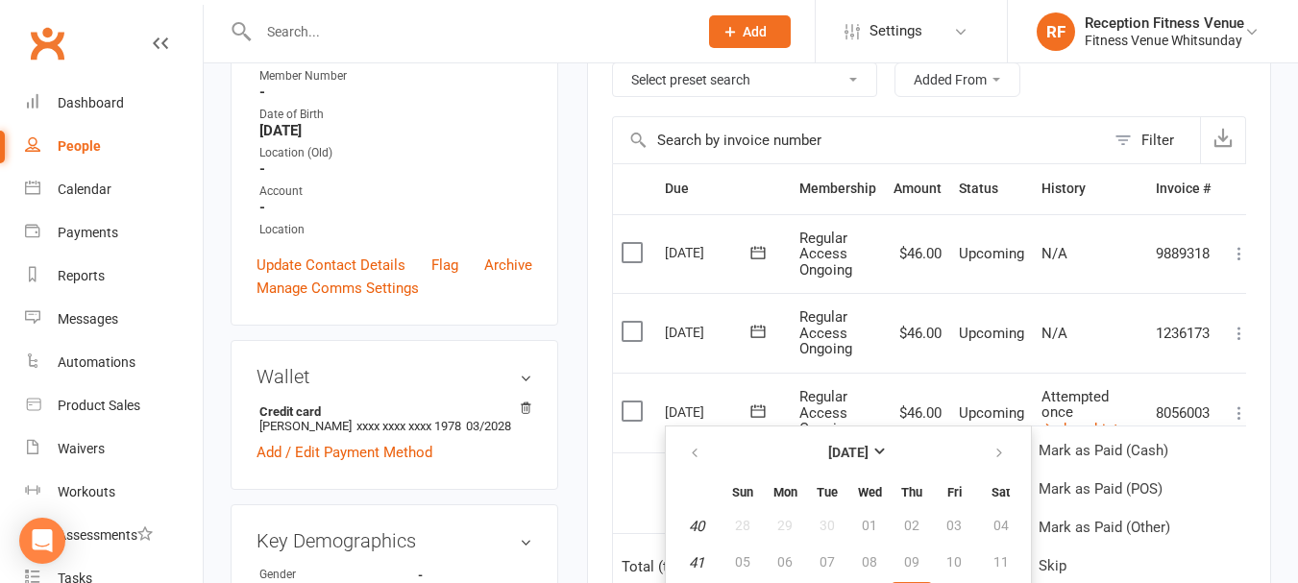
scroll to position [577, 0]
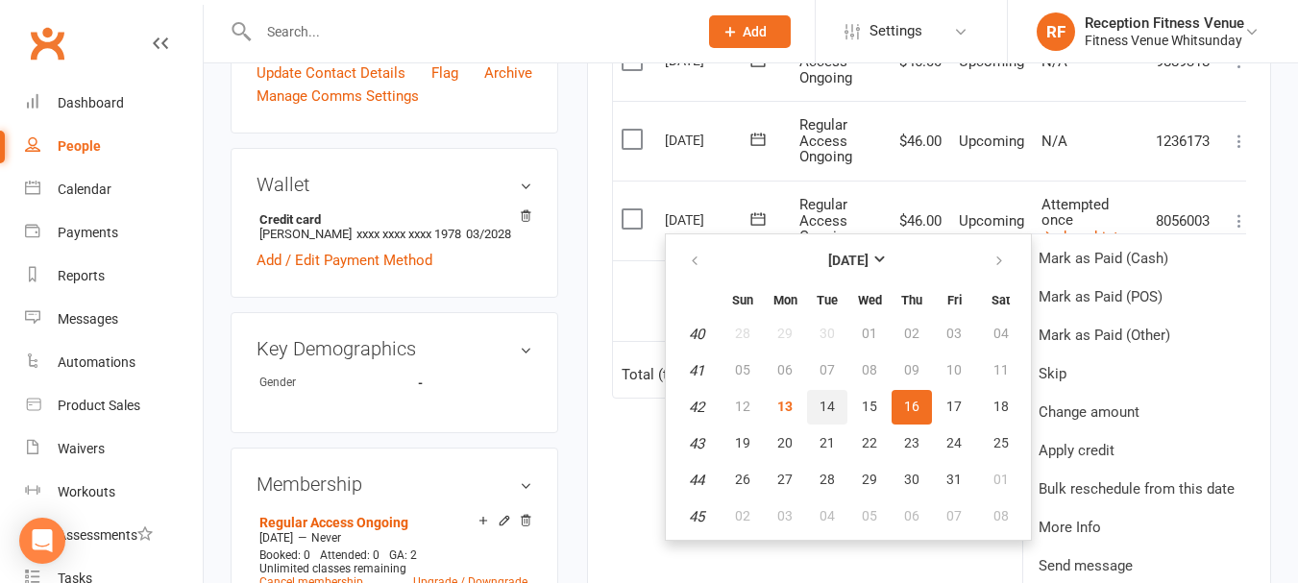
click at [837, 404] on button "14" at bounding box center [827, 407] width 40 height 35
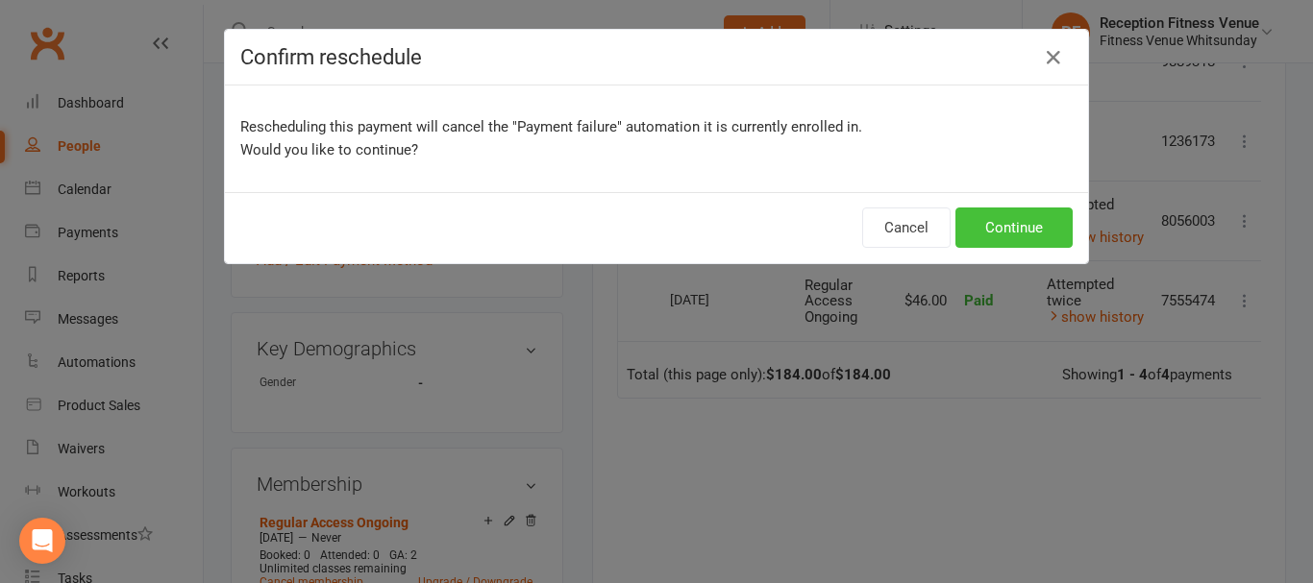
click at [1013, 228] on button "Continue" at bounding box center [1013, 228] width 117 height 40
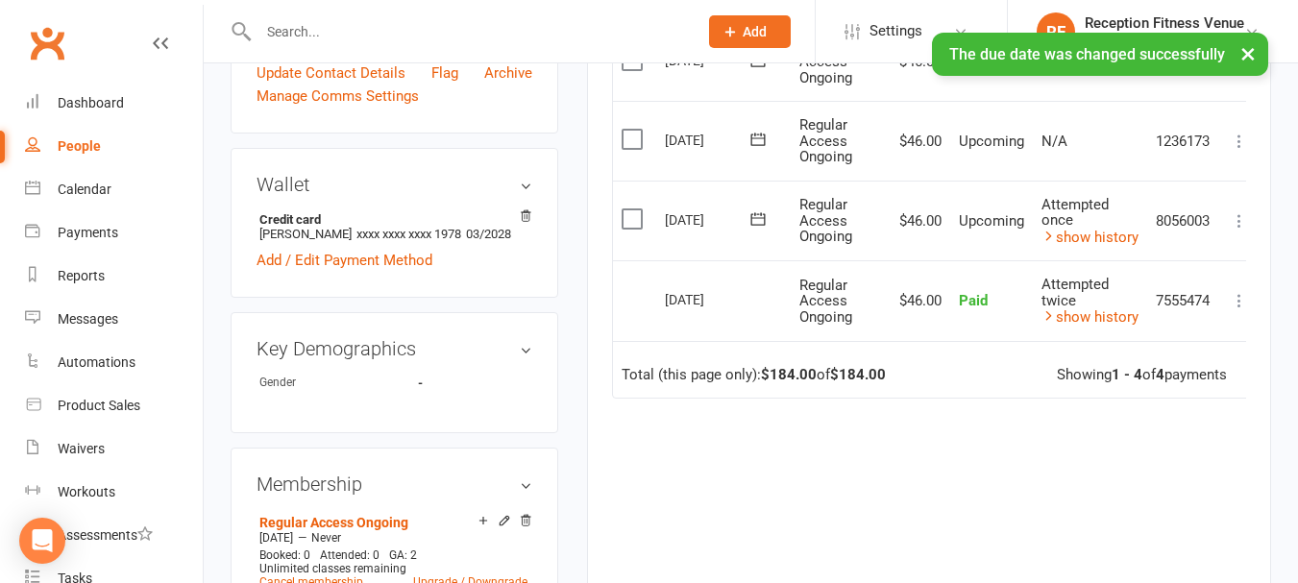
scroll to position [0, 0]
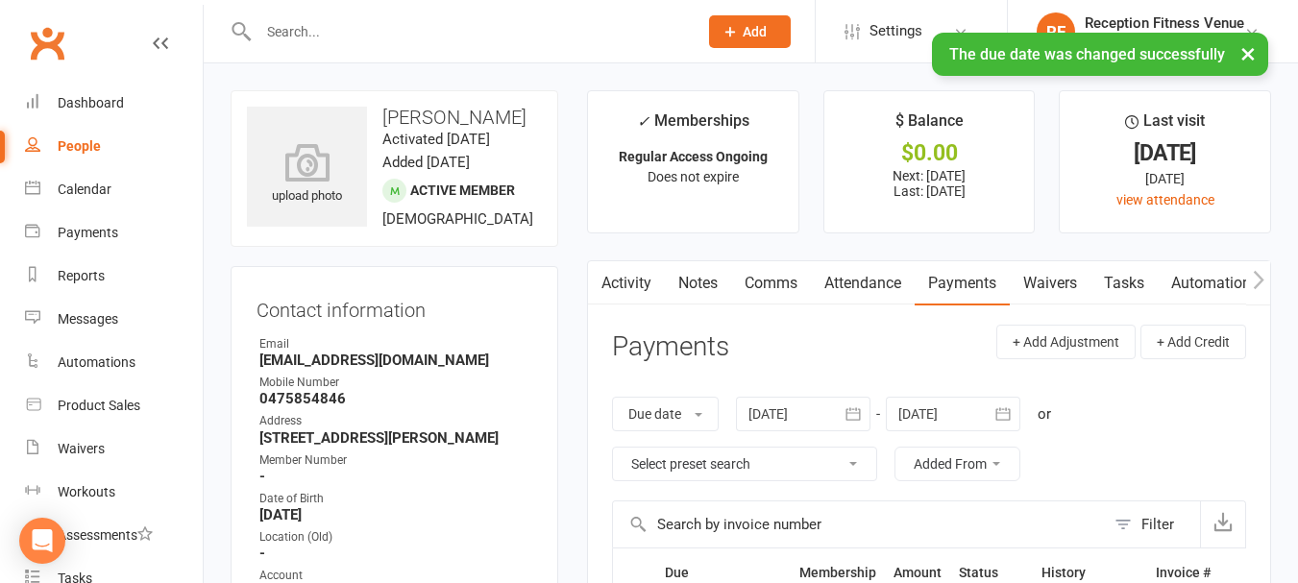
click at [91, 135] on link "People" at bounding box center [114, 146] width 178 height 43
select select "100"
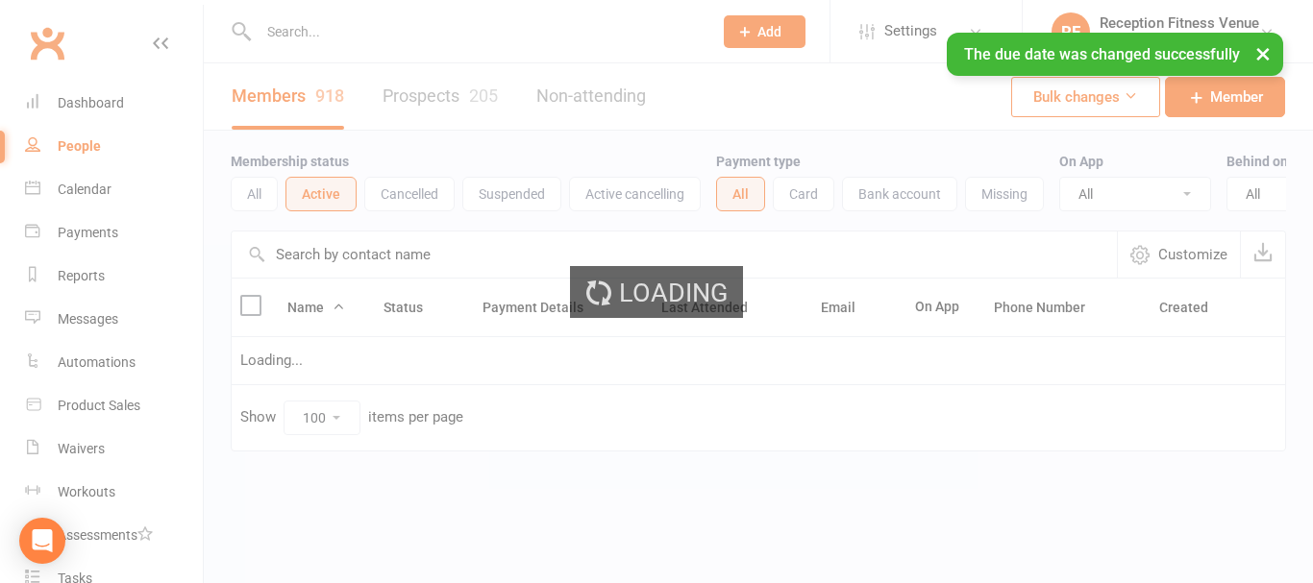
click at [93, 182] on div "Loading" at bounding box center [656, 291] width 1313 height 583
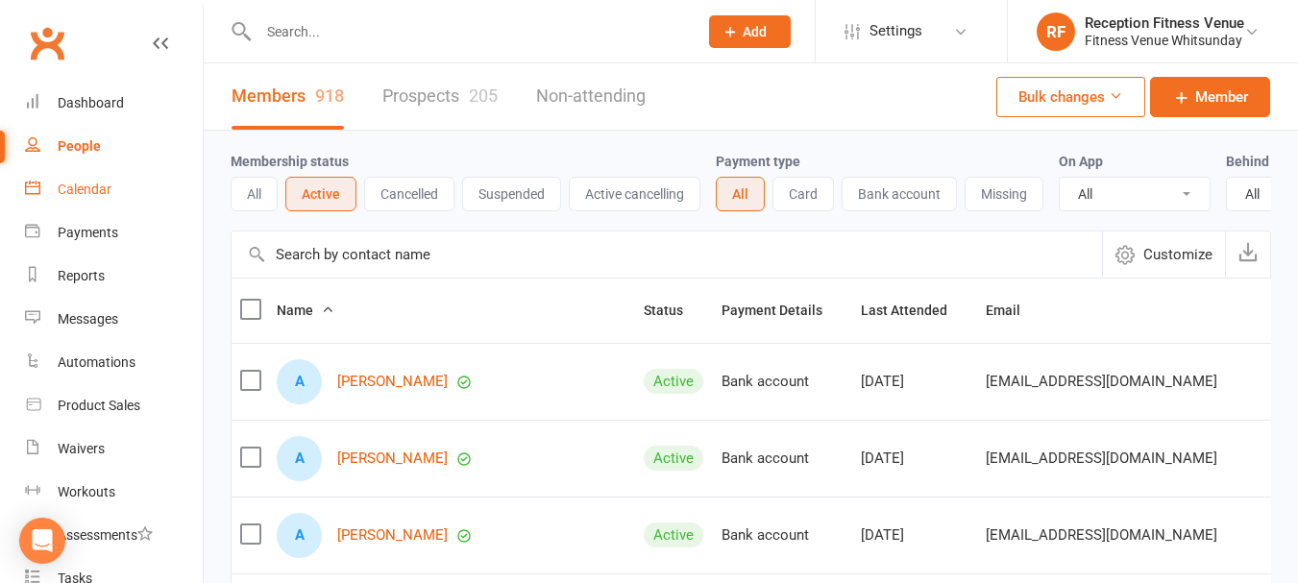
click at [98, 188] on div "Calendar" at bounding box center [85, 189] width 54 height 15
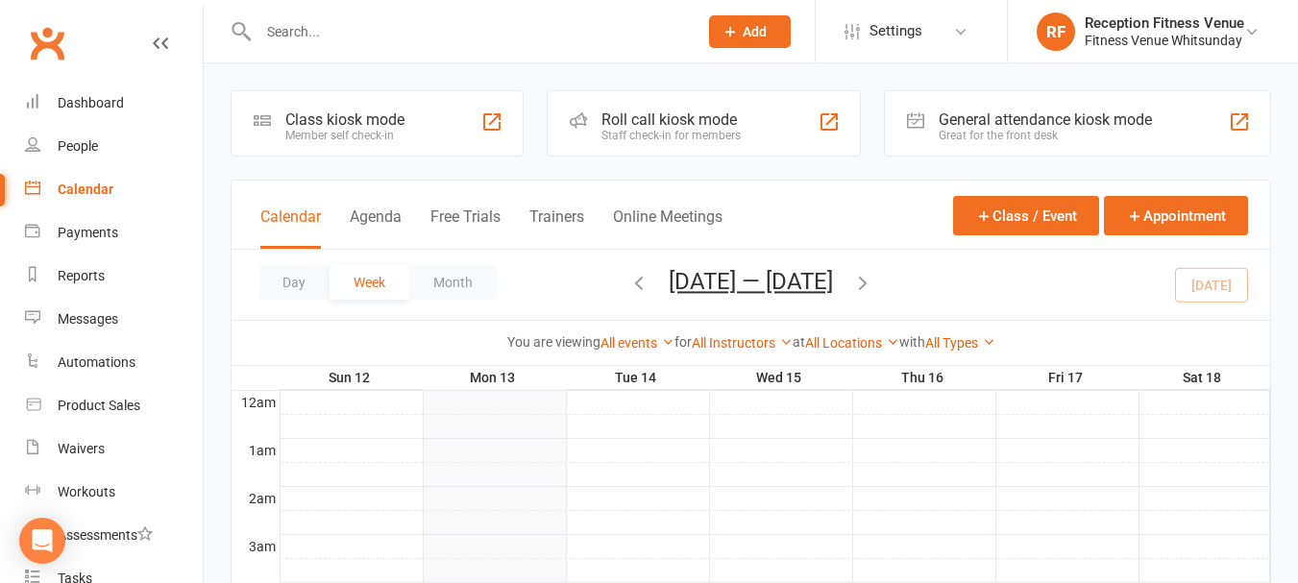
click at [1008, 132] on div "Great for the front desk" at bounding box center [1045, 135] width 213 height 13
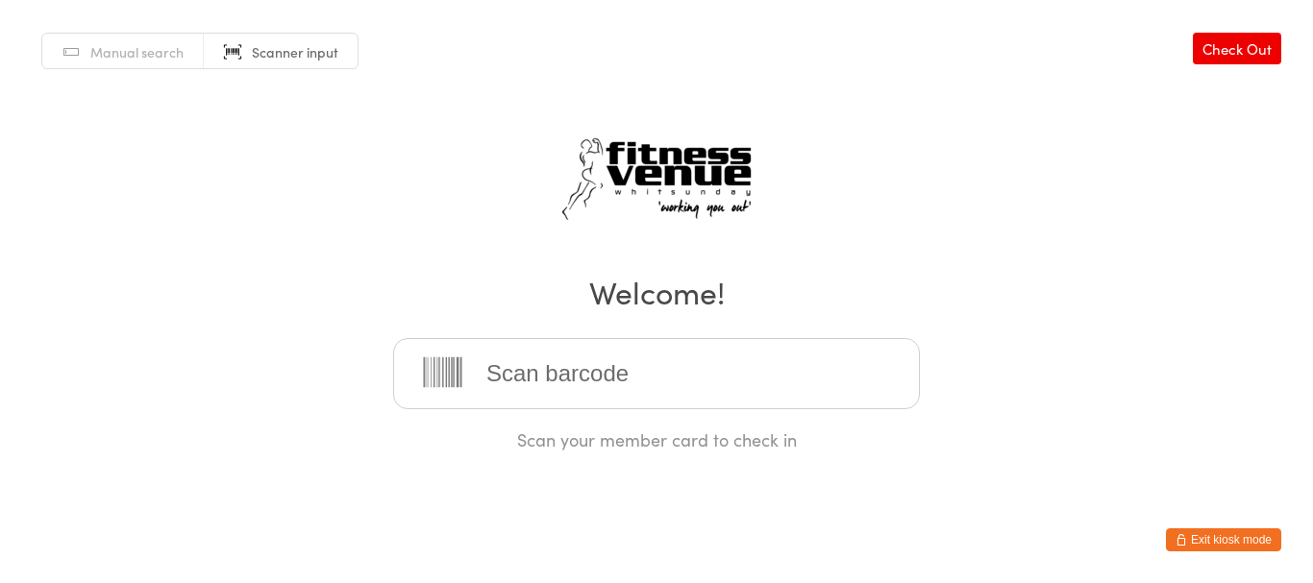
click at [1211, 555] on html "You have now entered Kiosk Mode. Members will be able to check themselves in us…" at bounding box center [656, 291] width 1313 height 583
click at [1210, 537] on button "Exit kiosk mode" at bounding box center [1223, 539] width 115 height 23
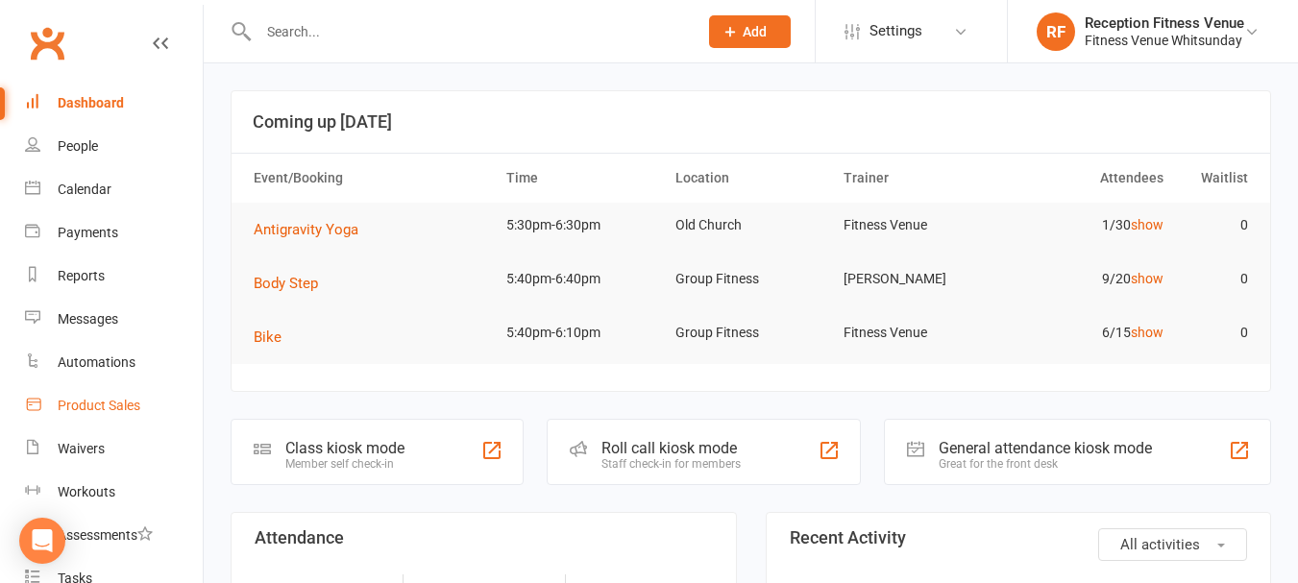
click at [130, 406] on div "Product Sales" at bounding box center [99, 405] width 83 height 15
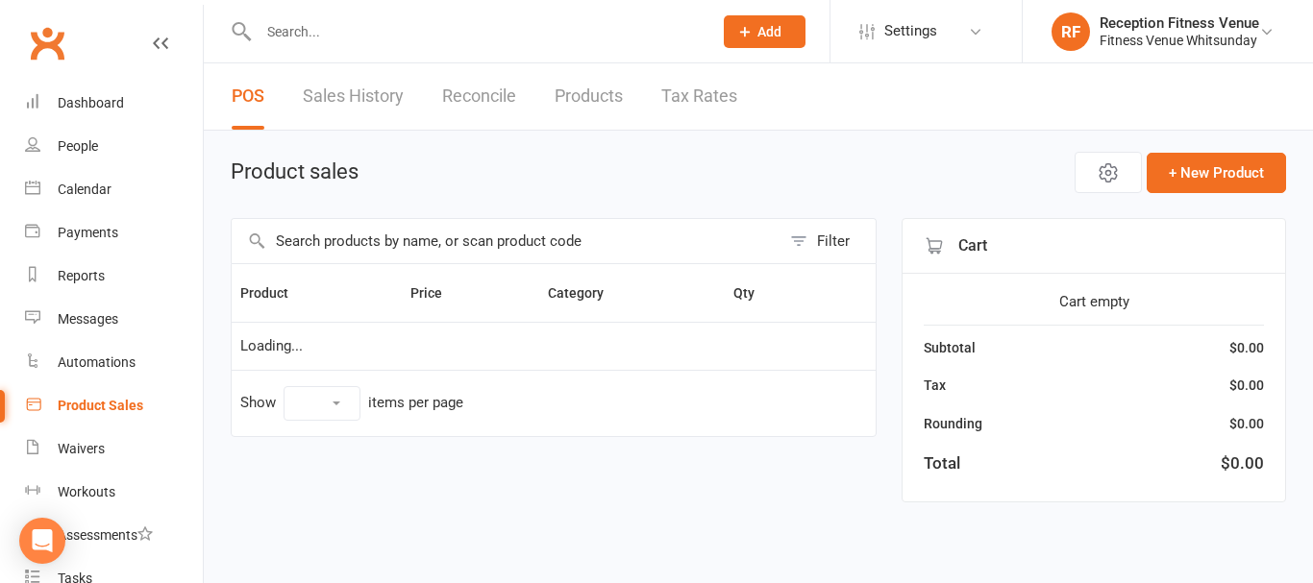
select select "100"
click at [378, 237] on input "text" at bounding box center [506, 241] width 549 height 44
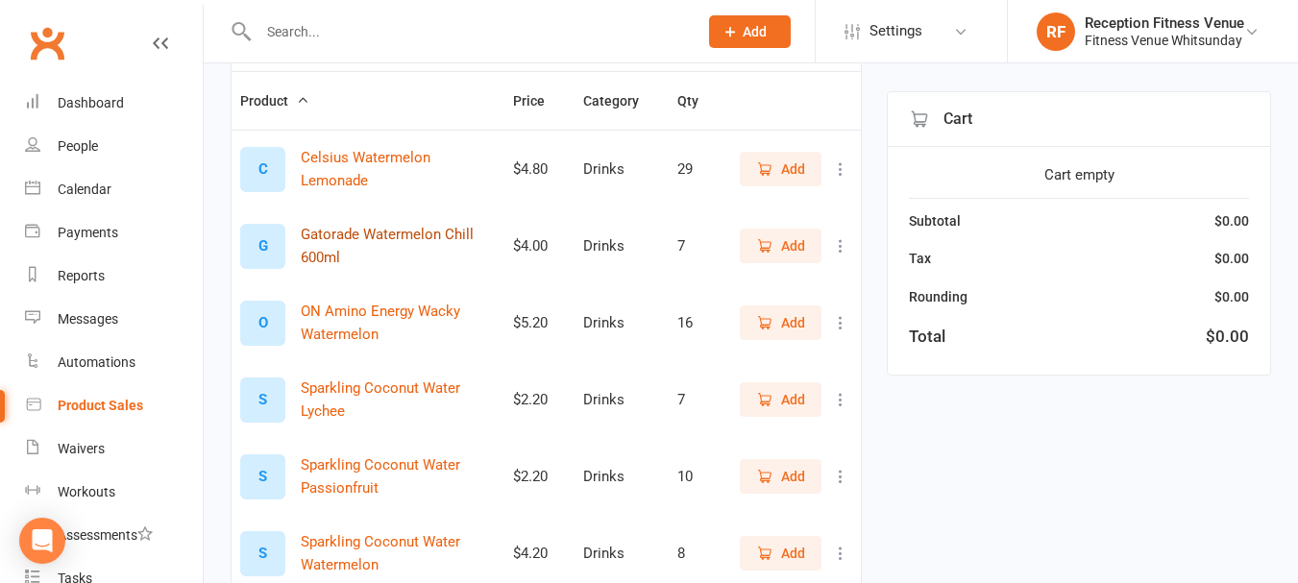
scroll to position [502, 0]
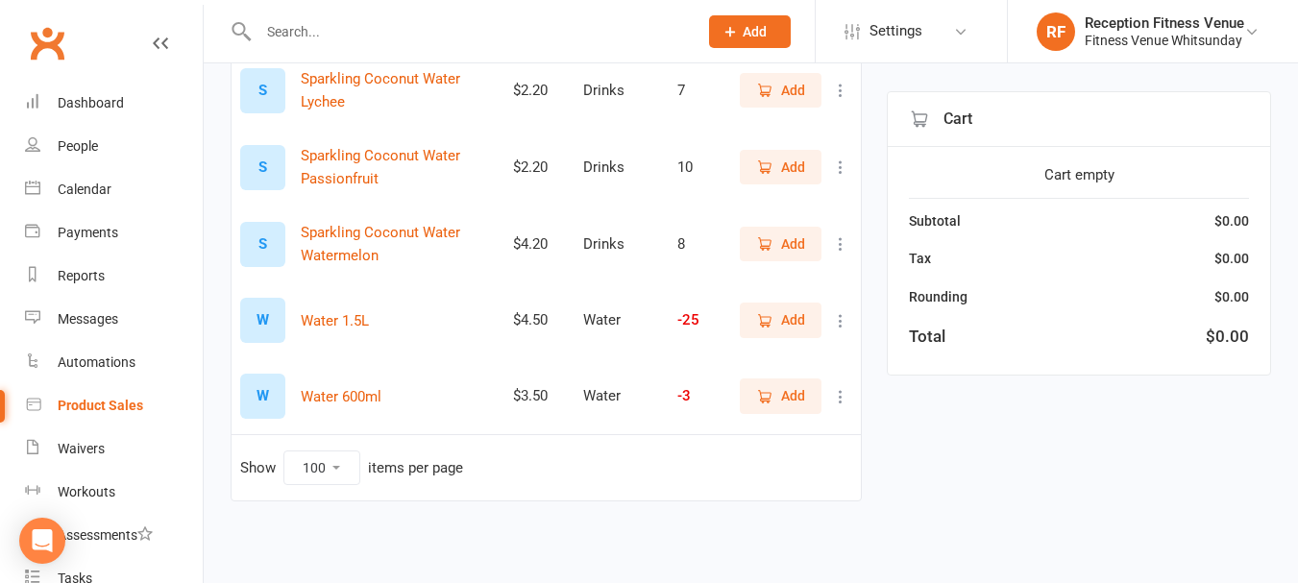
type input "water"
click at [791, 299] on td "Add" at bounding box center [794, 321] width 133 height 76
click at [791, 315] on span "Add" at bounding box center [793, 319] width 24 height 21
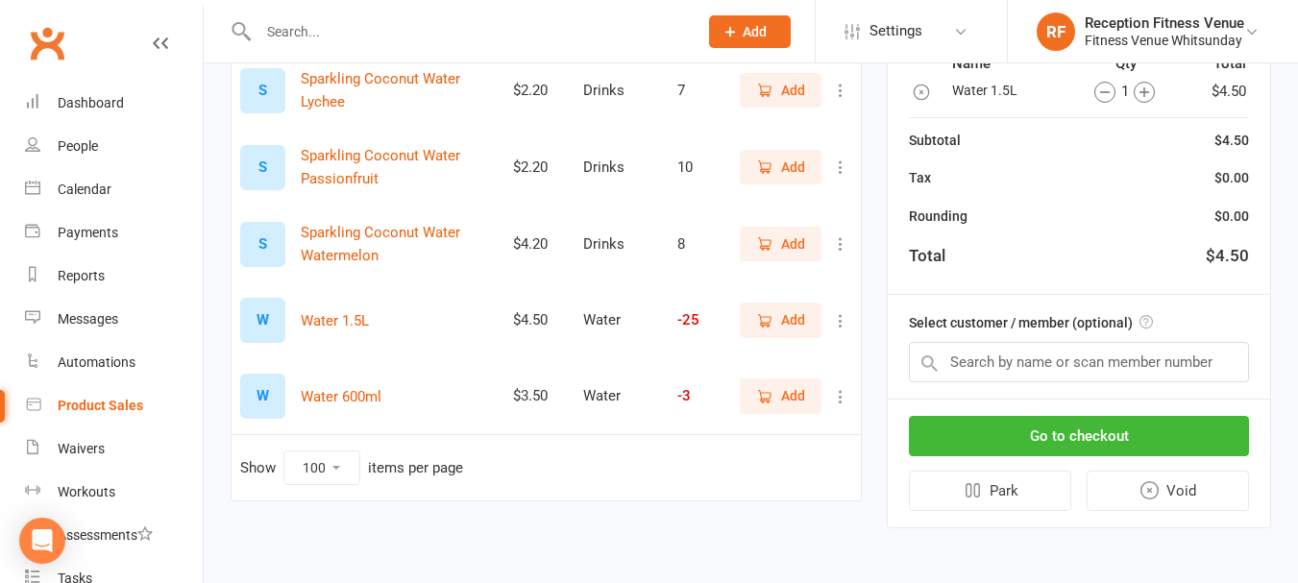
click at [781, 393] on span "Add" at bounding box center [793, 395] width 24 height 21
click at [1094, 439] on button "Go to checkout" at bounding box center [1079, 436] width 340 height 40
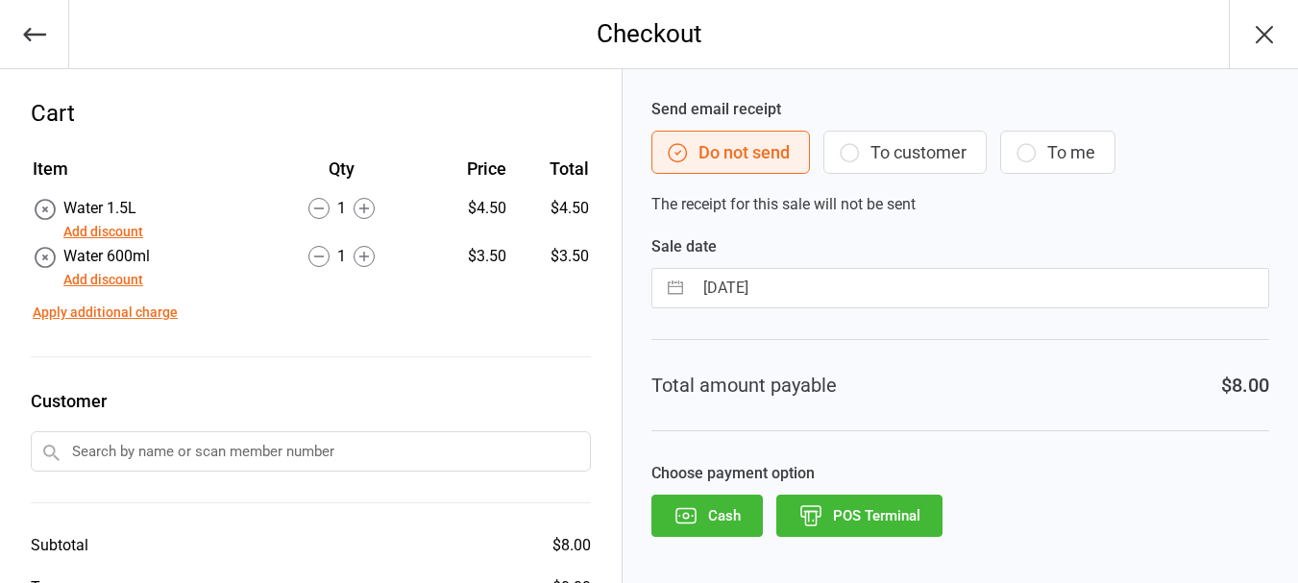
click at [860, 528] on button "POS Terminal" at bounding box center [859, 516] width 166 height 42
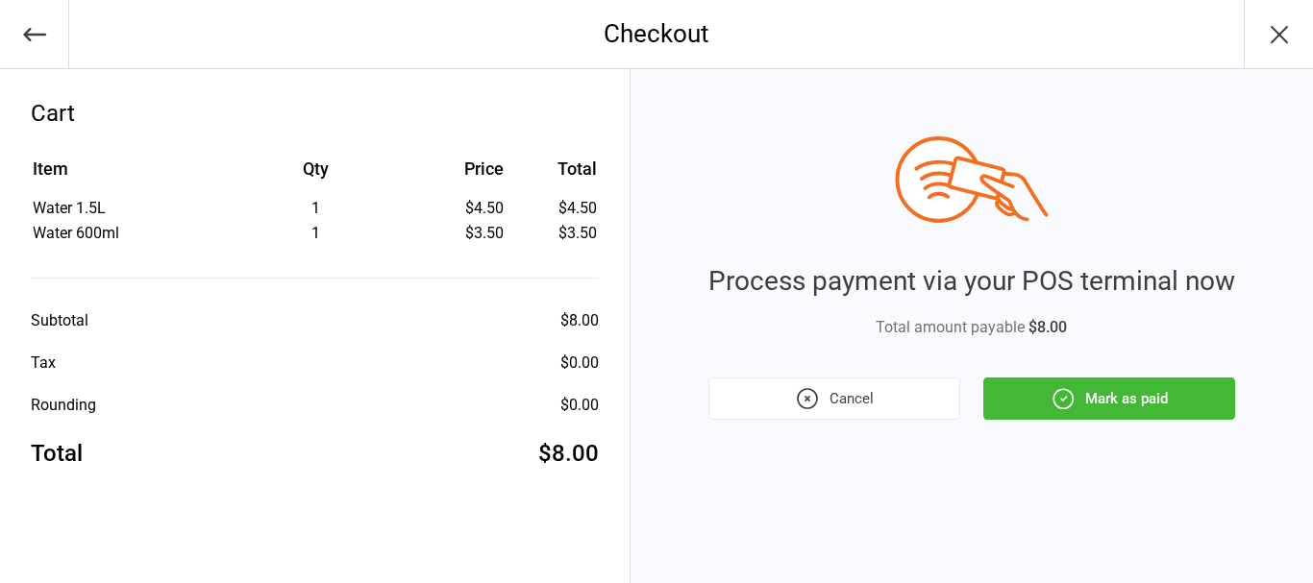
click at [1042, 382] on button "Mark as paid" at bounding box center [1109, 399] width 252 height 42
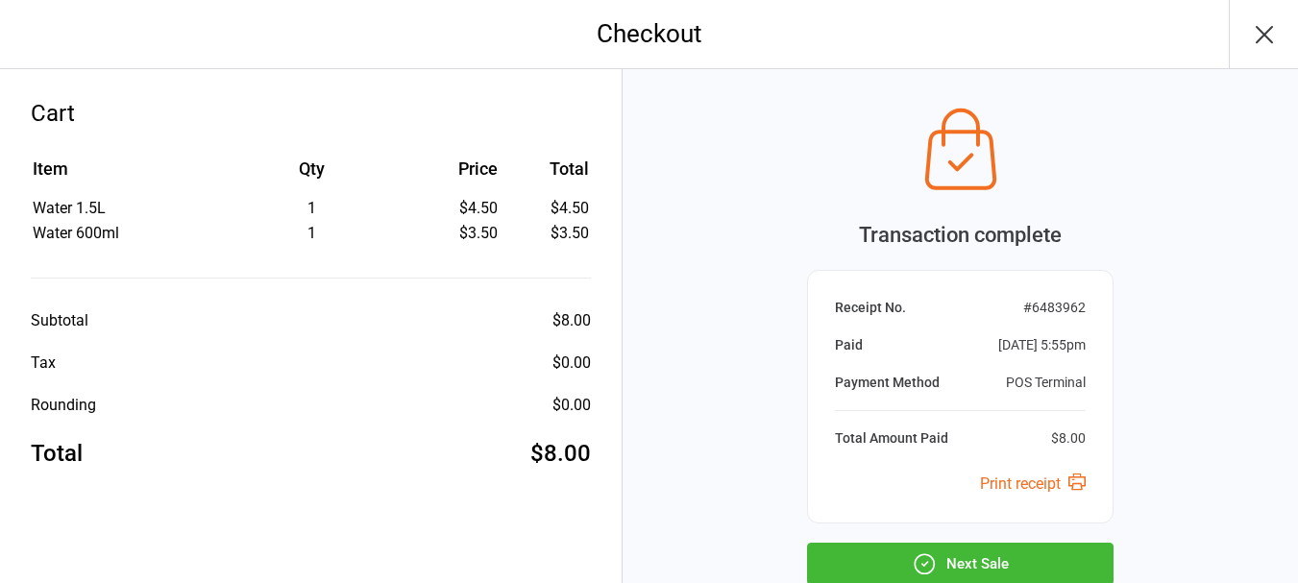
click at [943, 561] on button "Next Sale" at bounding box center [960, 564] width 307 height 42
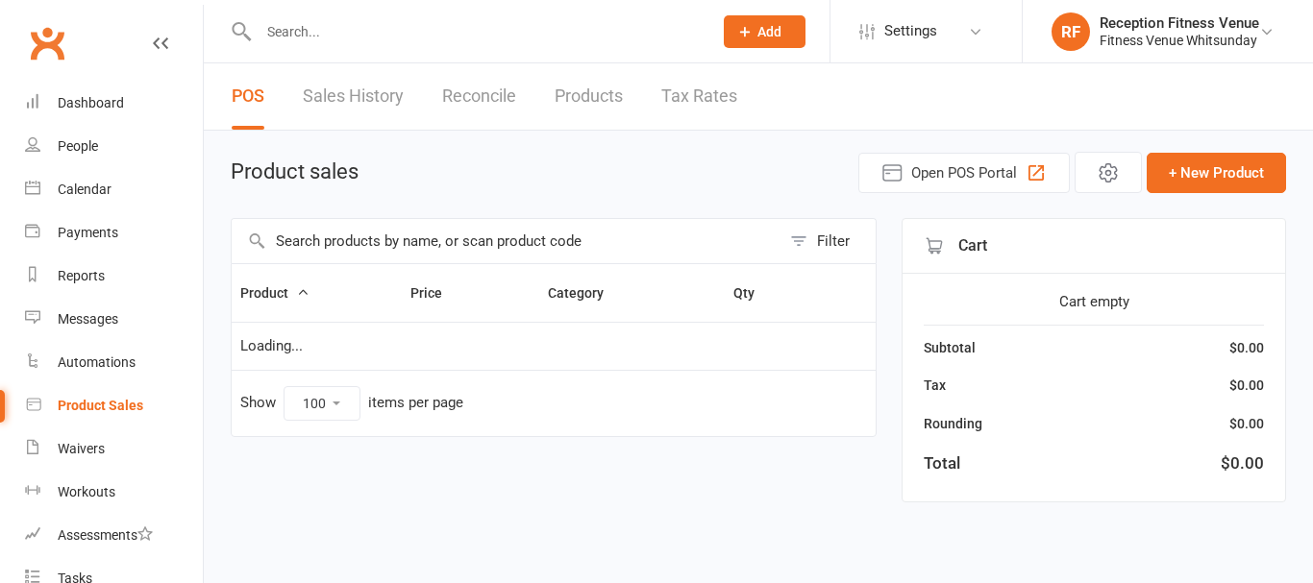
select select "100"
click at [111, 195] on div "Calendar" at bounding box center [85, 189] width 54 height 15
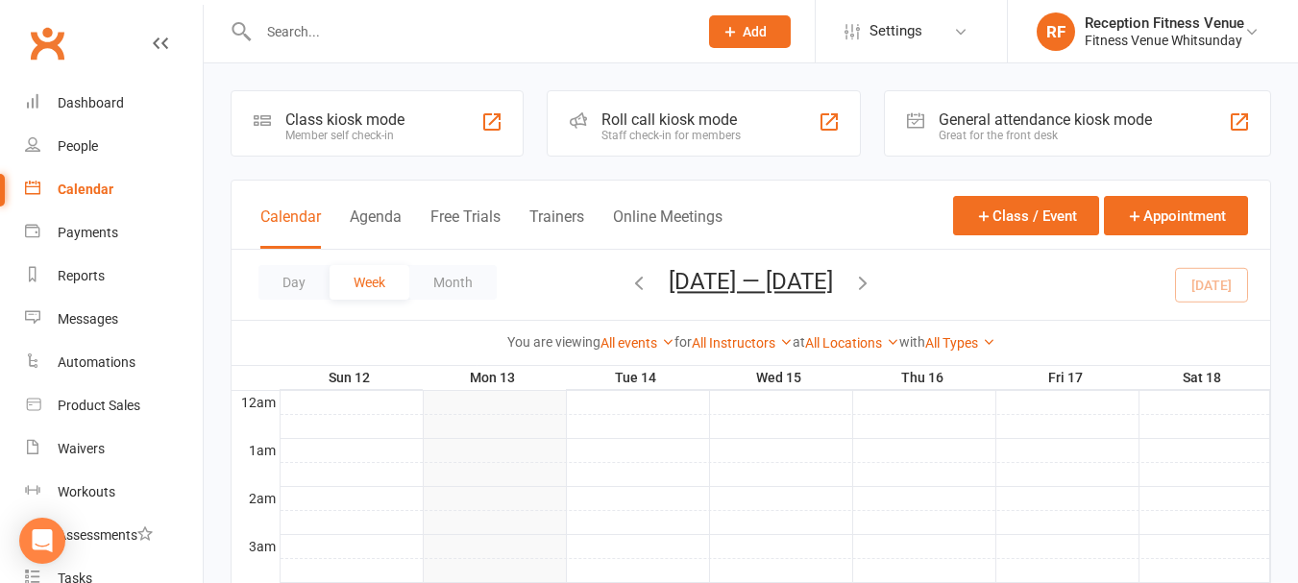
click at [1068, 144] on div "General attendance kiosk mode Great for the front desk" at bounding box center [1077, 123] width 387 height 66
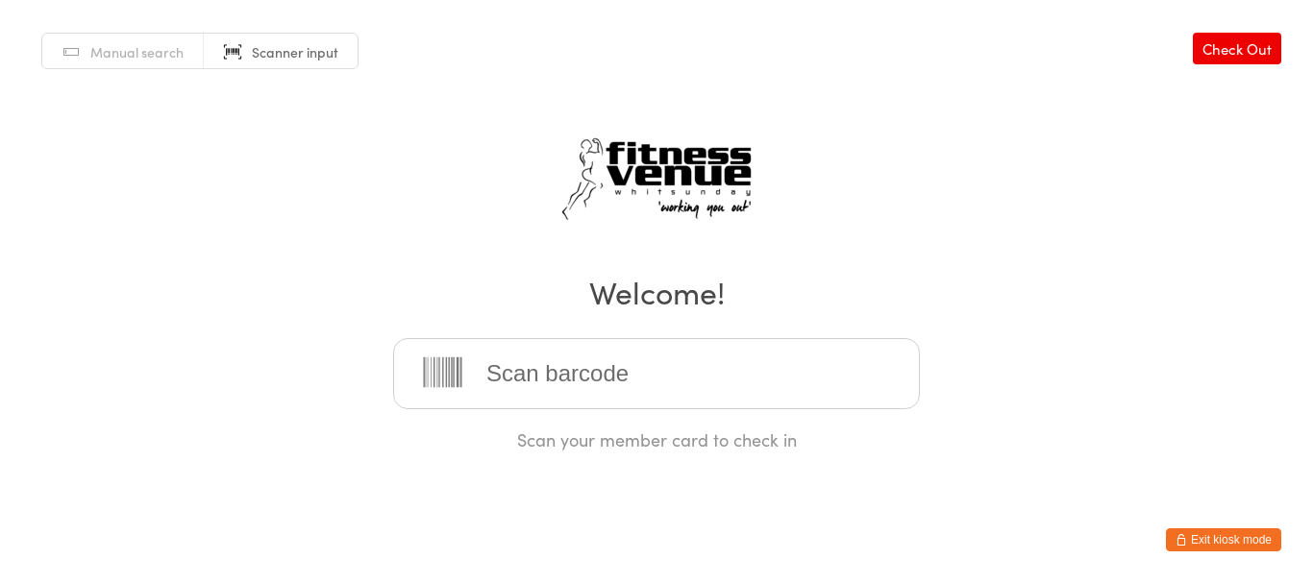
click at [1224, 546] on button "Exit kiosk mode" at bounding box center [1223, 539] width 115 height 23
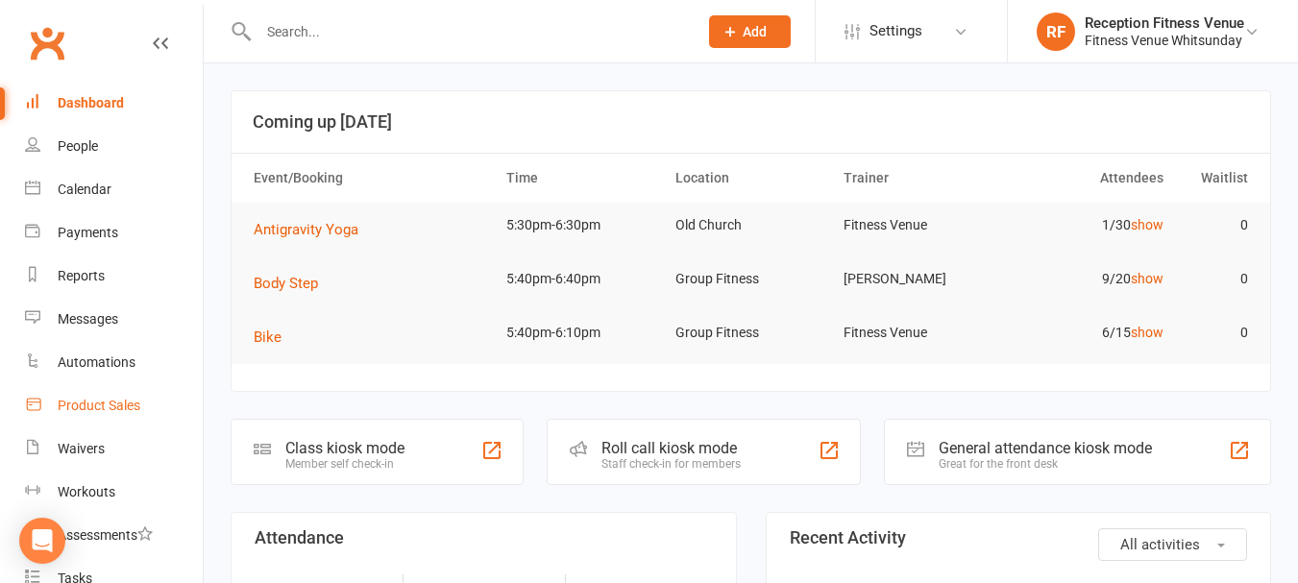
click at [109, 396] on link "Product Sales" at bounding box center [114, 405] width 178 height 43
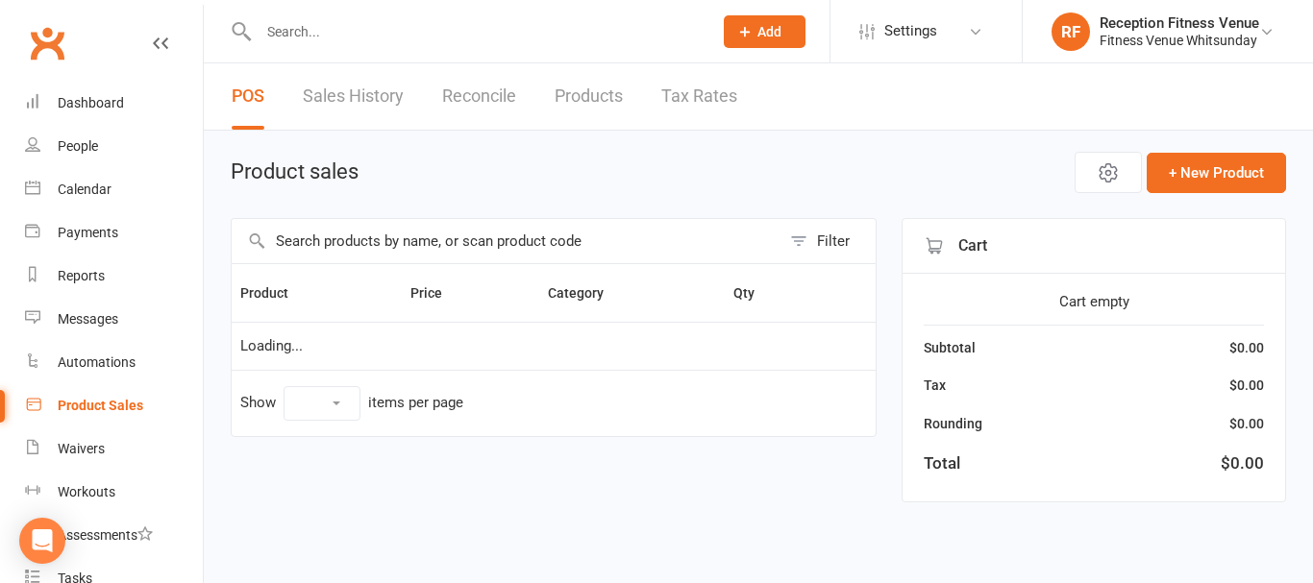
select select "100"
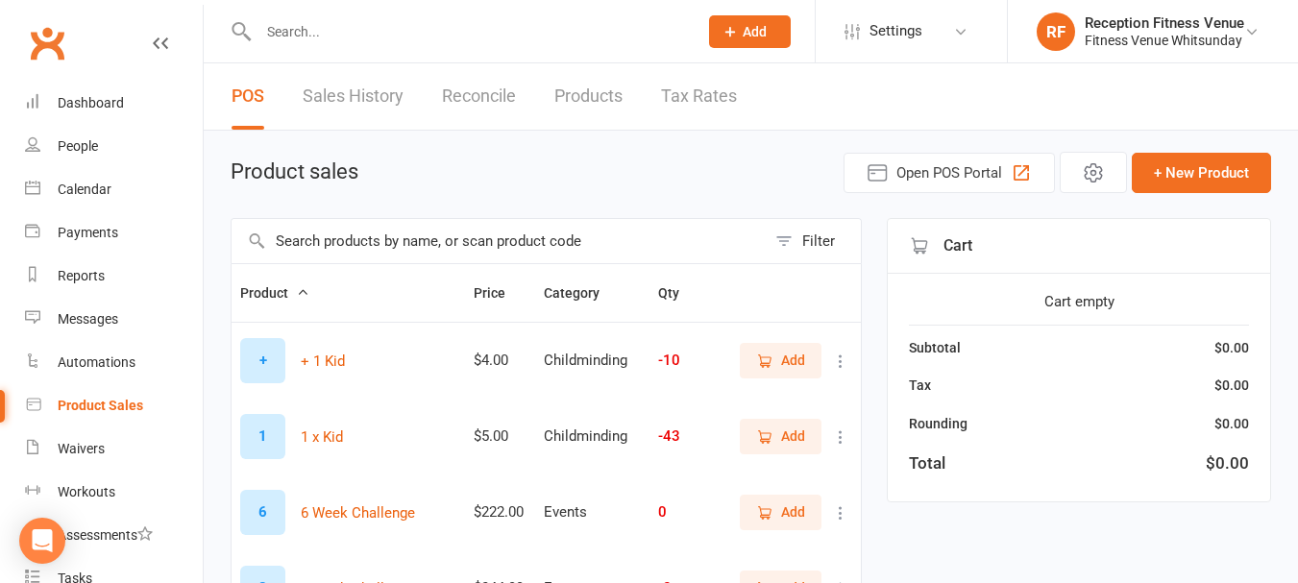
click at [367, 248] on input "text" at bounding box center [499, 241] width 534 height 44
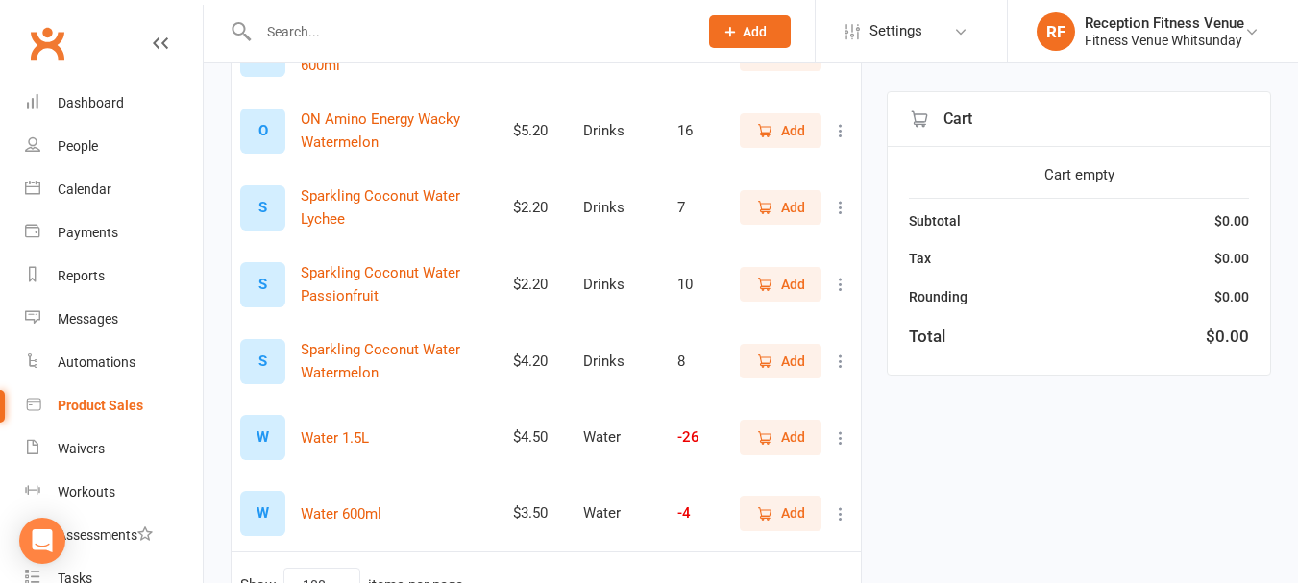
scroll to position [502, 0]
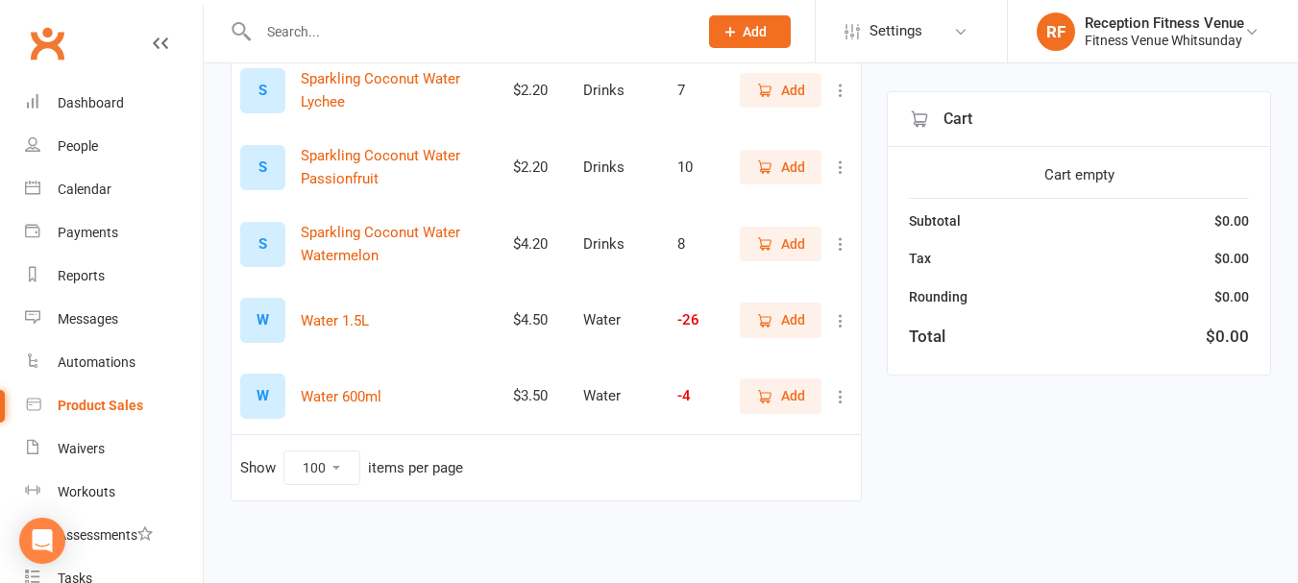
type input "water"
click at [791, 398] on span "Add" at bounding box center [793, 395] width 24 height 21
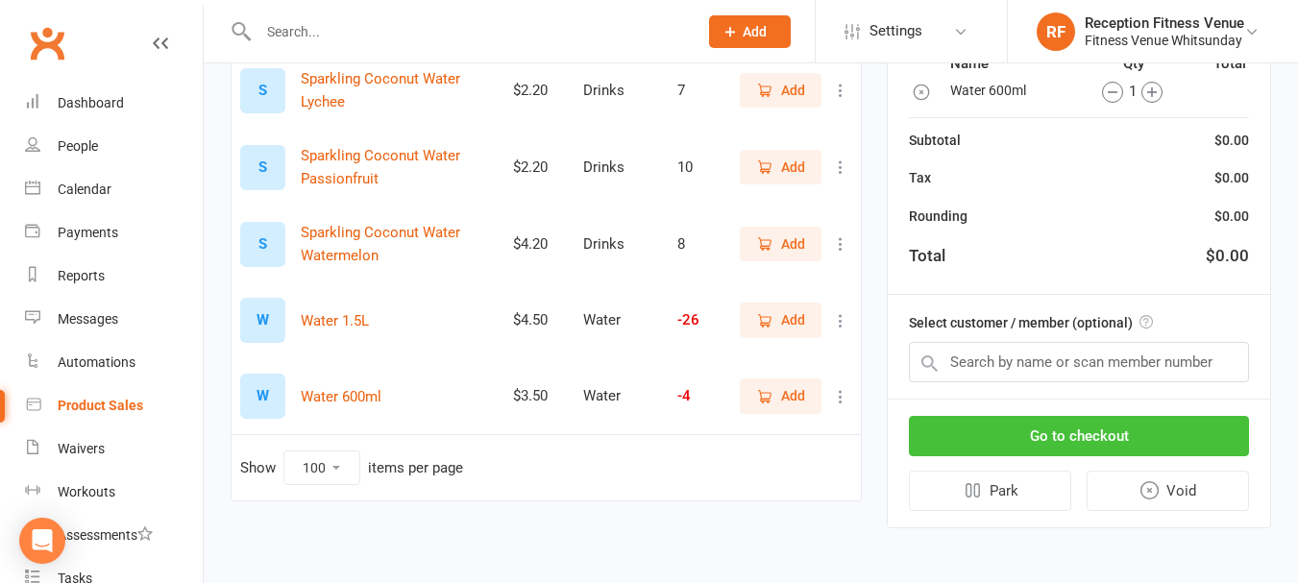
click at [1096, 433] on button "Go to checkout" at bounding box center [1079, 436] width 340 height 40
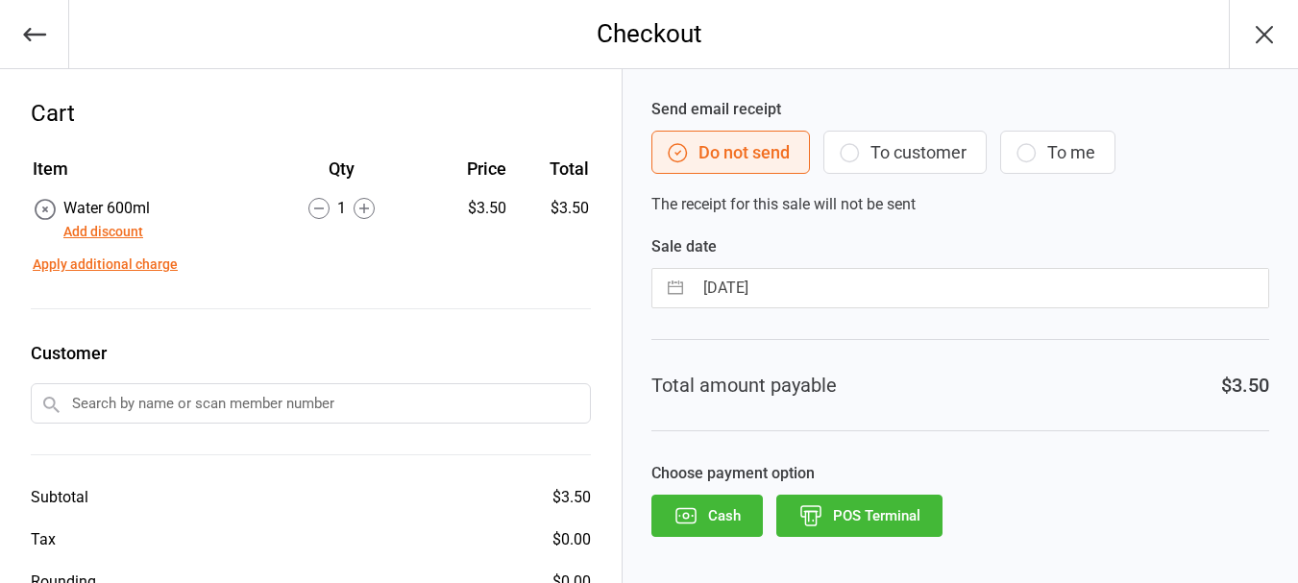
click at [921, 519] on button "POS Terminal" at bounding box center [859, 516] width 166 height 42
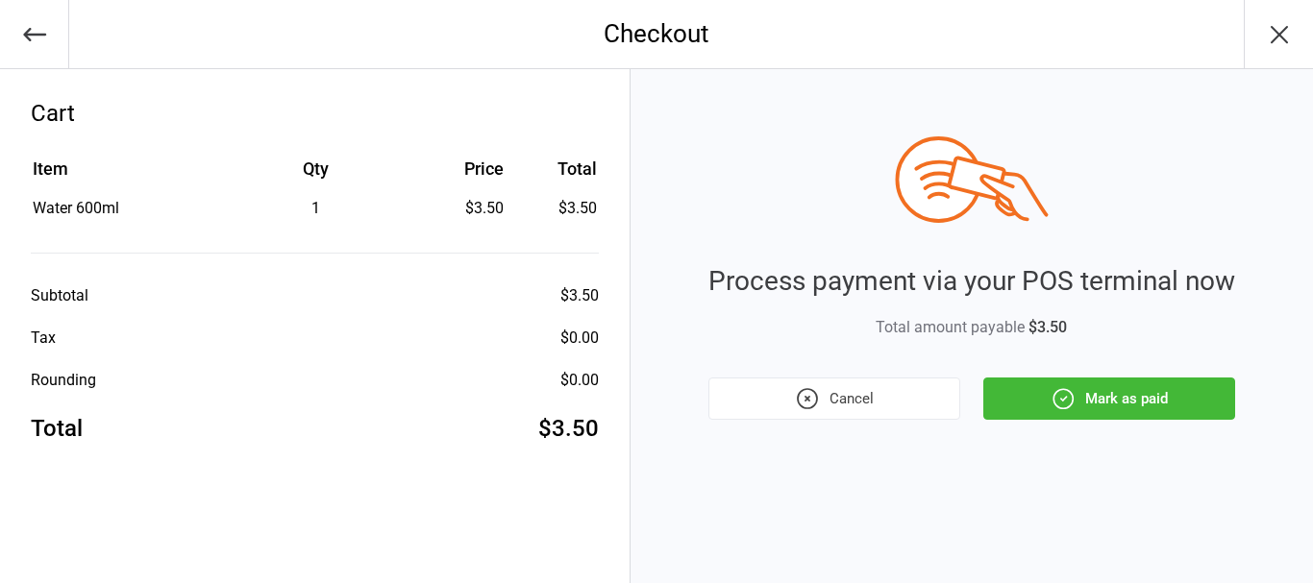
click at [1027, 395] on button "Mark as paid" at bounding box center [1109, 399] width 252 height 42
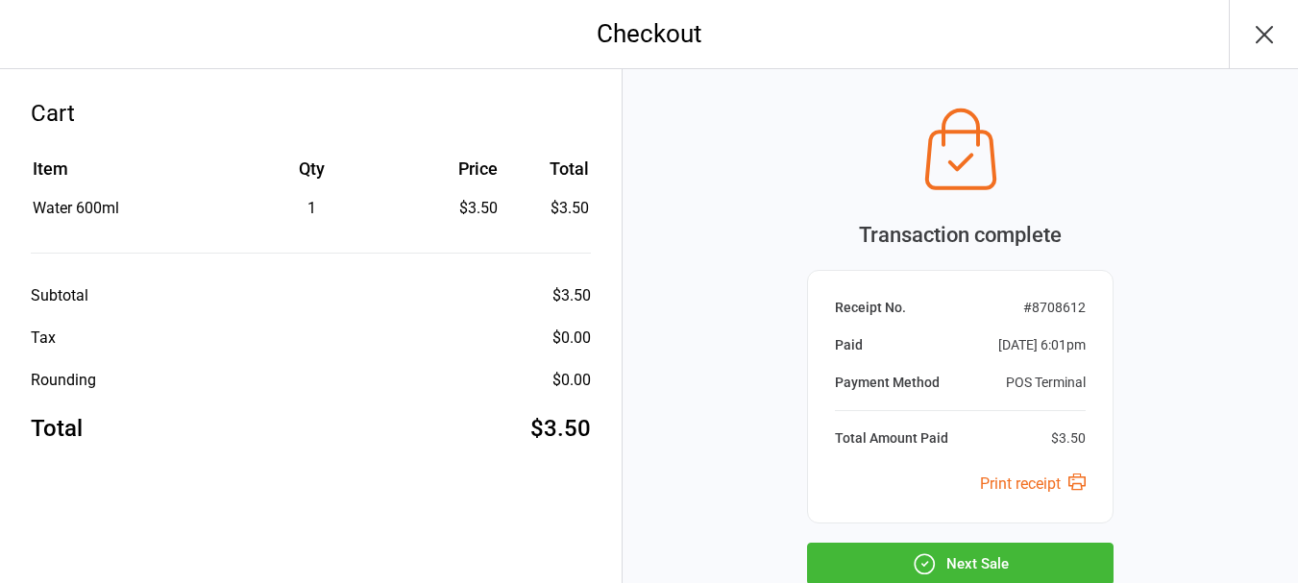
click at [1020, 557] on button "Next Sale" at bounding box center [960, 564] width 307 height 42
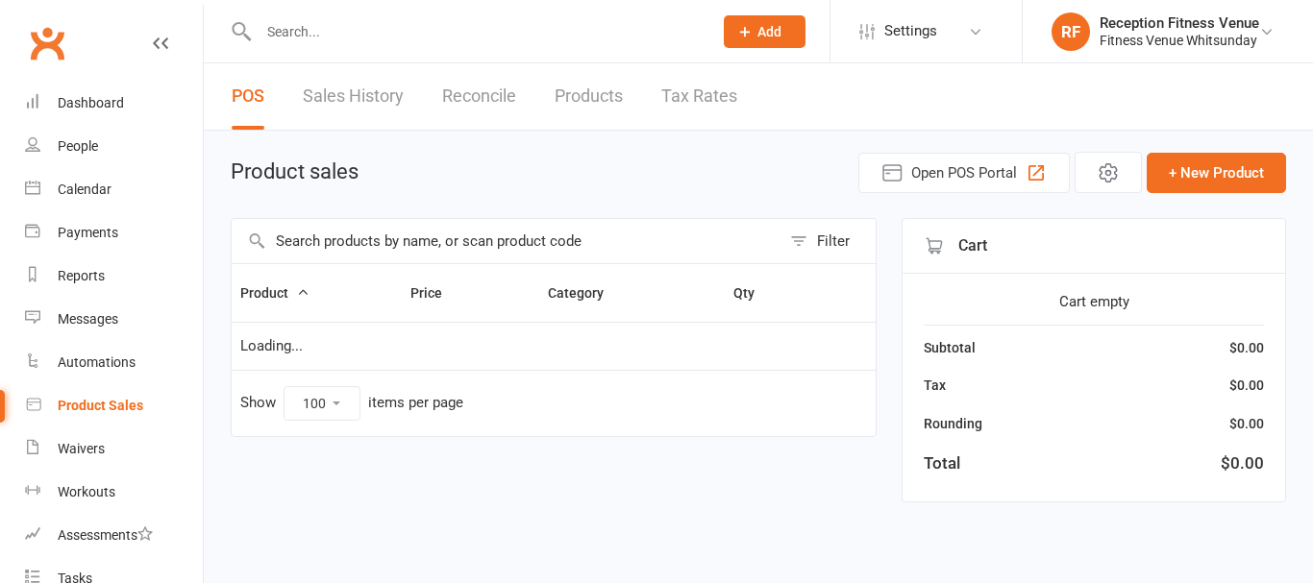
select select "100"
click at [131, 185] on link "Calendar" at bounding box center [114, 189] width 178 height 43
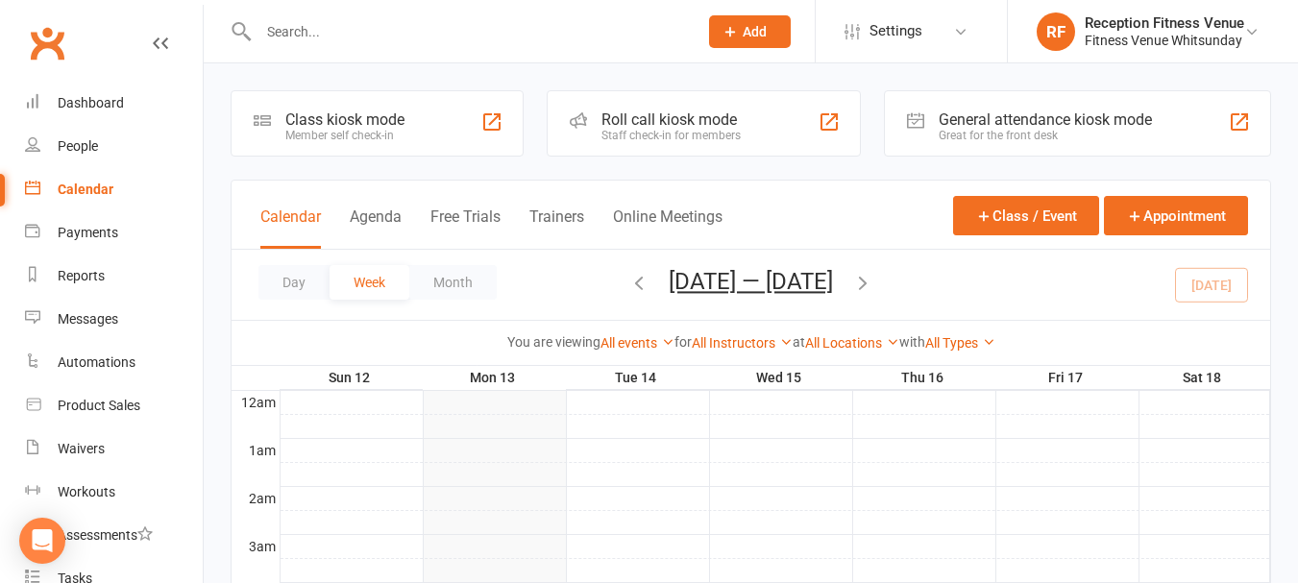
click at [1142, 125] on div "General attendance kiosk mode" at bounding box center [1045, 120] width 213 height 18
